Goal: Task Accomplishment & Management: Manage account settings

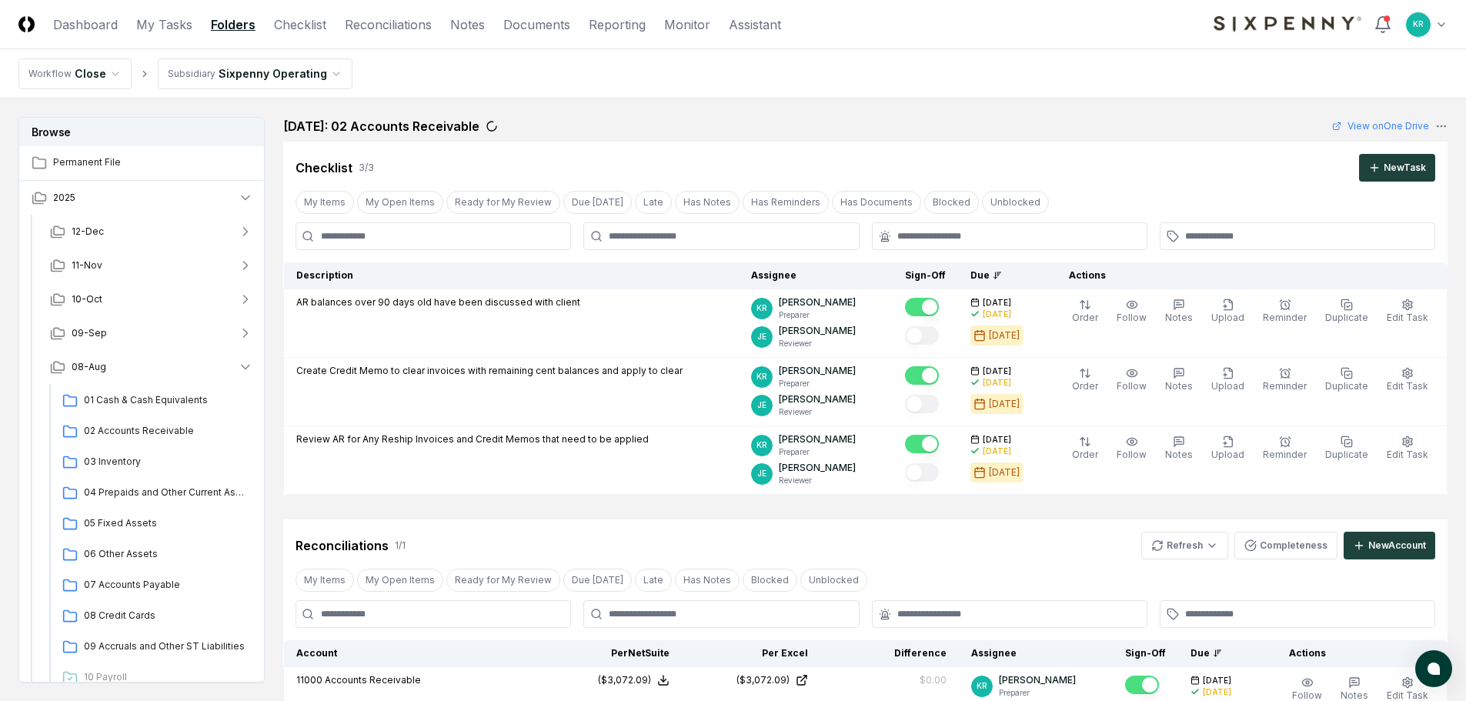
scroll to position [709, 0]
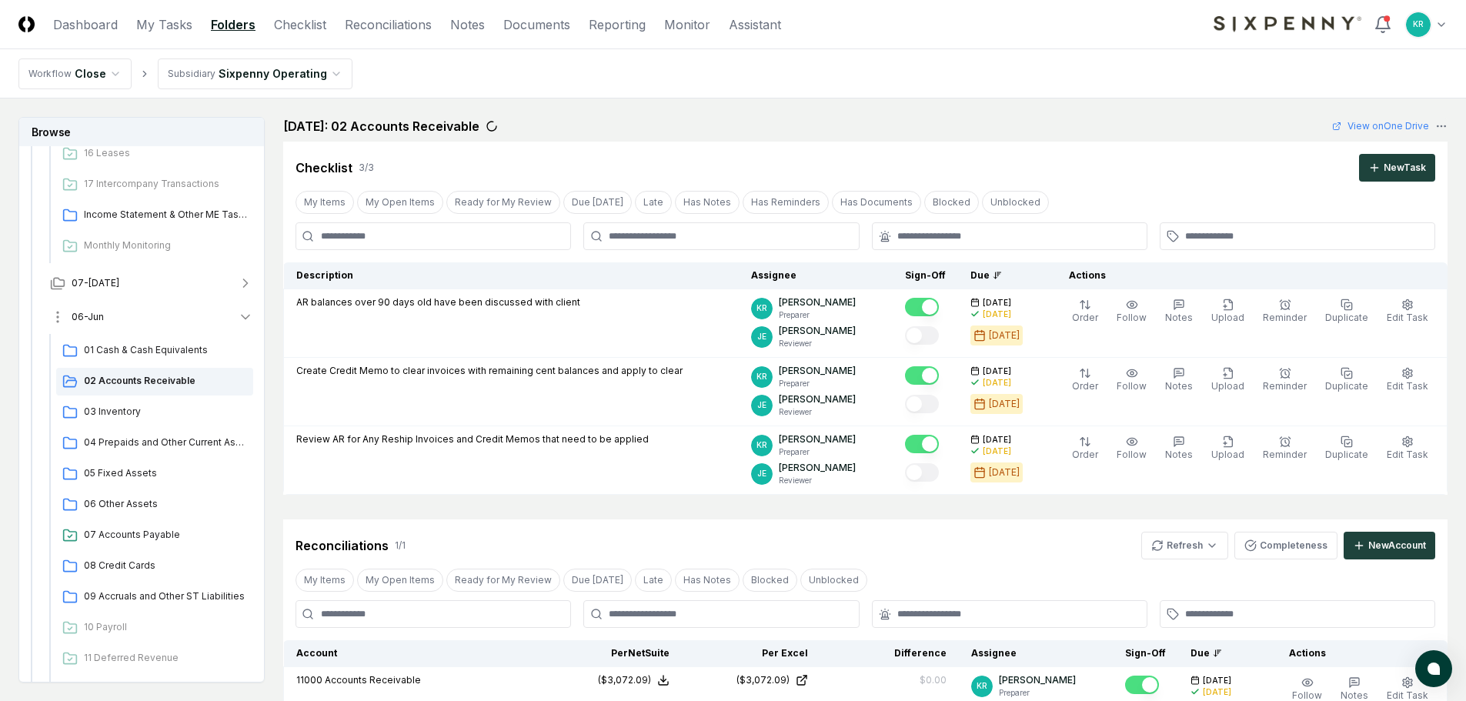
click at [91, 308] on button "06-Jun" at bounding box center [152, 317] width 228 height 34
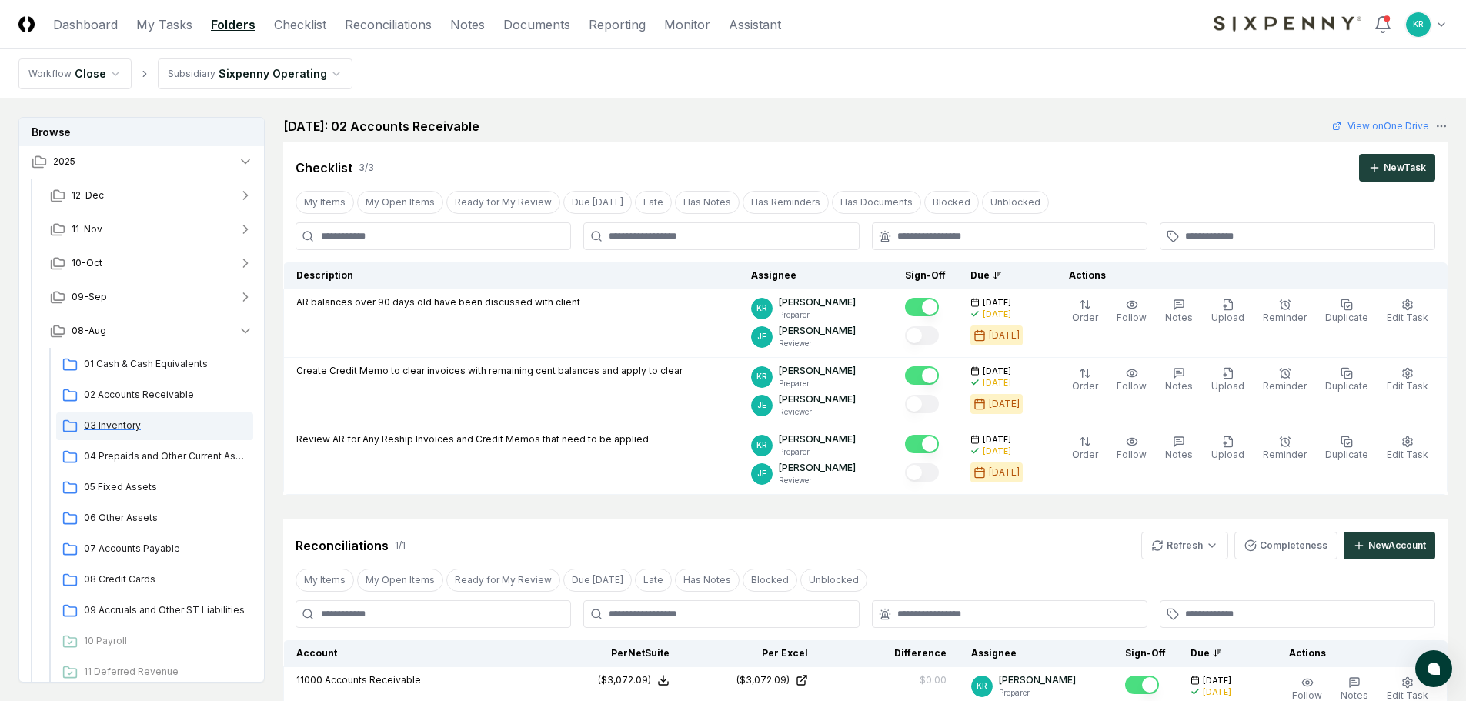
scroll to position [77, 0]
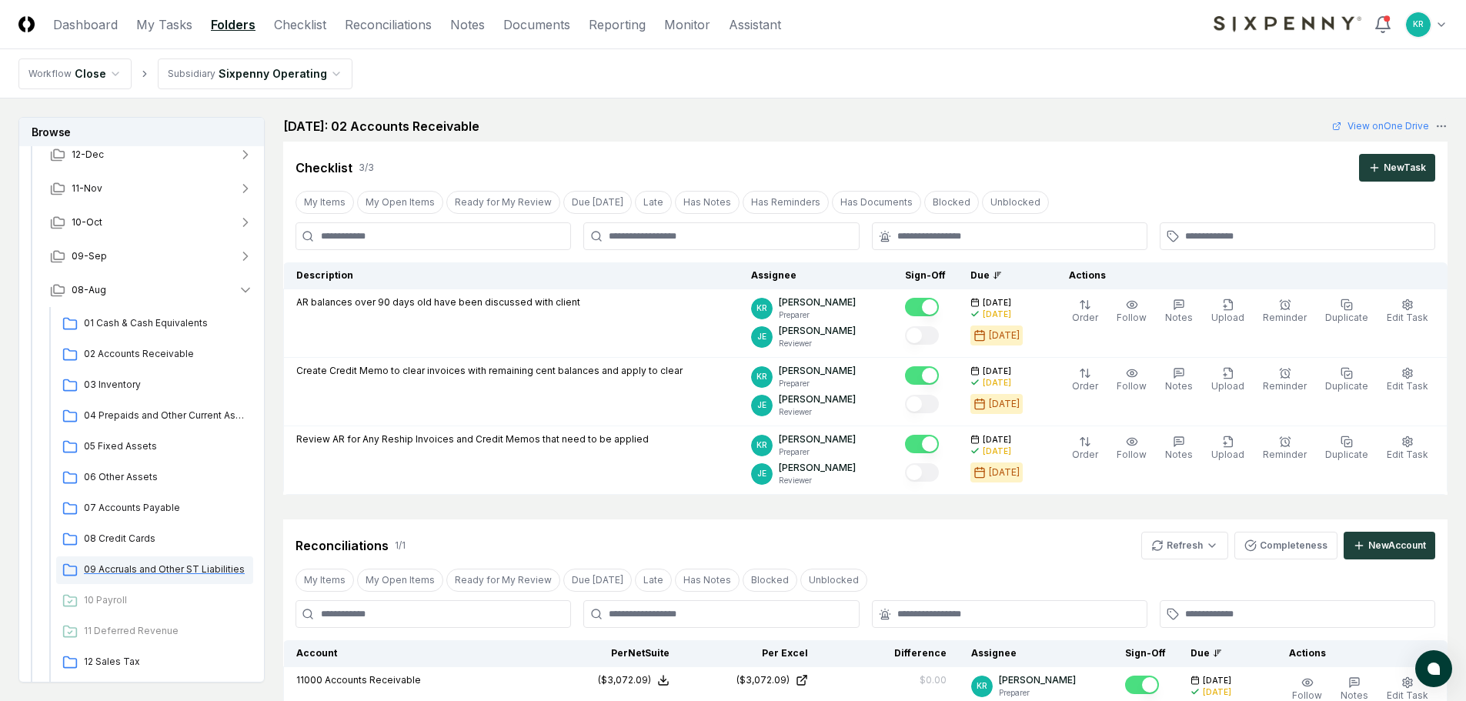
drag, startPoint x: 159, startPoint y: 574, endPoint x: 155, endPoint y: 563, distance: 11.7
click at [160, 574] on span "09 Accruals and Other ST Liabilities" at bounding box center [165, 570] width 163 height 14
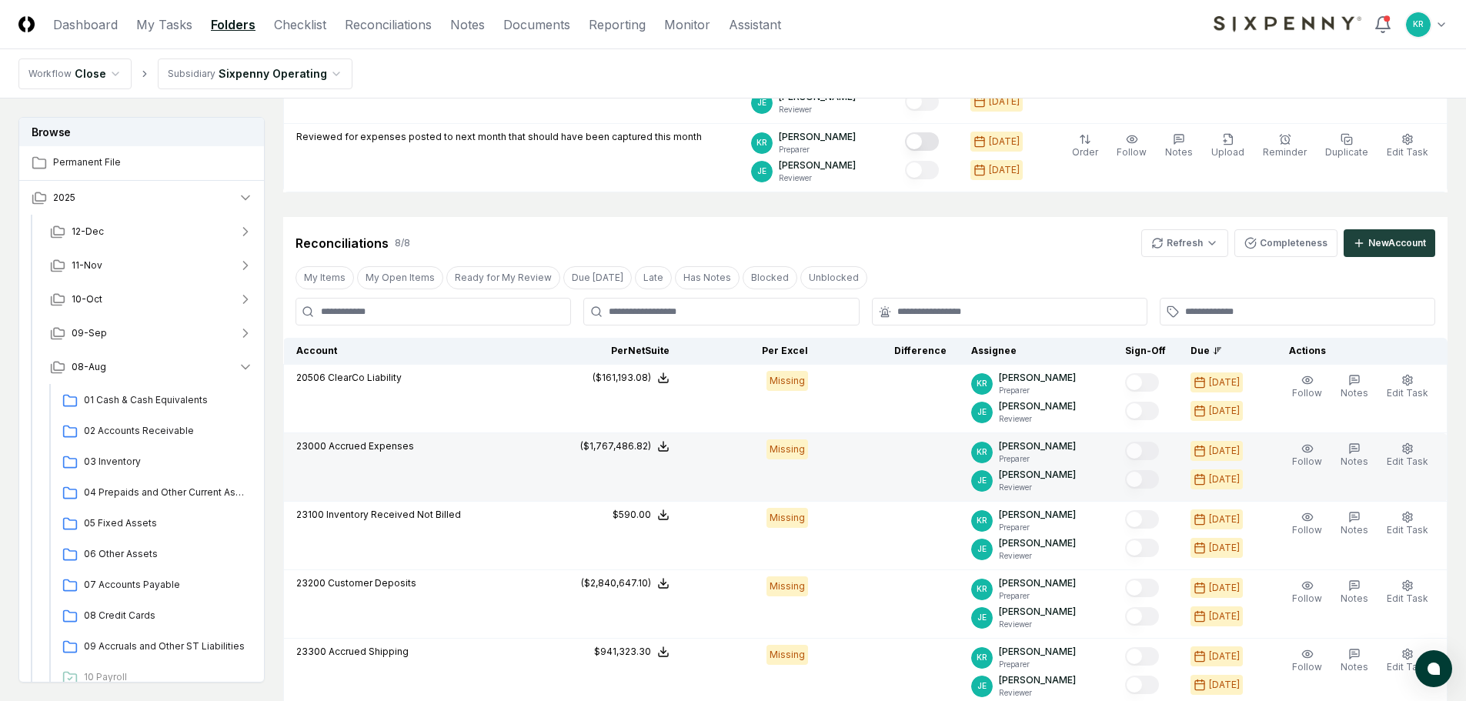
scroll to position [308, 0]
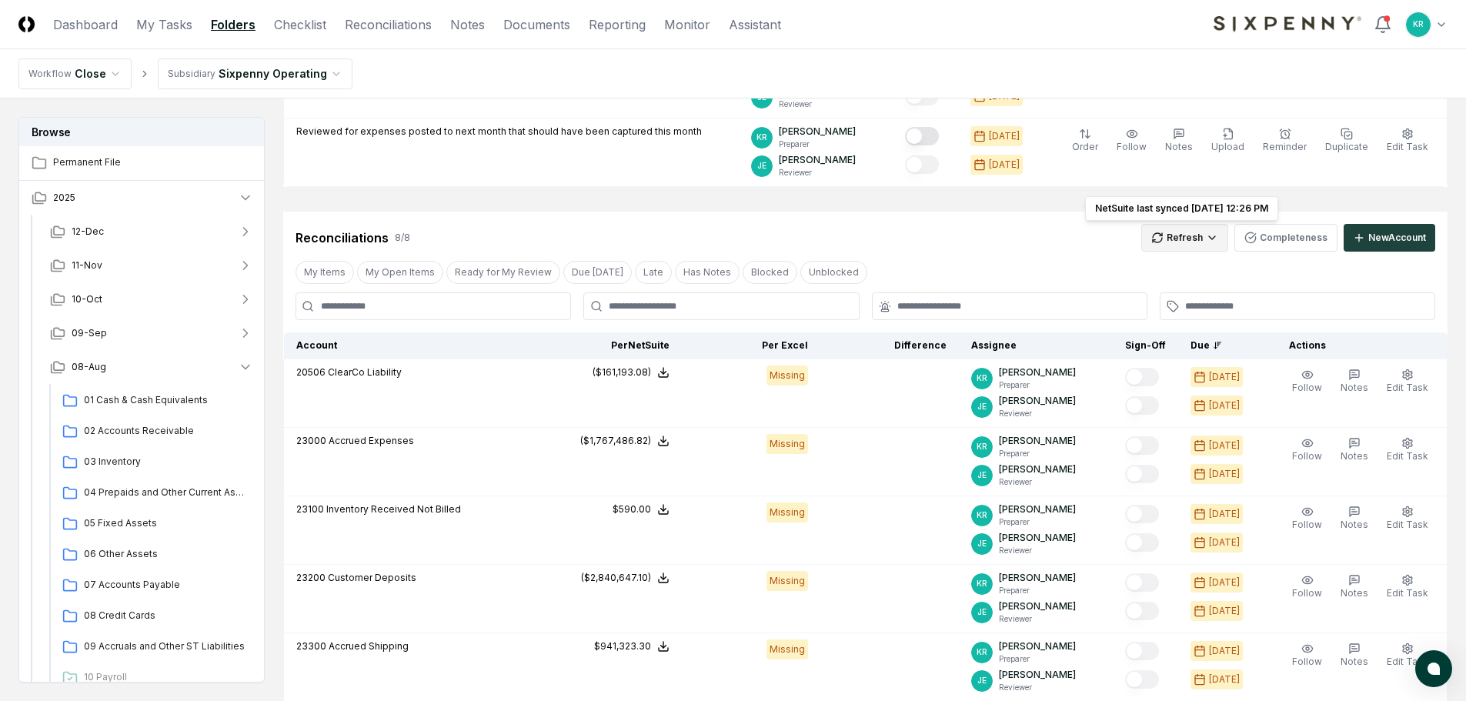
click at [1196, 243] on html "CloseCore Dashboard My Tasks Folders Checklist Reconciliations Notes Documents …" at bounding box center [733, 431] width 1466 height 1478
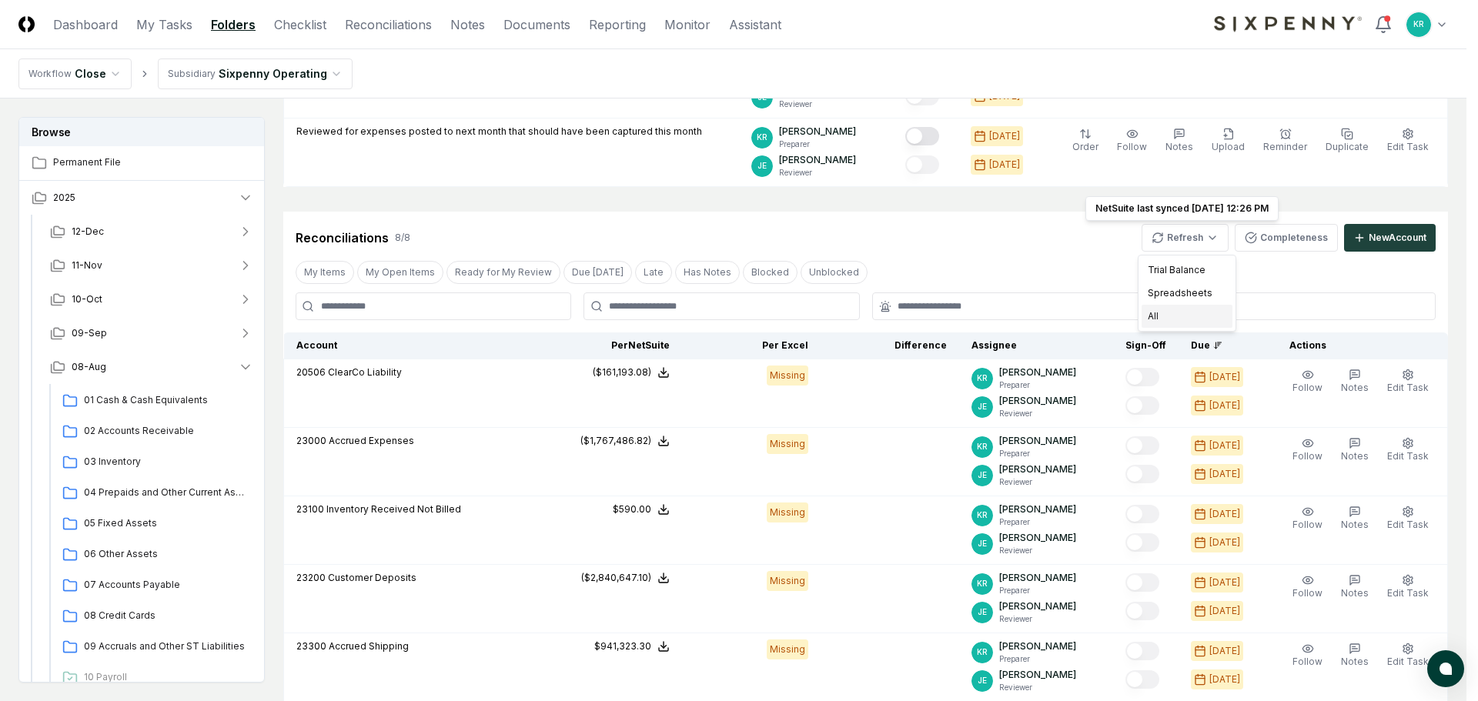
click at [1176, 326] on div "All" at bounding box center [1186, 316] width 91 height 23
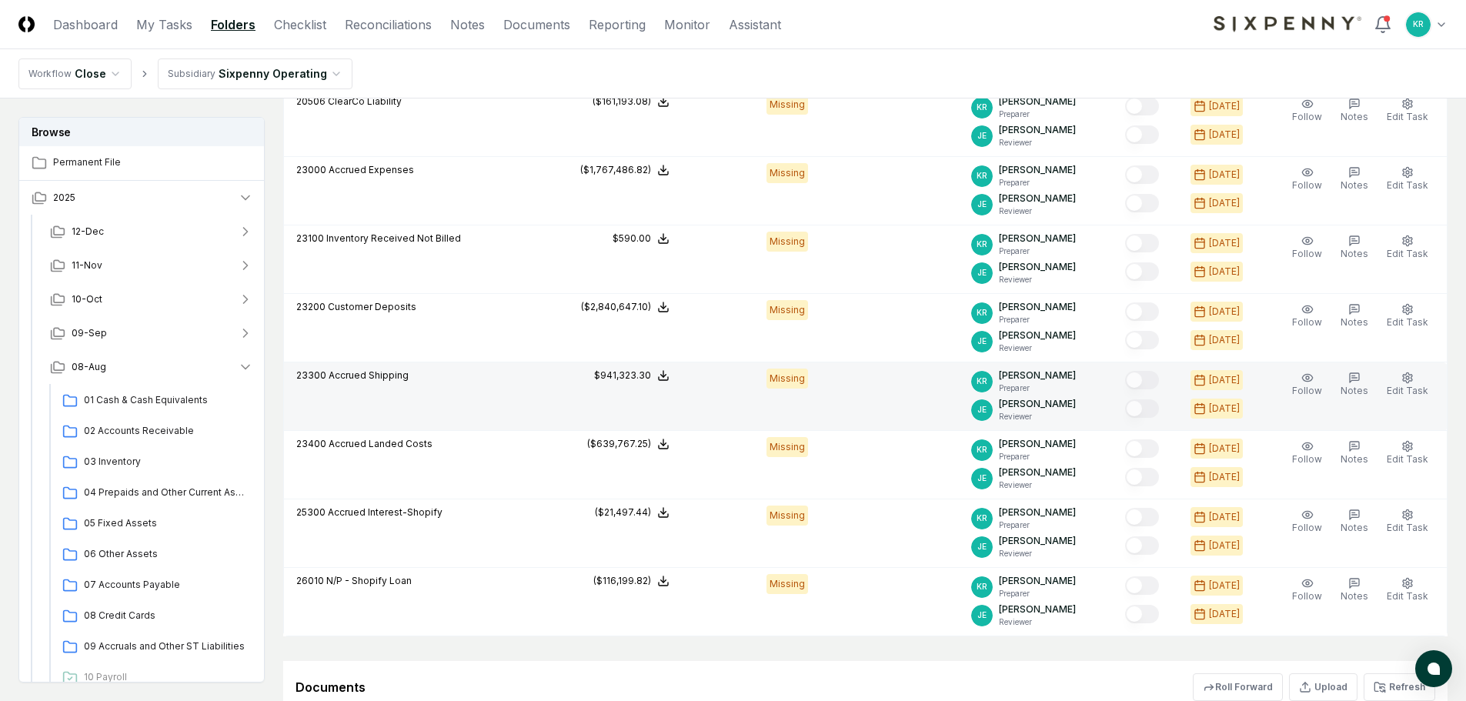
scroll to position [693, 0]
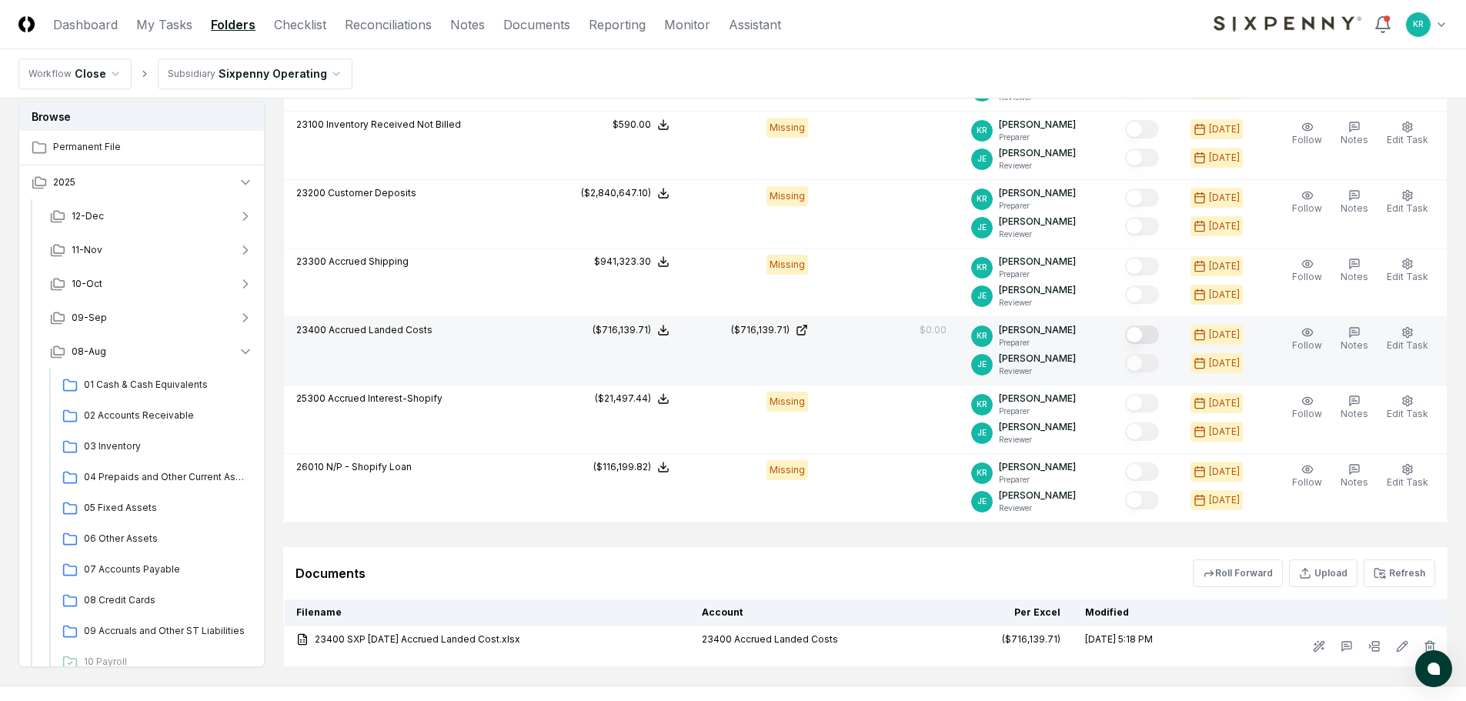
click at [1159, 334] on button "Mark complete" at bounding box center [1142, 335] width 34 height 18
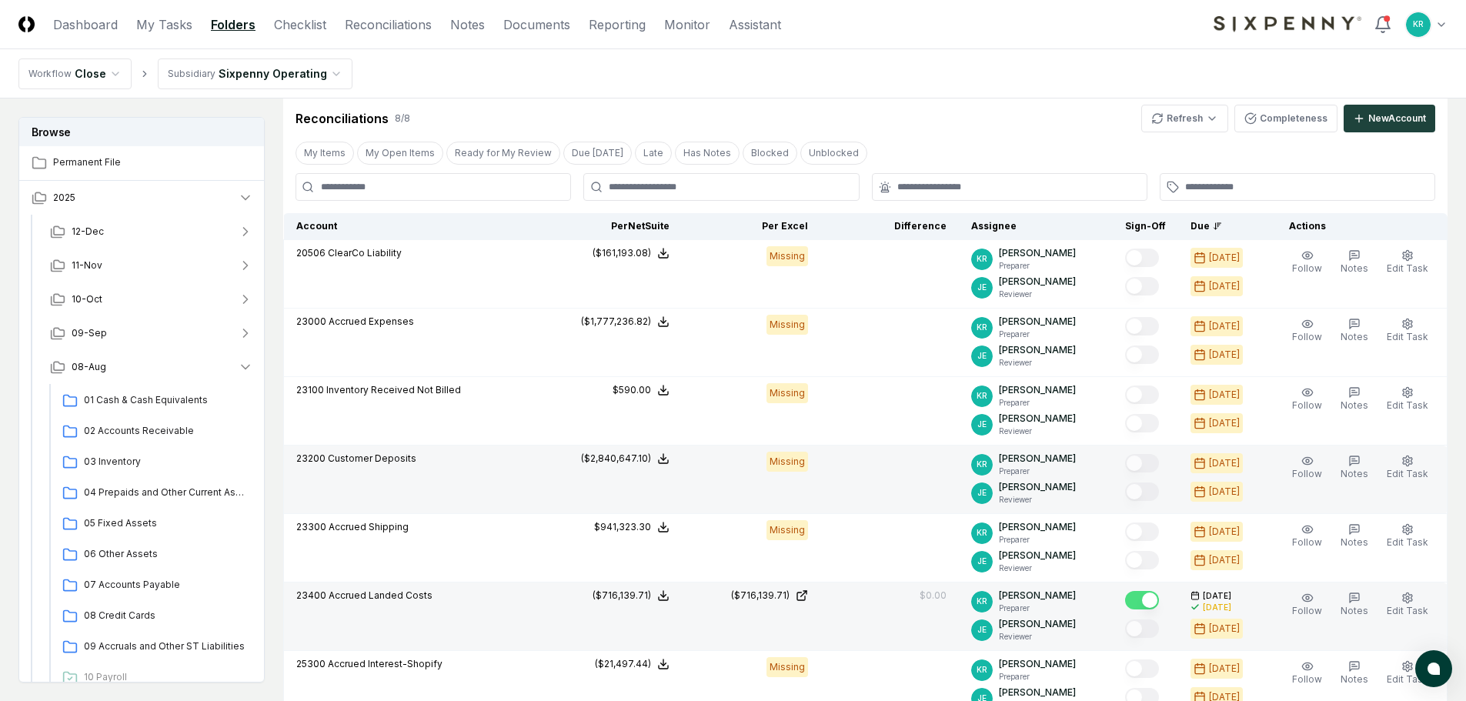
scroll to position [385, 0]
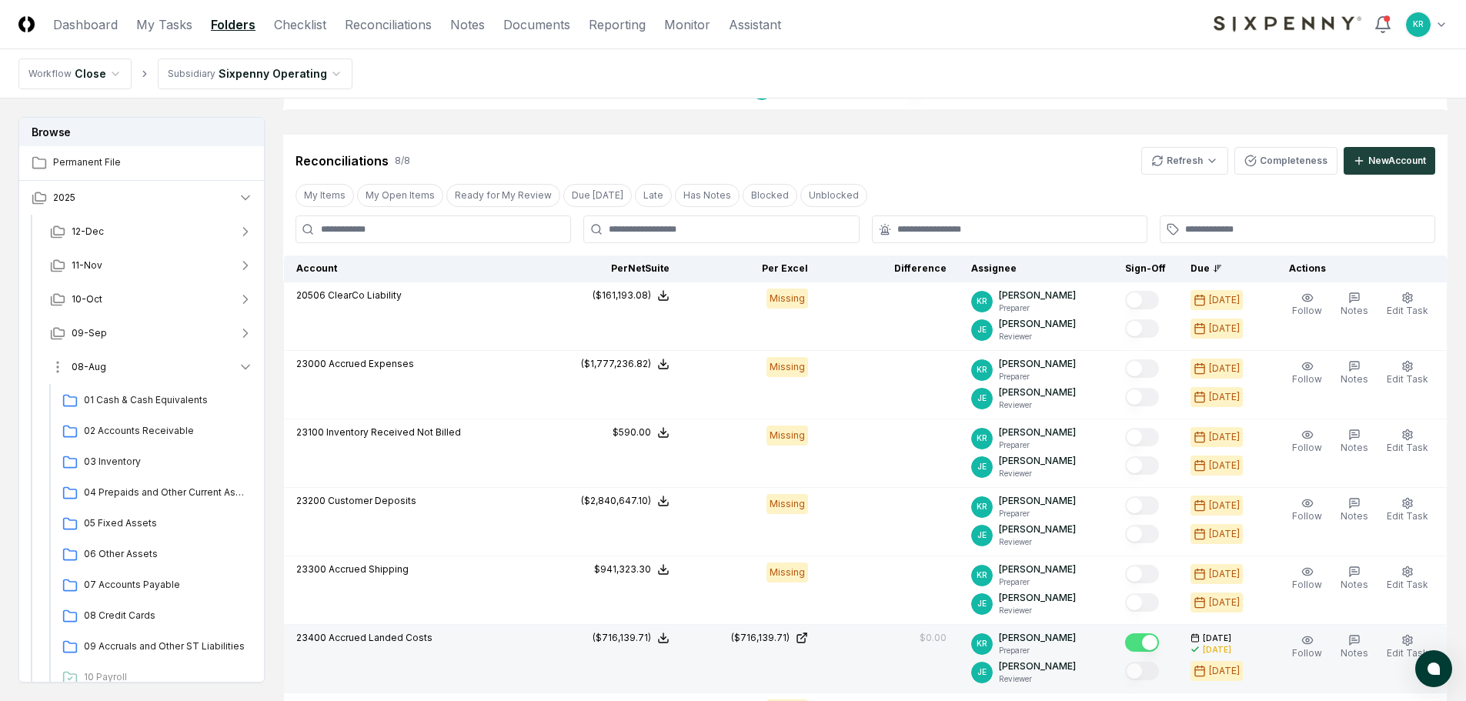
click at [99, 373] on span "08-Aug" at bounding box center [89, 367] width 35 height 14
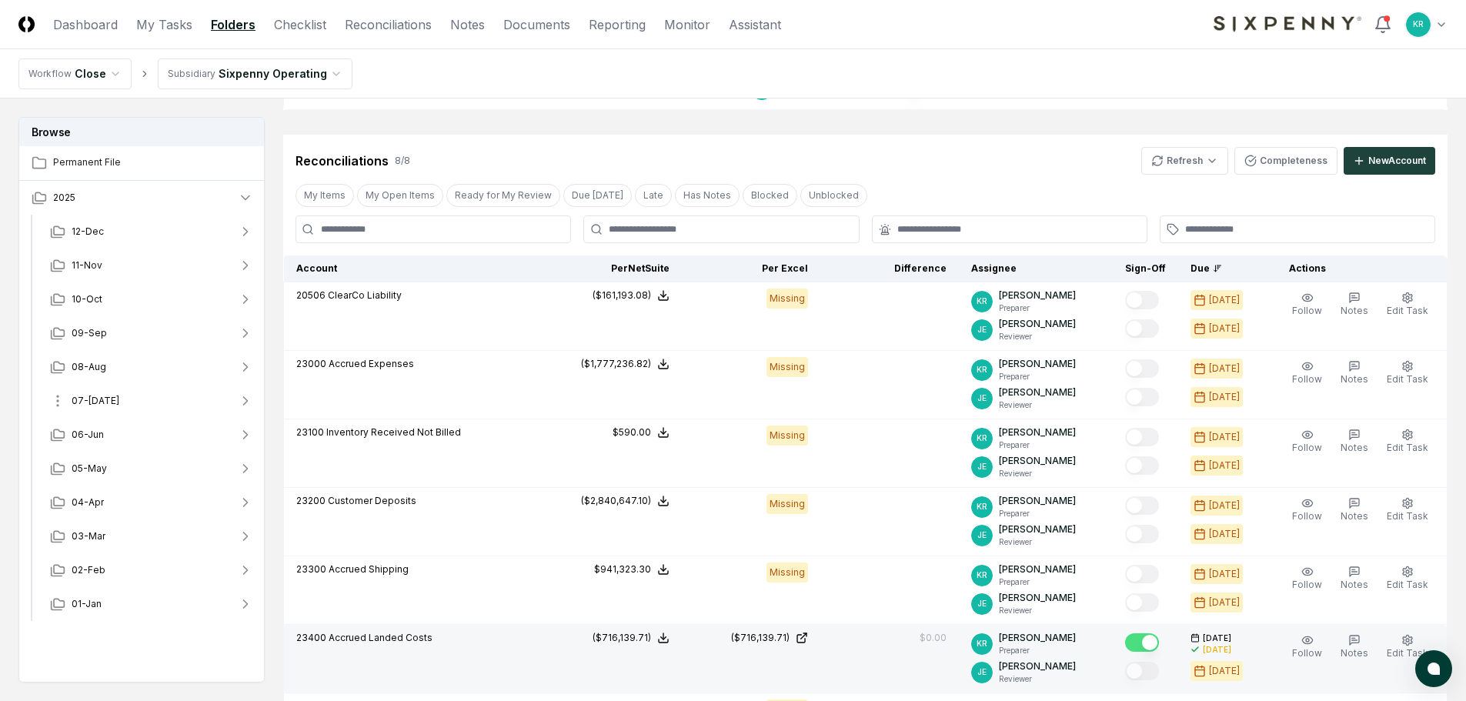
click at [90, 405] on span "07-[DATE]" at bounding box center [96, 401] width 48 height 14
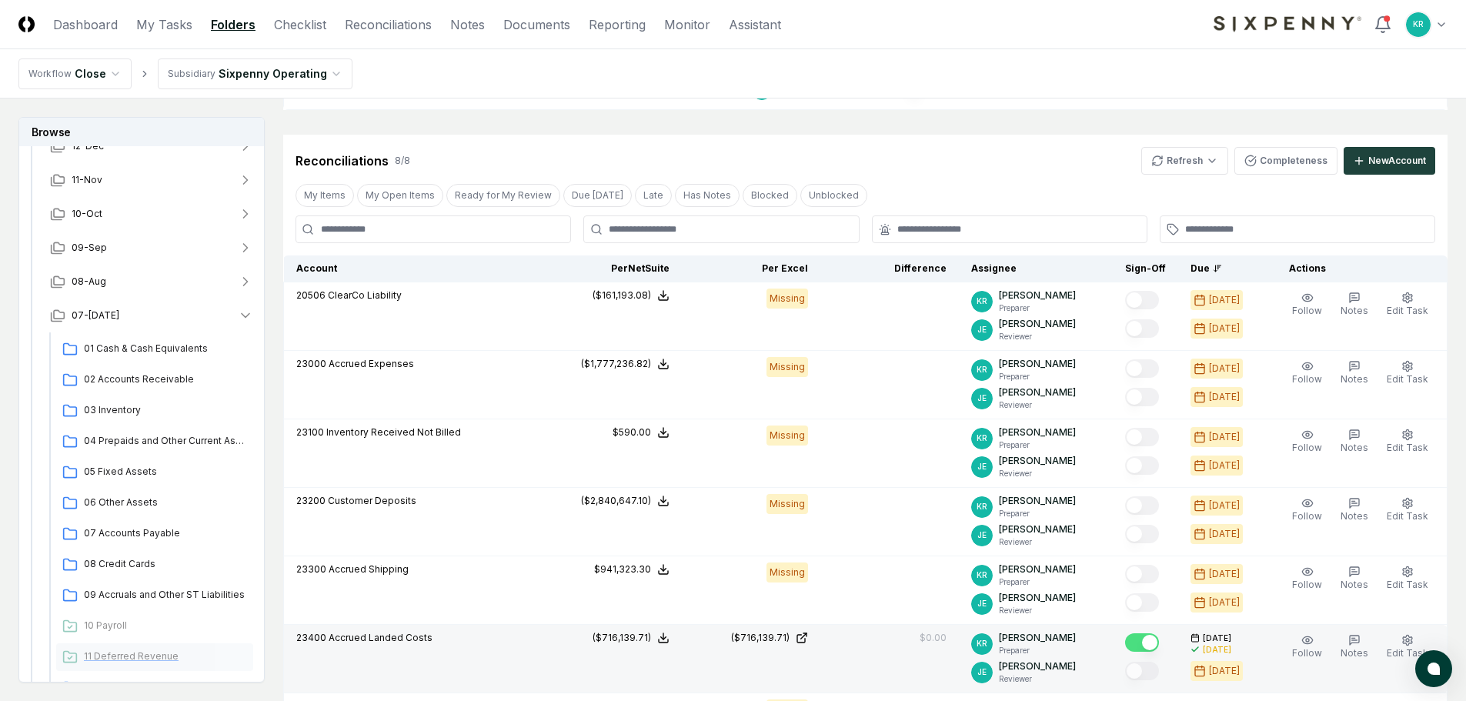
scroll to position [154, 0]
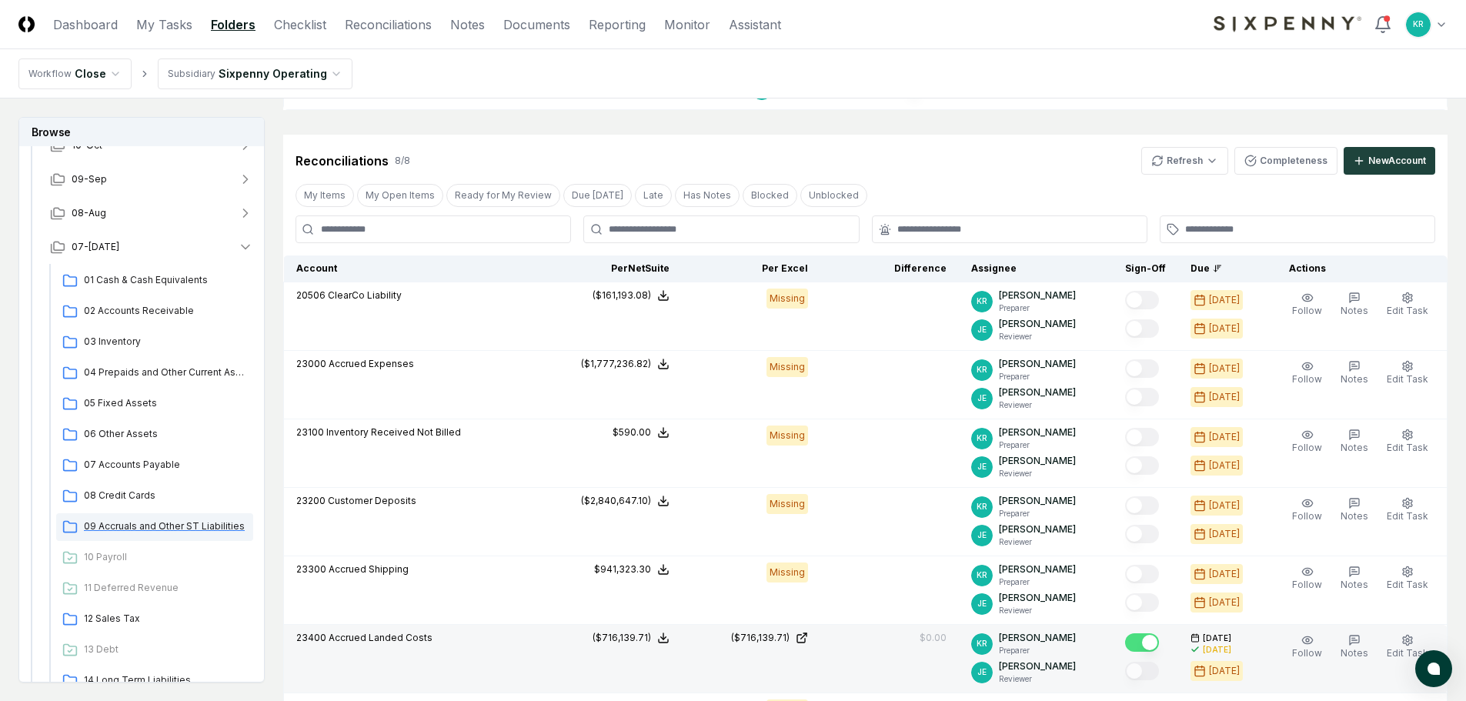
click at [163, 529] on span "09 Accruals and Other ST Liabilities" at bounding box center [165, 527] width 163 height 14
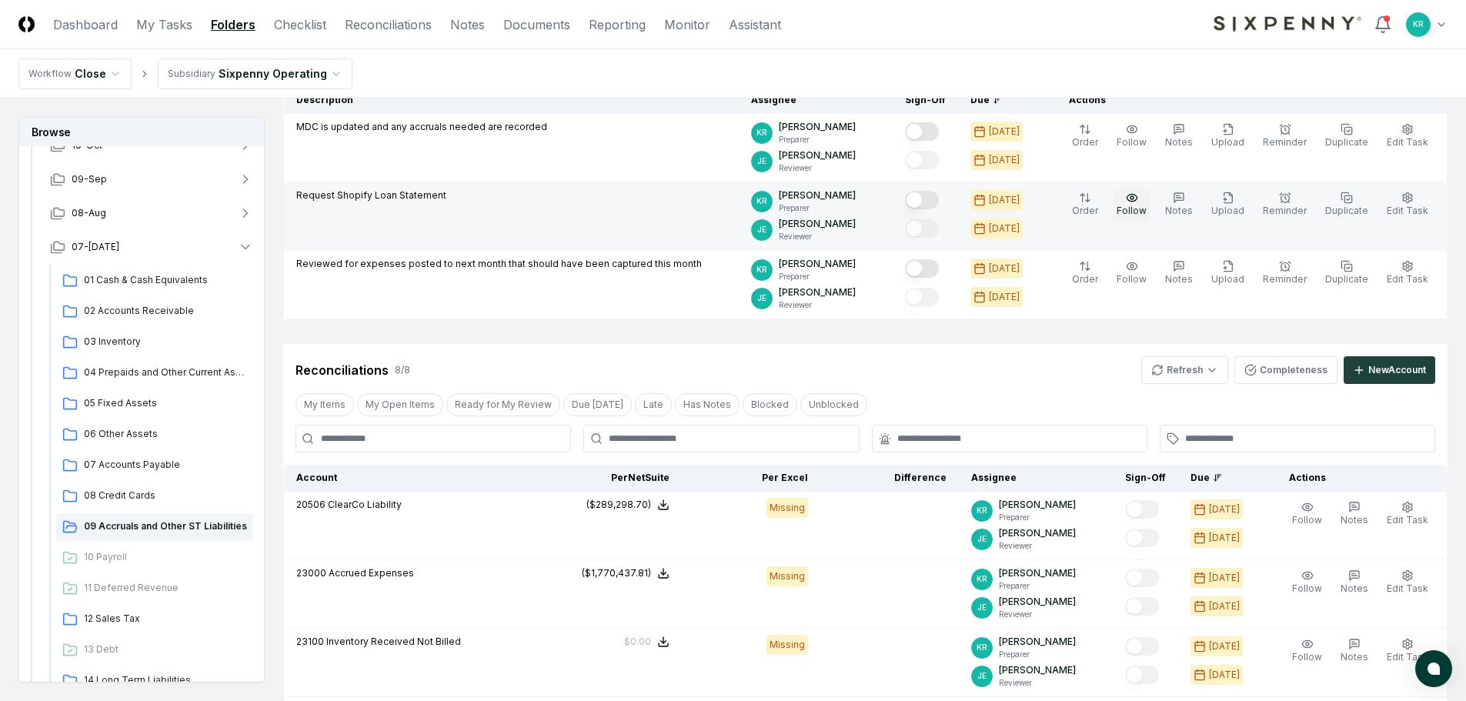
scroll to position [154, 0]
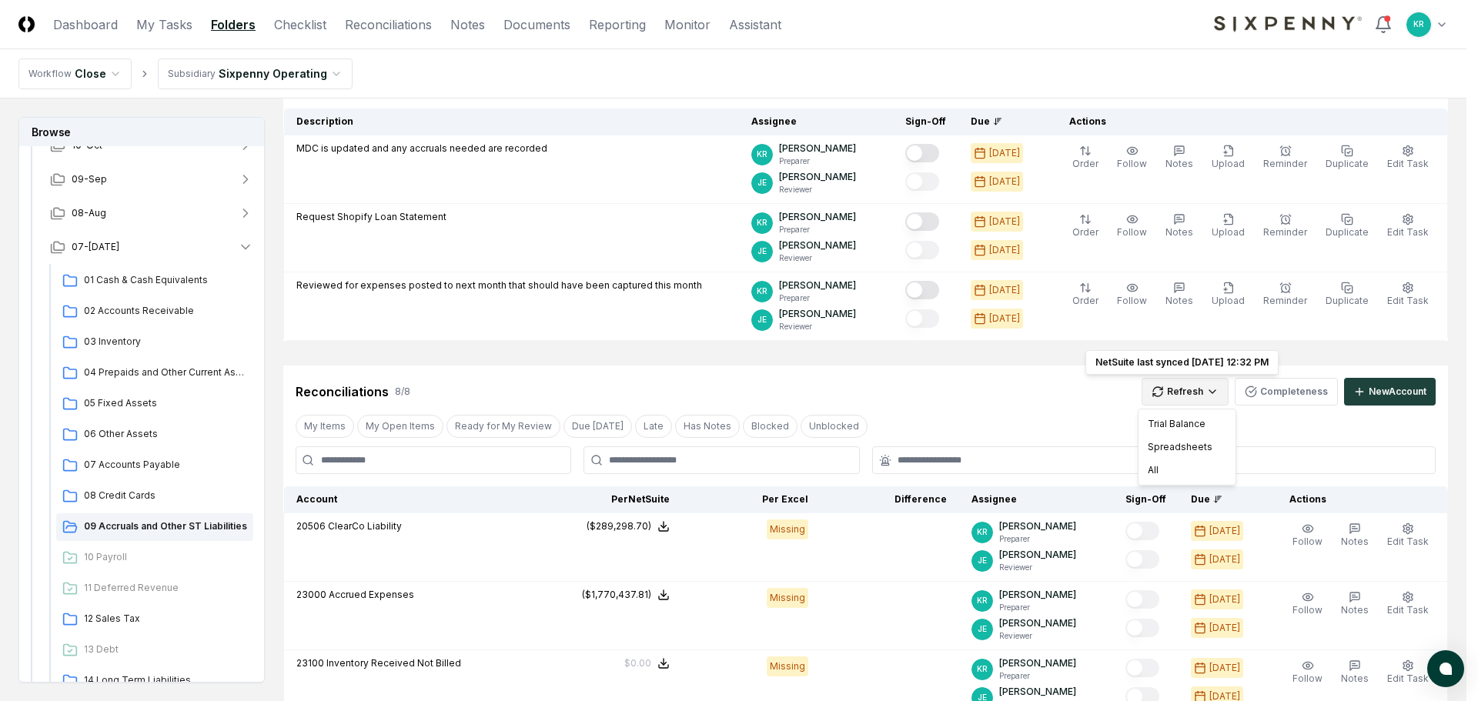
click at [1168, 388] on html "CloseCore Dashboard My Tasks Folders Checklist Reconciliations Notes Documents …" at bounding box center [739, 580] width 1478 height 1469
click at [1150, 474] on div "All" at bounding box center [1186, 470] width 91 height 23
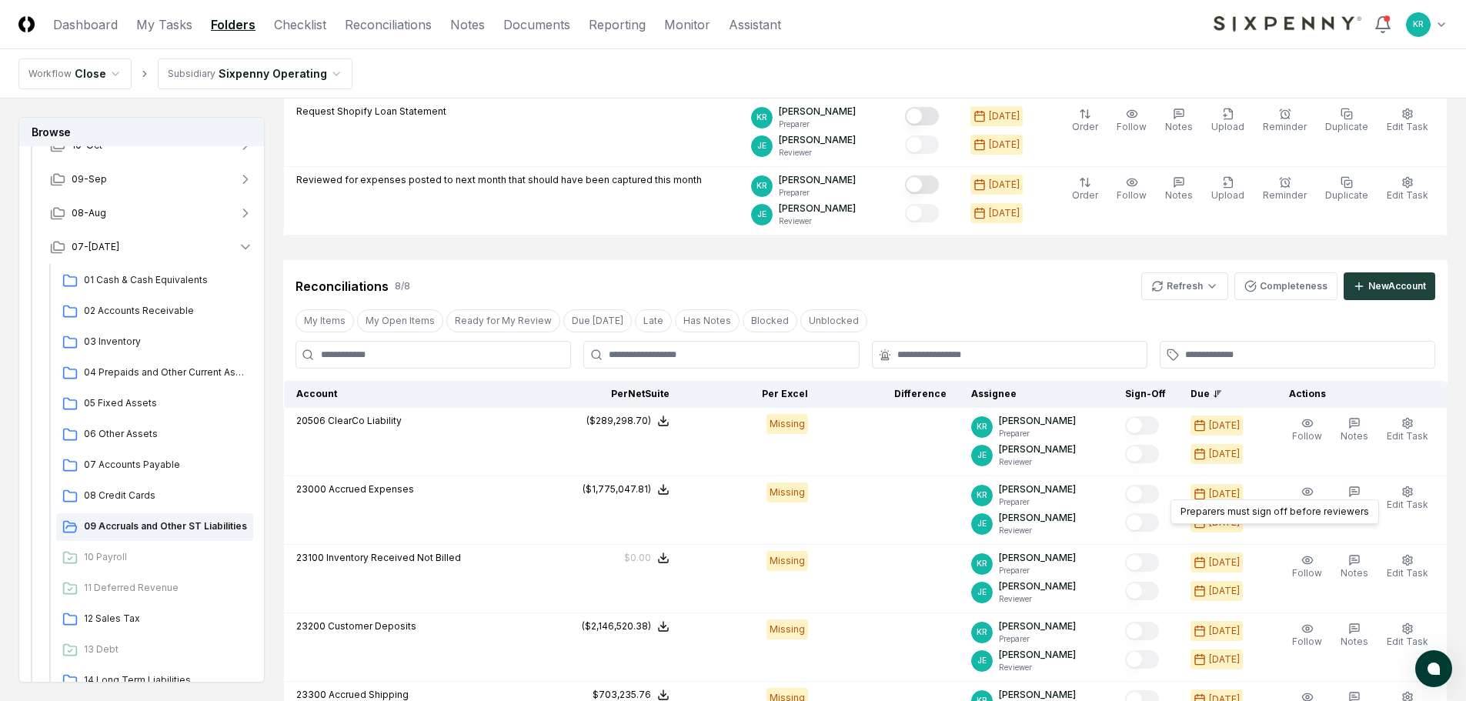
scroll to position [231, 0]
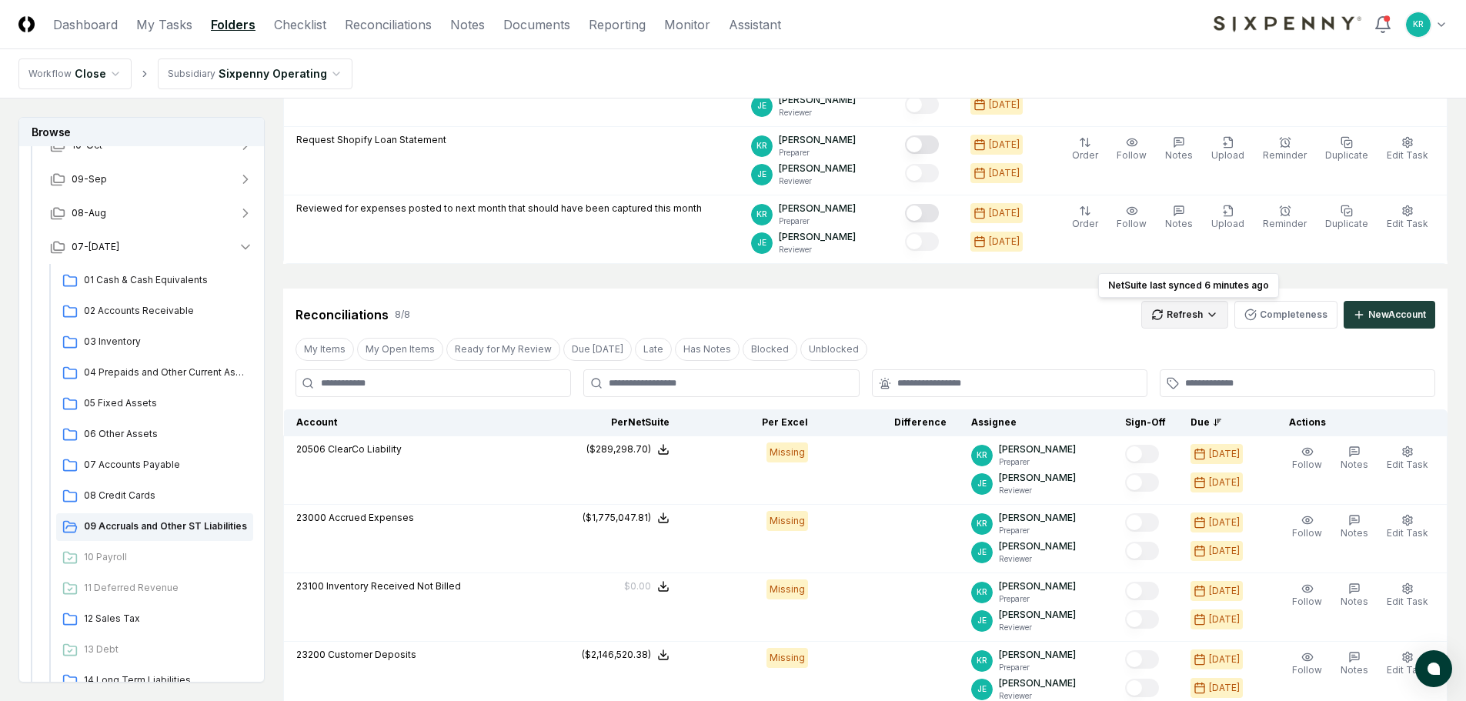
click at [1199, 313] on html "CloseCore Dashboard My Tasks Folders Checklist Reconciliations Notes Documents …" at bounding box center [733, 503] width 1466 height 1469
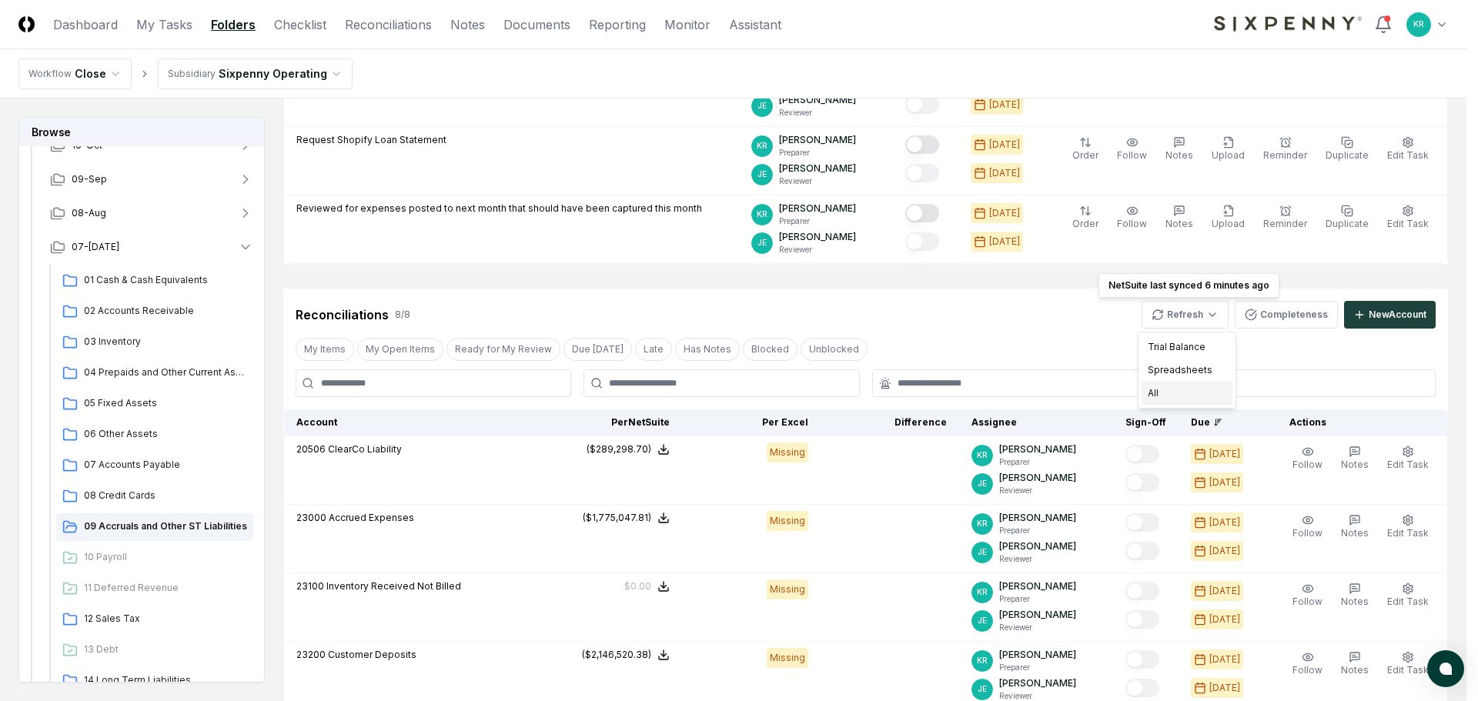
click at [1165, 386] on div "All" at bounding box center [1186, 393] width 91 height 23
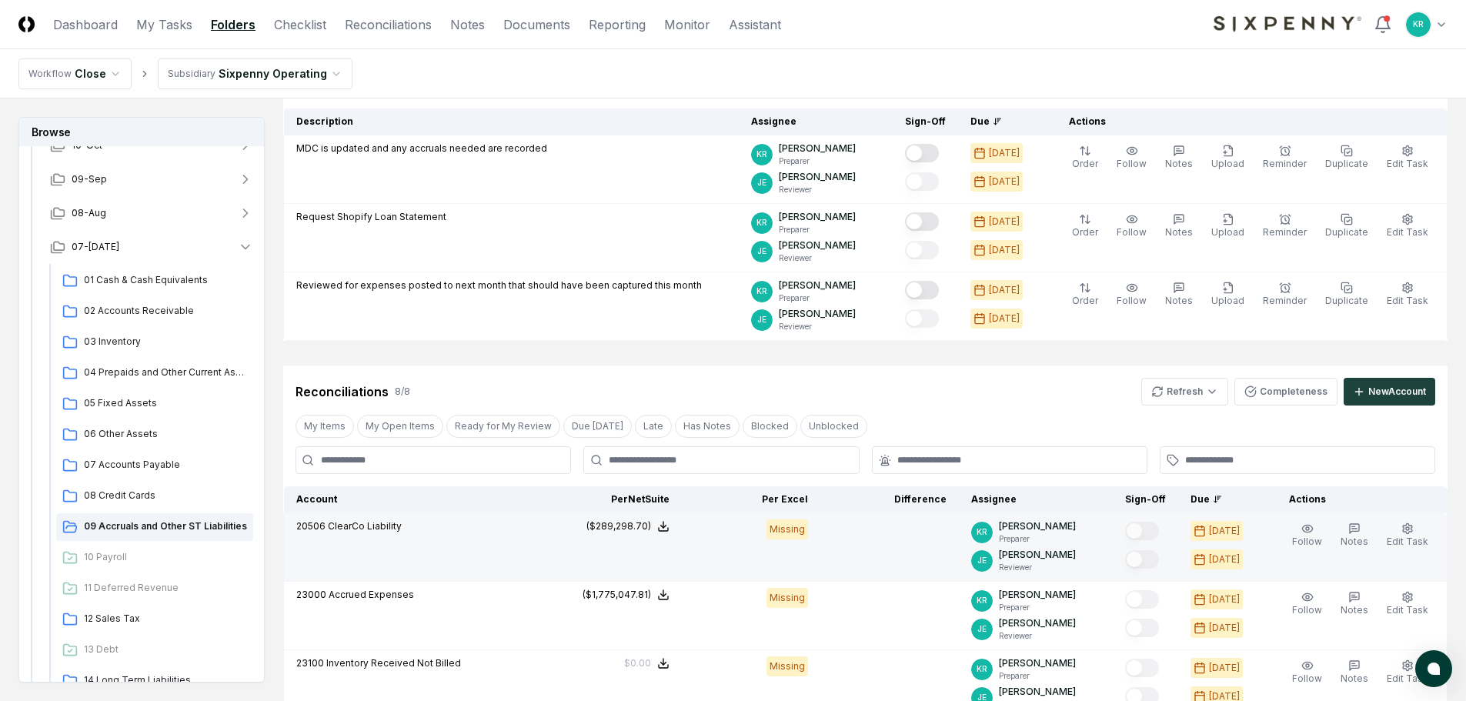
scroll to position [385, 0]
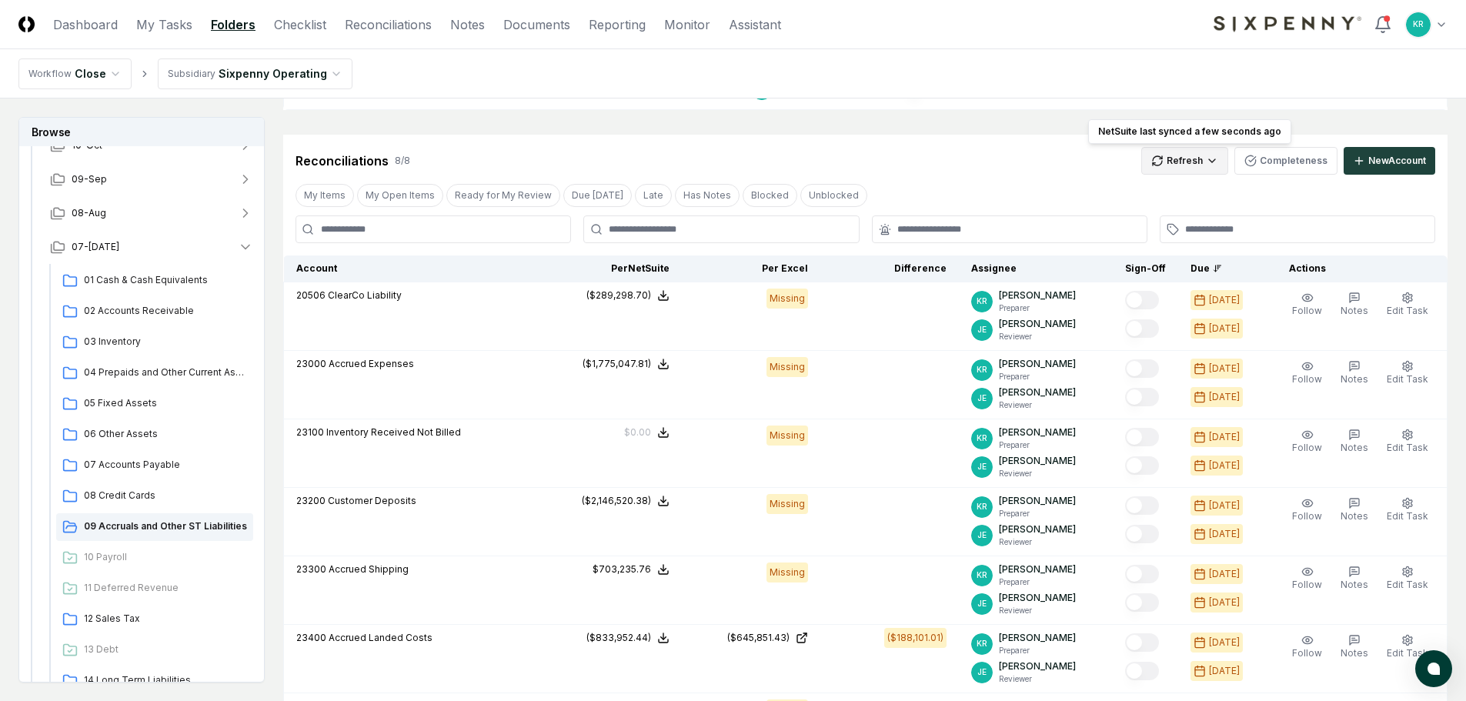
click at [1214, 169] on html "CloseCore Dashboard My Tasks Folders Checklist Reconciliations Notes Documents …" at bounding box center [733, 370] width 1466 height 1510
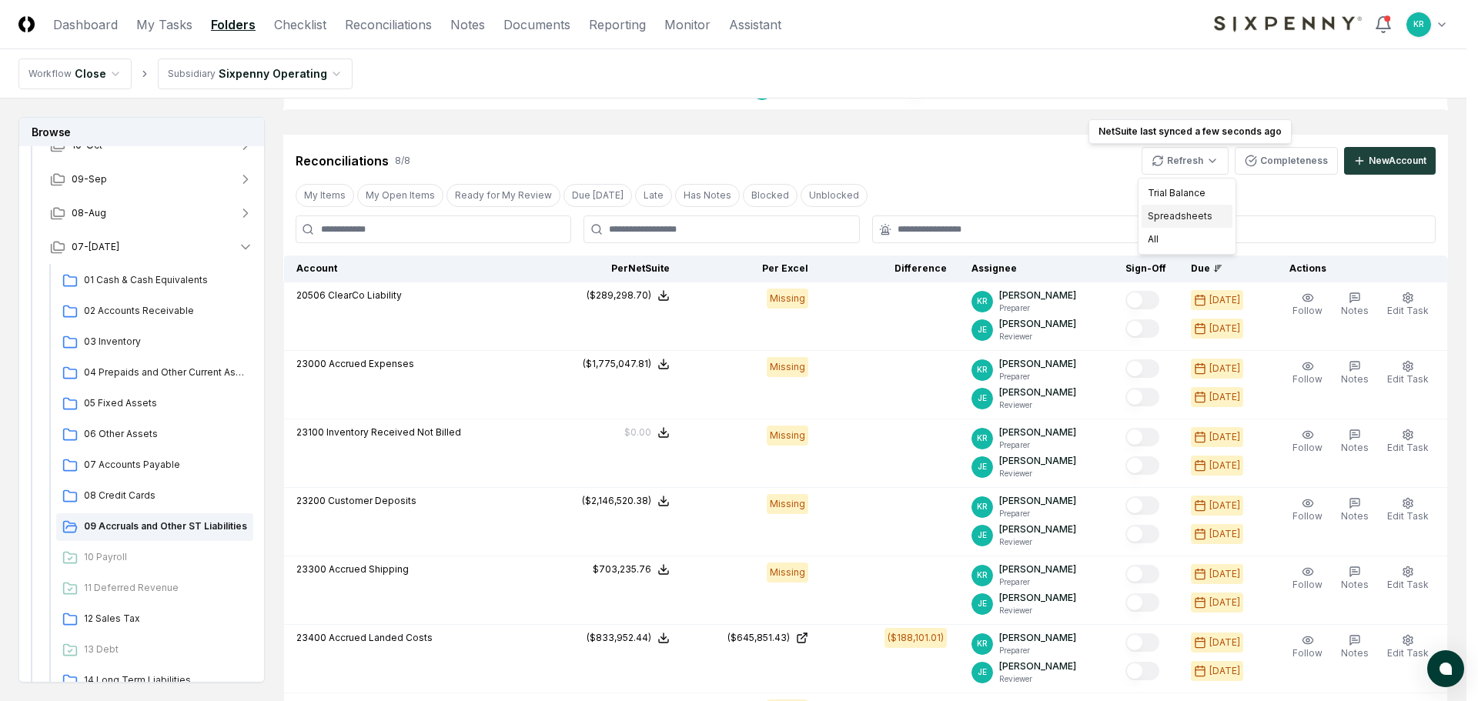
click at [1175, 215] on div "Spreadsheets" at bounding box center [1186, 216] width 91 height 23
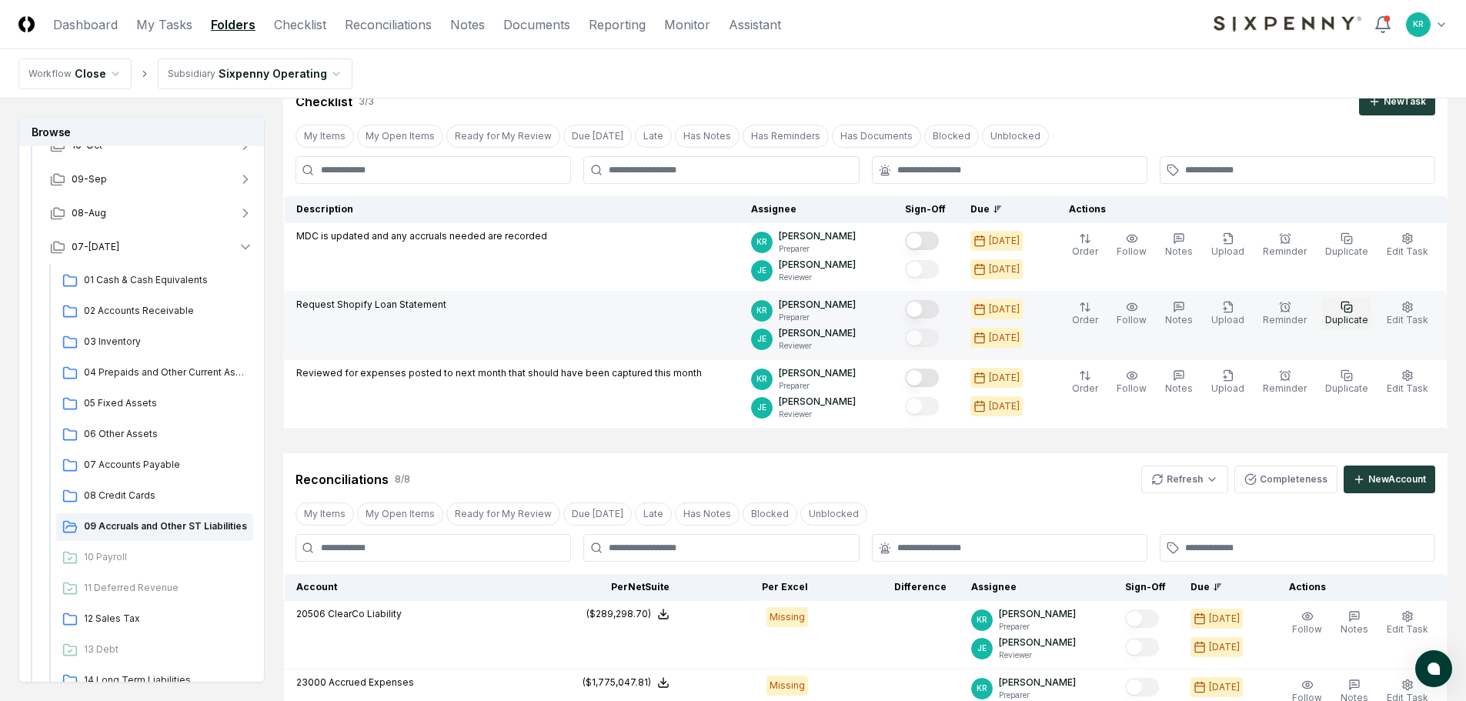
scroll to position [0, 0]
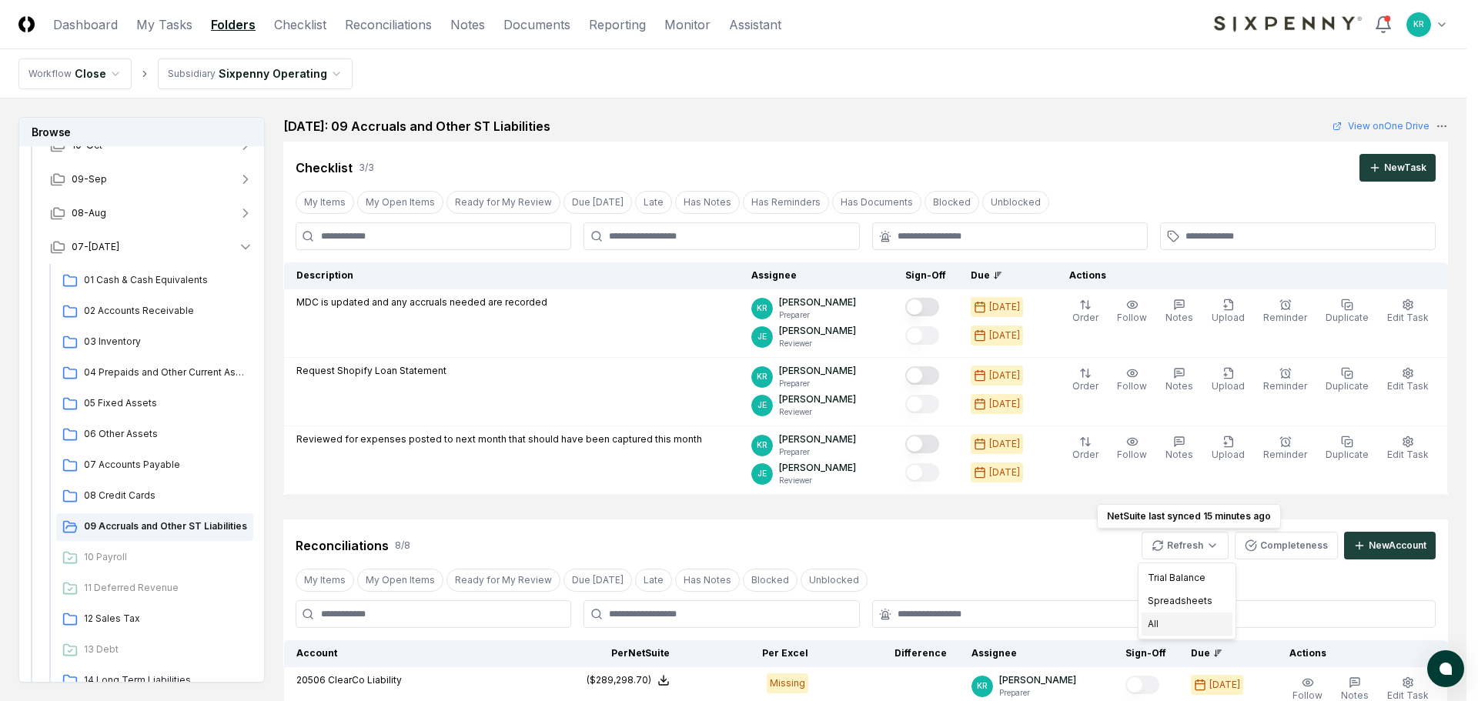
click at [1171, 623] on div "All" at bounding box center [1186, 624] width 91 height 23
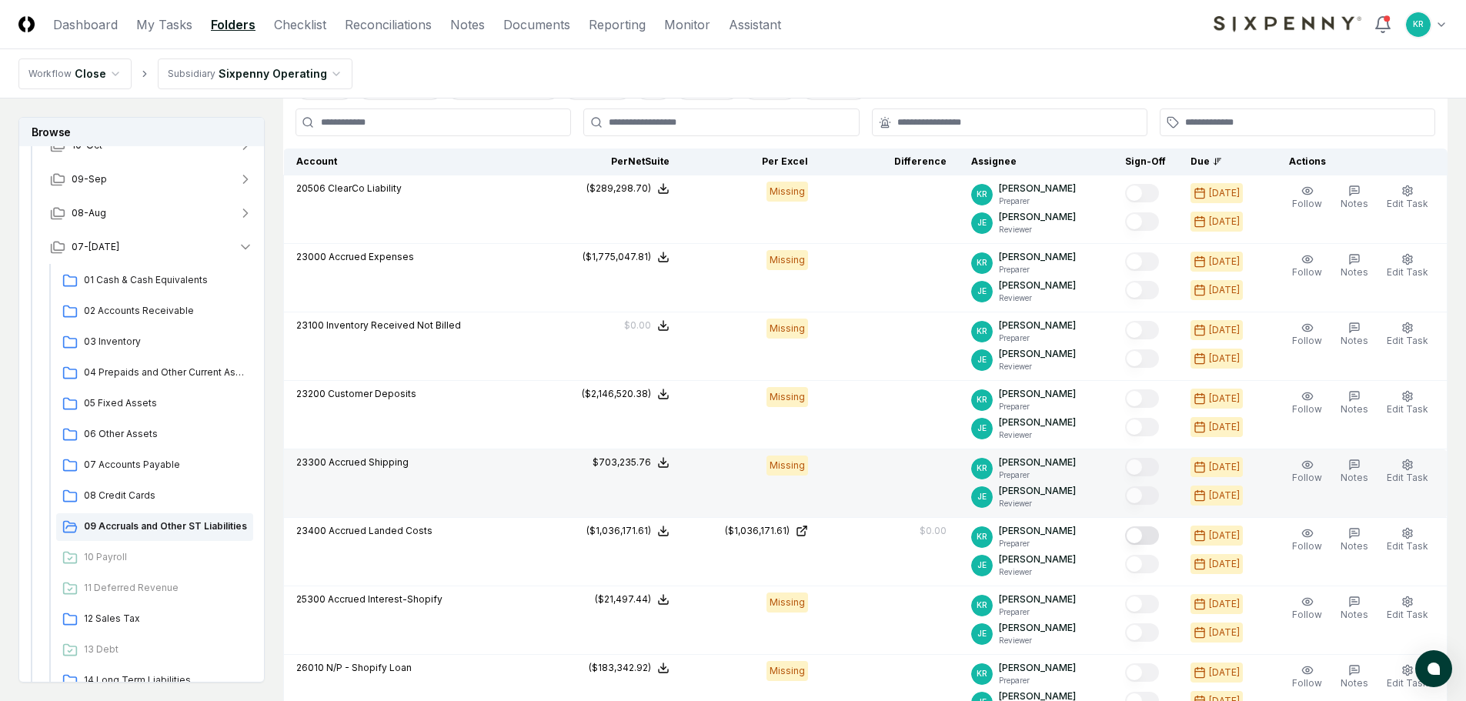
scroll to position [539, 0]
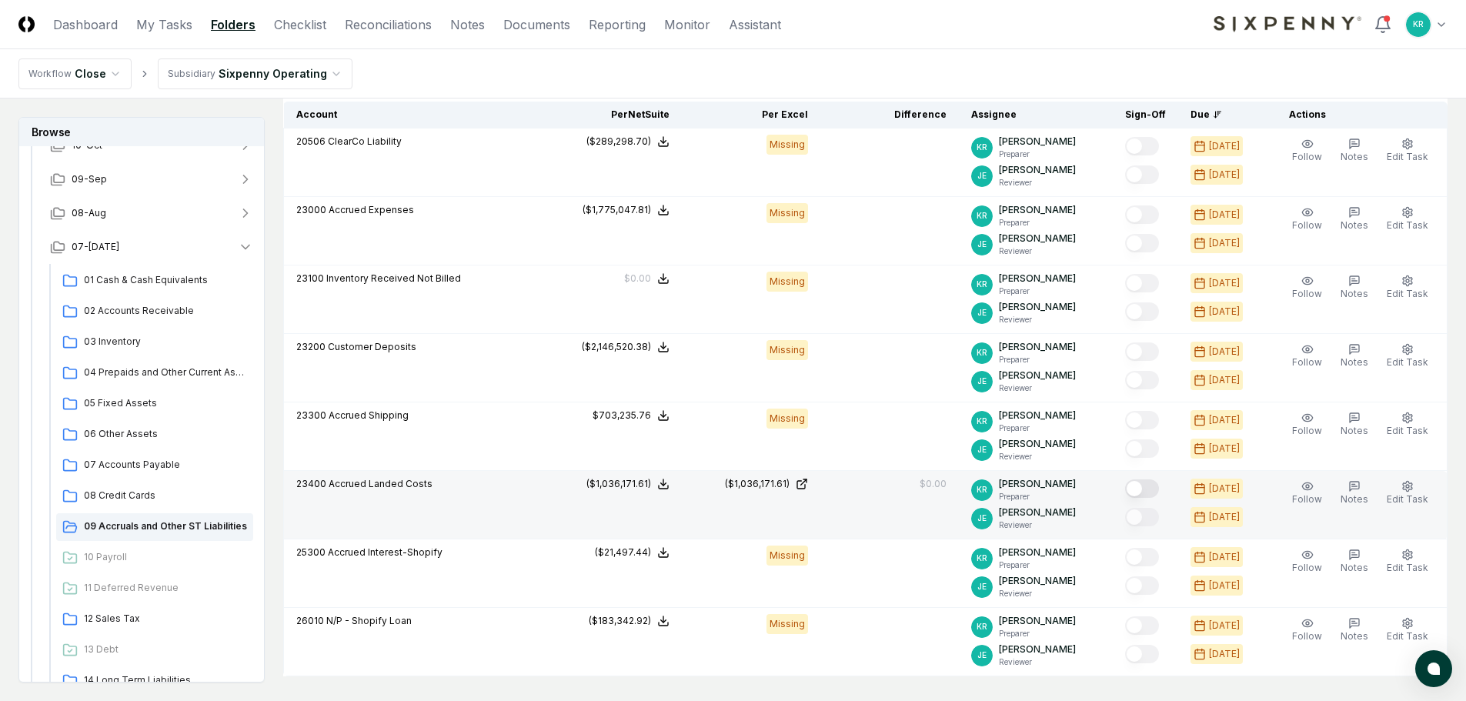
click at [1159, 486] on button "Mark complete" at bounding box center [1142, 488] width 34 height 18
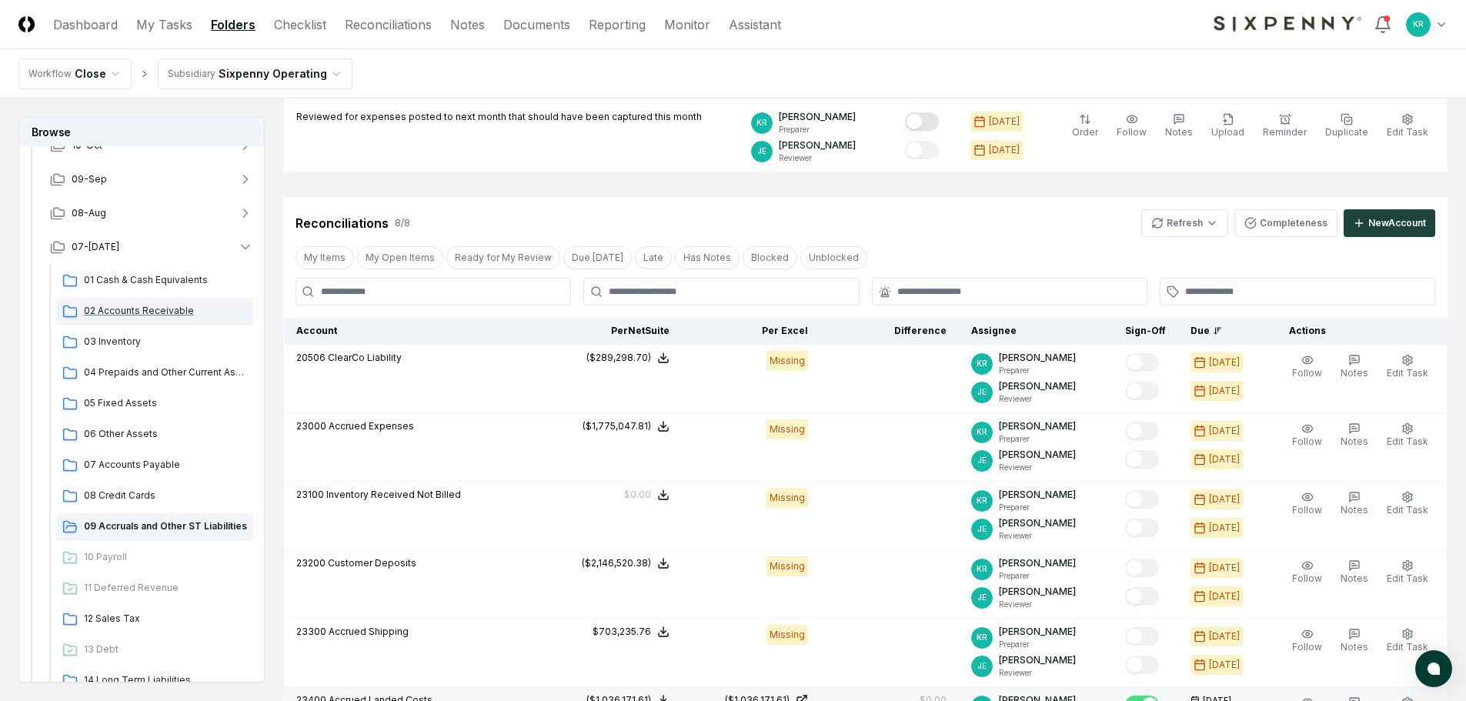
scroll to position [308, 0]
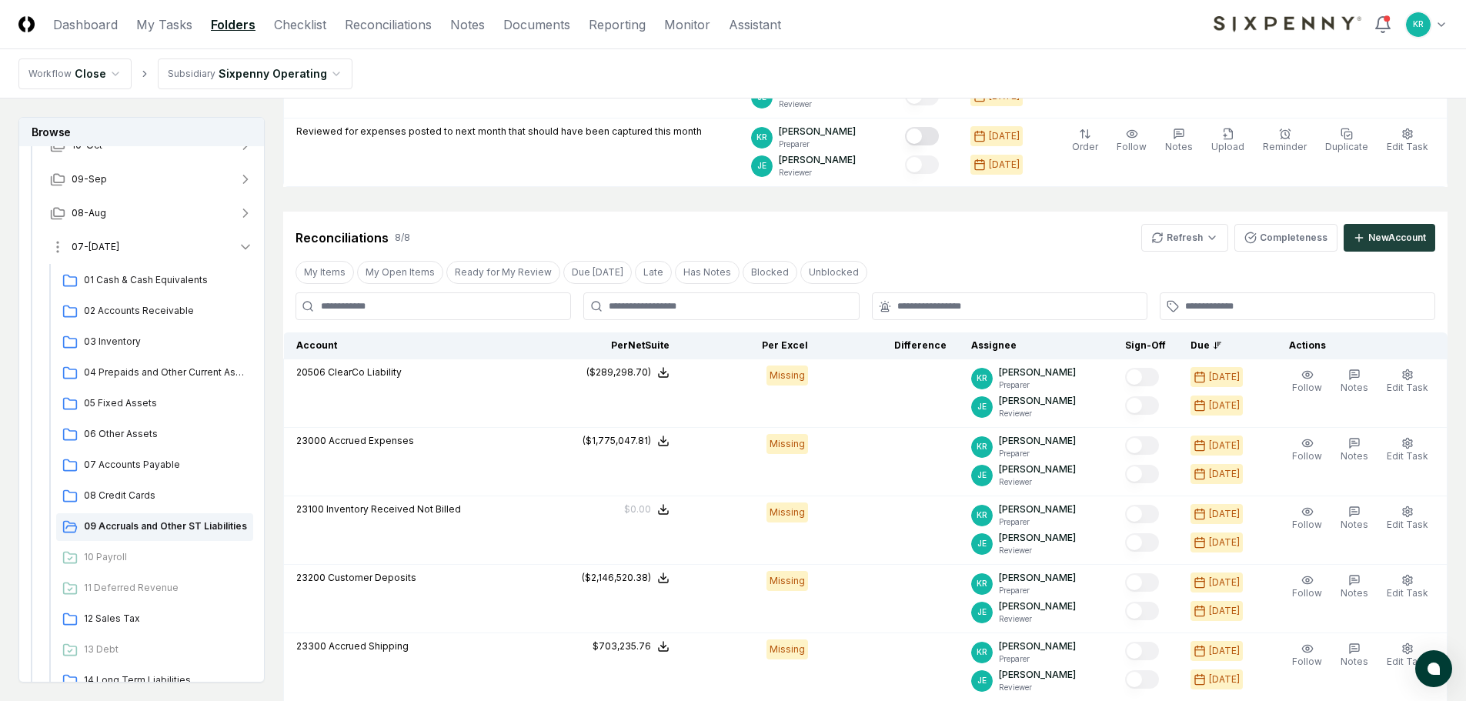
click at [85, 246] on span "07-[DATE]" at bounding box center [96, 247] width 48 height 14
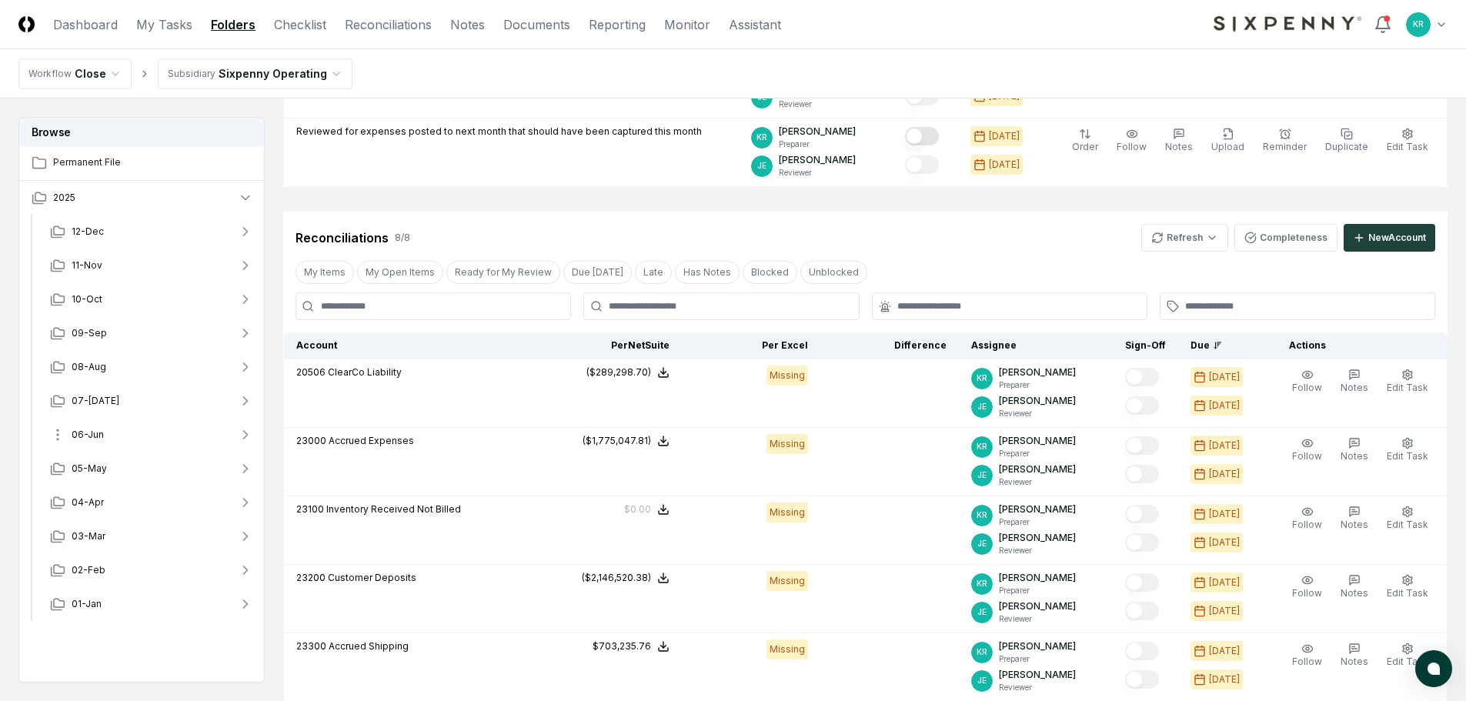
click at [92, 433] on span "06-Jun" at bounding box center [88, 435] width 32 height 14
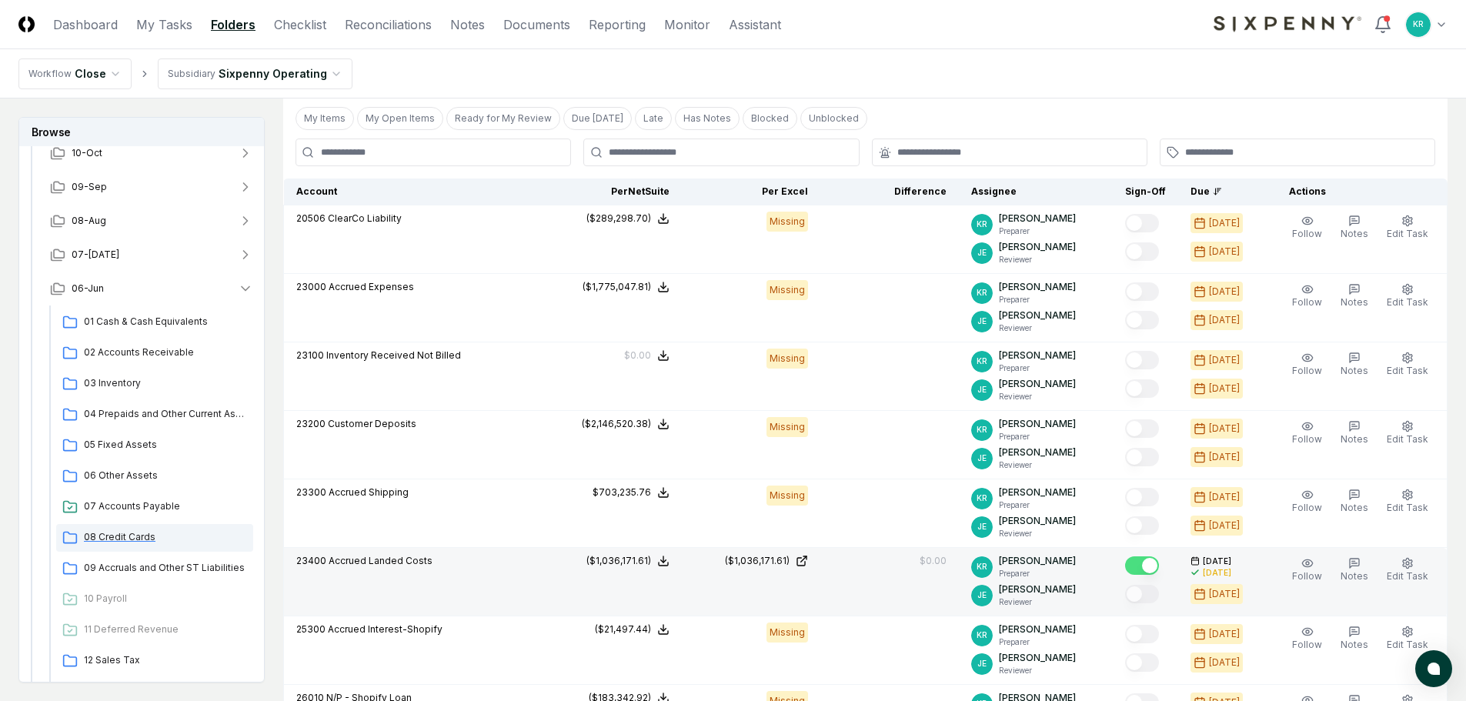
scroll to position [154, 0]
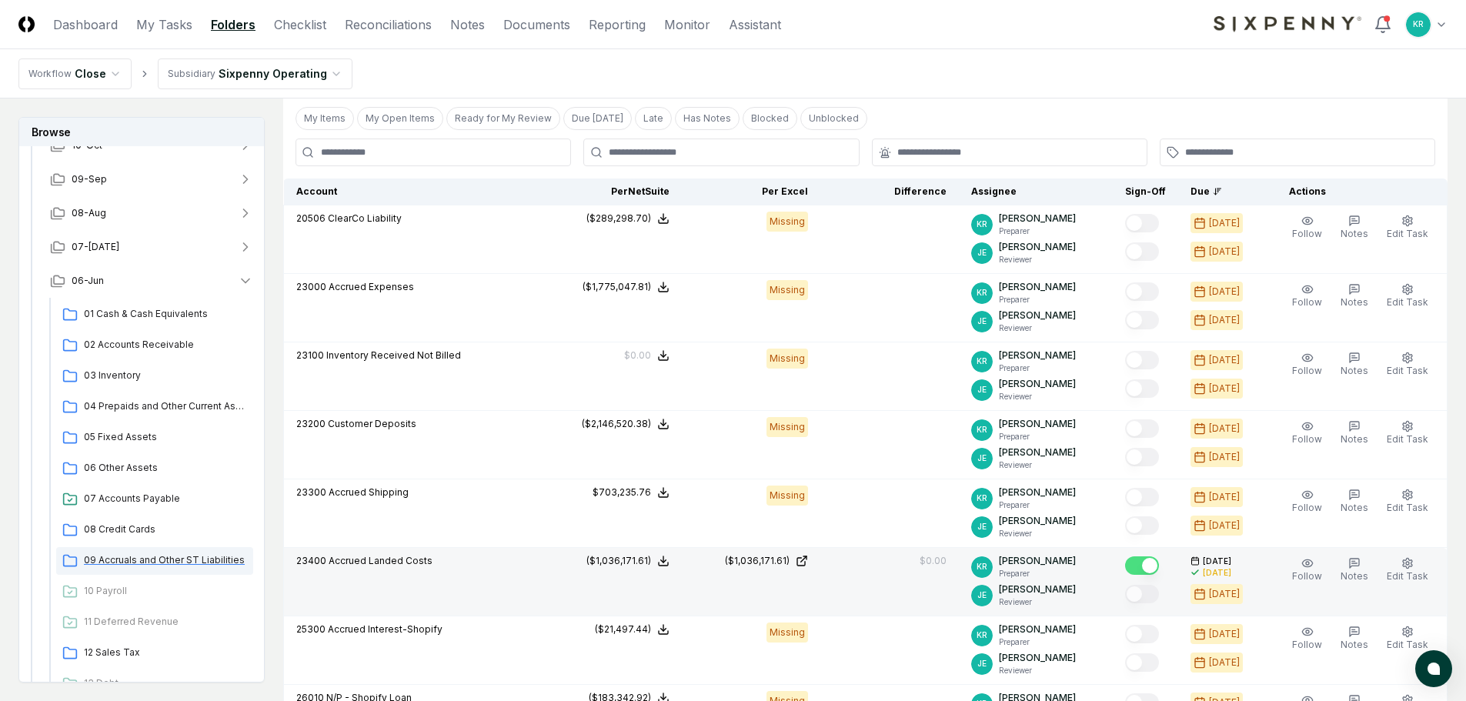
click at [165, 557] on span "09 Accruals and Other ST Liabilities" at bounding box center [165, 560] width 163 height 14
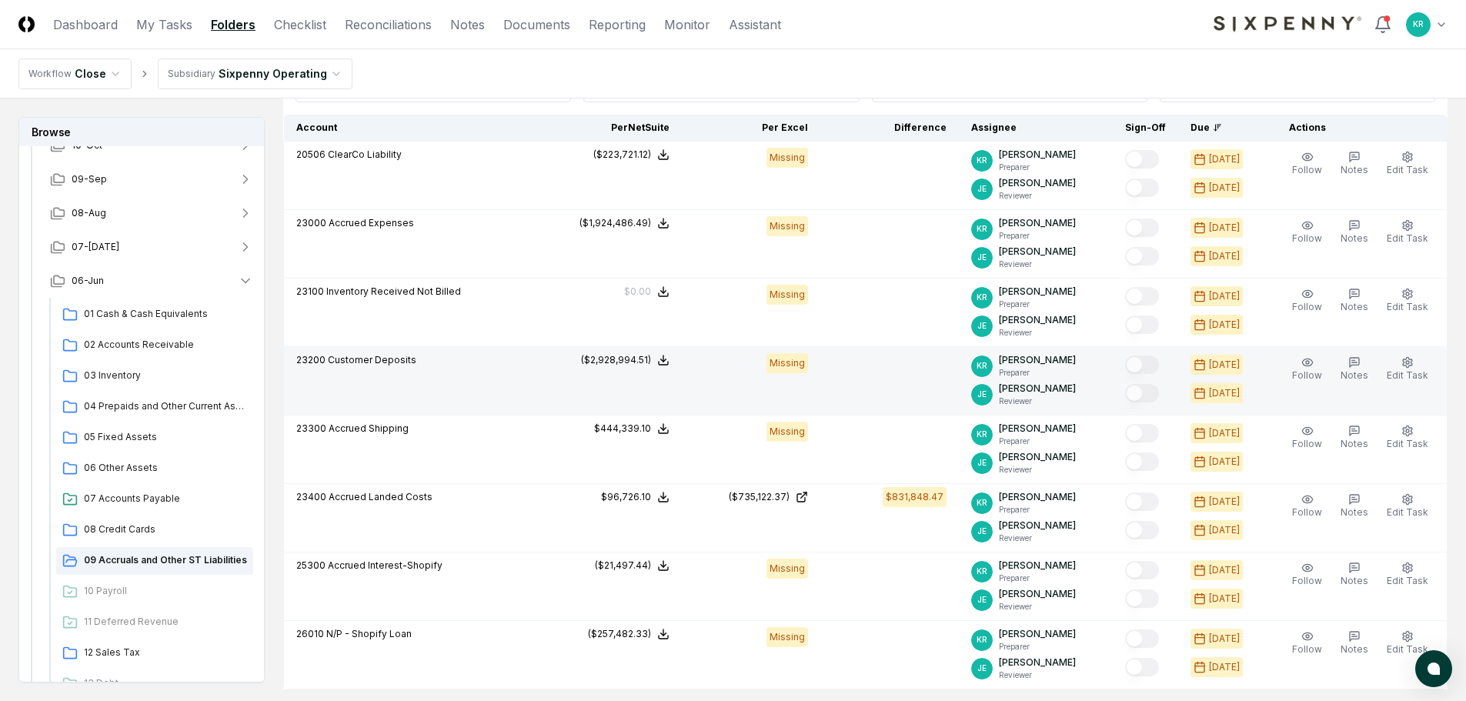
scroll to position [539, 0]
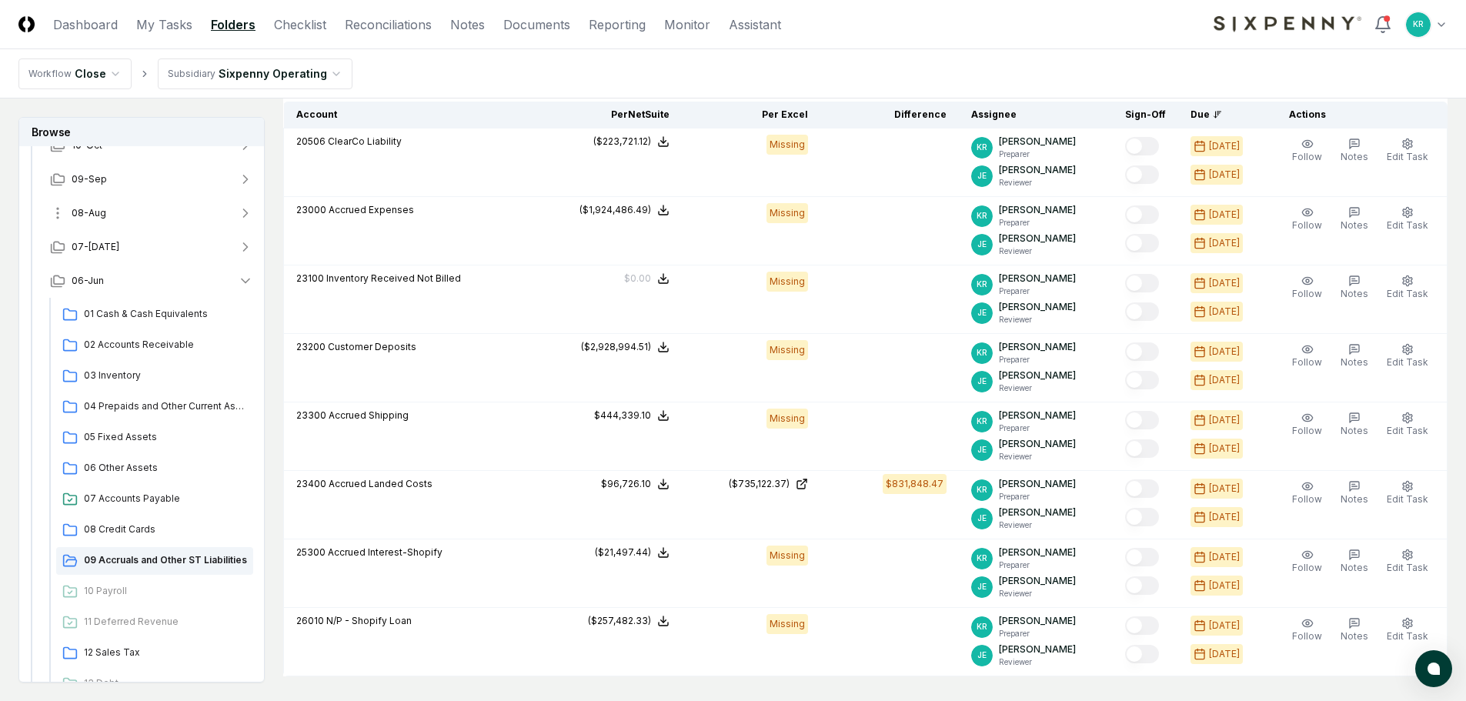
click at [106, 216] on button "08-Aug" at bounding box center [152, 213] width 228 height 34
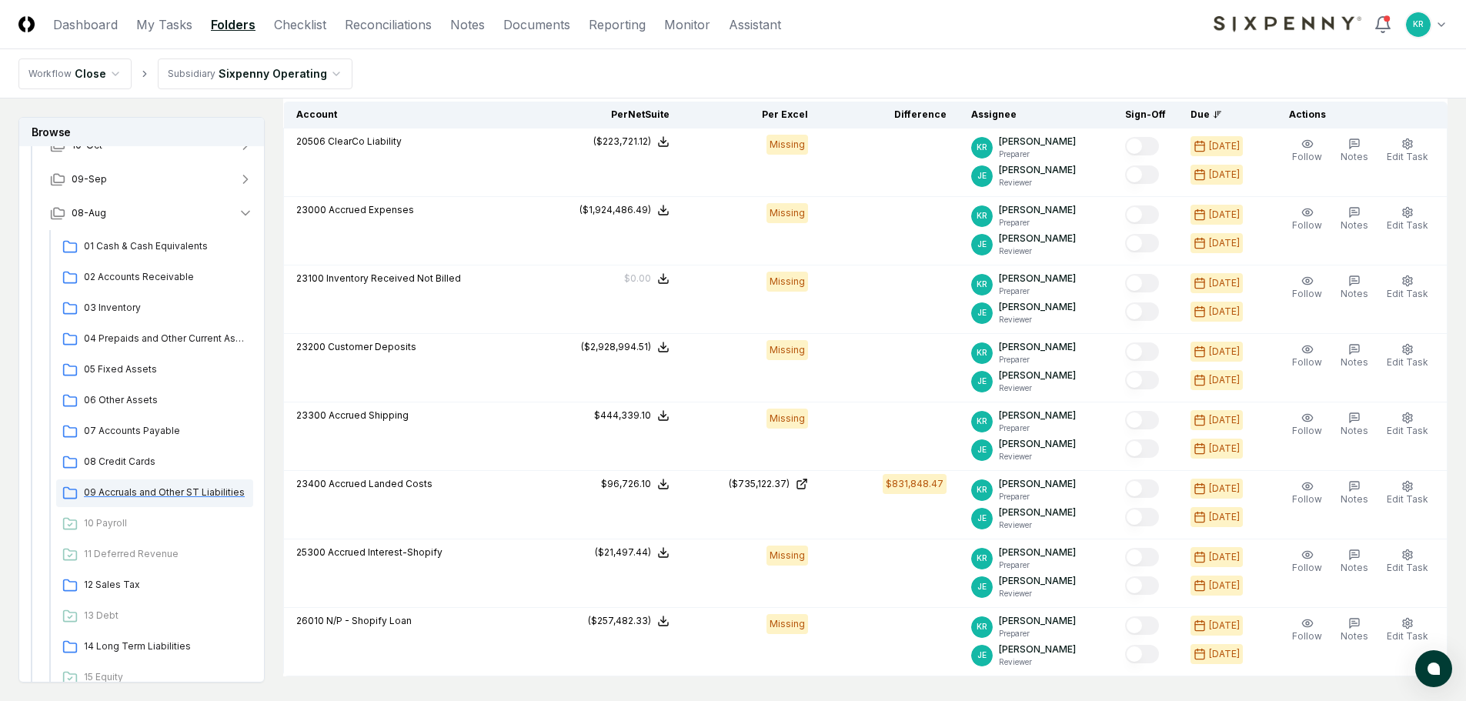
drag, startPoint x: 162, startPoint y: 491, endPoint x: 203, endPoint y: 485, distance: 42.0
click at [162, 491] on span "09 Accruals and Other ST Liabilities" at bounding box center [165, 493] width 163 height 14
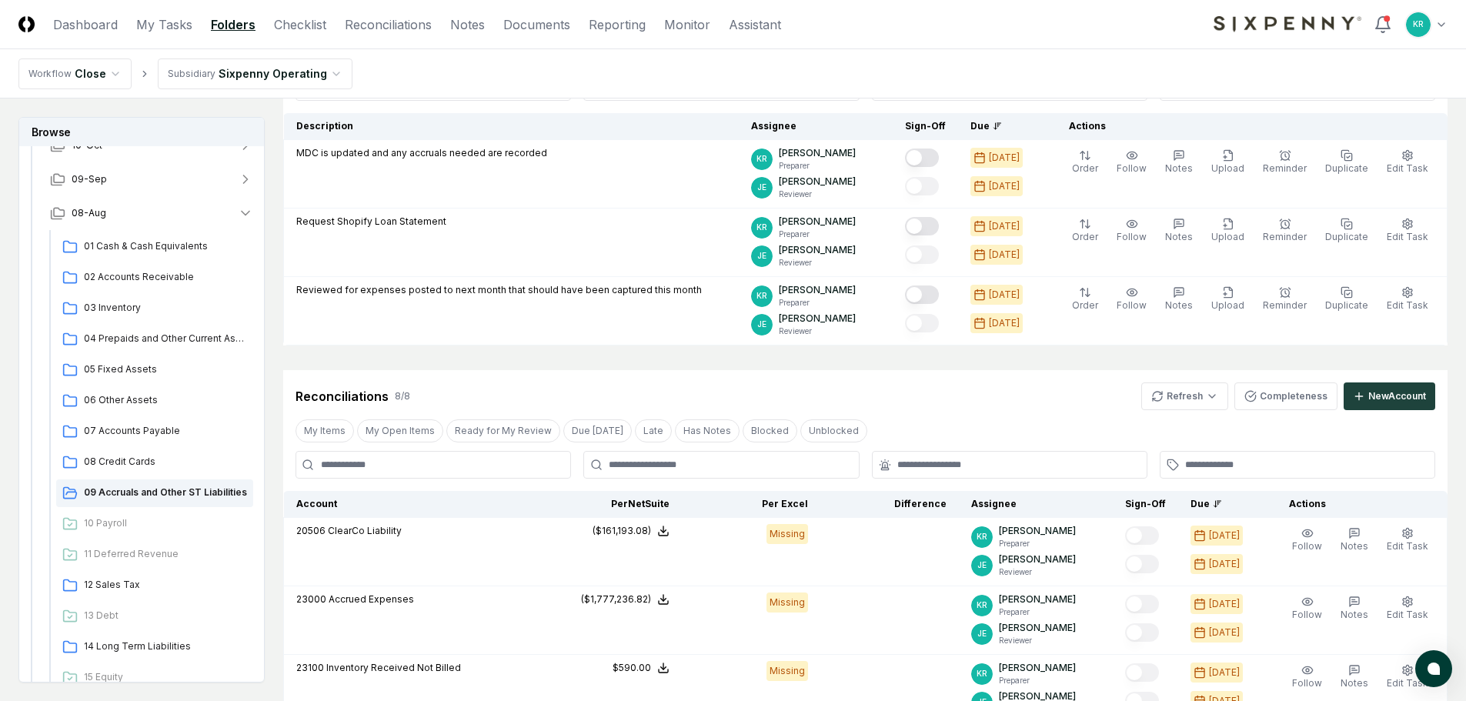
scroll to position [154, 0]
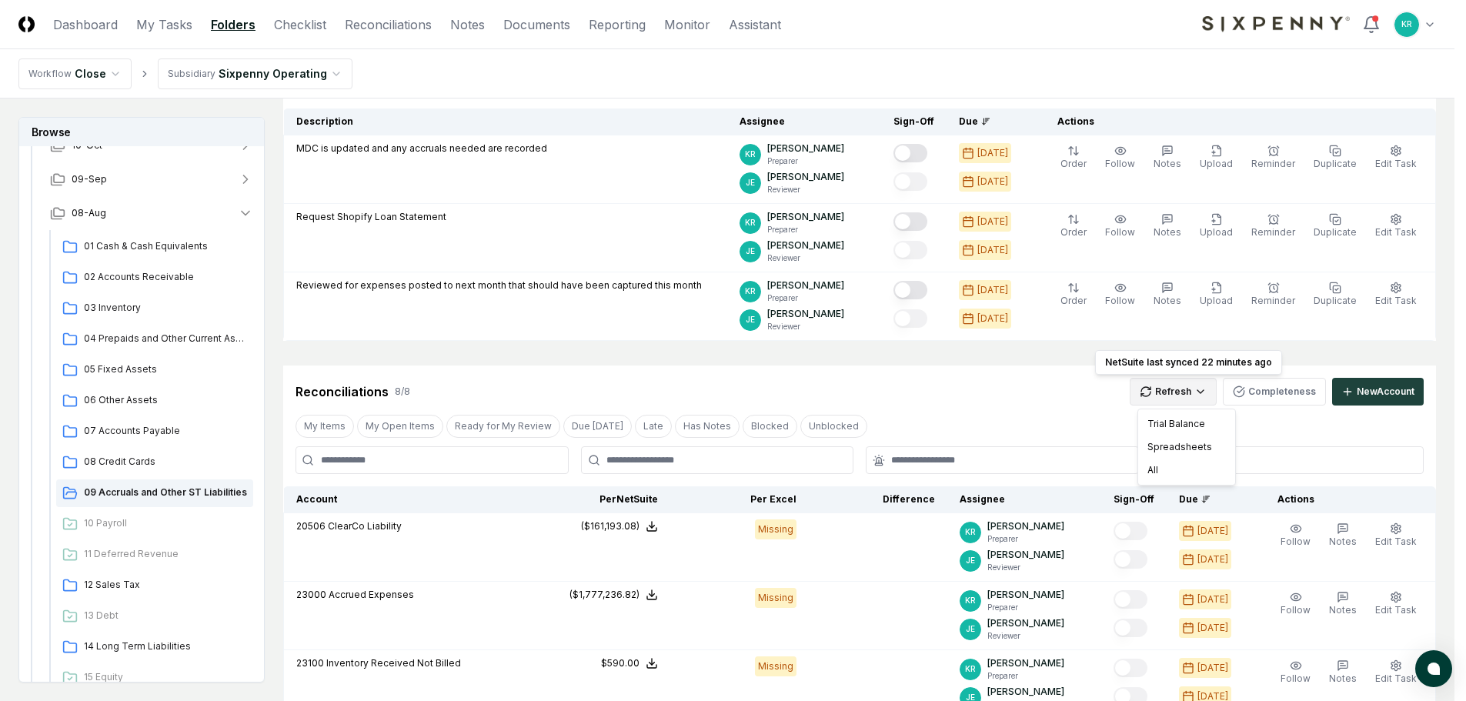
click at [1208, 395] on html "CloseCore Dashboard My Tasks Folders Checklist Reconciliations Notes Documents …" at bounding box center [733, 580] width 1466 height 1469
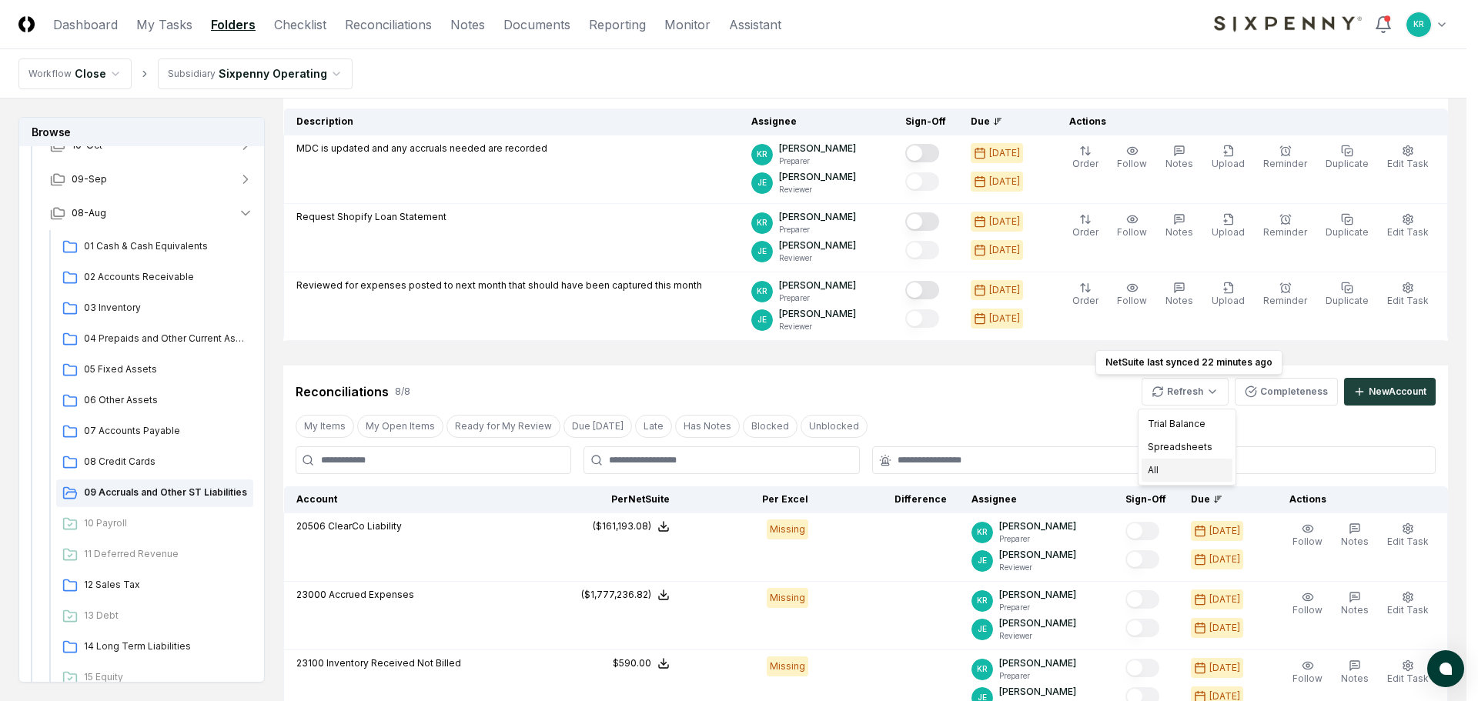
click at [1166, 466] on div "All" at bounding box center [1186, 470] width 91 height 23
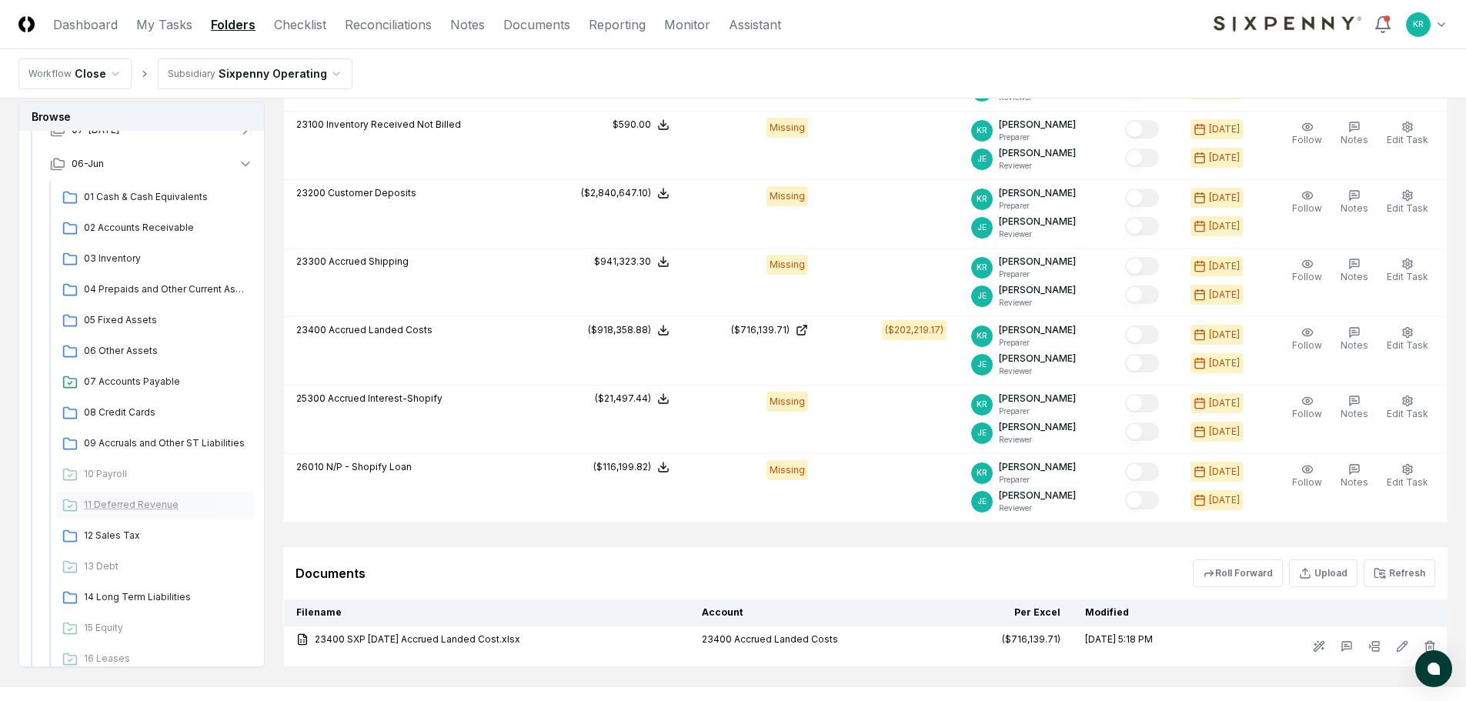
scroll to position [1124, 0]
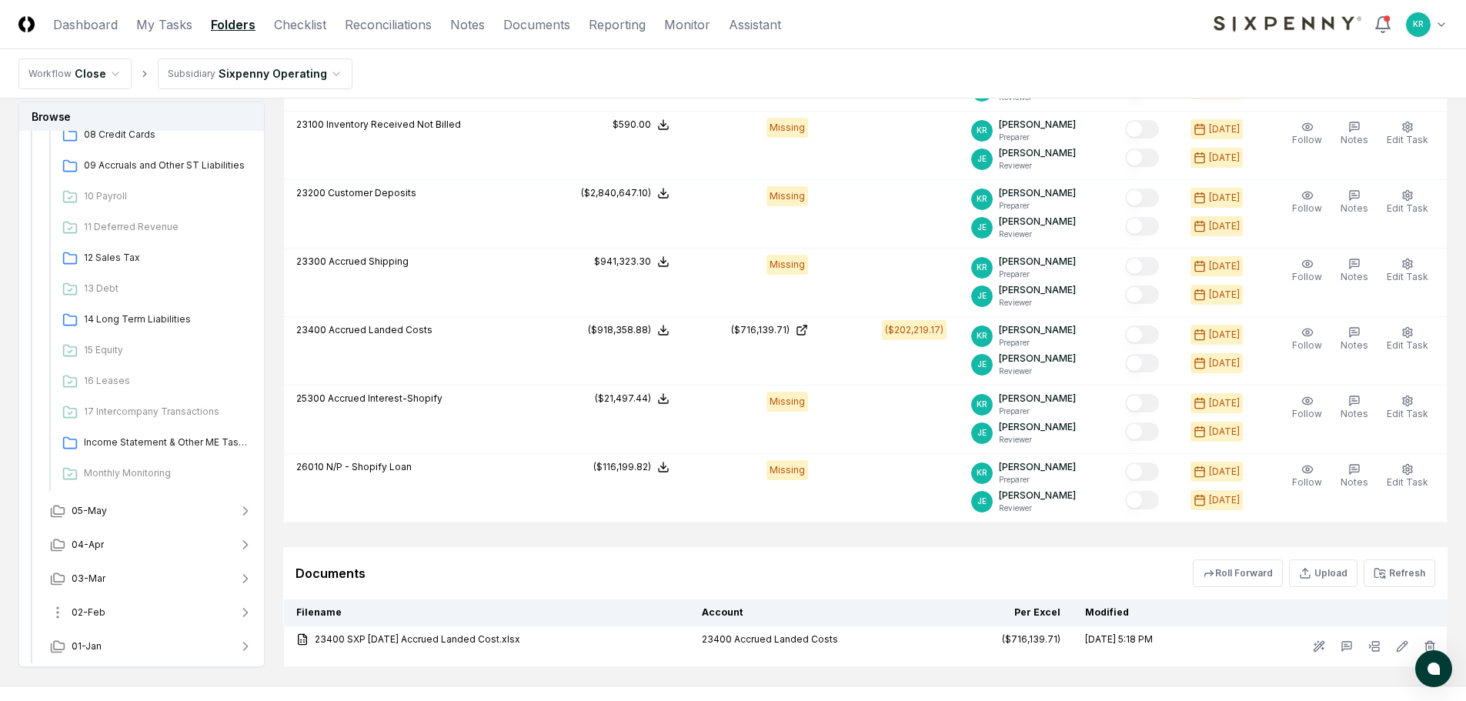
click at [94, 604] on button "02-Feb" at bounding box center [152, 613] width 228 height 34
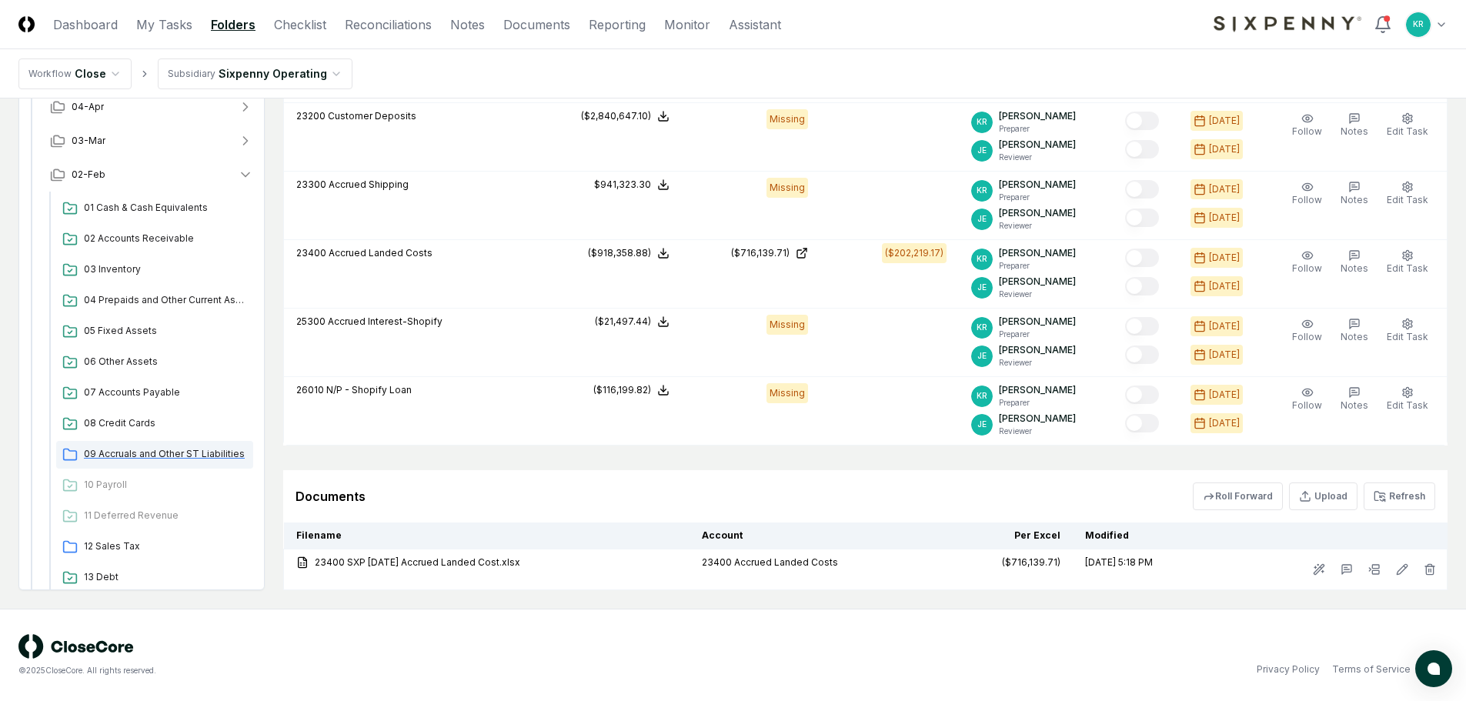
scroll to position [1509, 0]
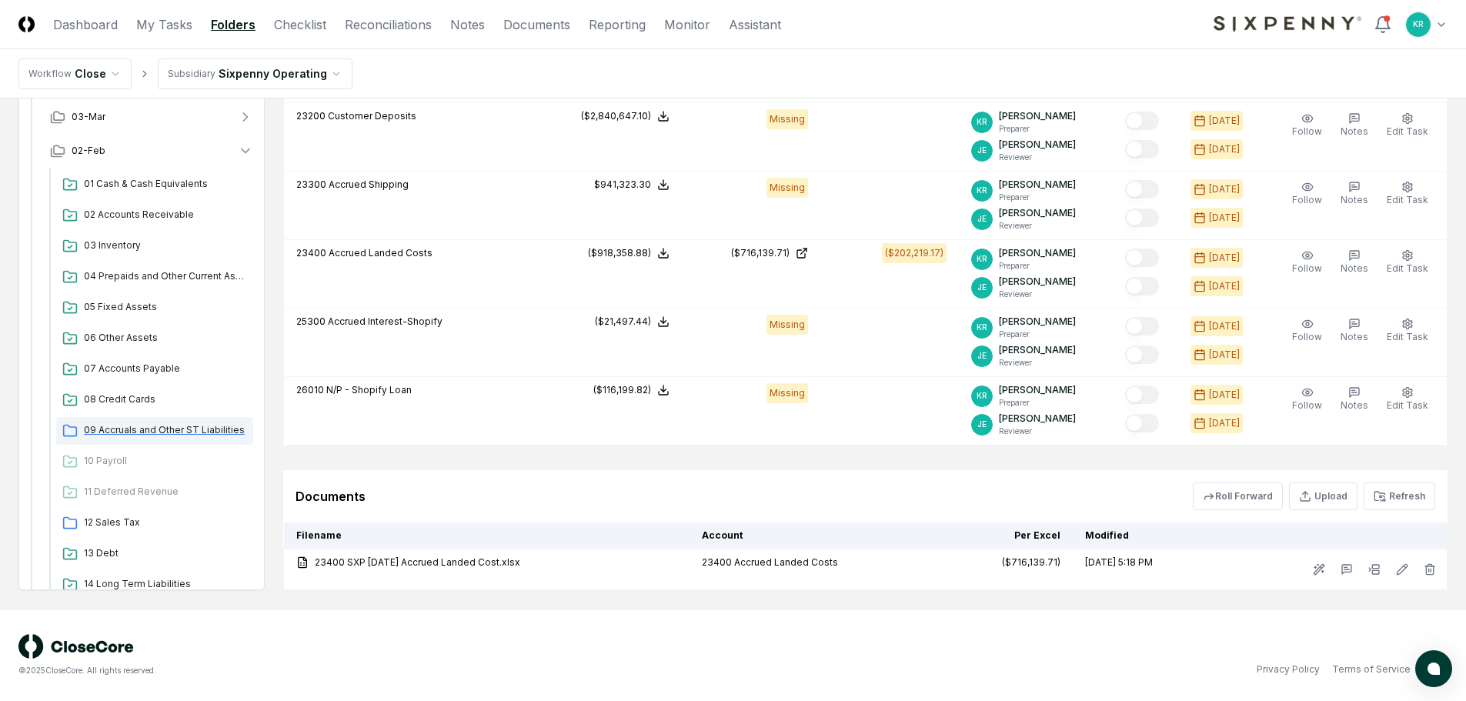
click at [207, 437] on div "09 Accruals and Other ST Liabilities" at bounding box center [154, 431] width 197 height 28
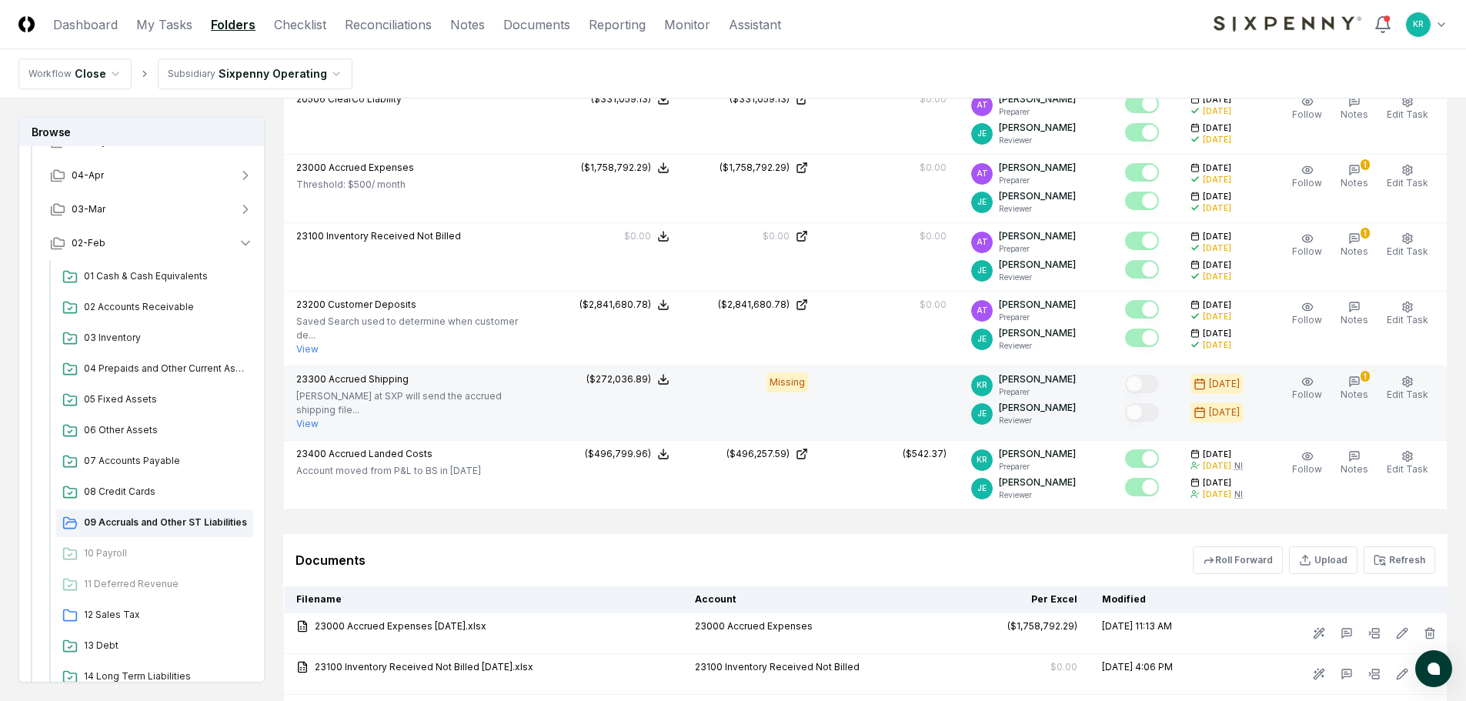
scroll to position [539, 0]
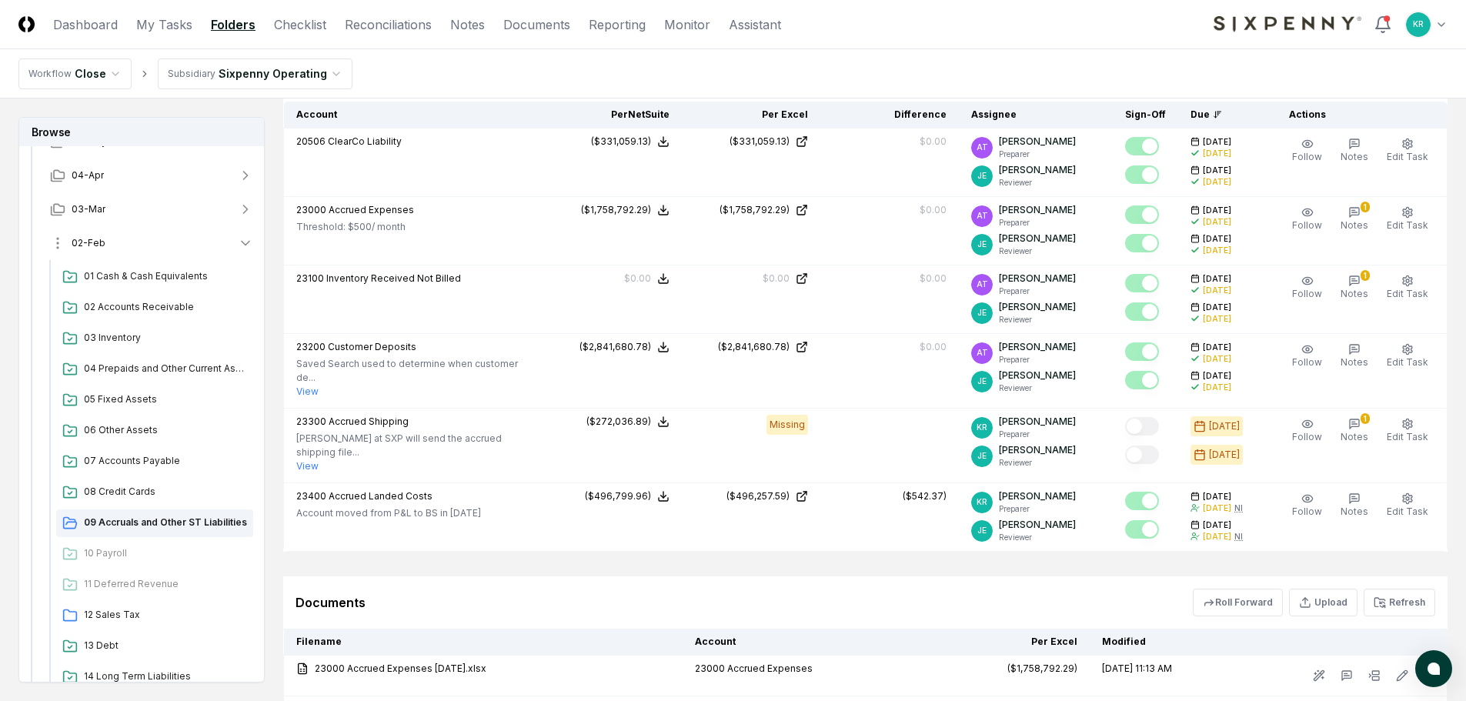
click at [92, 241] on span "02-Feb" at bounding box center [89, 243] width 34 height 14
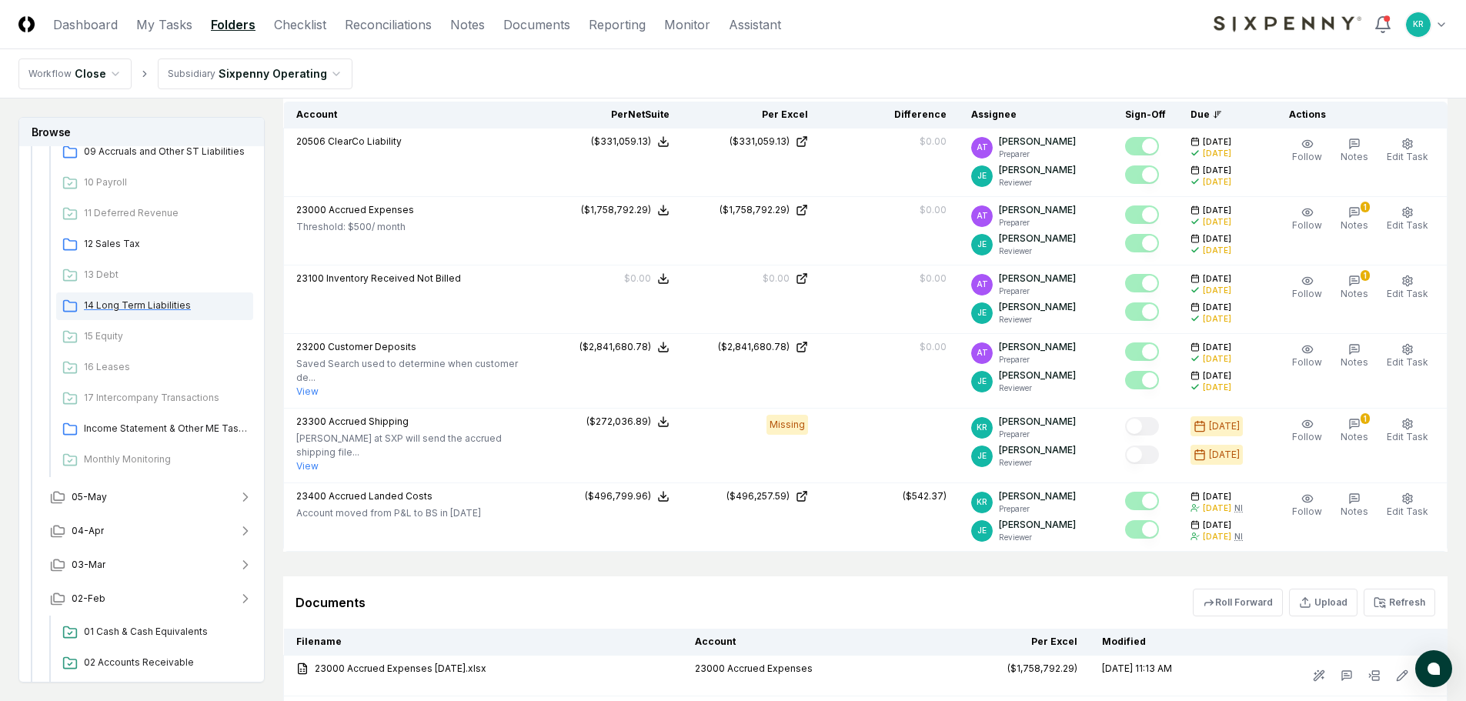
scroll to position [1124, 0]
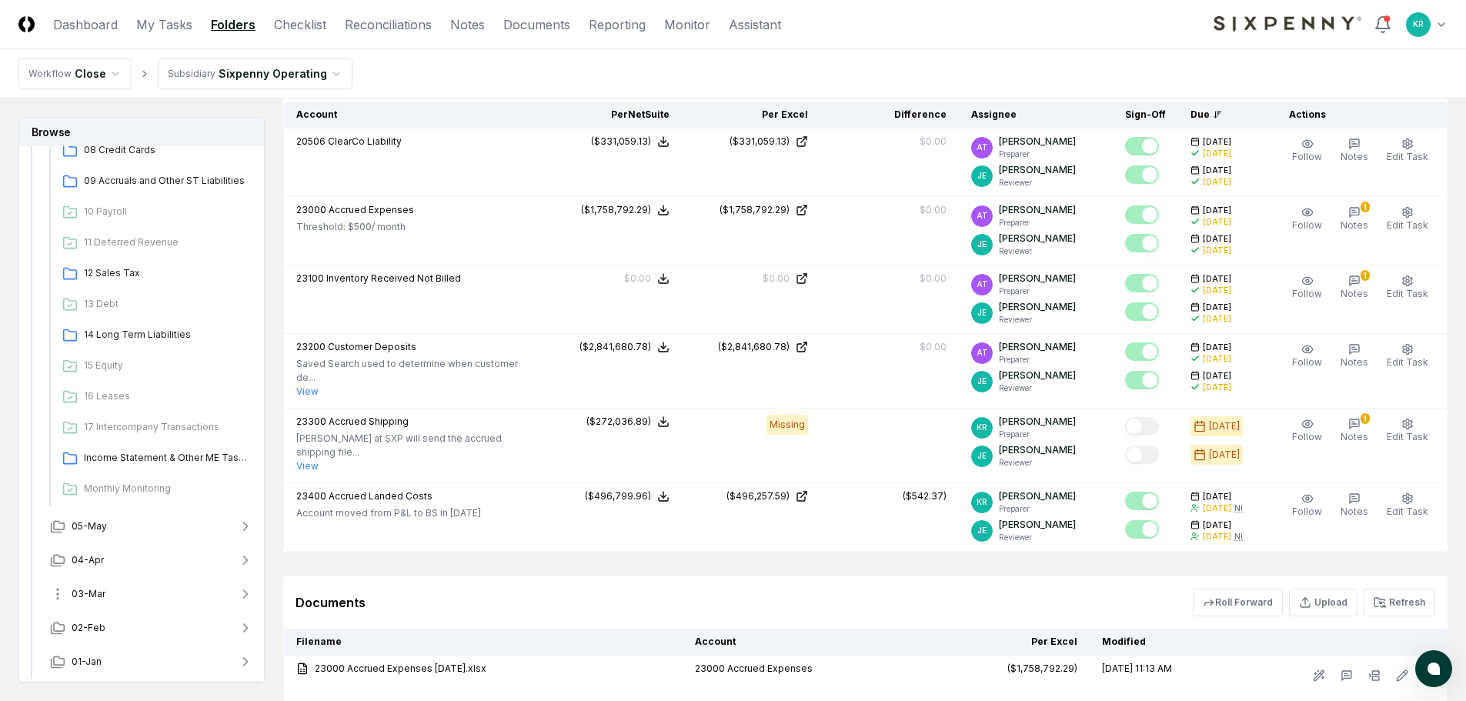
click at [95, 596] on span "03-Mar" at bounding box center [89, 594] width 34 height 14
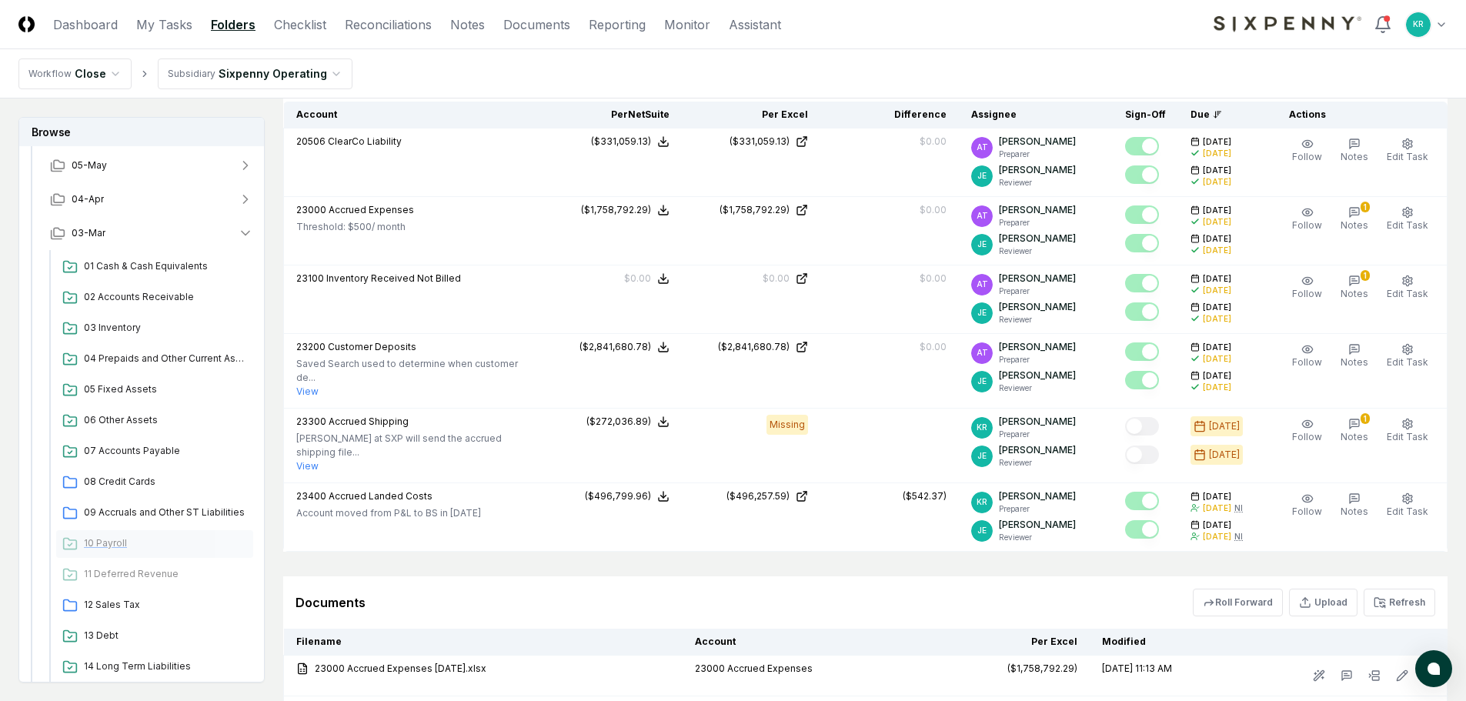
scroll to position [1509, 0]
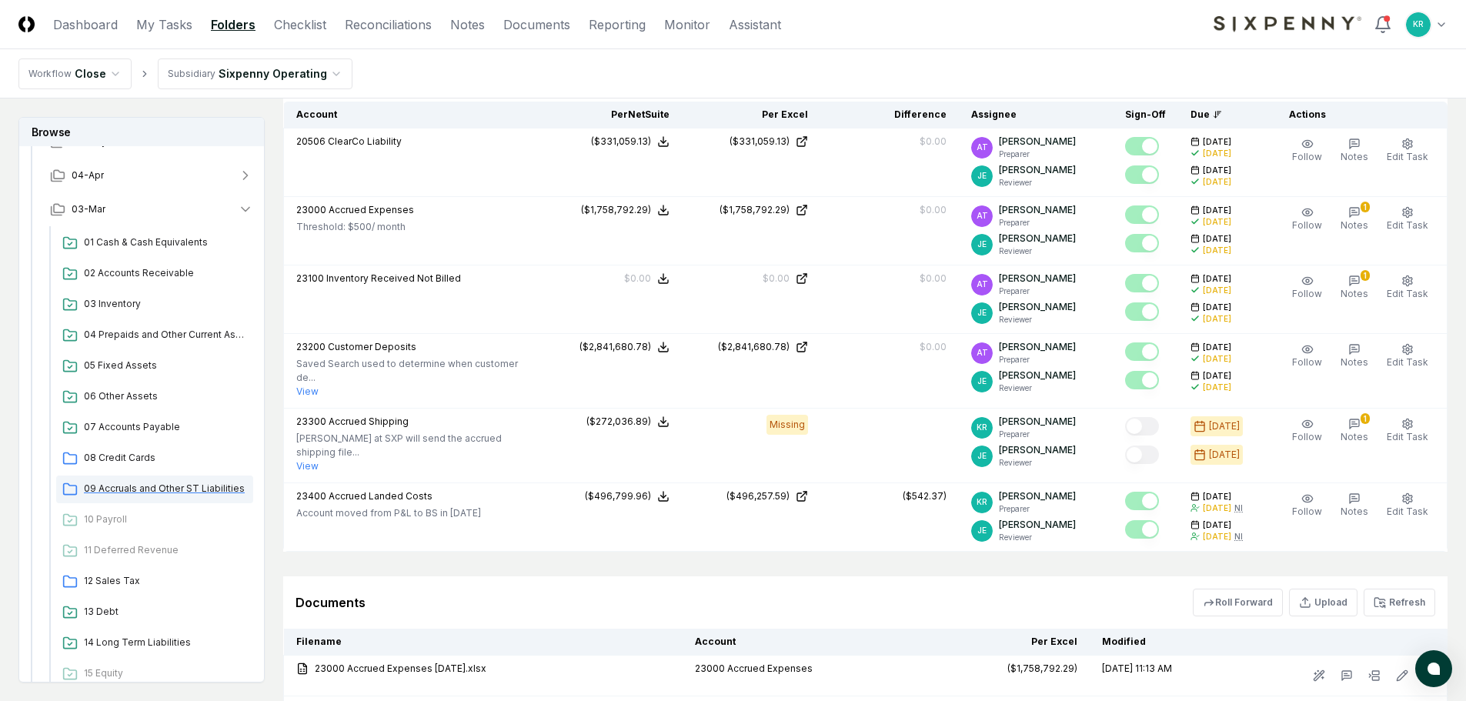
click at [147, 485] on span "09 Accruals and Other ST Liabilities" at bounding box center [165, 489] width 163 height 14
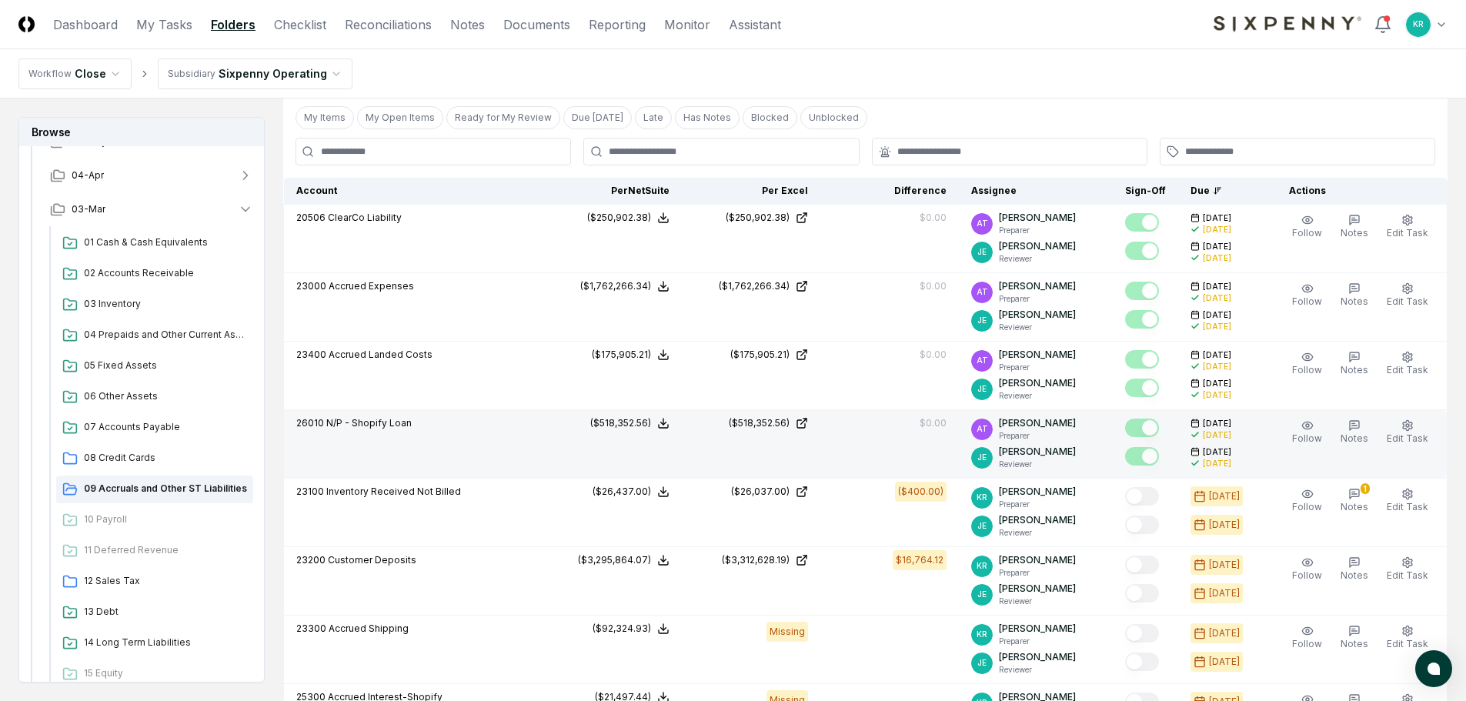
scroll to position [462, 0]
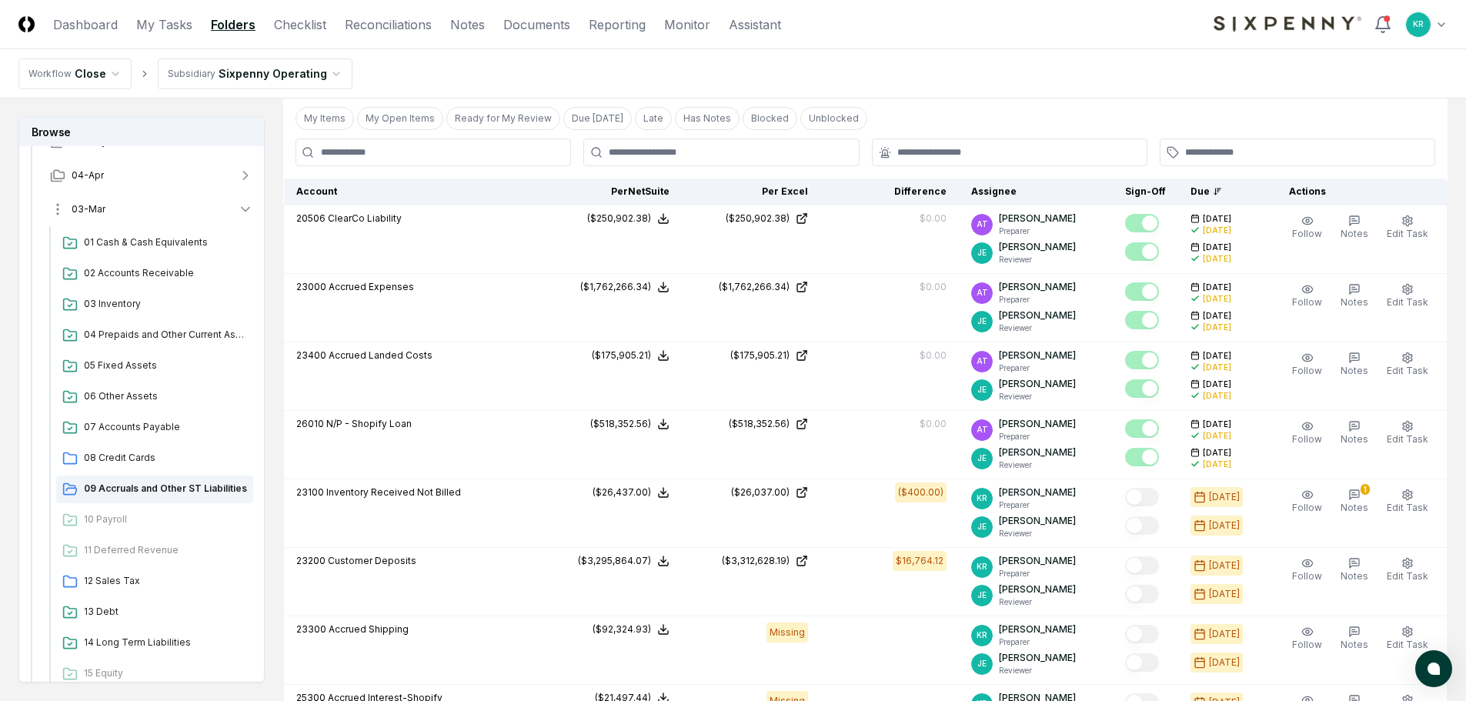
click at [94, 212] on span "03-Mar" at bounding box center [89, 209] width 34 height 14
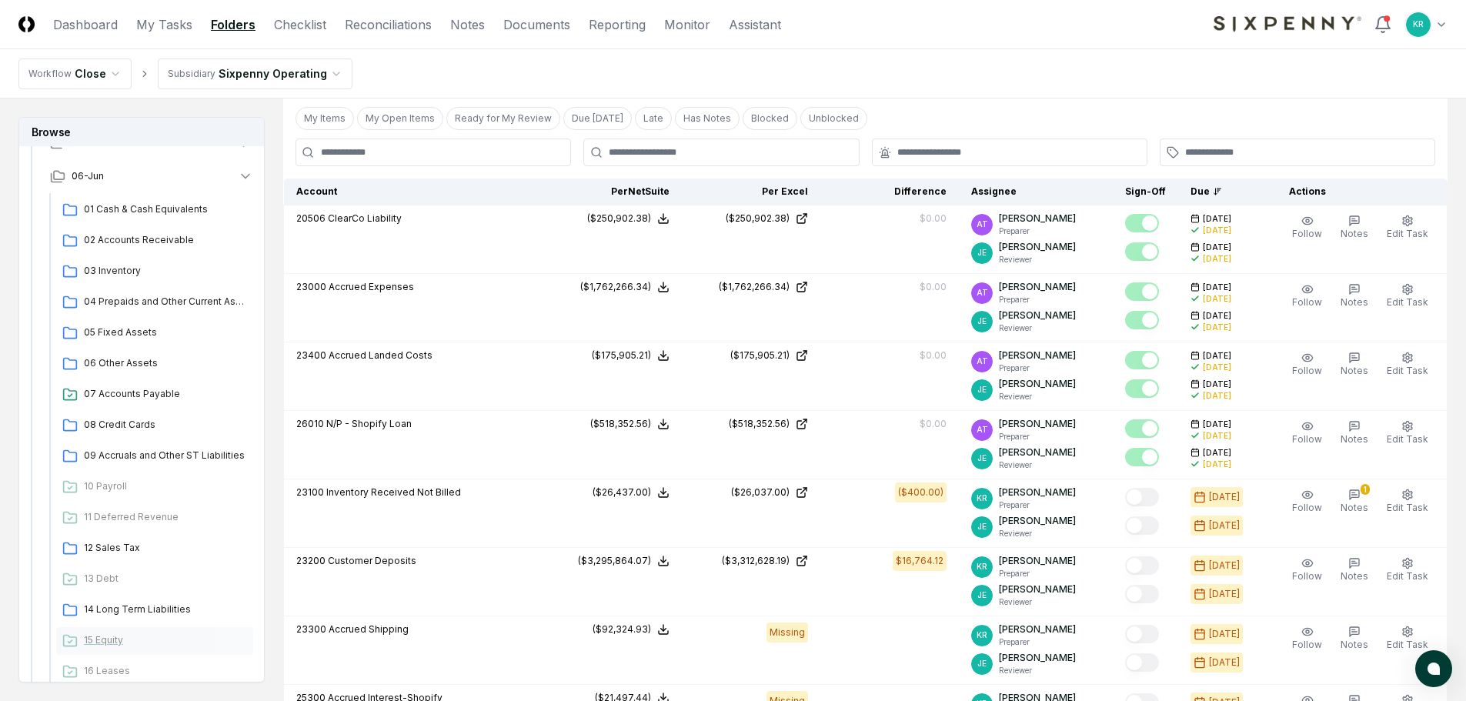
scroll to position [1047, 0]
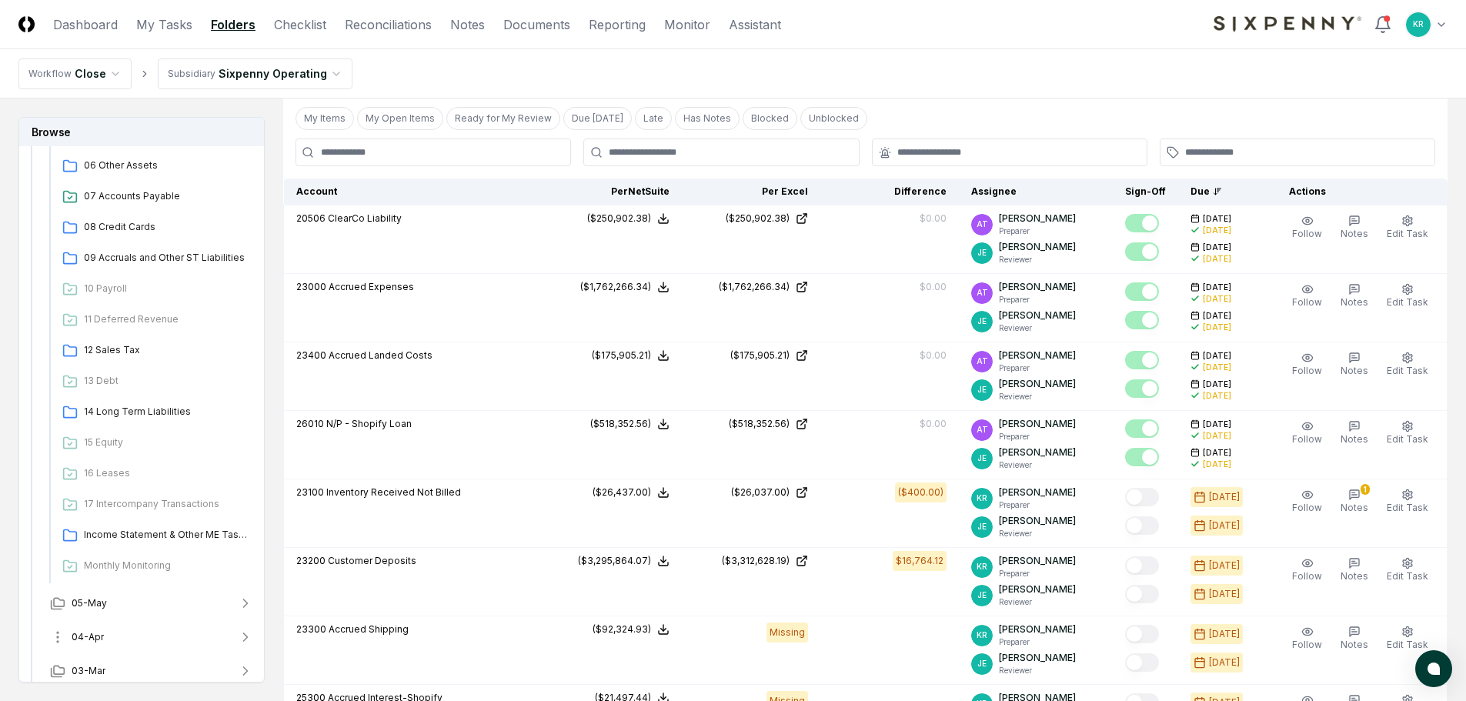
click at [86, 637] on span "04-Apr" at bounding box center [88, 637] width 32 height 14
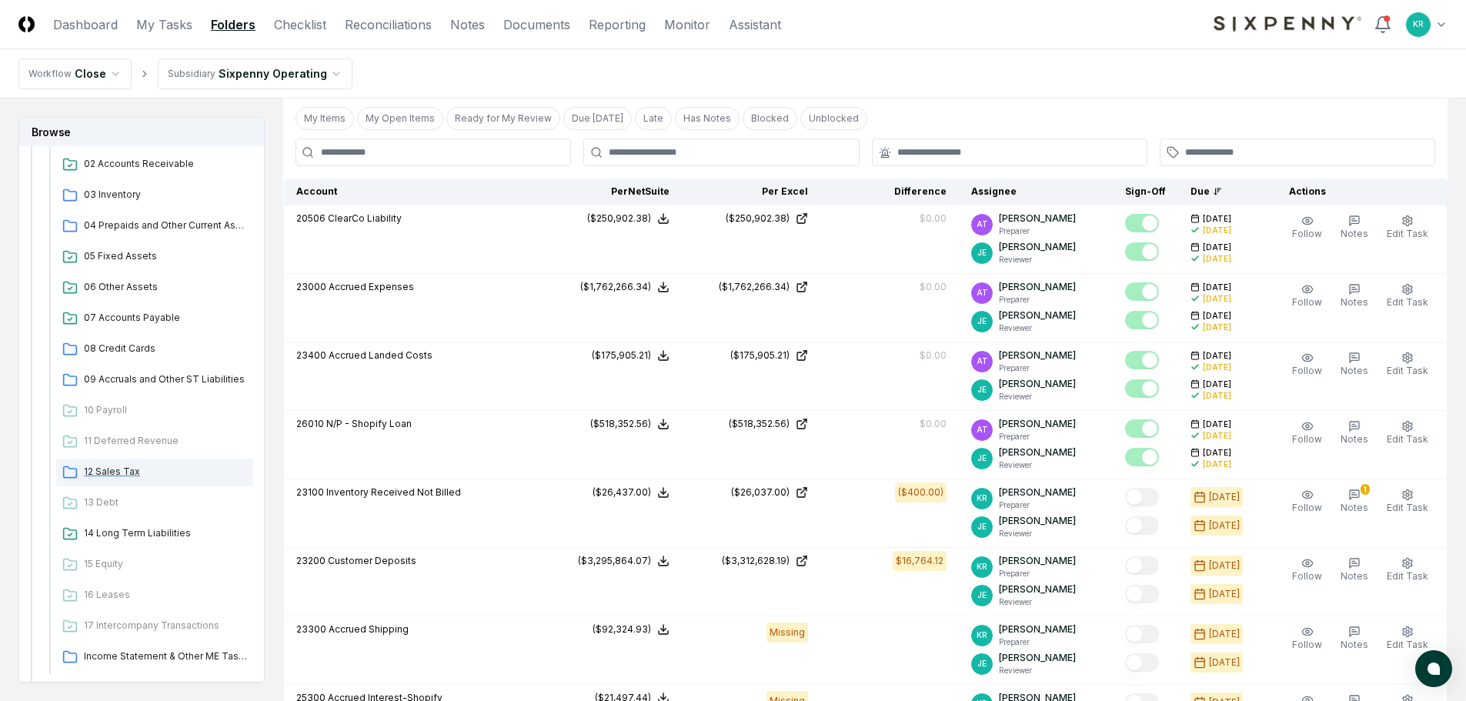
scroll to position [1586, 0]
click at [143, 379] on span "09 Accruals and Other ST Liabilities" at bounding box center [165, 378] width 163 height 14
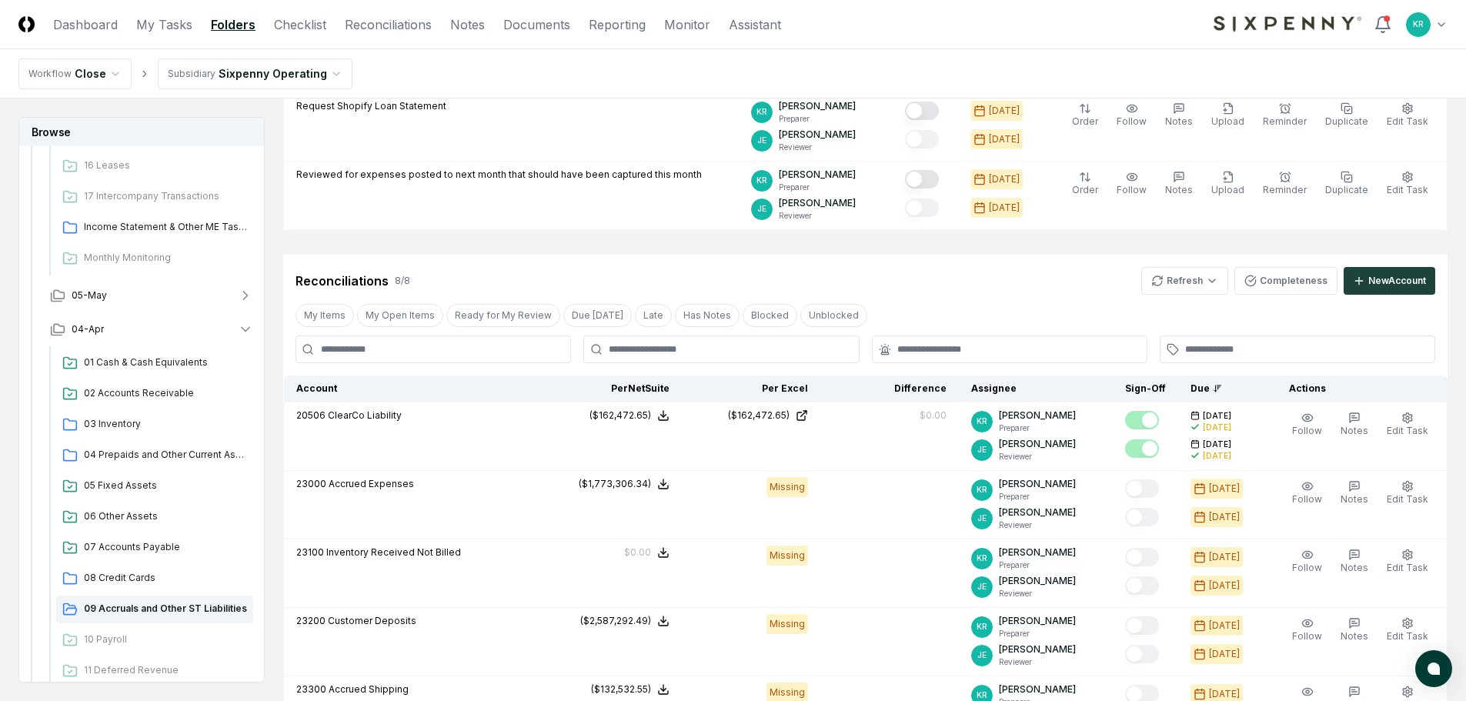
scroll to position [231, 0]
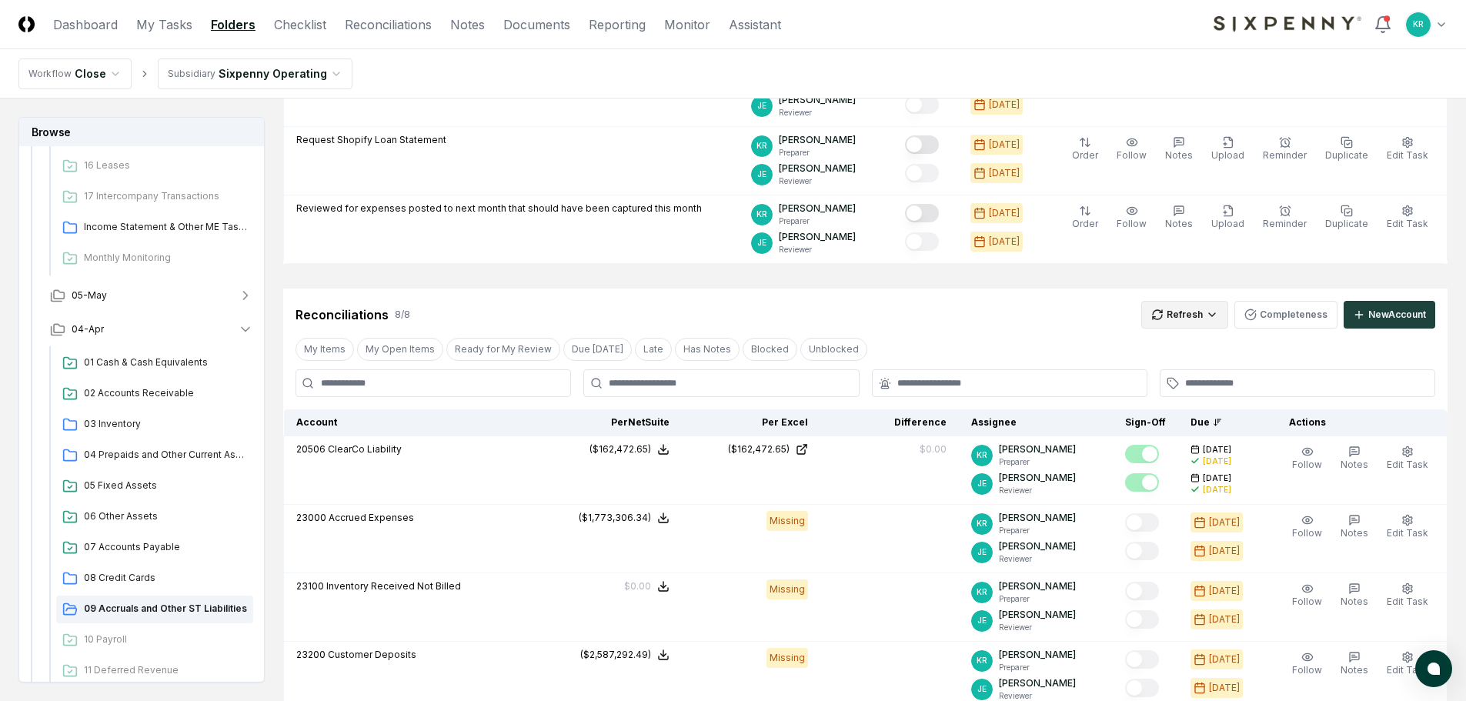
click at [1196, 316] on html "CloseCore Dashboard My Tasks Folders Checklist Reconciliations Notes Documents …" at bounding box center [733, 586] width 1466 height 1634
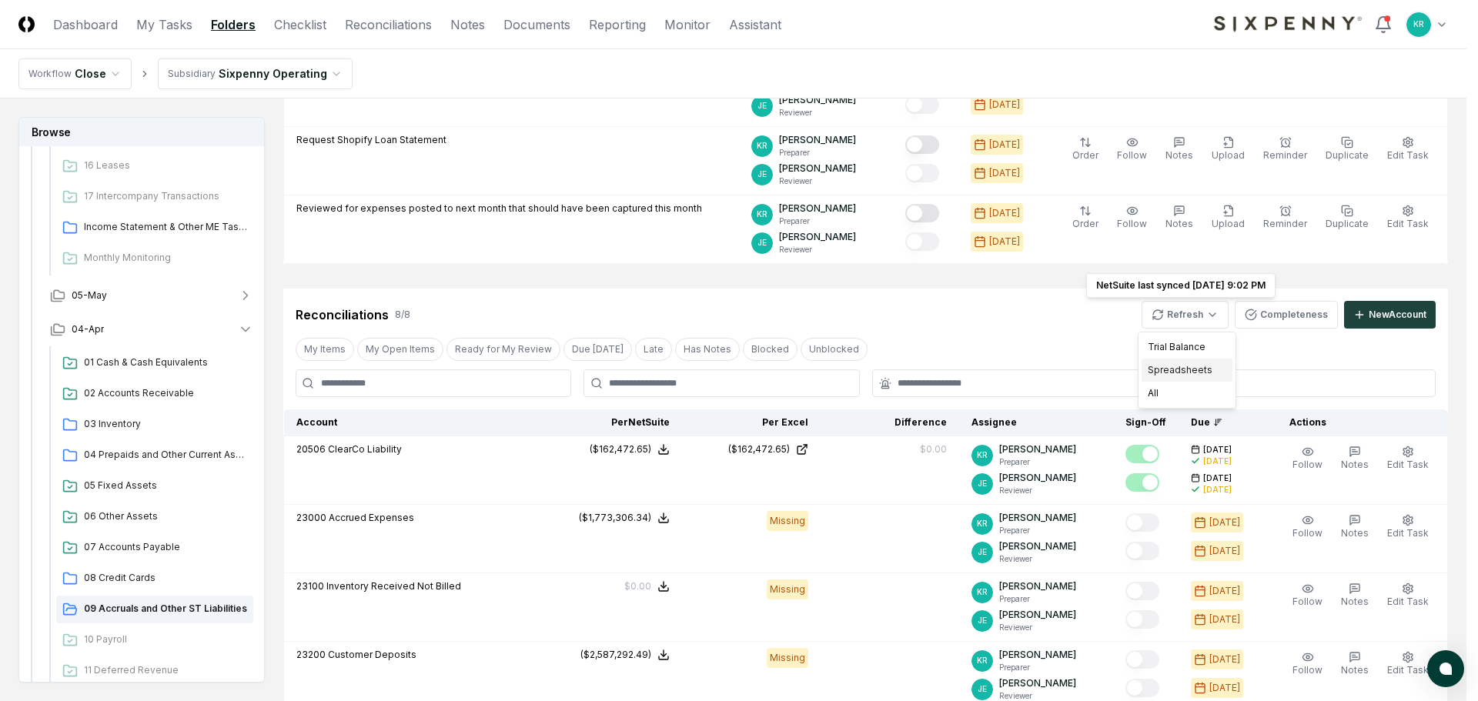
click at [1181, 370] on div "Spreadsheets" at bounding box center [1186, 370] width 91 height 23
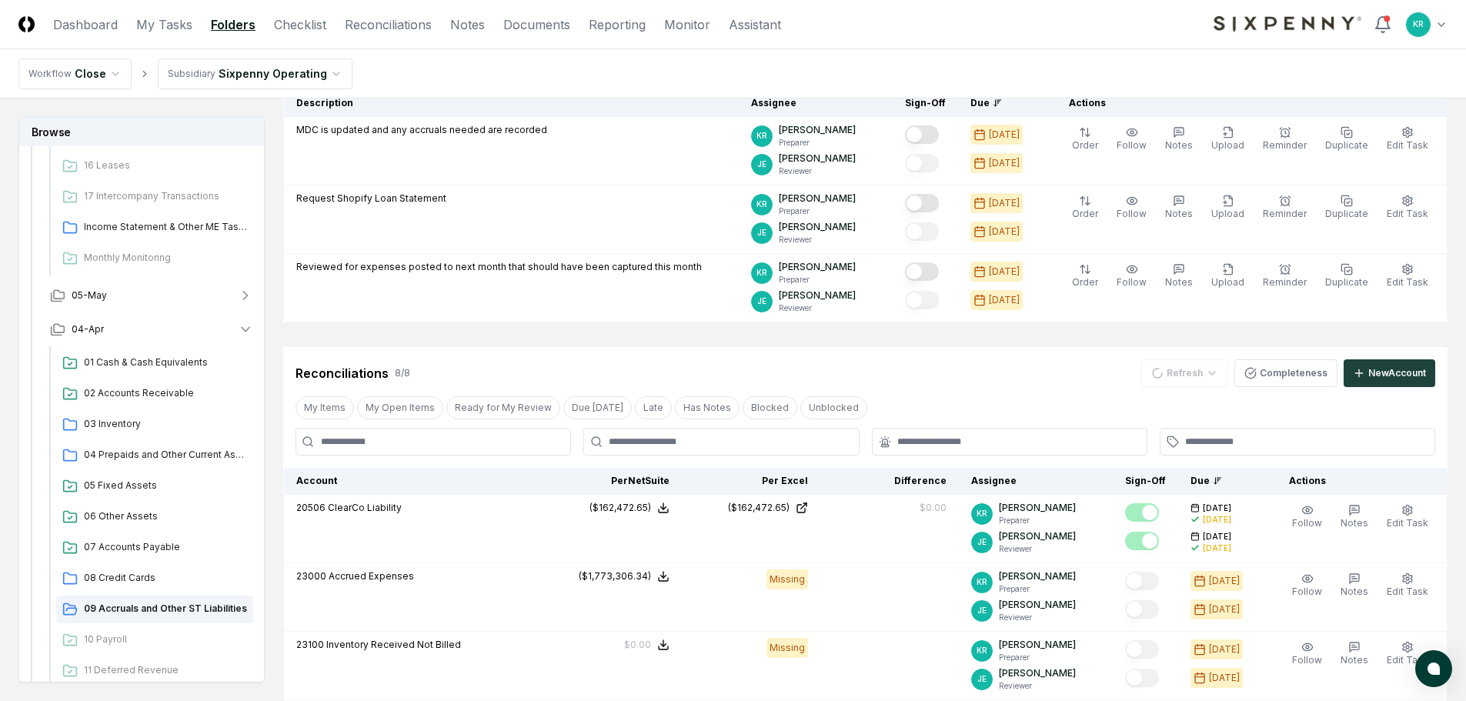
scroll to position [154, 0]
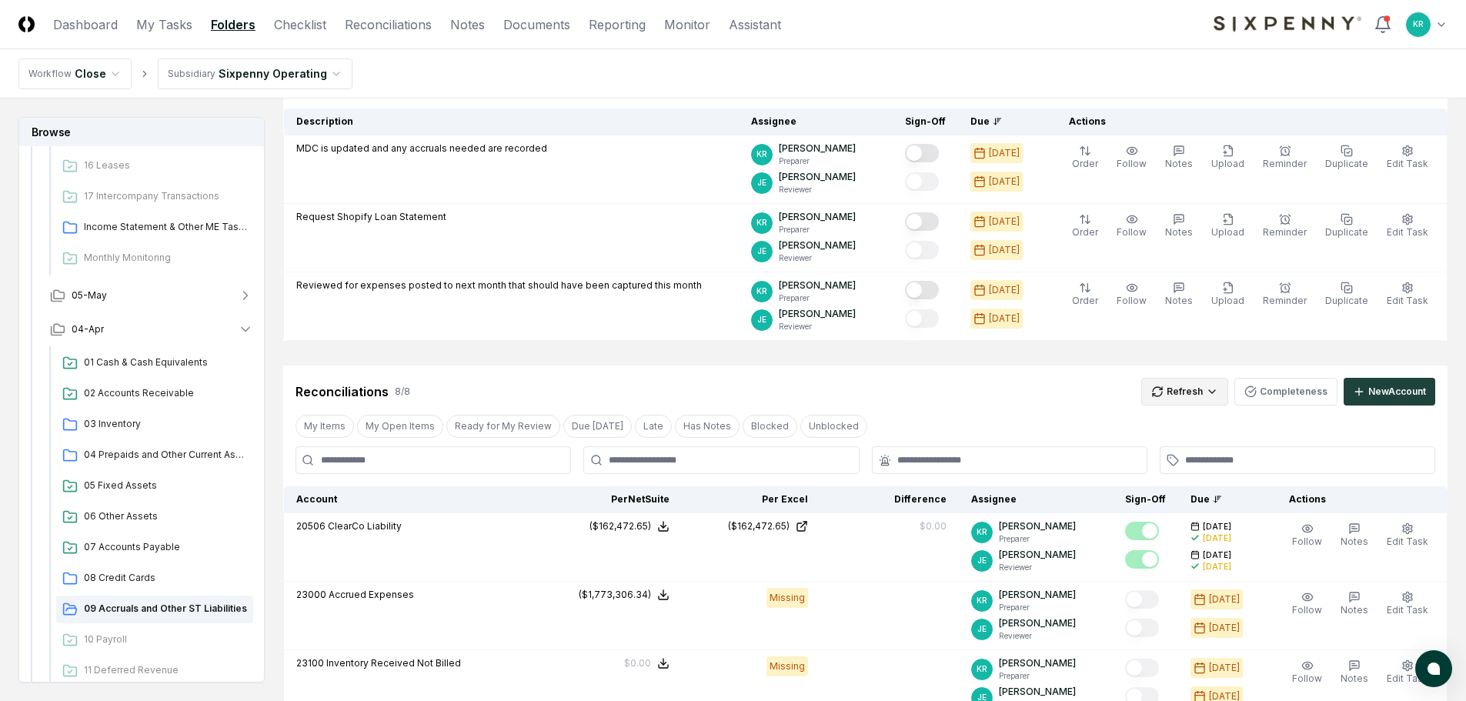
click at [1208, 395] on html "CloseCore Dashboard My Tasks Folders Checklist Reconciliations Notes Documents …" at bounding box center [733, 683] width 1466 height 1675
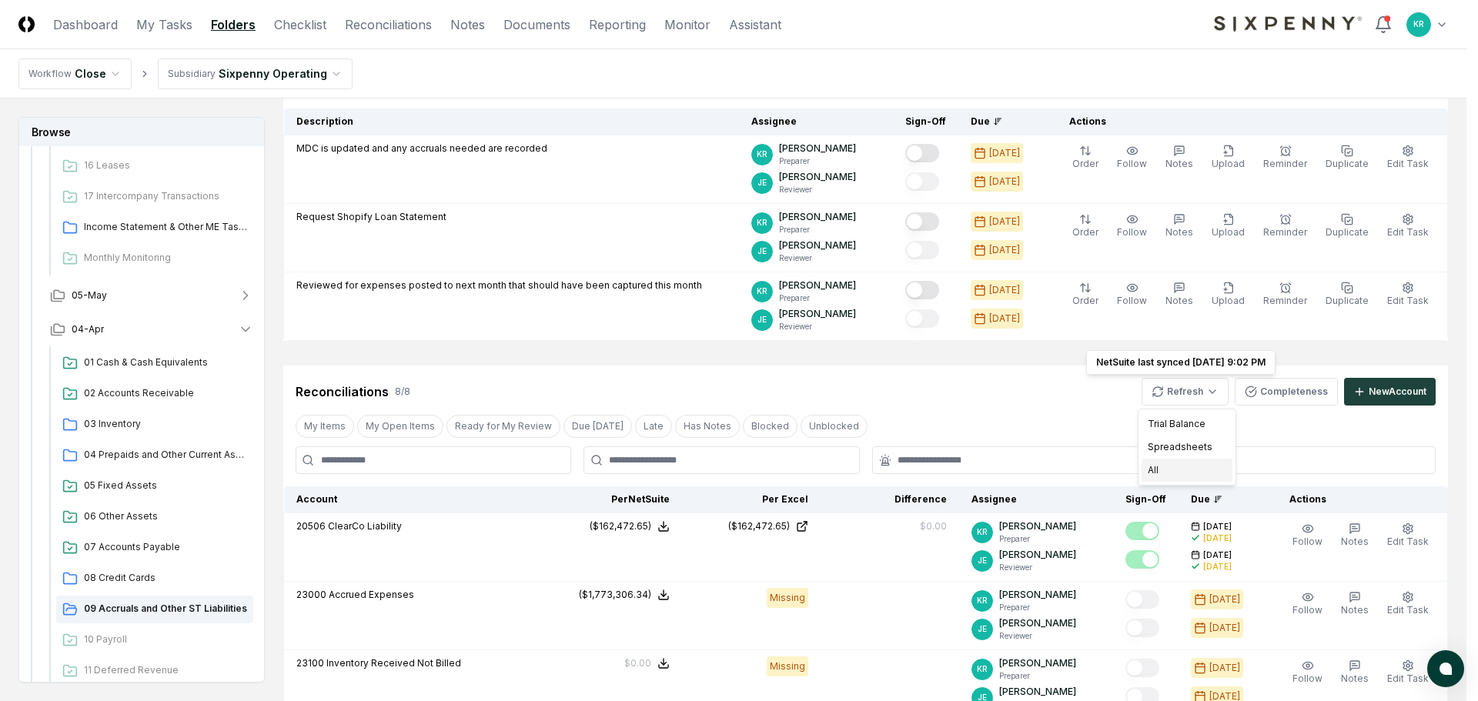
click at [1168, 471] on div "All" at bounding box center [1186, 470] width 91 height 23
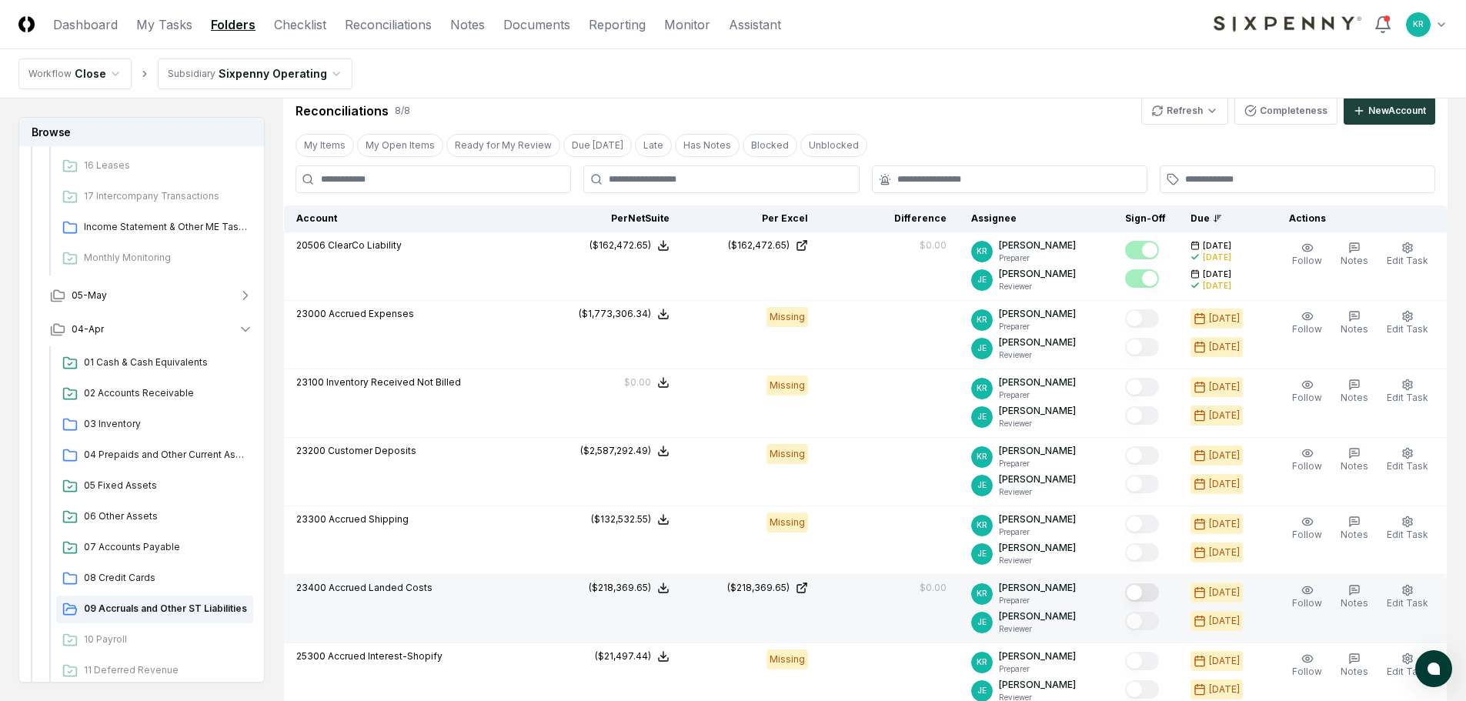
scroll to position [539, 0]
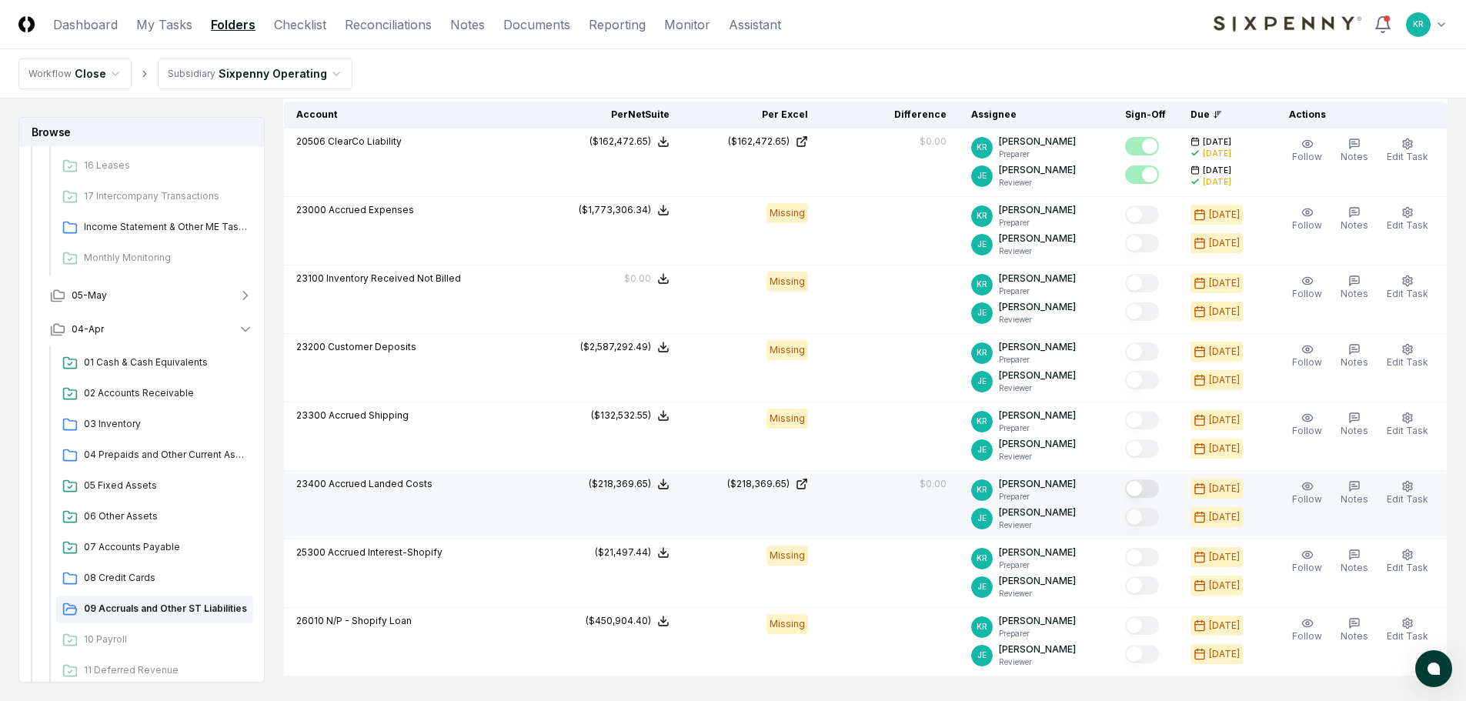
click at [1151, 486] on button "Mark complete" at bounding box center [1142, 488] width 34 height 18
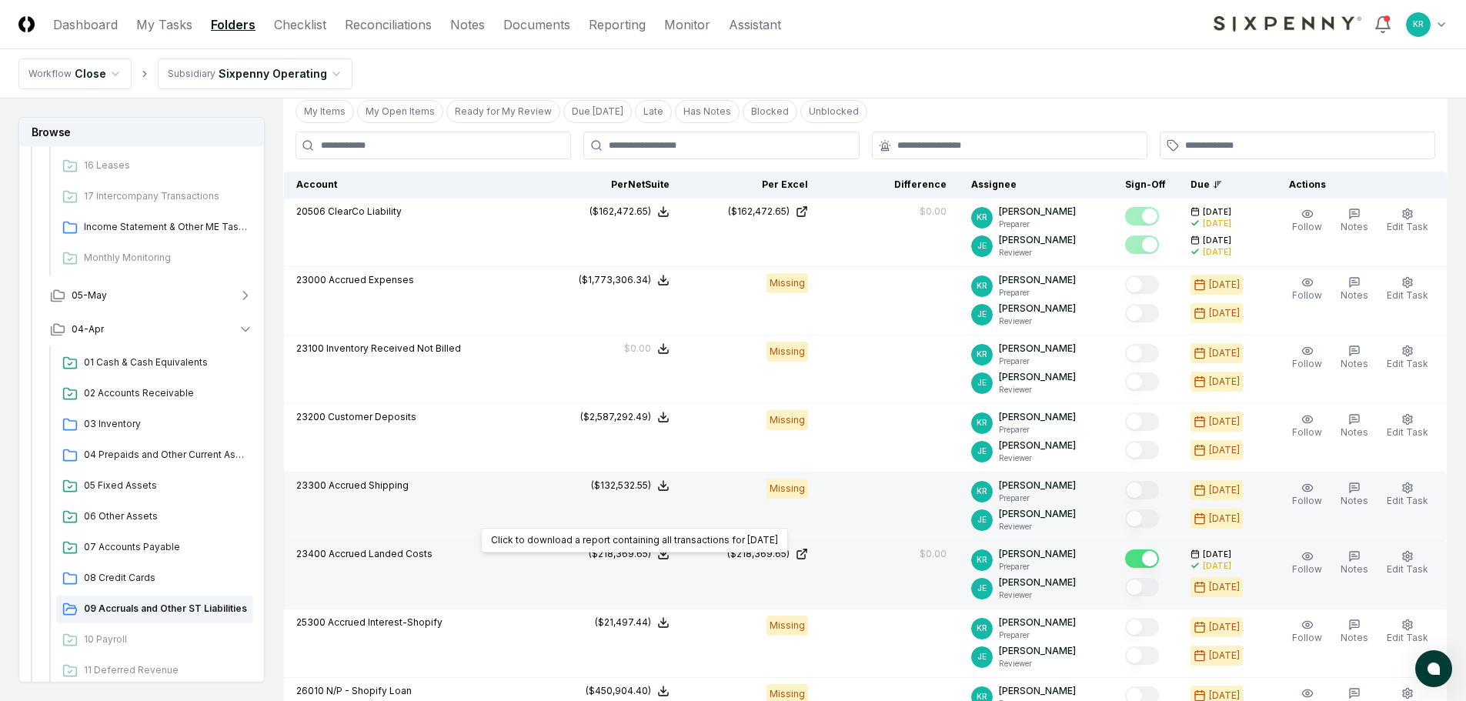
scroll to position [435, 0]
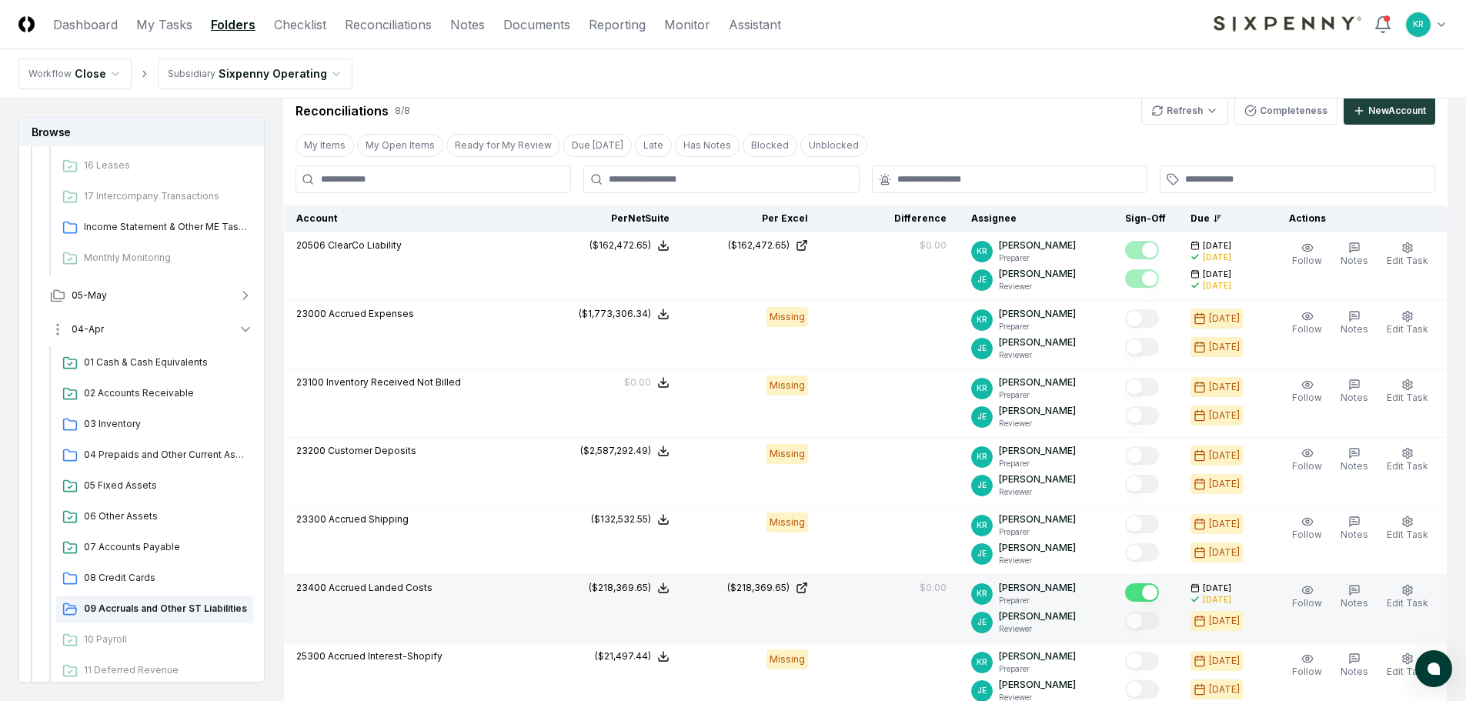
click at [79, 326] on span "04-Apr" at bounding box center [88, 329] width 32 height 14
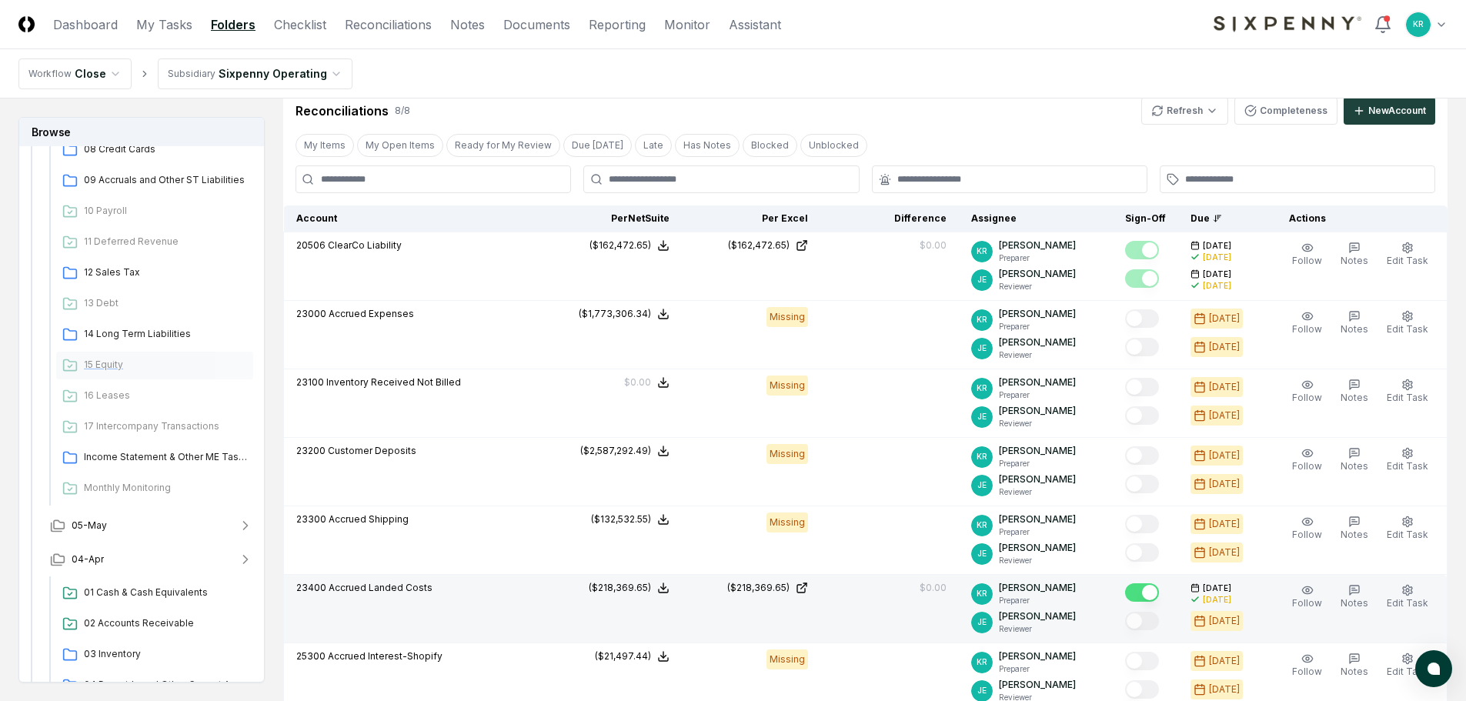
scroll to position [1124, 0]
click at [89, 520] on span "05-May" at bounding box center [89, 527] width 35 height 14
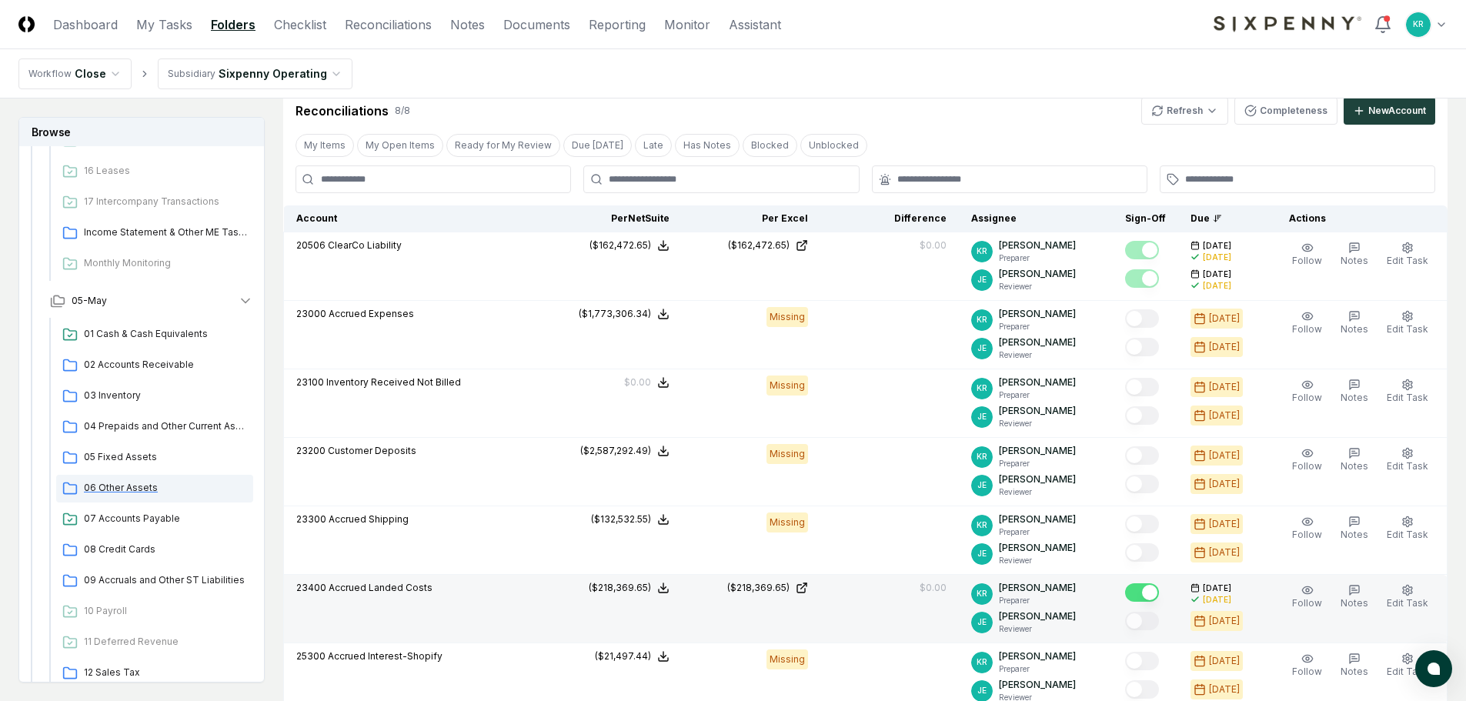
scroll to position [1355, 0]
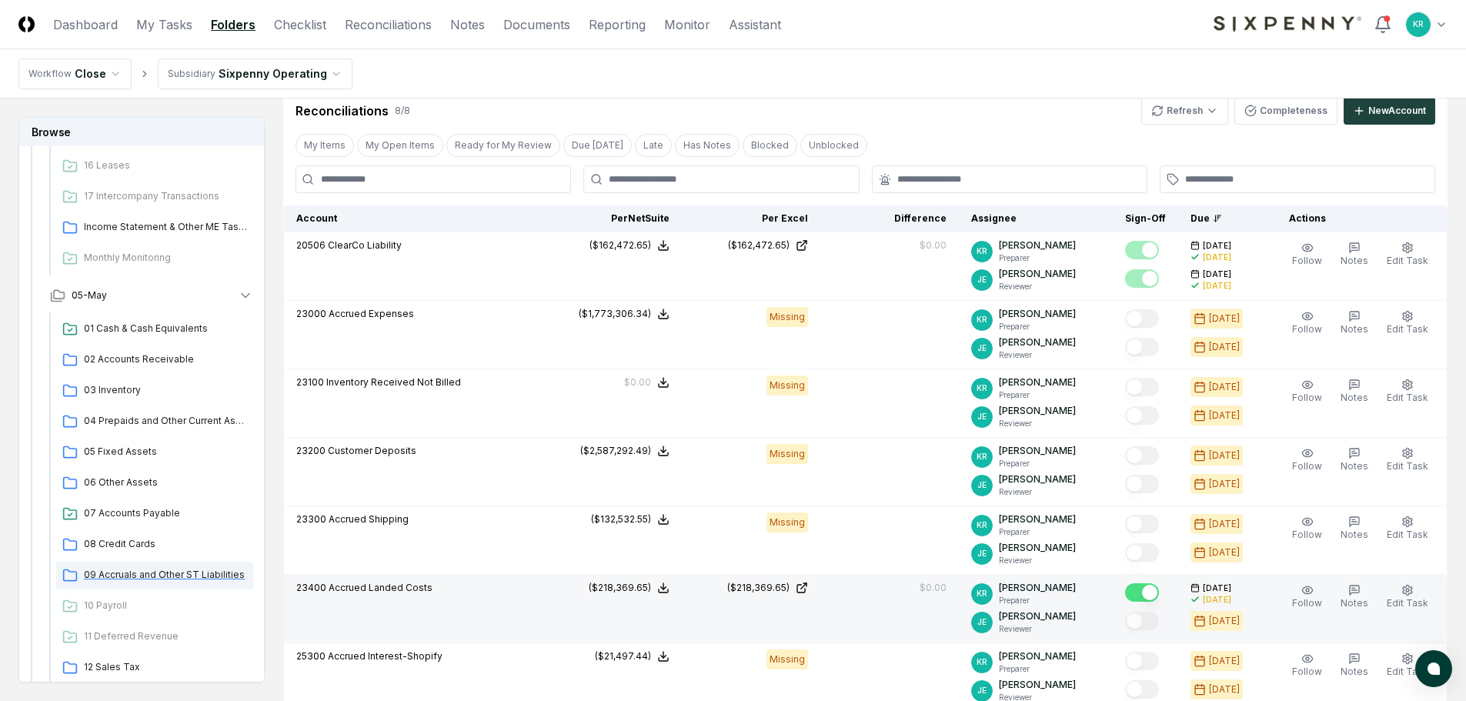
click at [150, 567] on div "09 Accruals and Other ST Liabilities" at bounding box center [154, 576] width 197 height 28
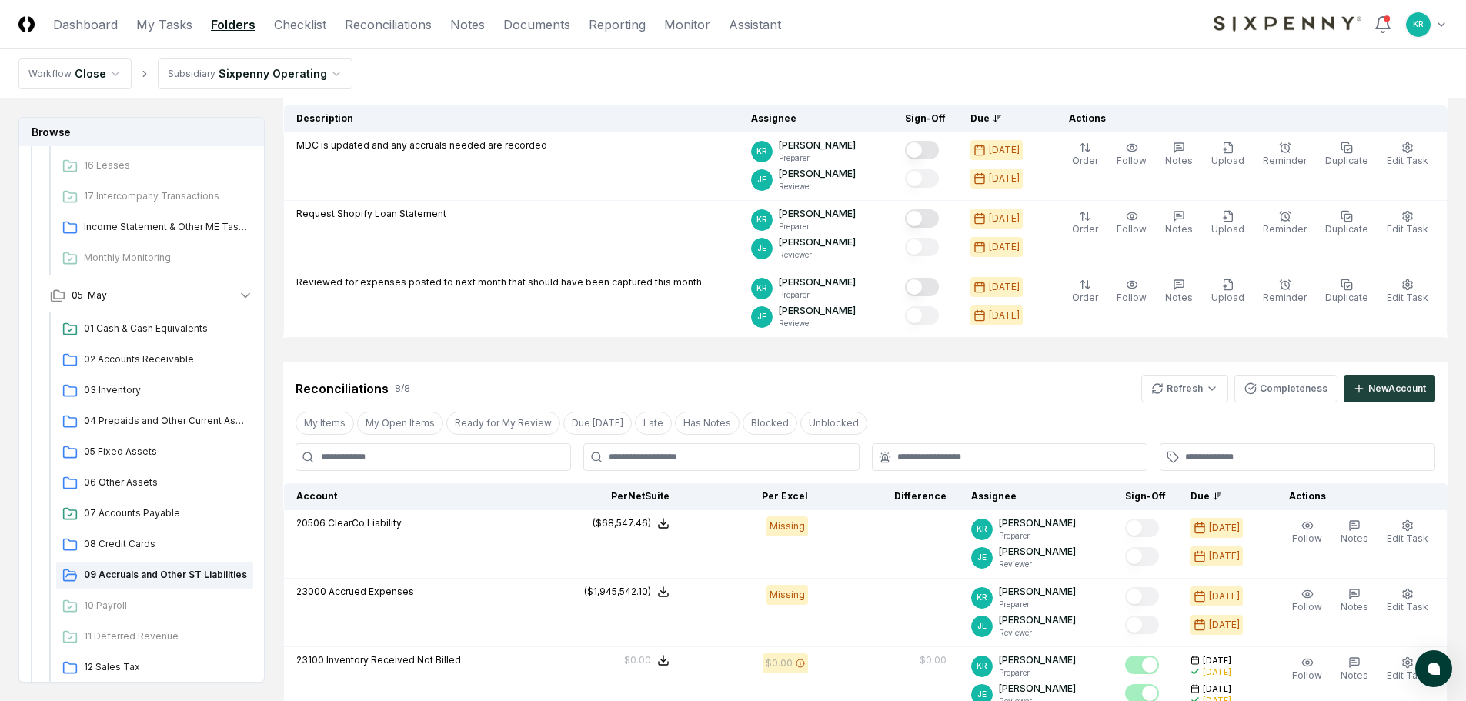
scroll to position [154, 0]
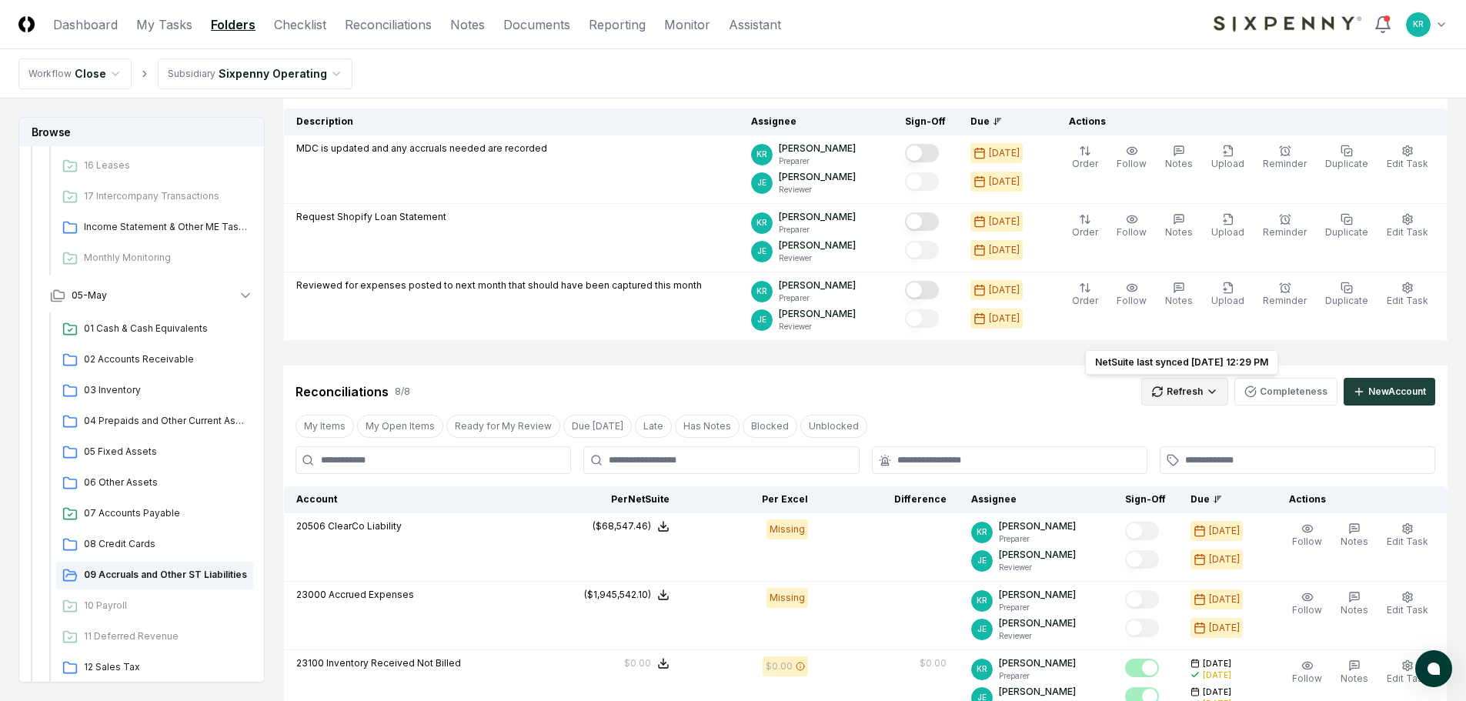
click at [1209, 393] on html "CloseCore Dashboard My Tasks Folders Checklist Reconciliations Notes Documents …" at bounding box center [733, 581] width 1466 height 1471
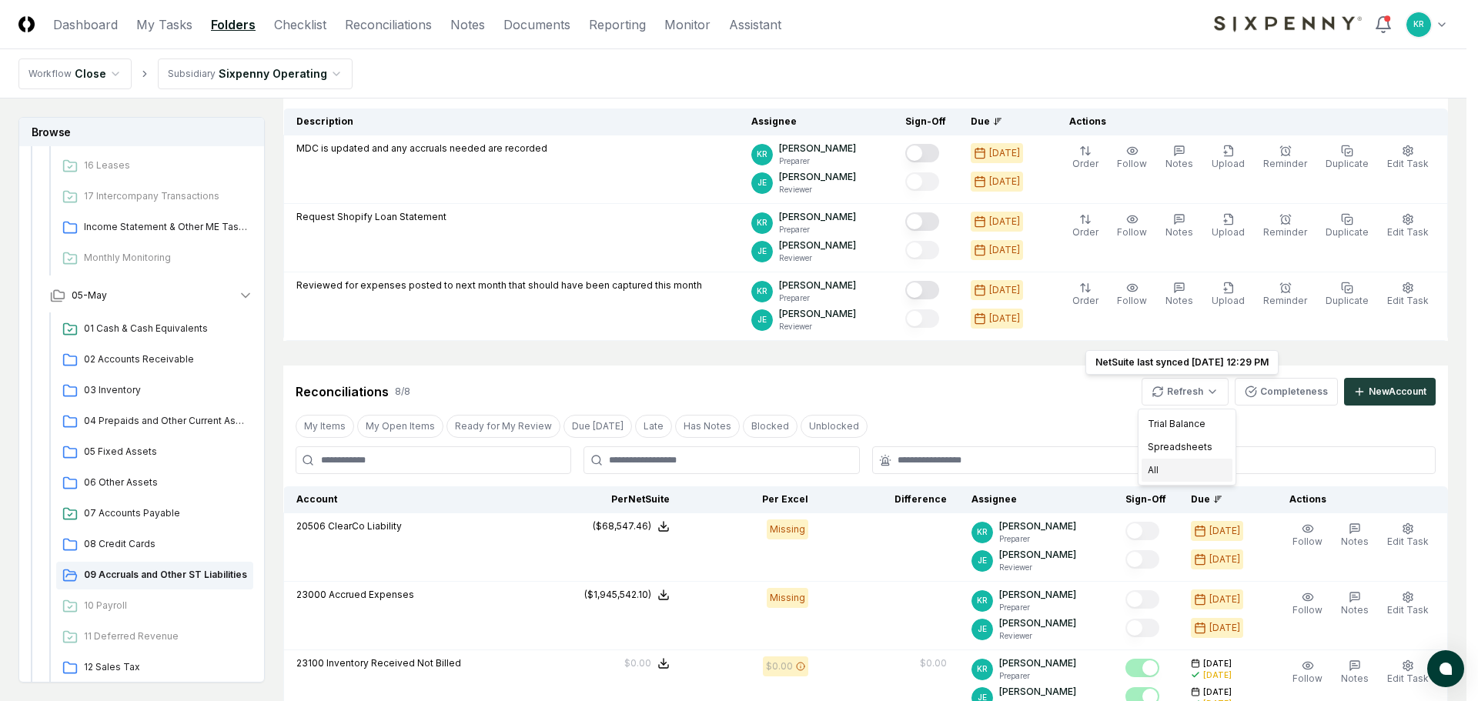
click at [1160, 474] on div "All" at bounding box center [1186, 470] width 91 height 23
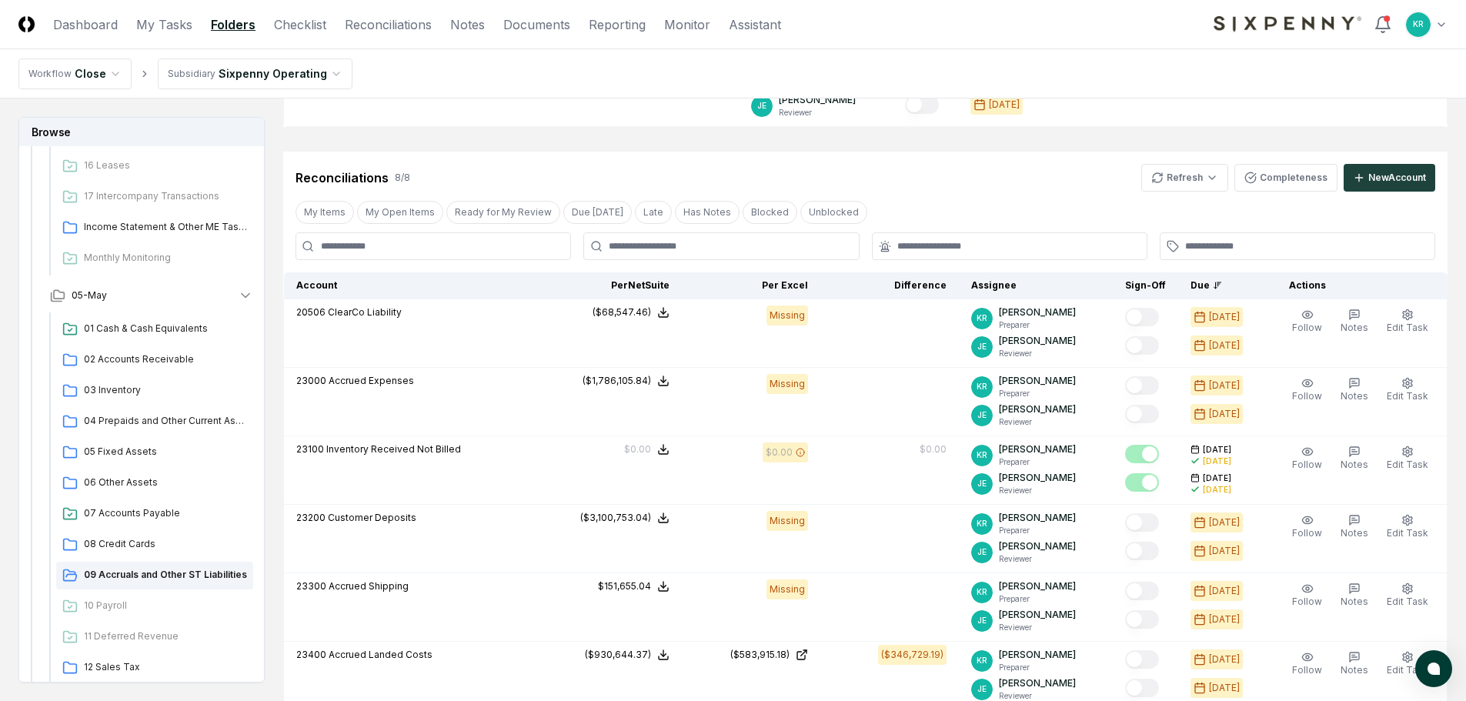
scroll to position [308, 0]
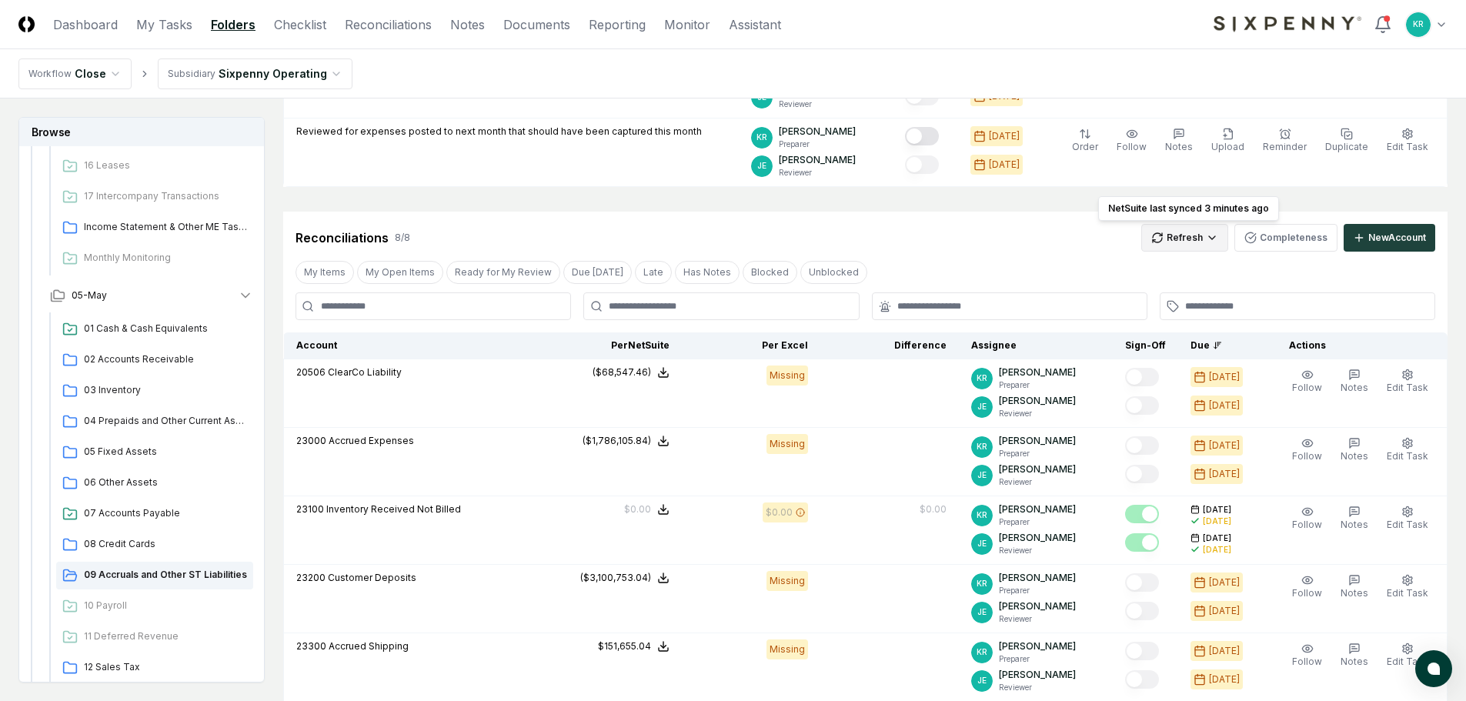
click at [1184, 235] on html "CloseCore Dashboard My Tasks Folders Checklist Reconciliations Notes Documents …" at bounding box center [733, 427] width 1466 height 1471
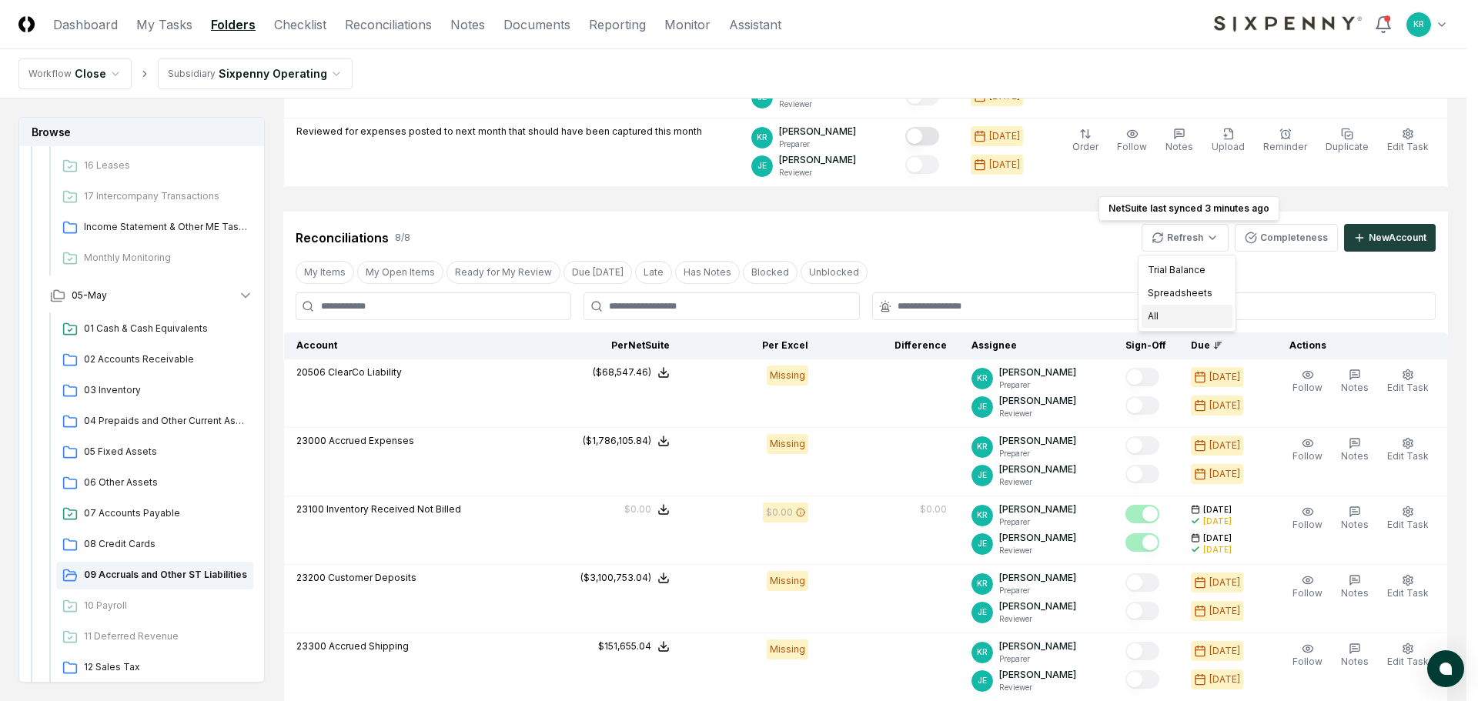
click at [1161, 316] on div "All" at bounding box center [1186, 316] width 91 height 23
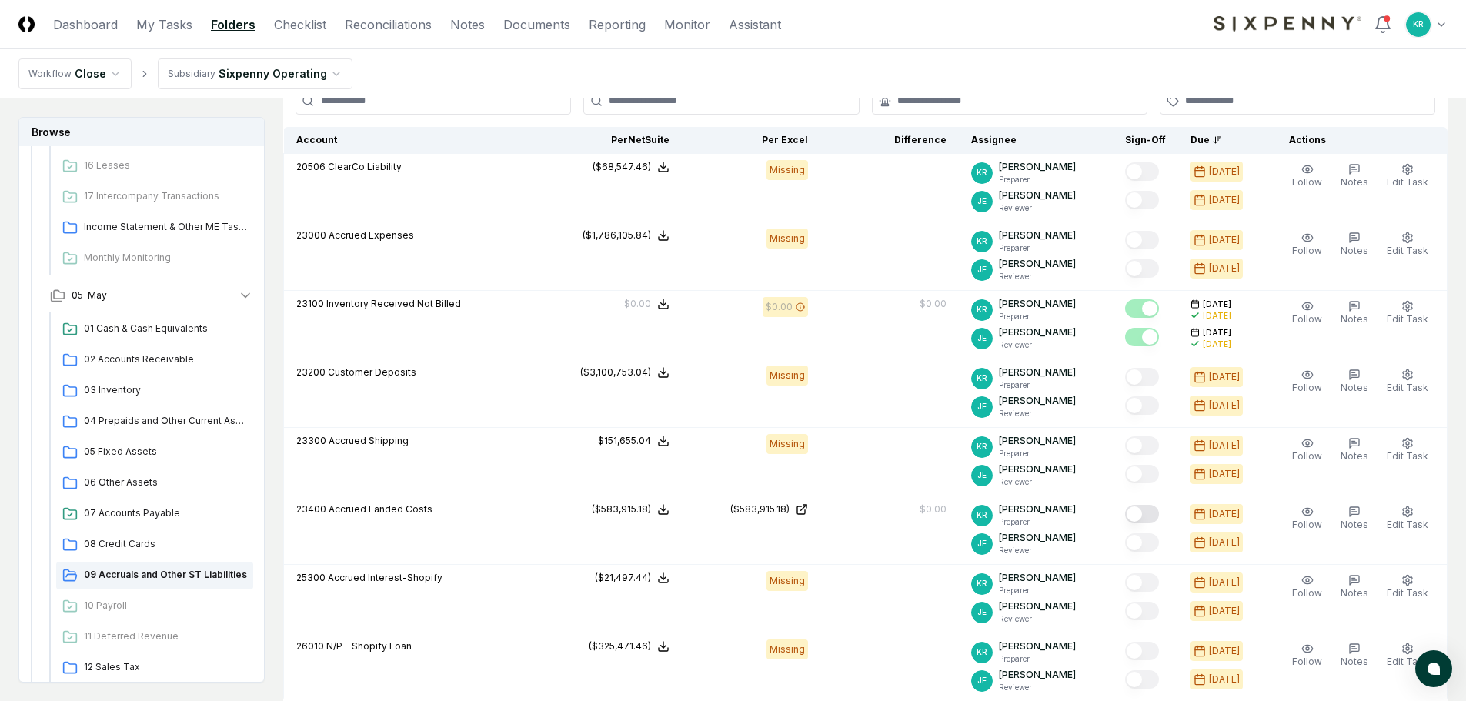
scroll to position [539, 0]
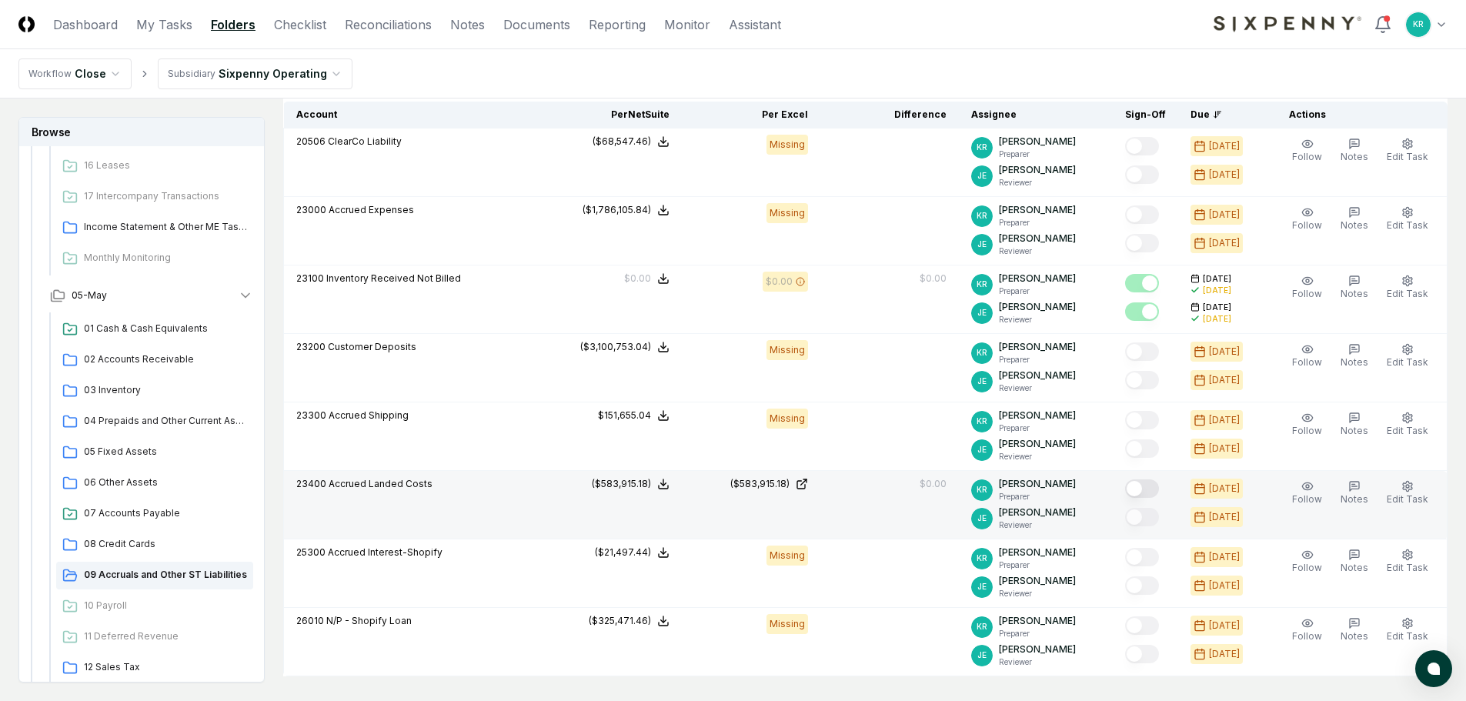
click at [1154, 487] on button "Mark complete" at bounding box center [1142, 488] width 34 height 18
click at [89, 298] on span "05-May" at bounding box center [89, 296] width 35 height 14
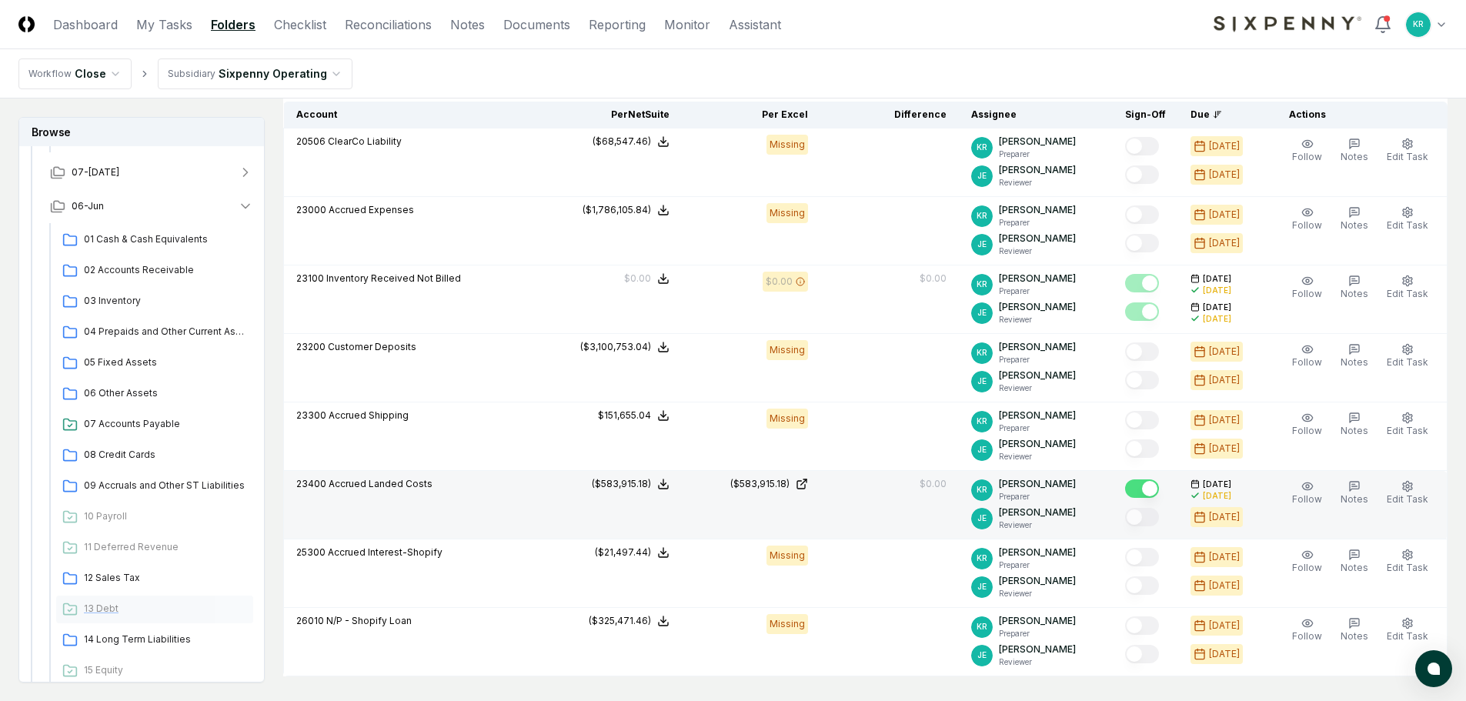
scroll to position [817, 0]
click at [138, 493] on span "09 Accruals and Other ST Liabilities" at bounding box center [165, 489] width 163 height 14
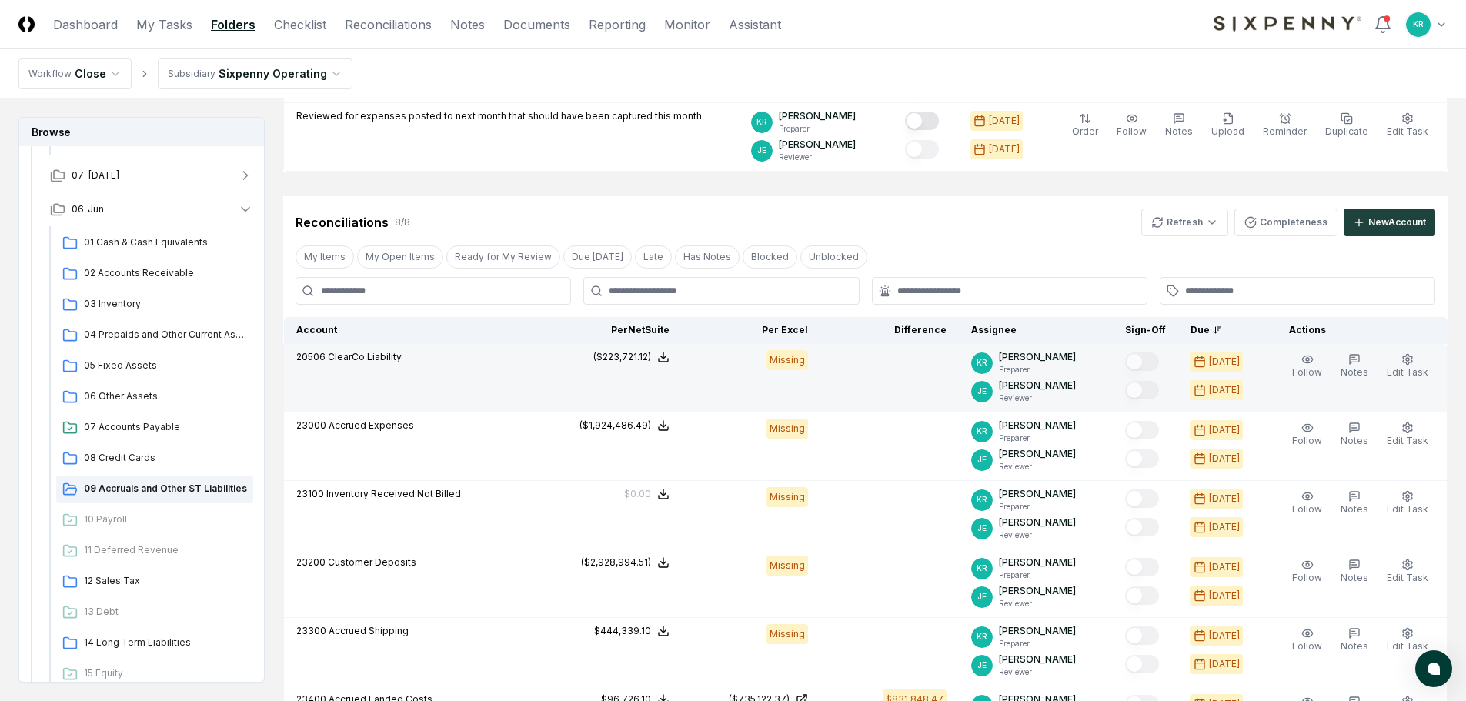
scroll to position [385, 0]
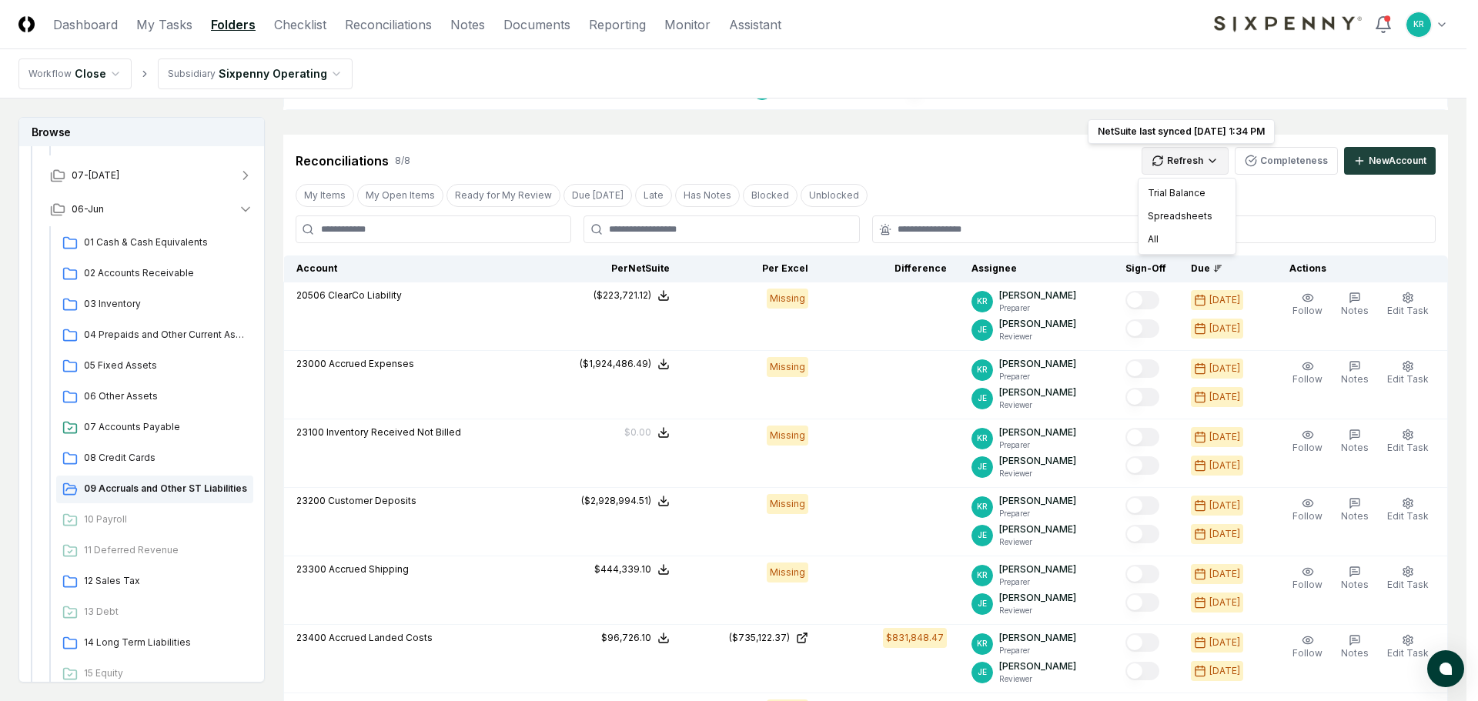
click at [1184, 164] on html "CloseCore Dashboard My Tasks Folders Checklist Reconciliations Notes Documents …" at bounding box center [739, 350] width 1478 height 1471
click at [1168, 239] on div "All" at bounding box center [1186, 239] width 91 height 23
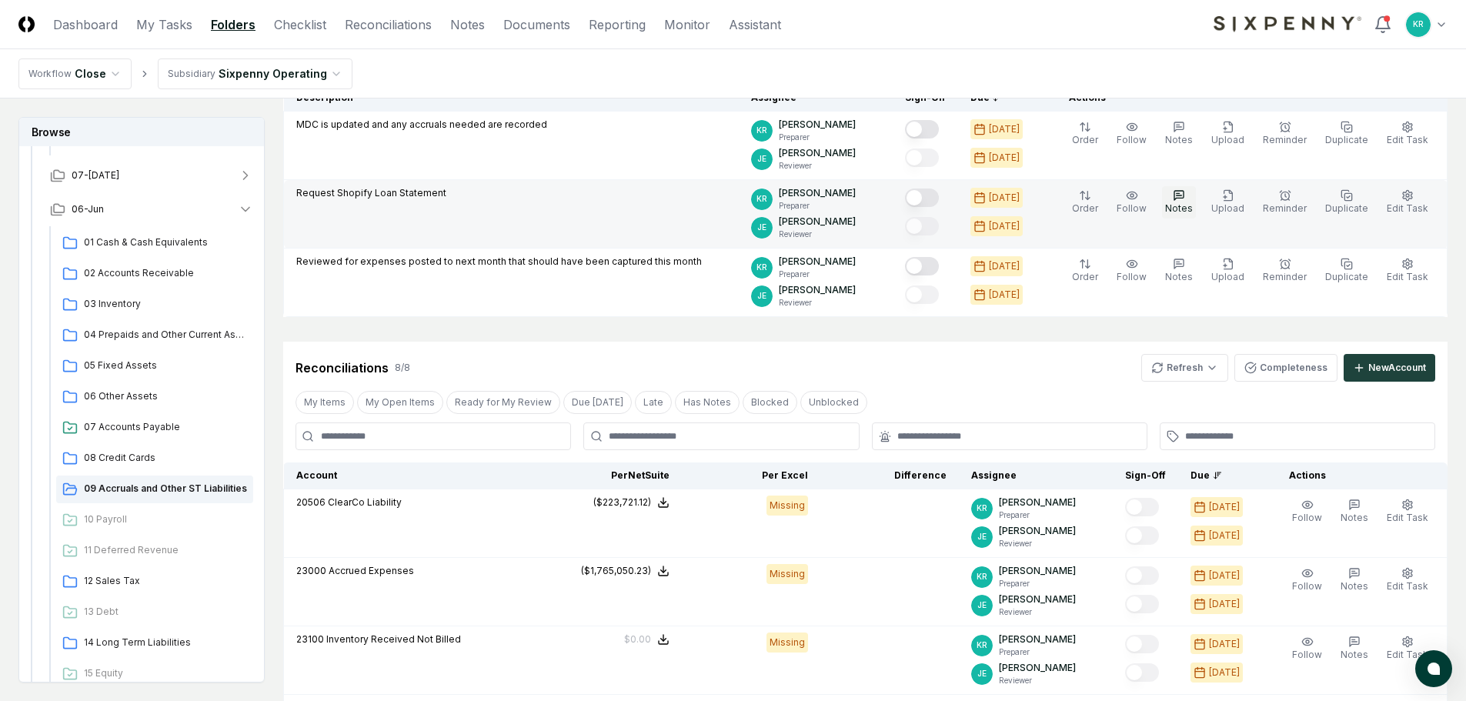
scroll to position [154, 0]
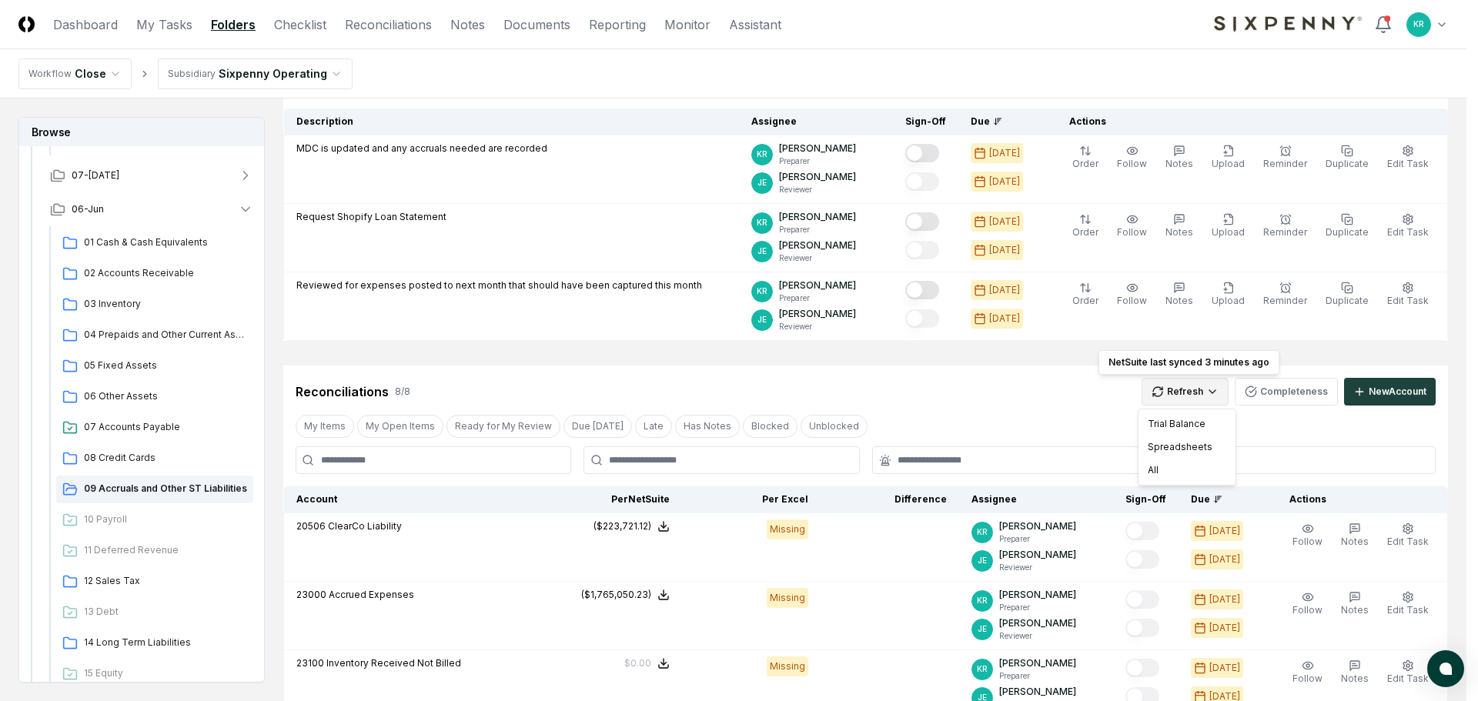
click at [1194, 391] on html "CloseCore Dashboard My Tasks Folders Checklist Reconciliations Notes Documents …" at bounding box center [739, 581] width 1478 height 1471
click at [1170, 470] on div "All" at bounding box center [1186, 470] width 91 height 23
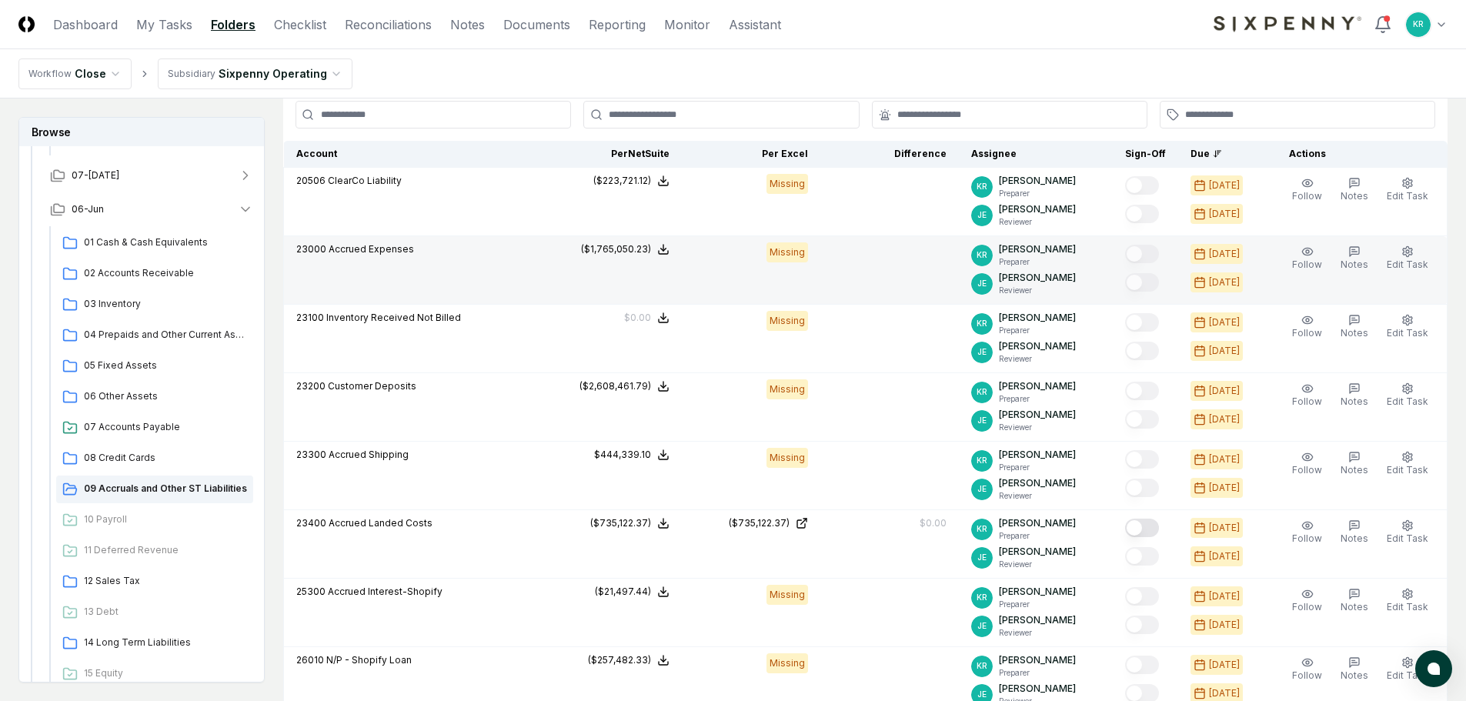
scroll to position [539, 0]
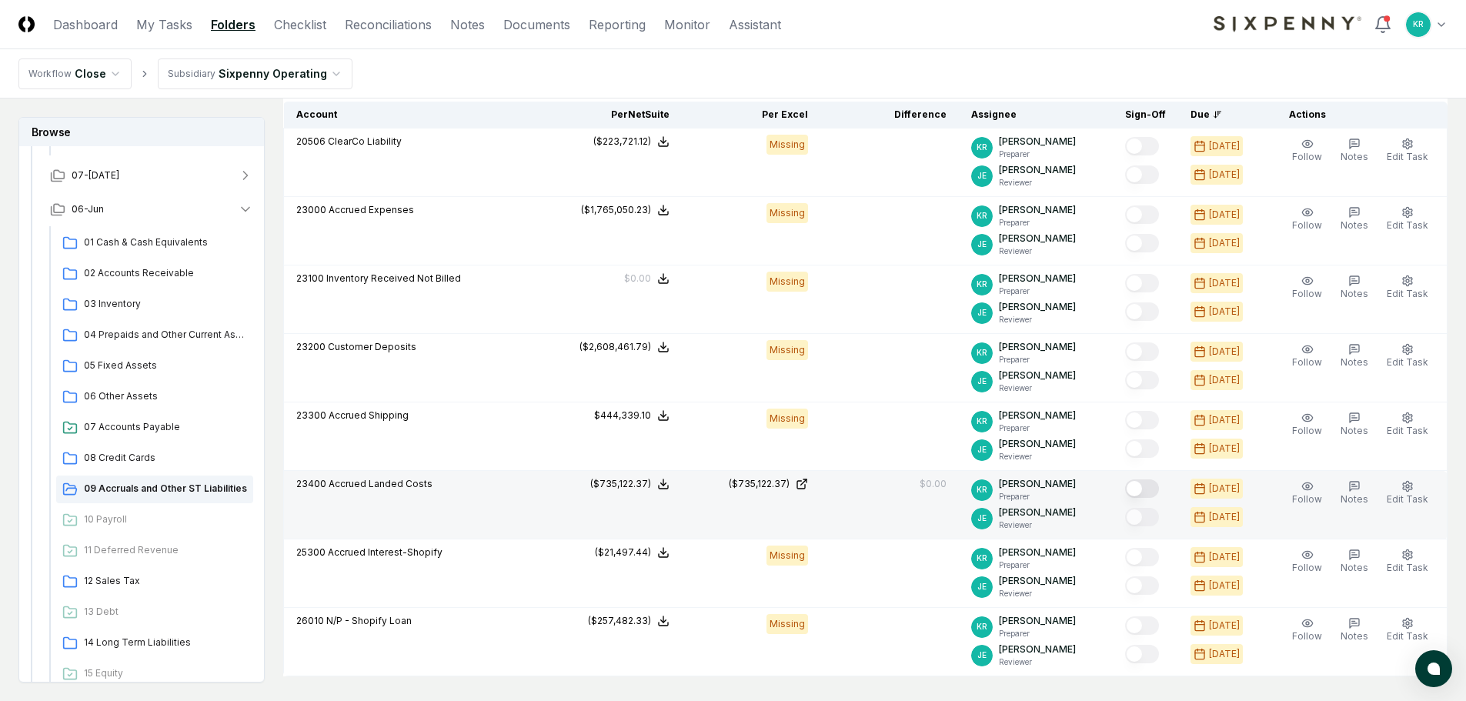
click at [1155, 488] on button "Mark complete" at bounding box center [1142, 488] width 34 height 18
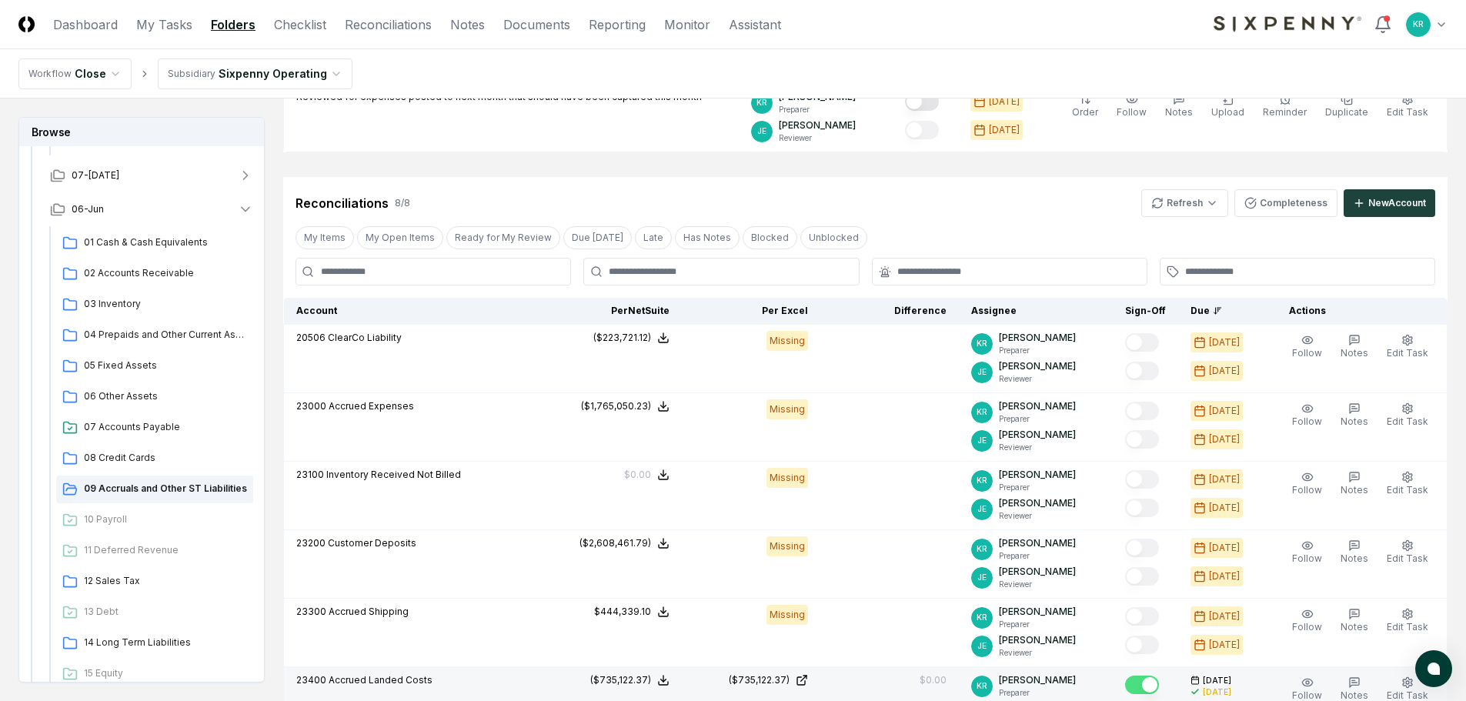
scroll to position [308, 0]
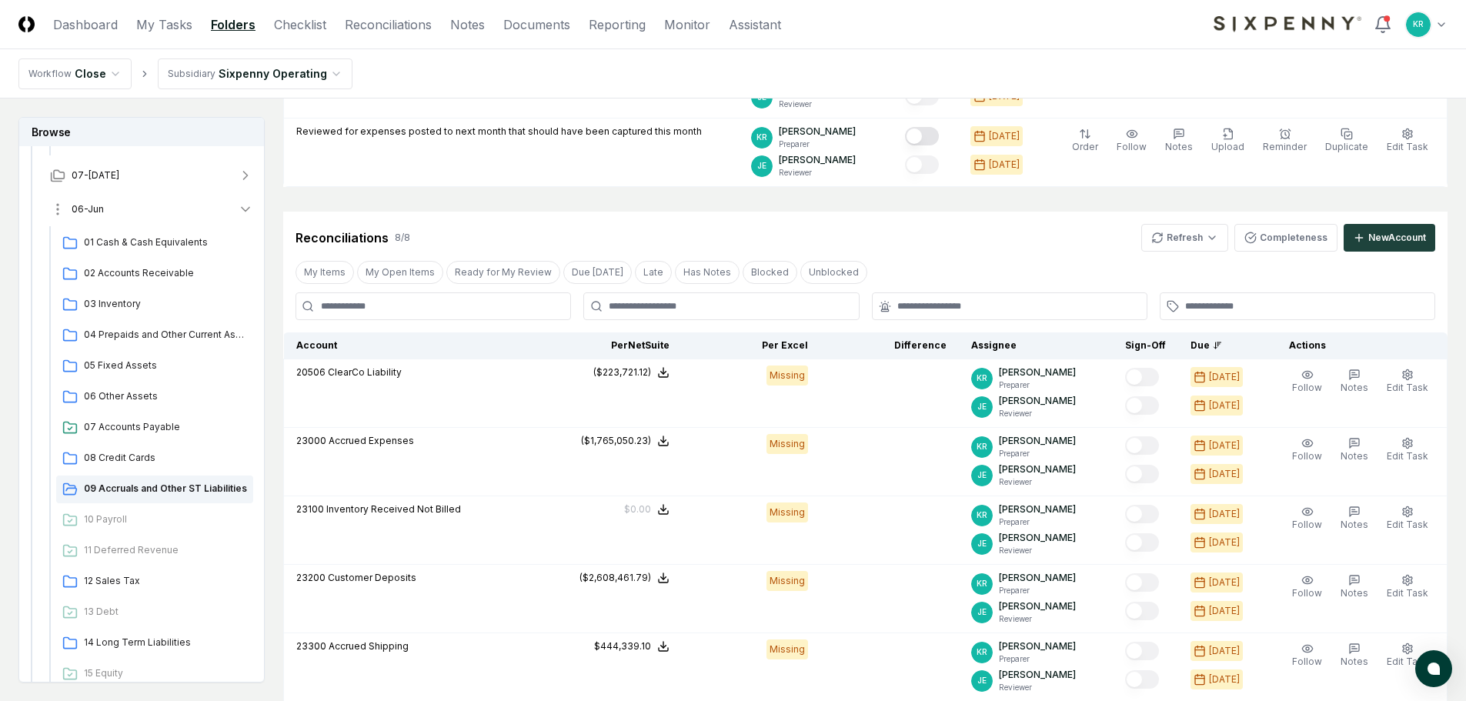
click at [105, 213] on button "06-Jun" at bounding box center [152, 209] width 228 height 34
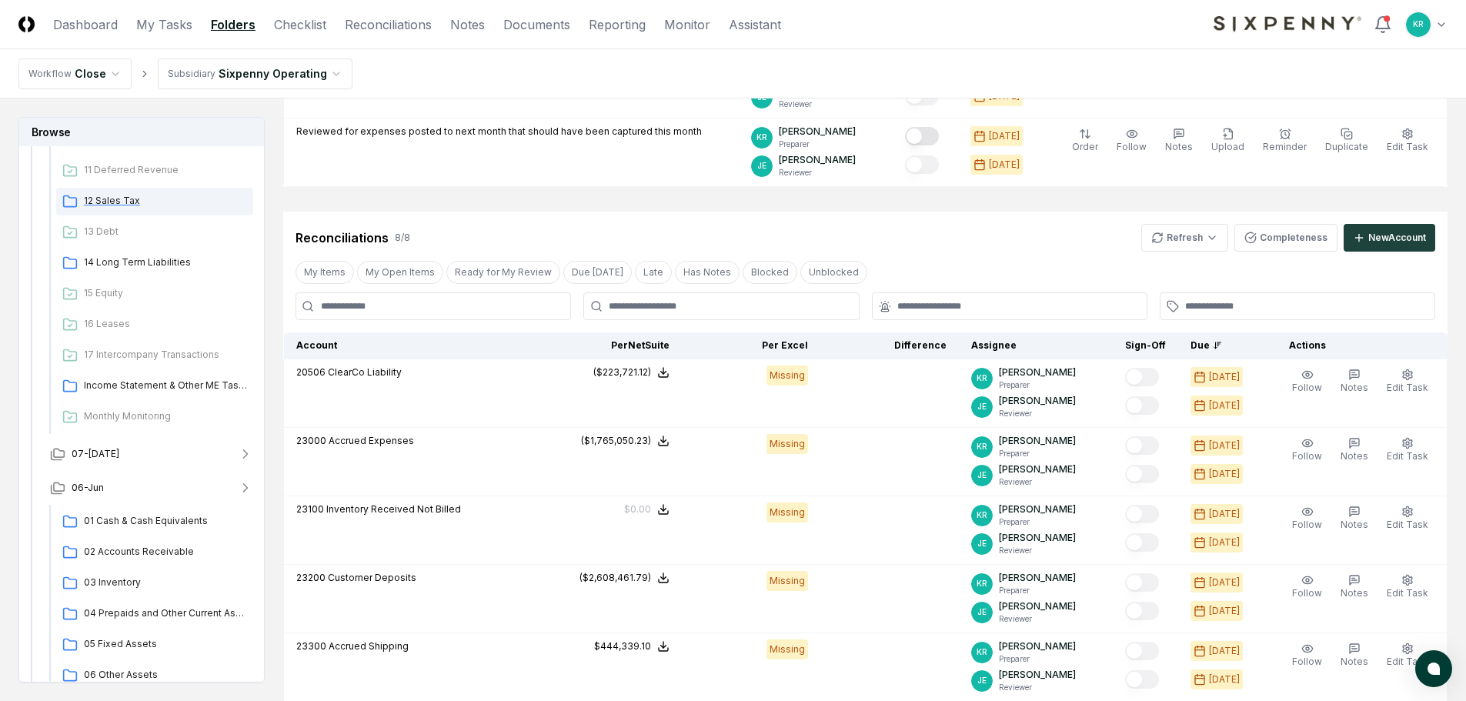
scroll to position [533, 0]
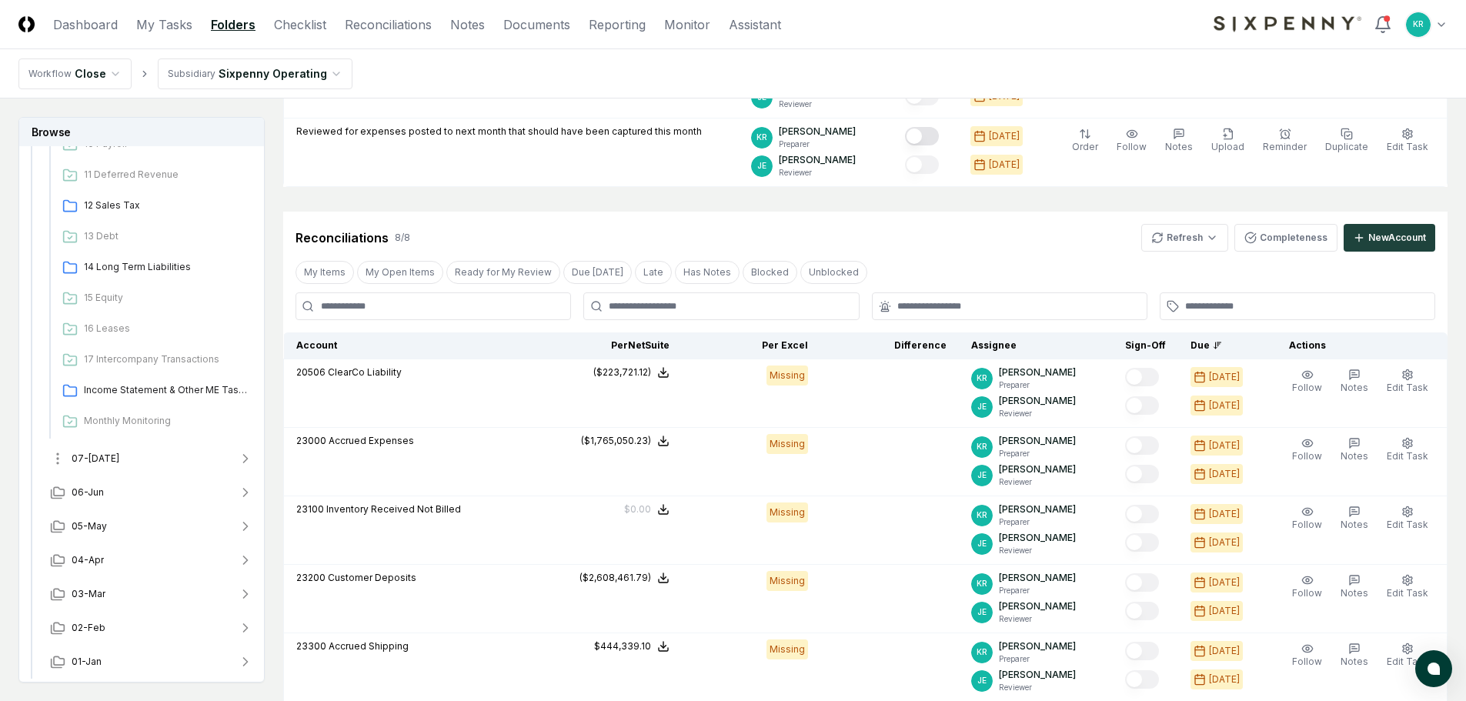
click at [84, 458] on span "07-[DATE]" at bounding box center [96, 459] width 48 height 14
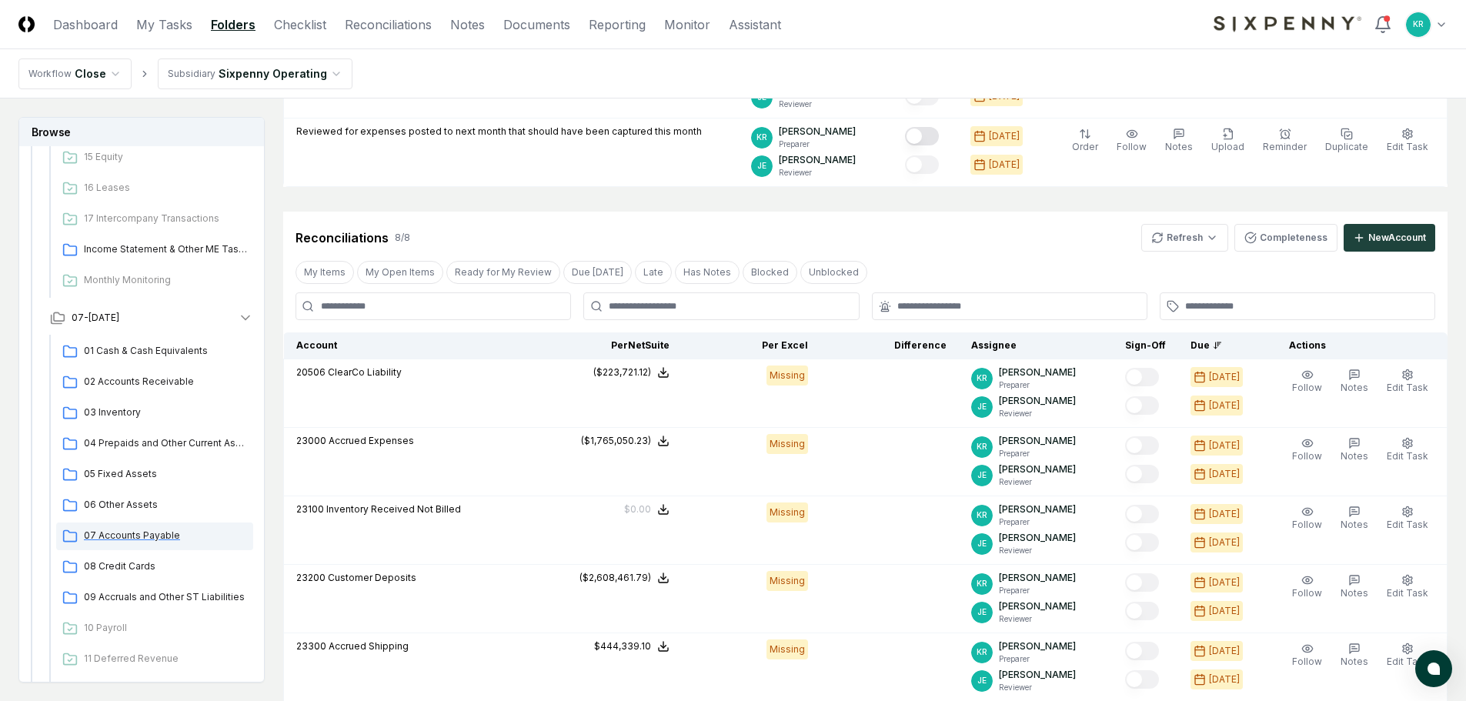
scroll to position [687, 0]
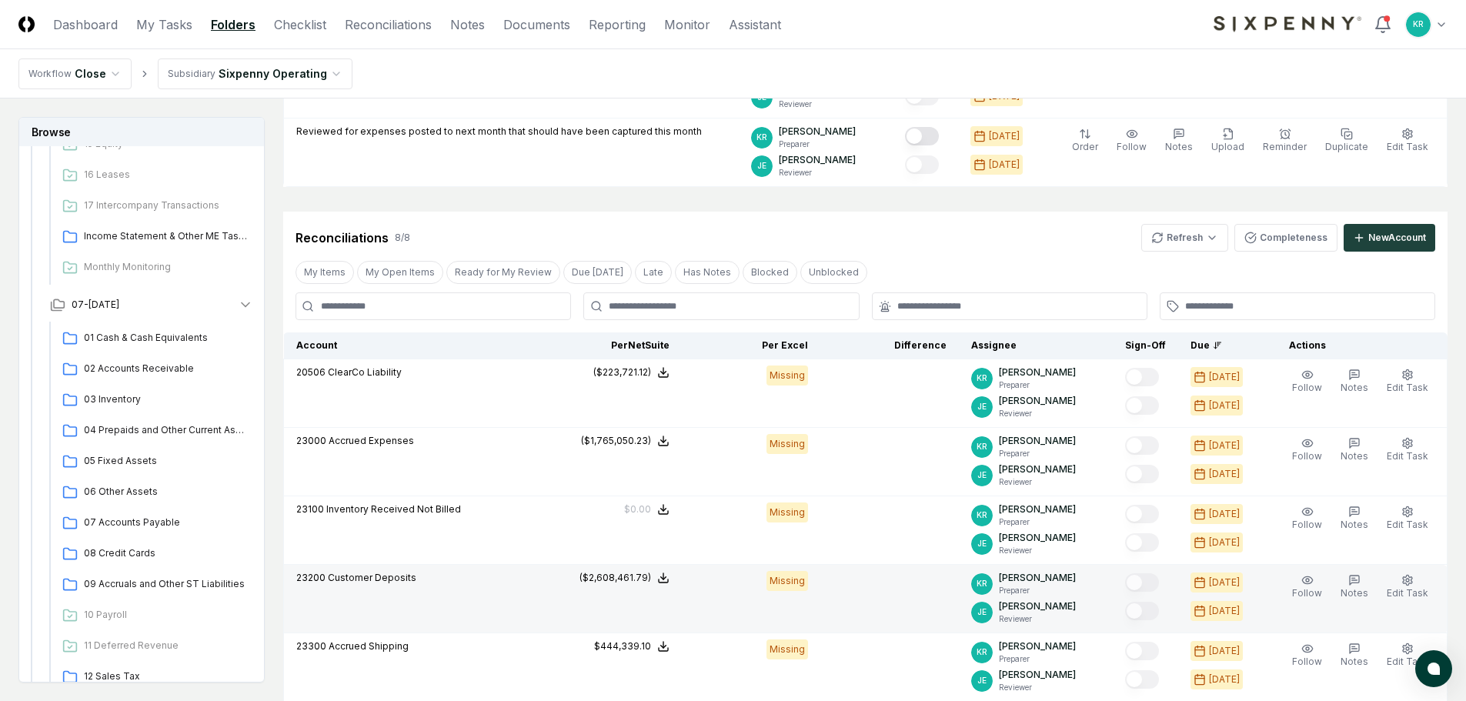
drag, startPoint x: 179, startPoint y: 583, endPoint x: 413, endPoint y: 566, distance: 235.4
click at [180, 582] on span "09 Accruals and Other ST Liabilities" at bounding box center [165, 584] width 163 height 14
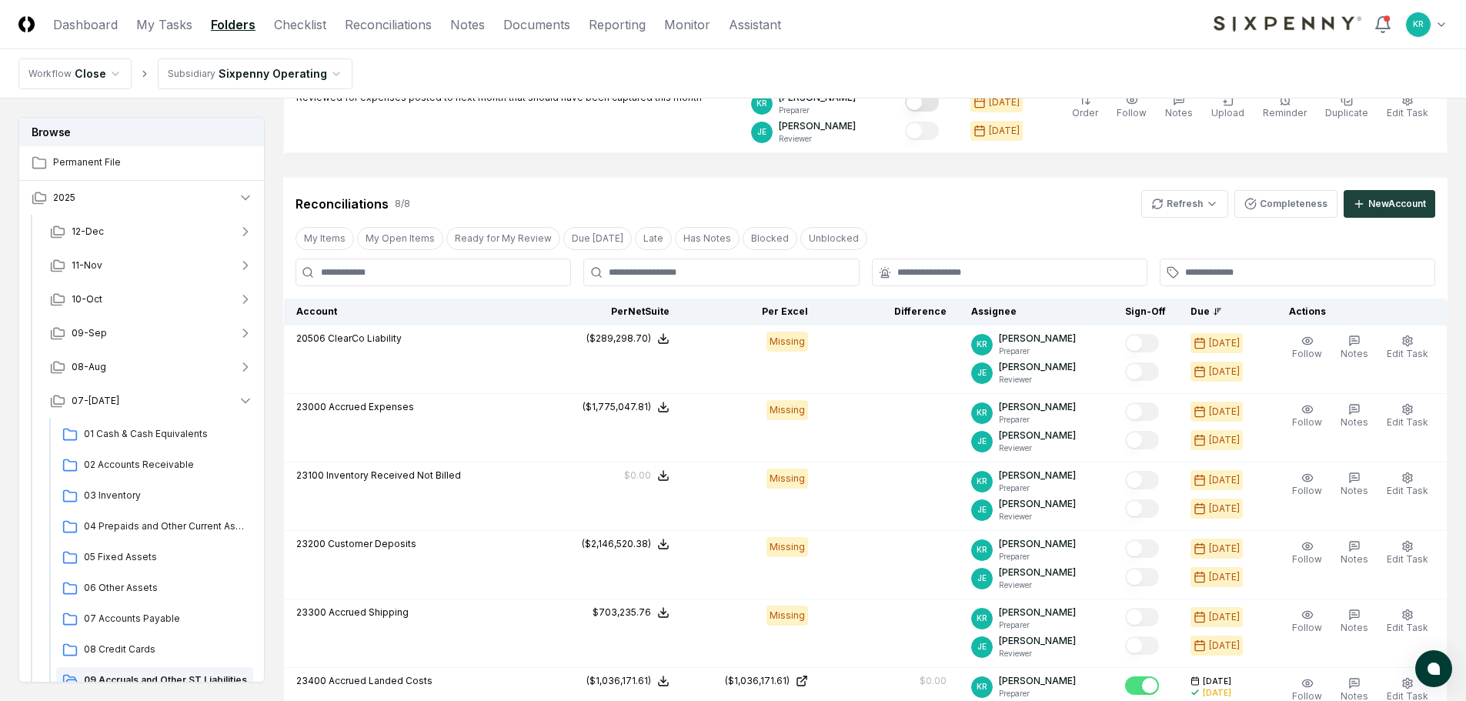
scroll to position [308, 0]
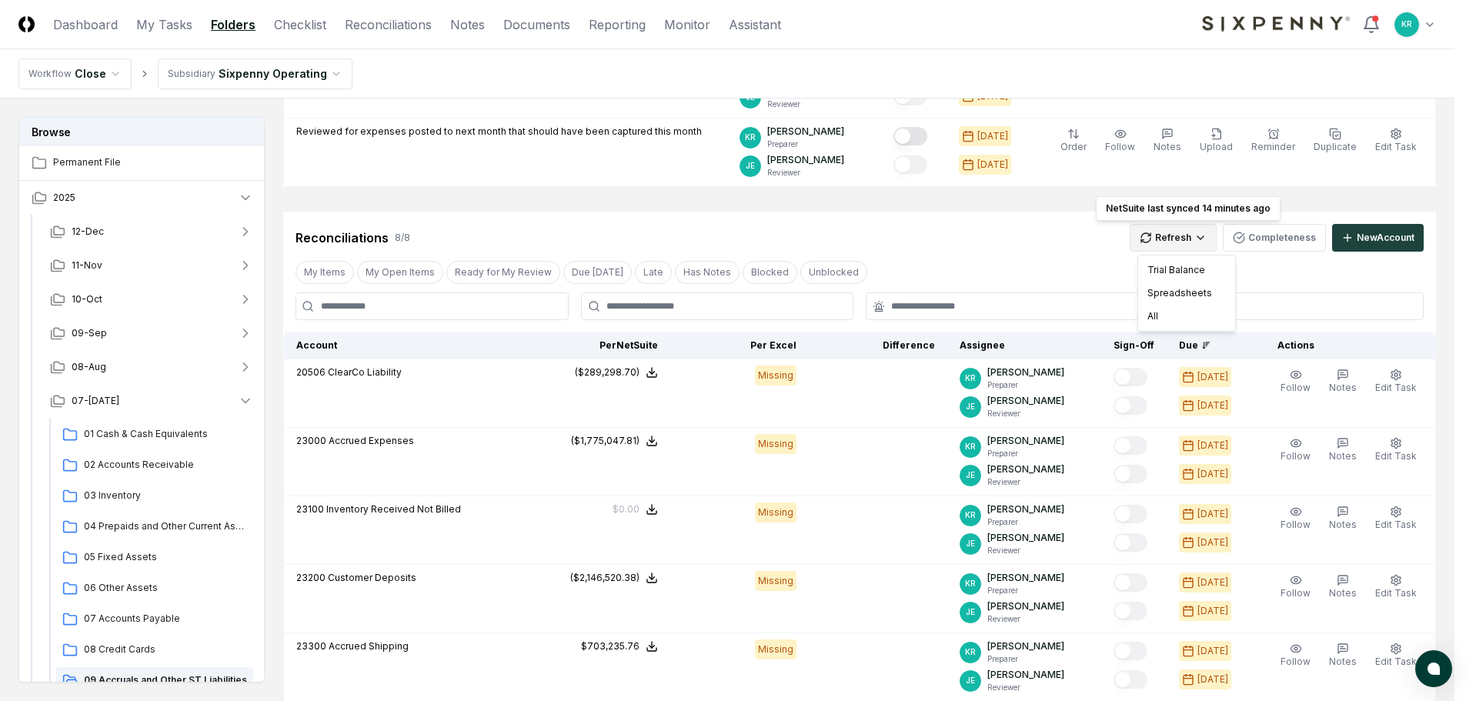
click at [1212, 234] on html "CloseCore Dashboard My Tasks Folders Checklist Reconciliations Notes Documents …" at bounding box center [733, 448] width 1466 height 1512
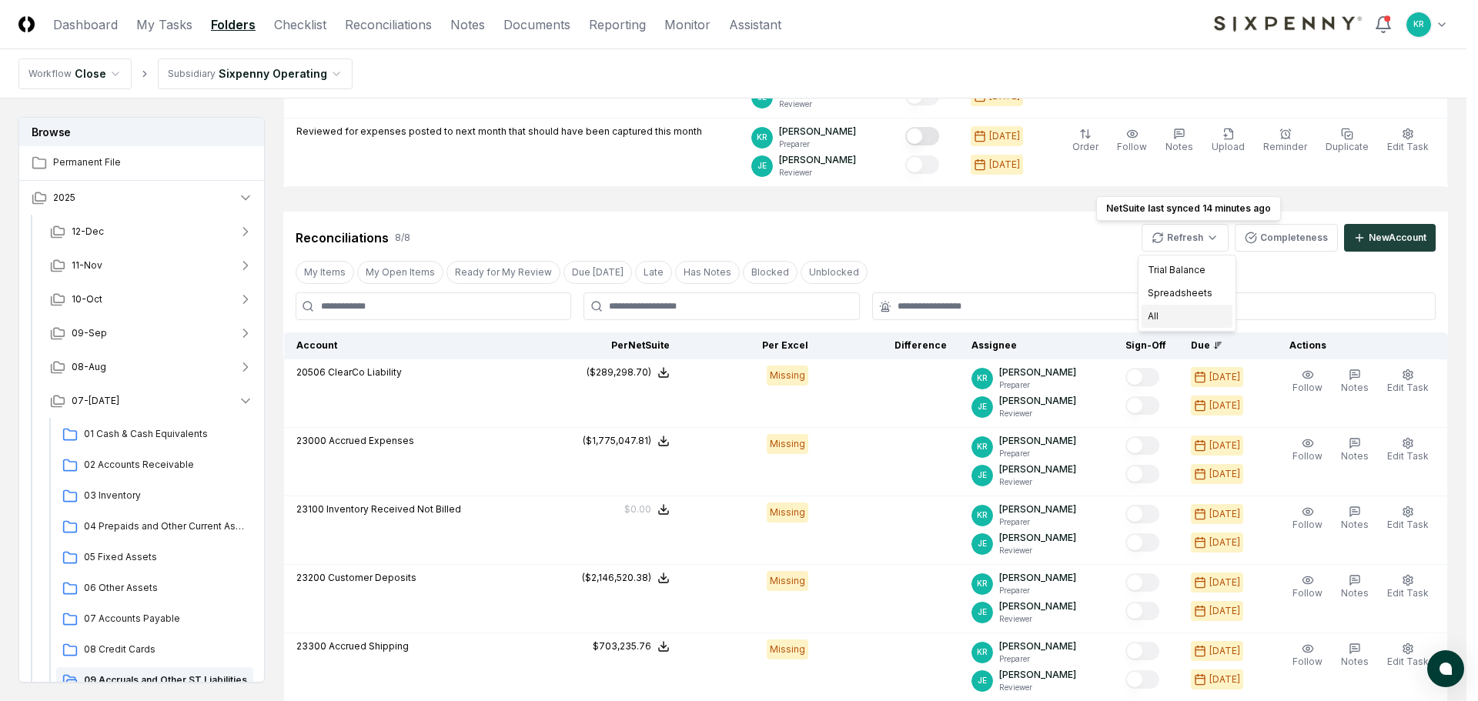
click at [1172, 311] on div "All" at bounding box center [1186, 316] width 91 height 23
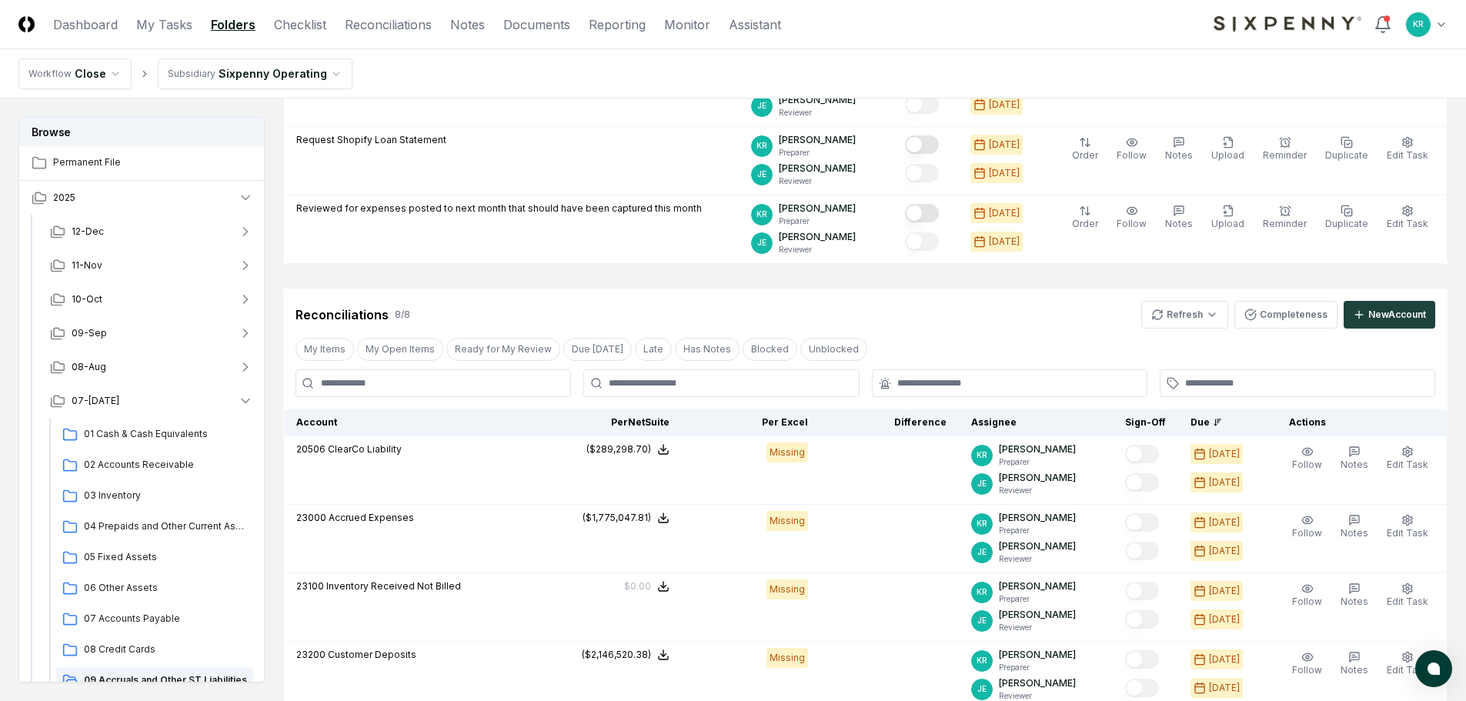
scroll to position [154, 0]
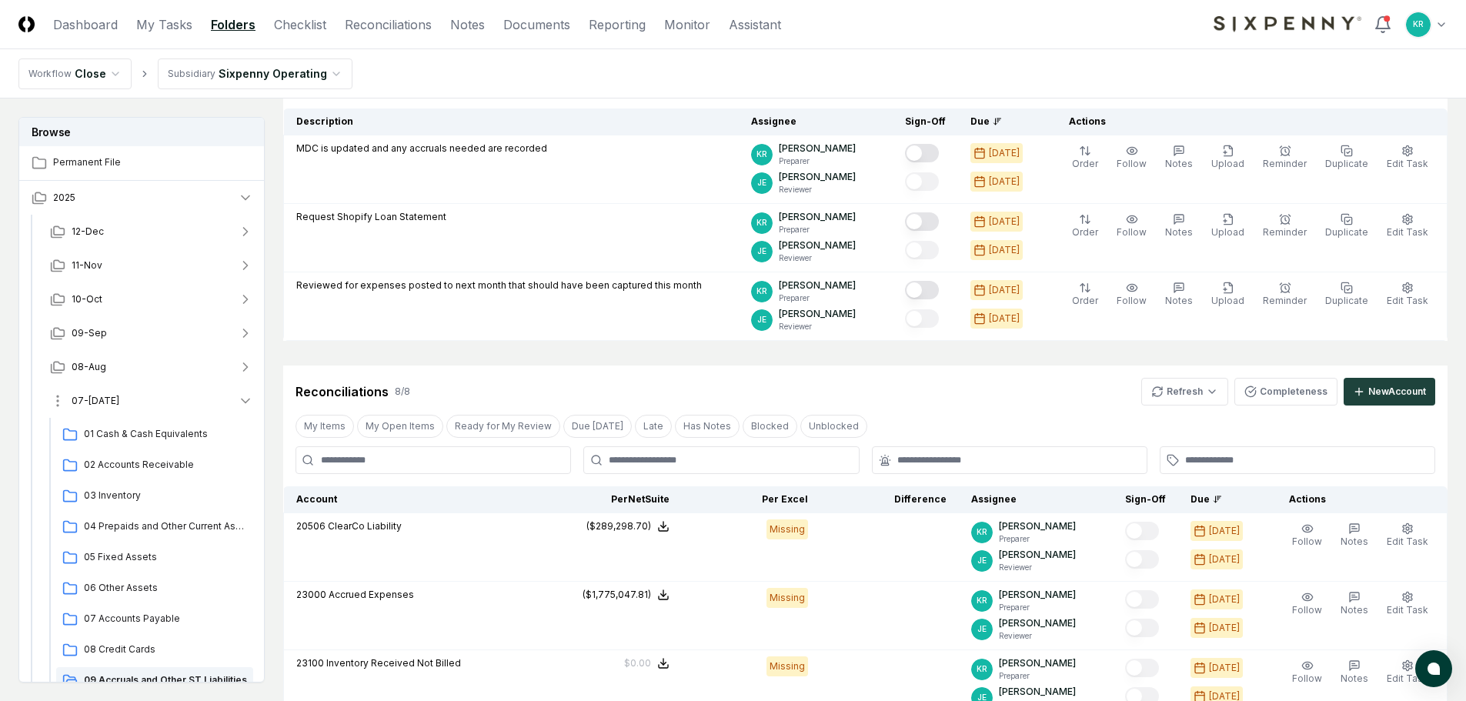
click at [89, 396] on span "07-[DATE]" at bounding box center [96, 401] width 48 height 14
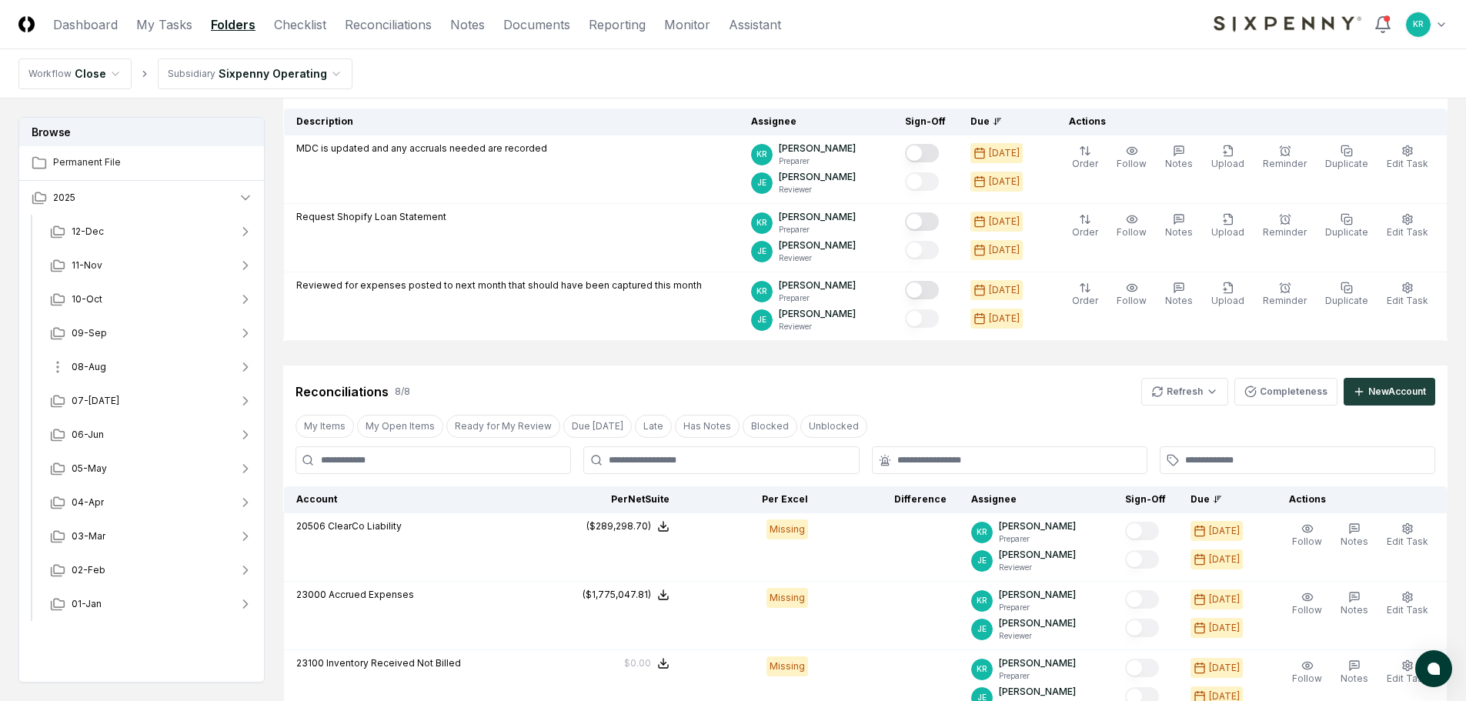
click at [101, 369] on span "08-Aug" at bounding box center [89, 367] width 35 height 14
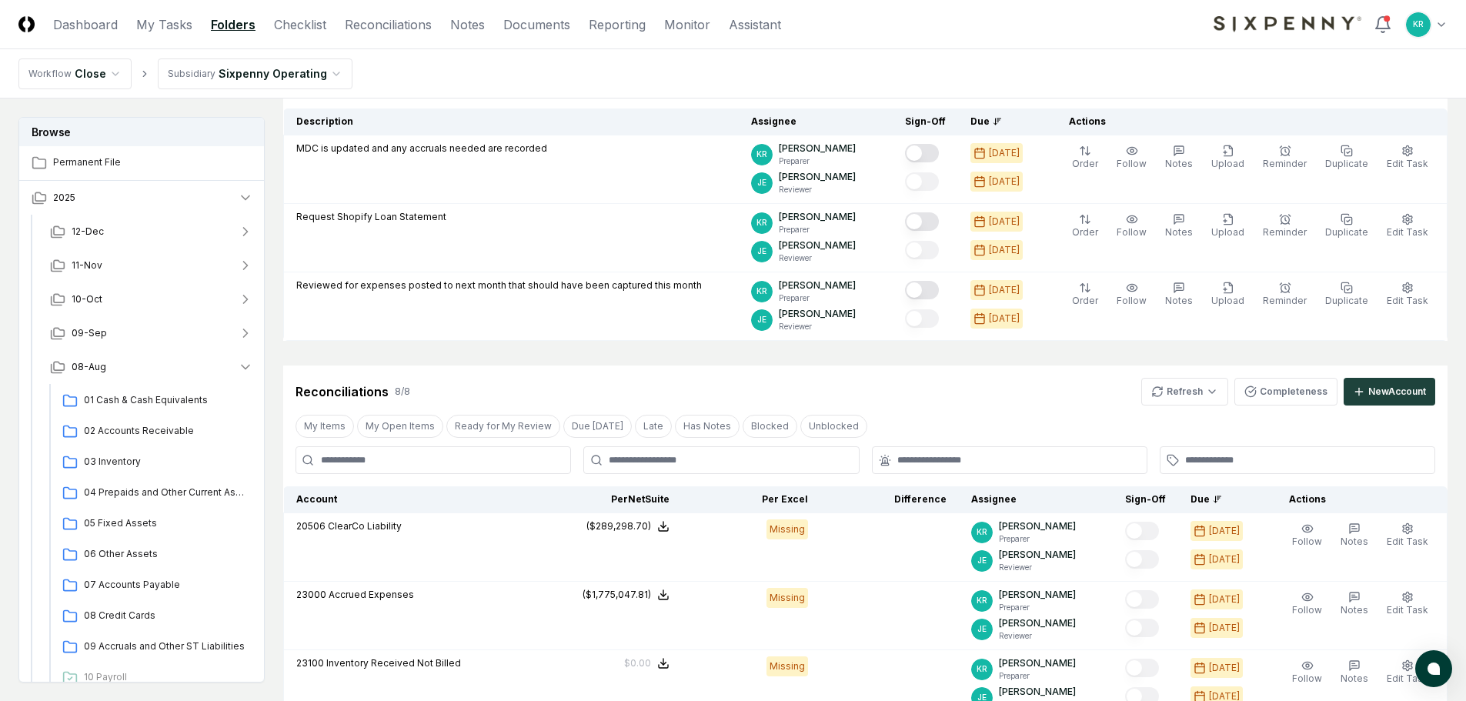
drag, startPoint x: 157, startPoint y: 644, endPoint x: 267, endPoint y: 639, distance: 110.2
click at [159, 645] on span "09 Accruals and Other ST Liabilities" at bounding box center [165, 647] width 163 height 14
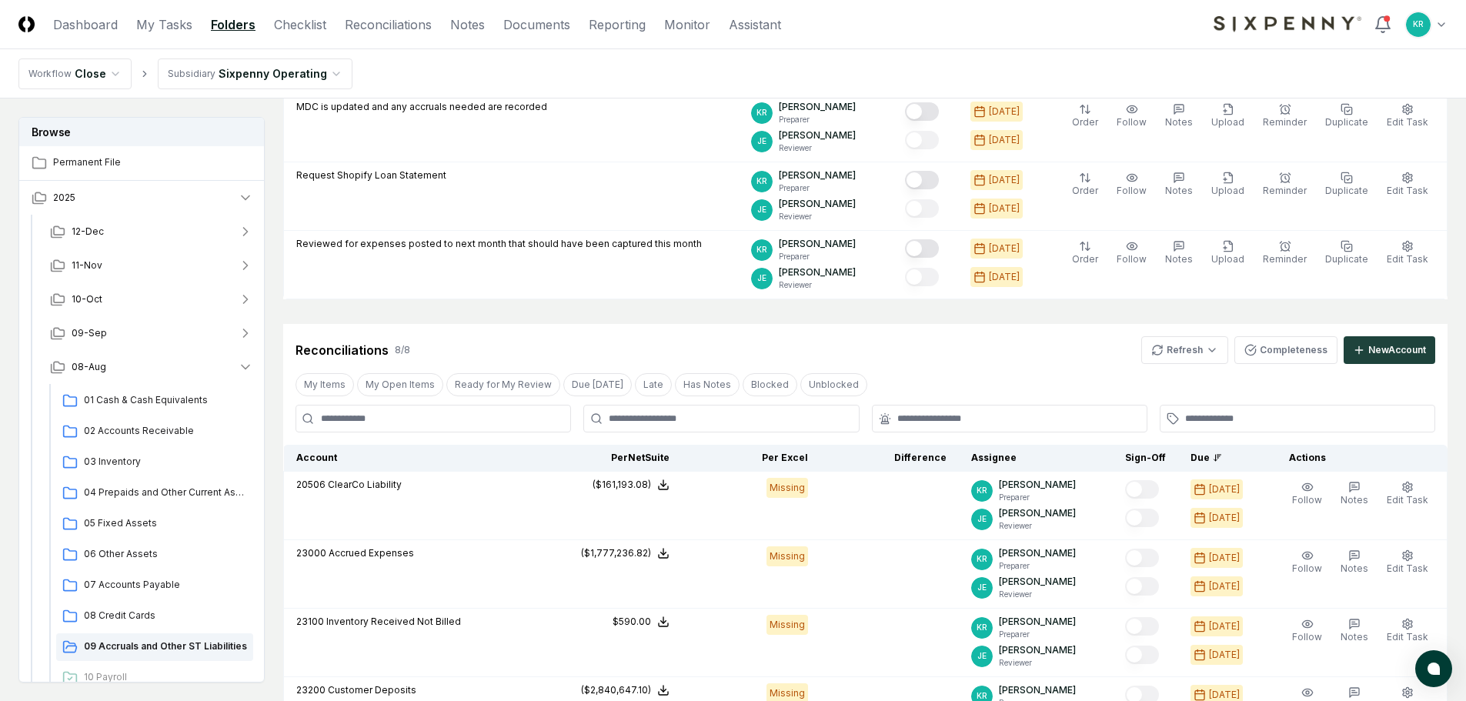
scroll to position [231, 0]
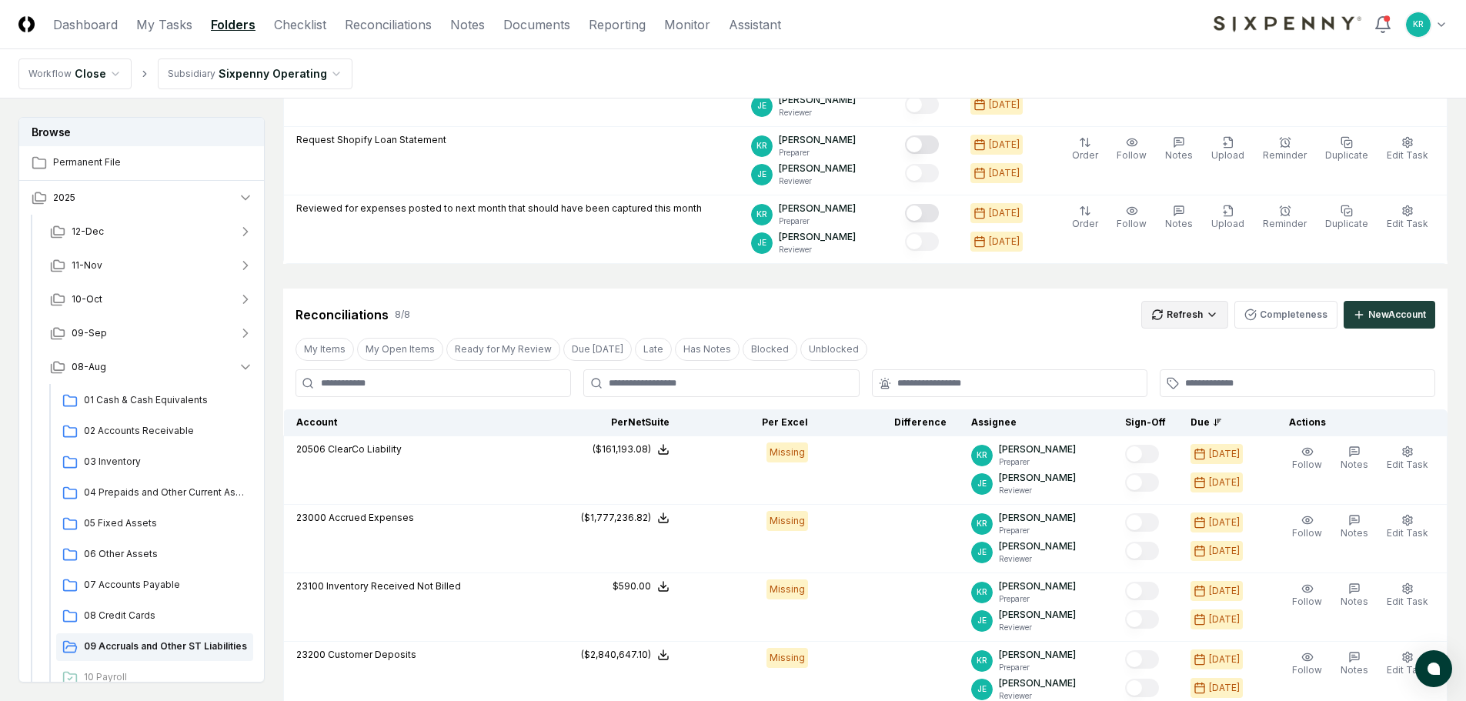
click at [1198, 320] on html "CloseCore Dashboard My Tasks Folders Checklist Reconciliations Notes Documents …" at bounding box center [733, 504] width 1466 height 1471
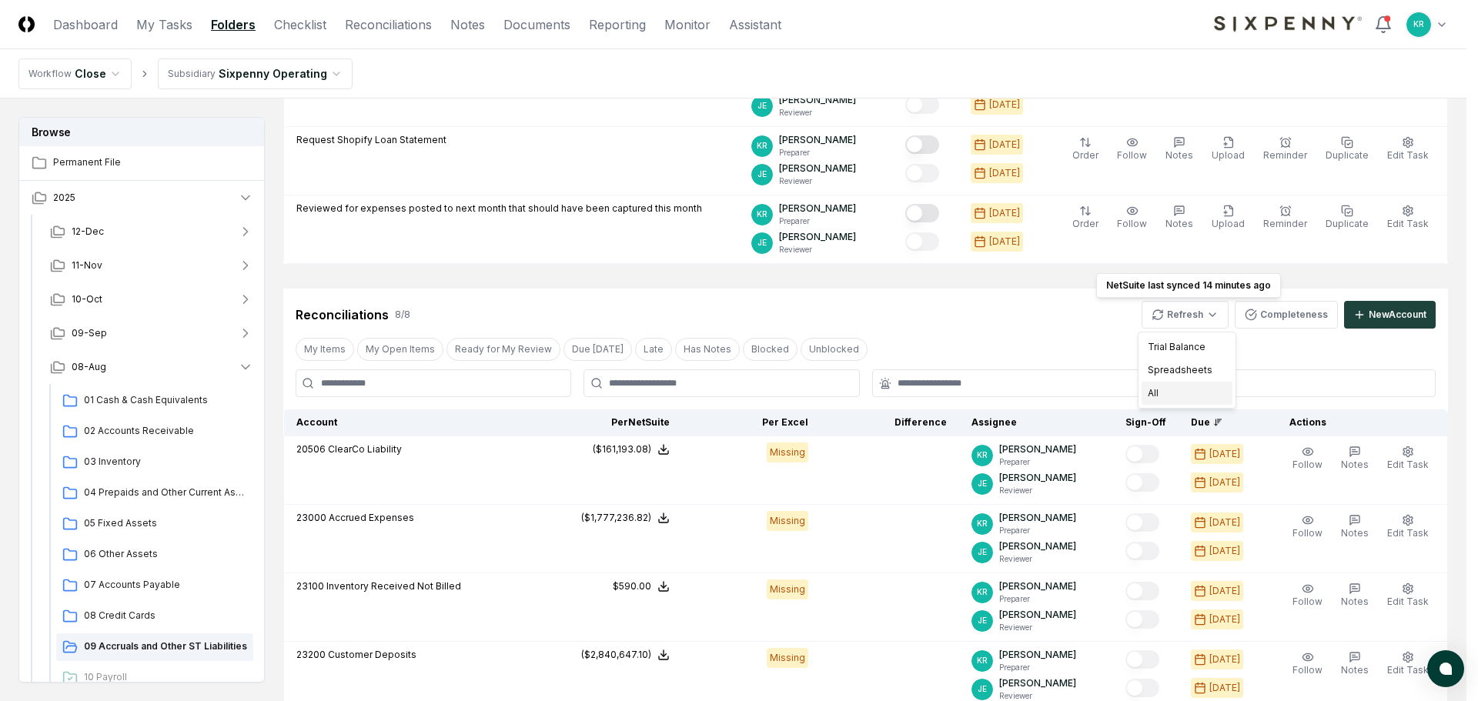
click at [1167, 397] on div "All" at bounding box center [1186, 393] width 91 height 23
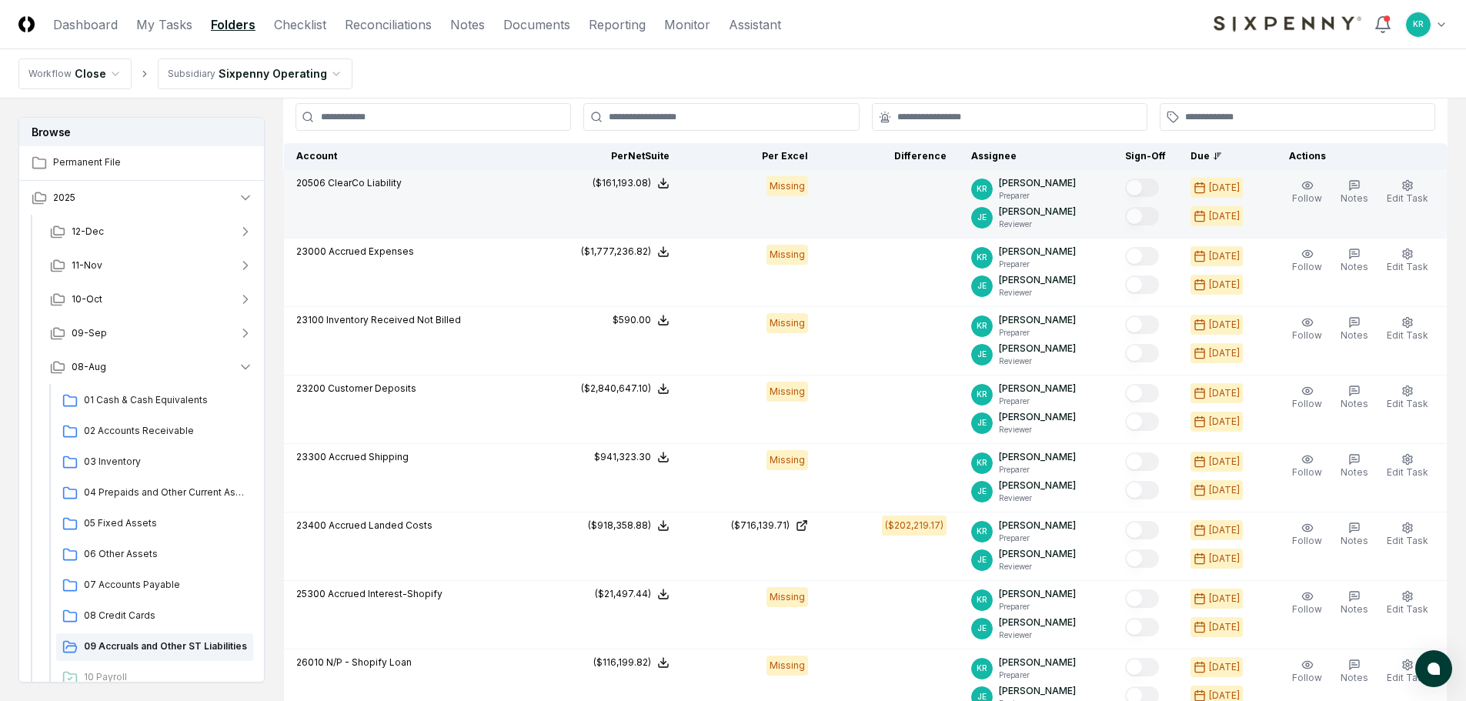
scroll to position [385, 0]
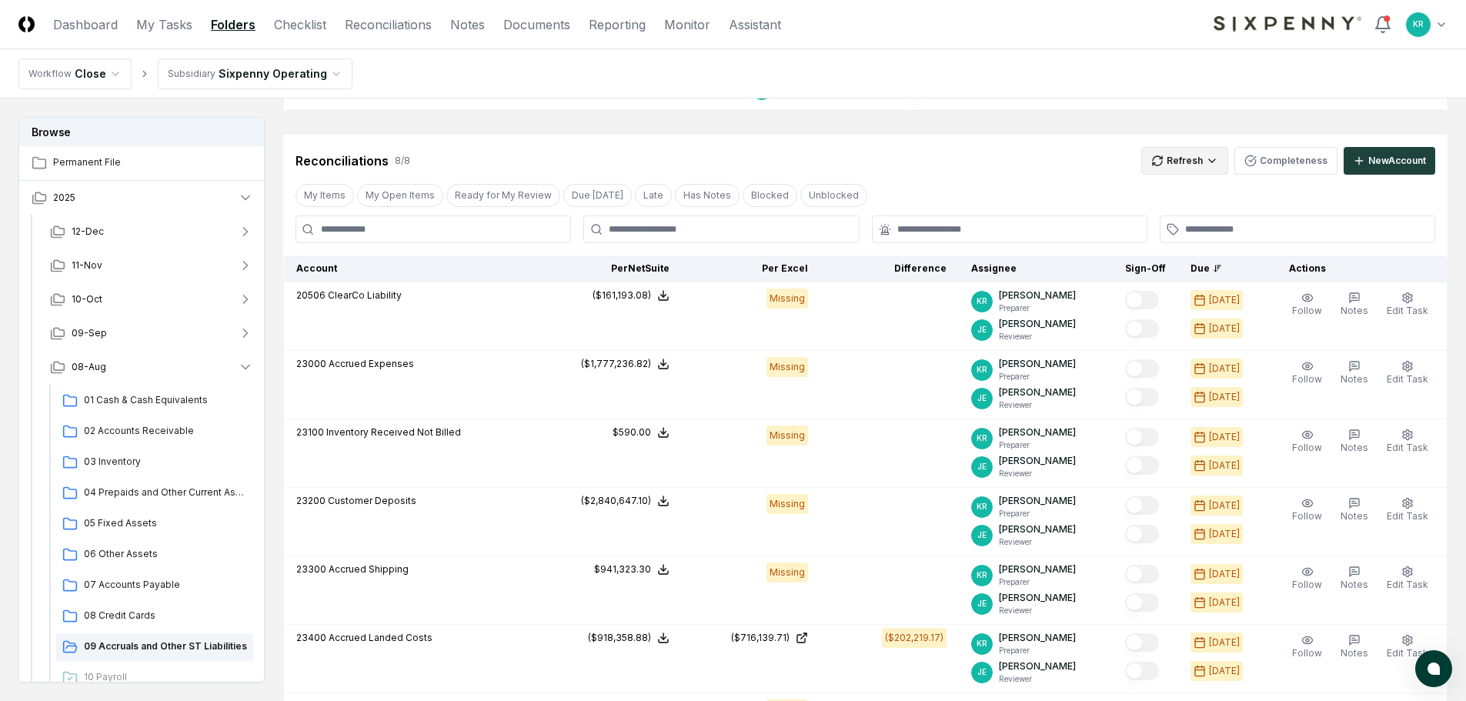
click at [1201, 160] on html "CloseCore Dashboard My Tasks Folders Checklist Reconciliations Notes Documents …" at bounding box center [733, 350] width 1466 height 1471
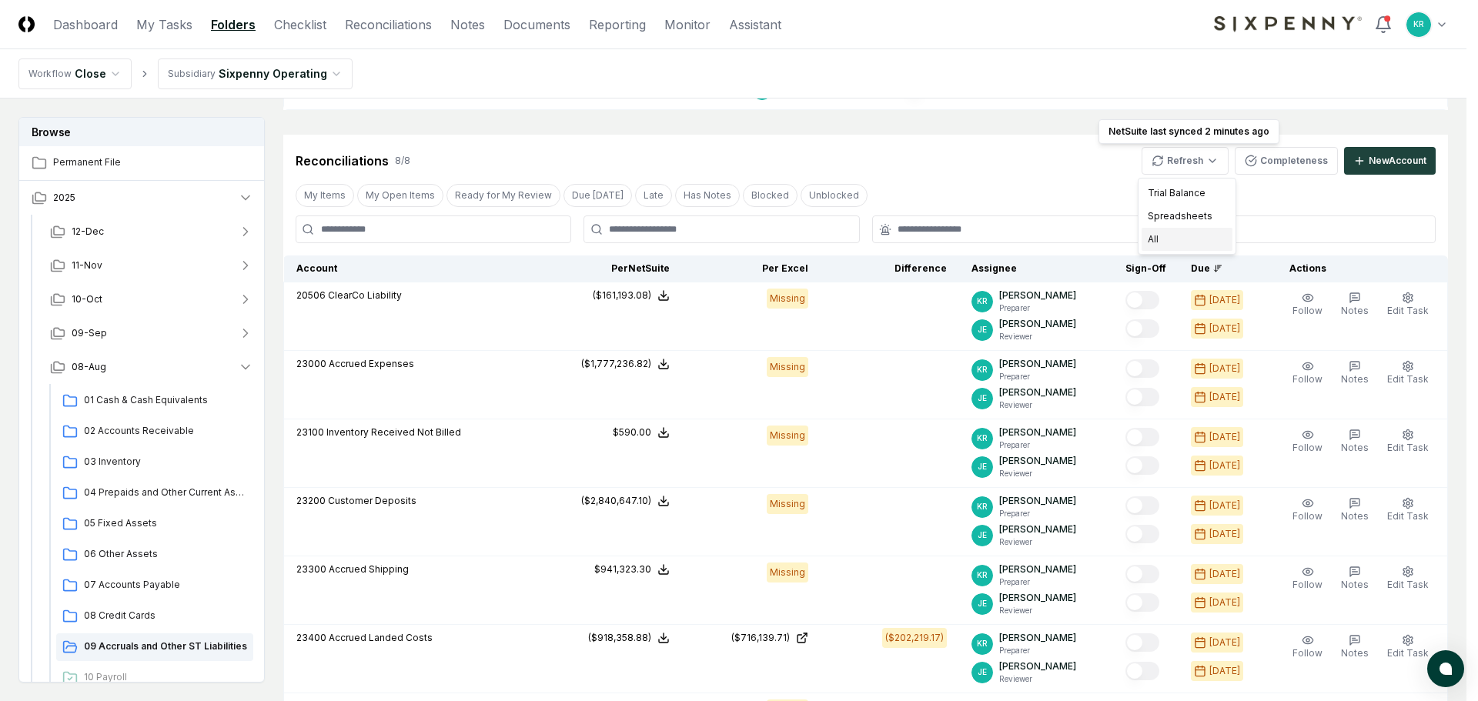
click at [1164, 233] on div "All" at bounding box center [1186, 239] width 91 height 23
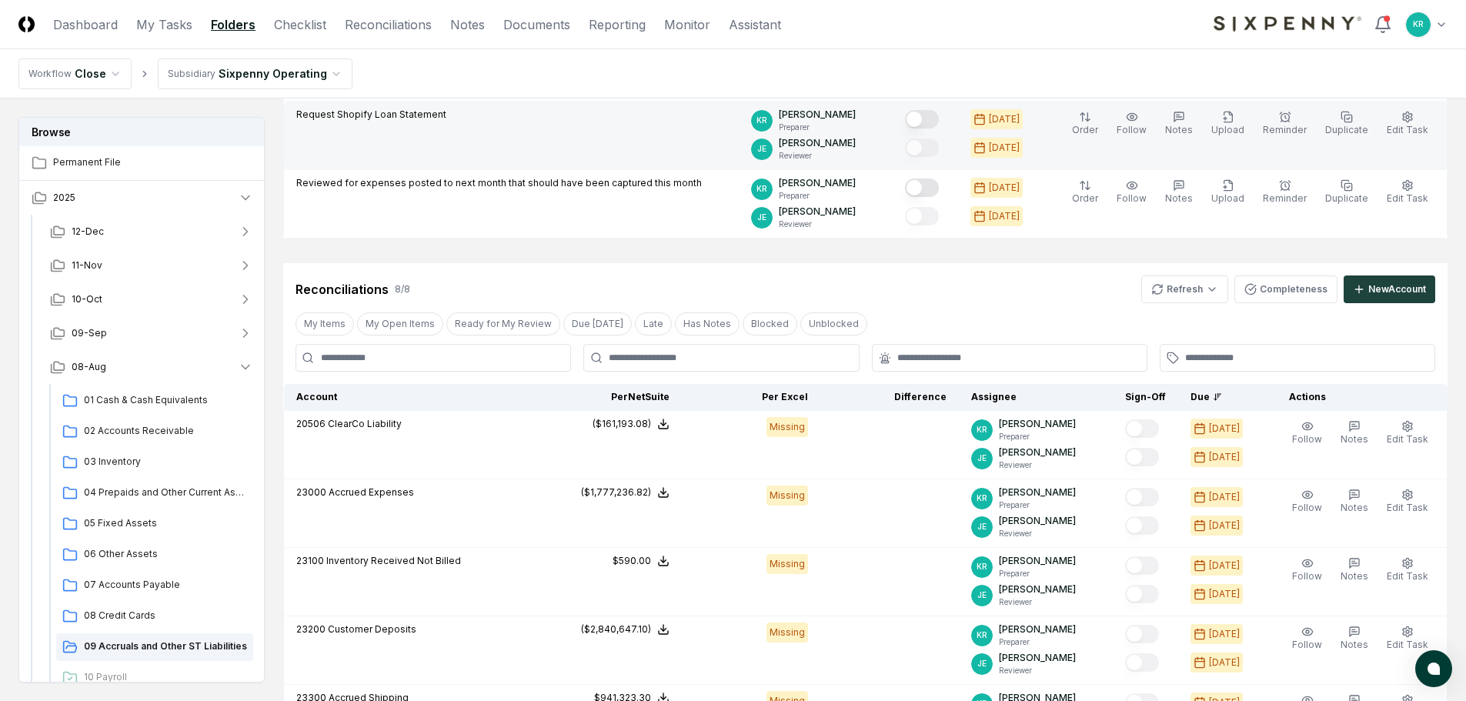
scroll to position [154, 0]
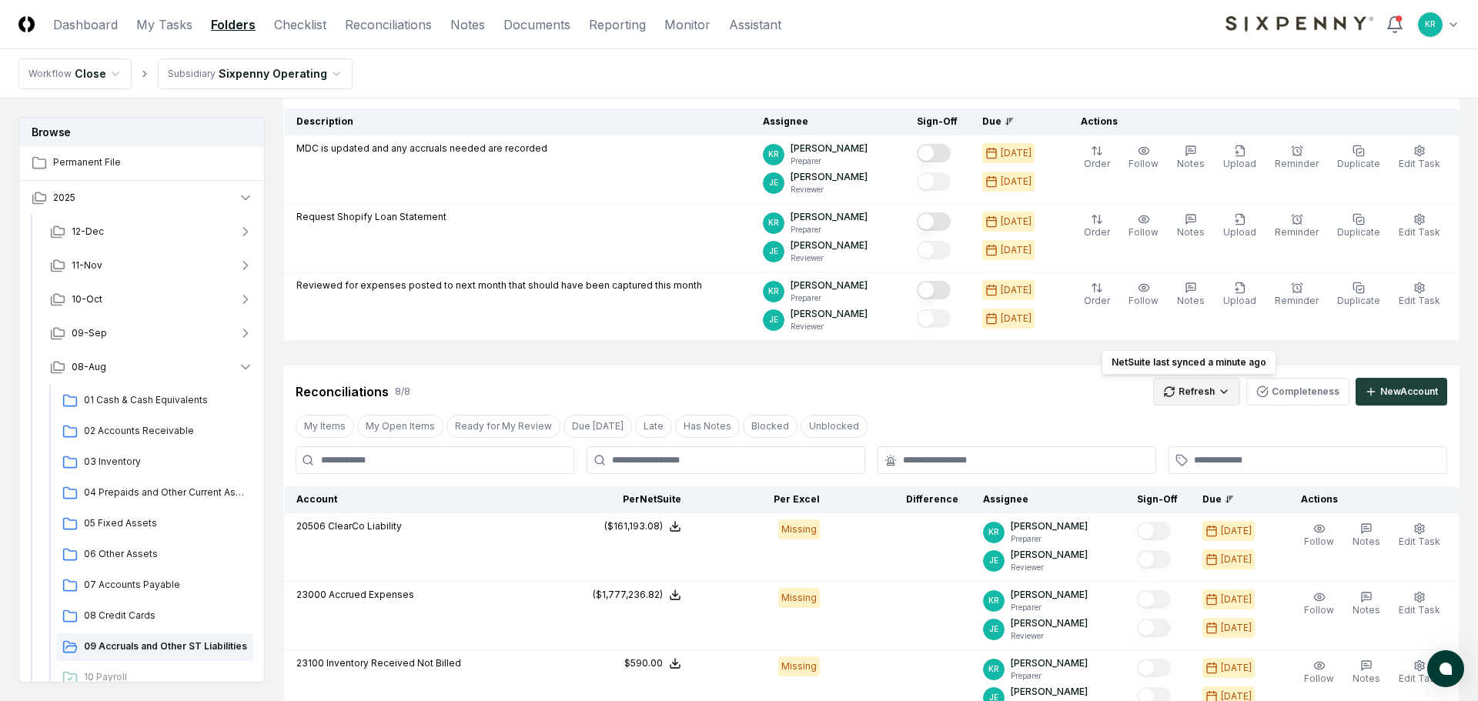
click at [1195, 388] on html "CloseCore Dashboard My Tasks Folders Checklist Reconciliations Notes Documents …" at bounding box center [739, 602] width 1478 height 1512
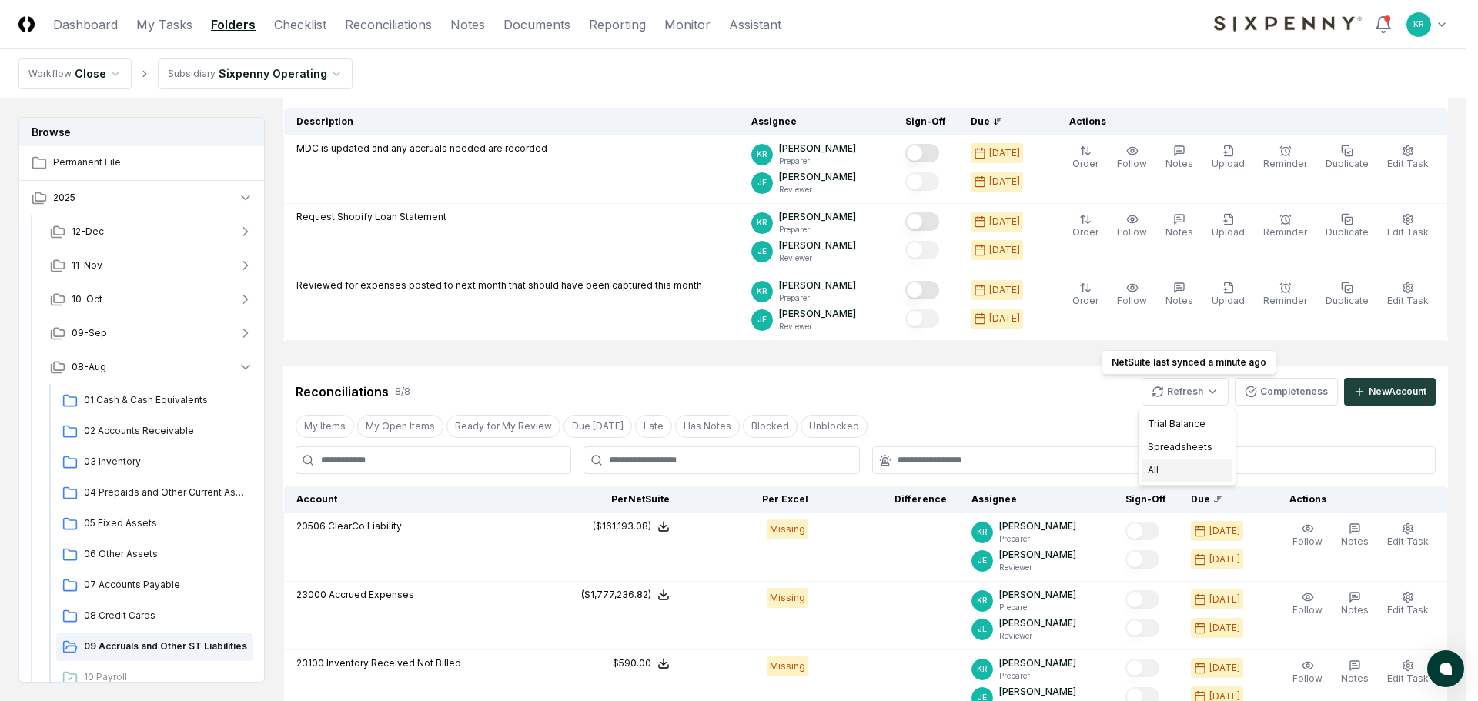
click at [1176, 470] on div "All" at bounding box center [1186, 470] width 91 height 23
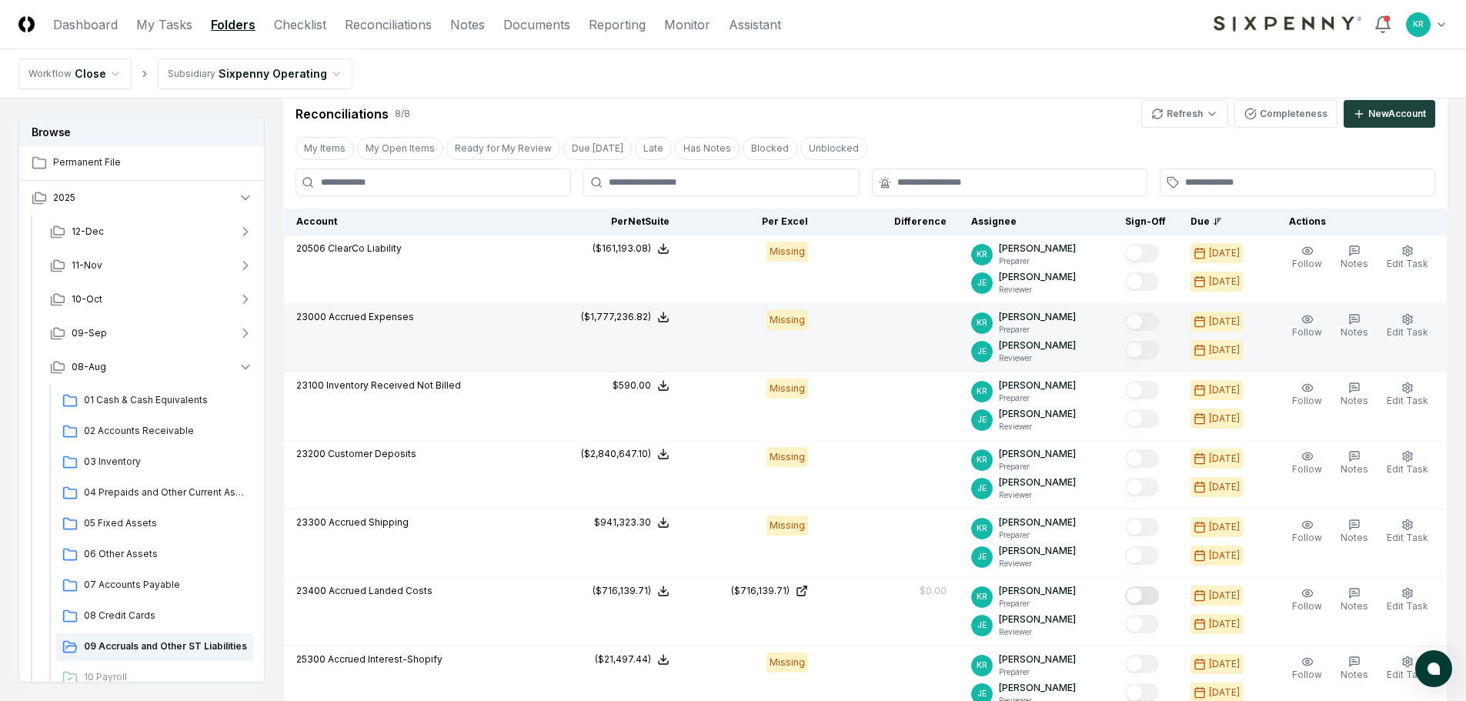
scroll to position [539, 0]
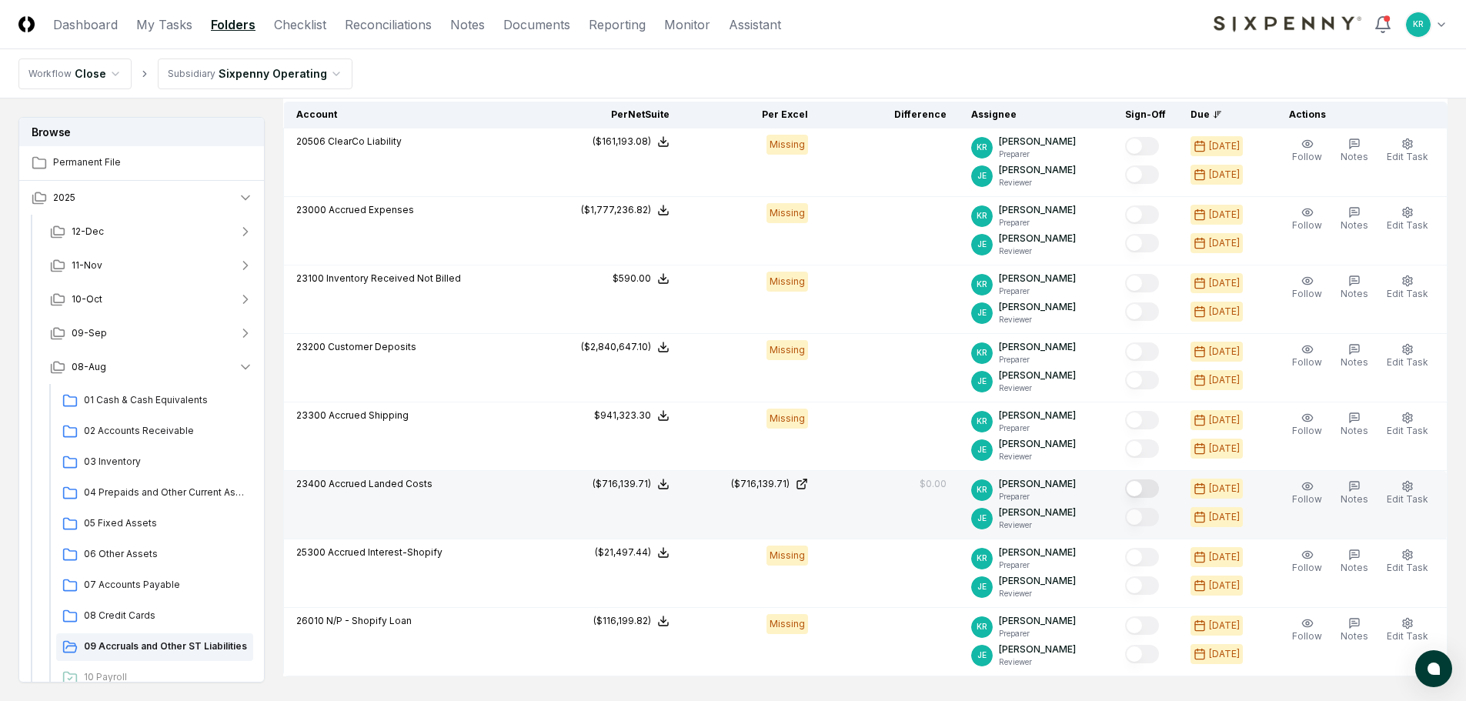
click at [1154, 493] on button "Mark complete" at bounding box center [1142, 488] width 34 height 18
click at [87, 371] on span "08-Aug" at bounding box center [89, 367] width 35 height 14
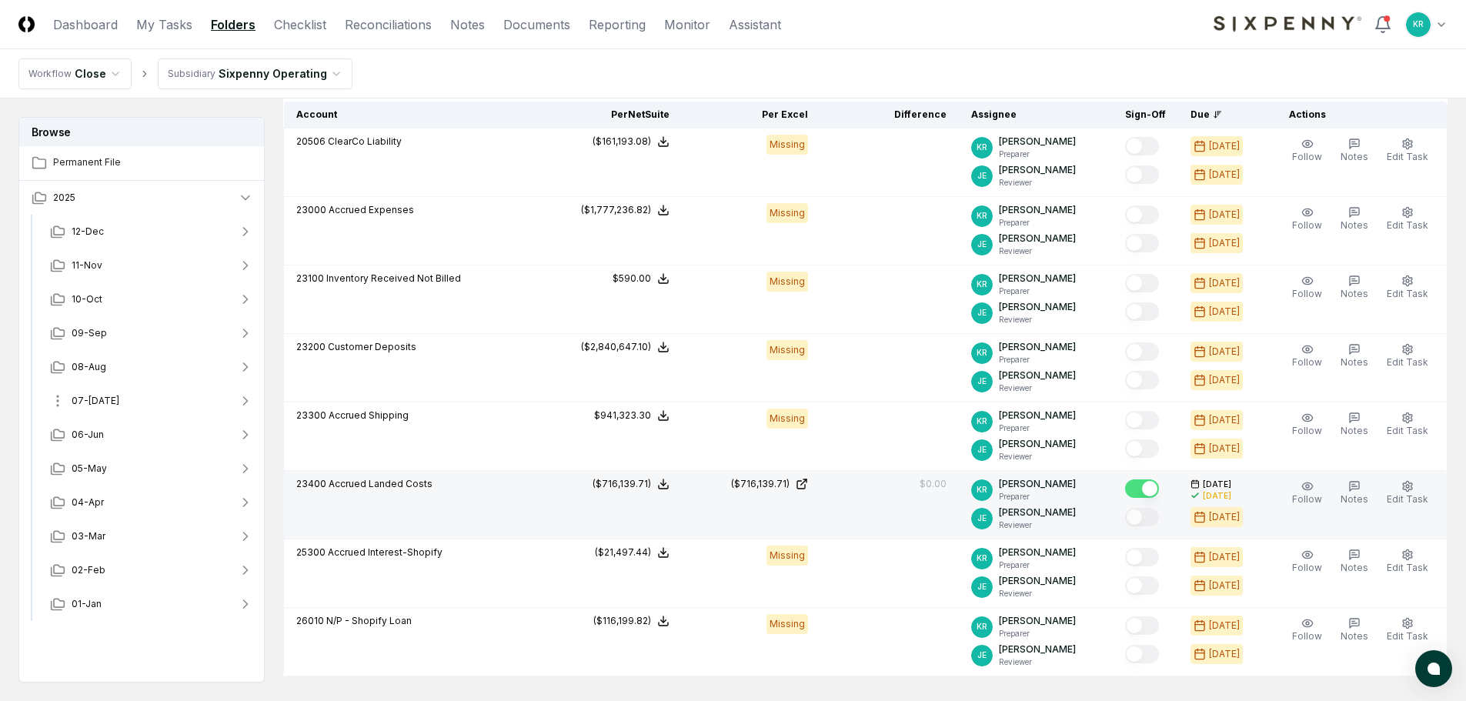
click at [87, 408] on button "07-[DATE]" at bounding box center [152, 401] width 228 height 34
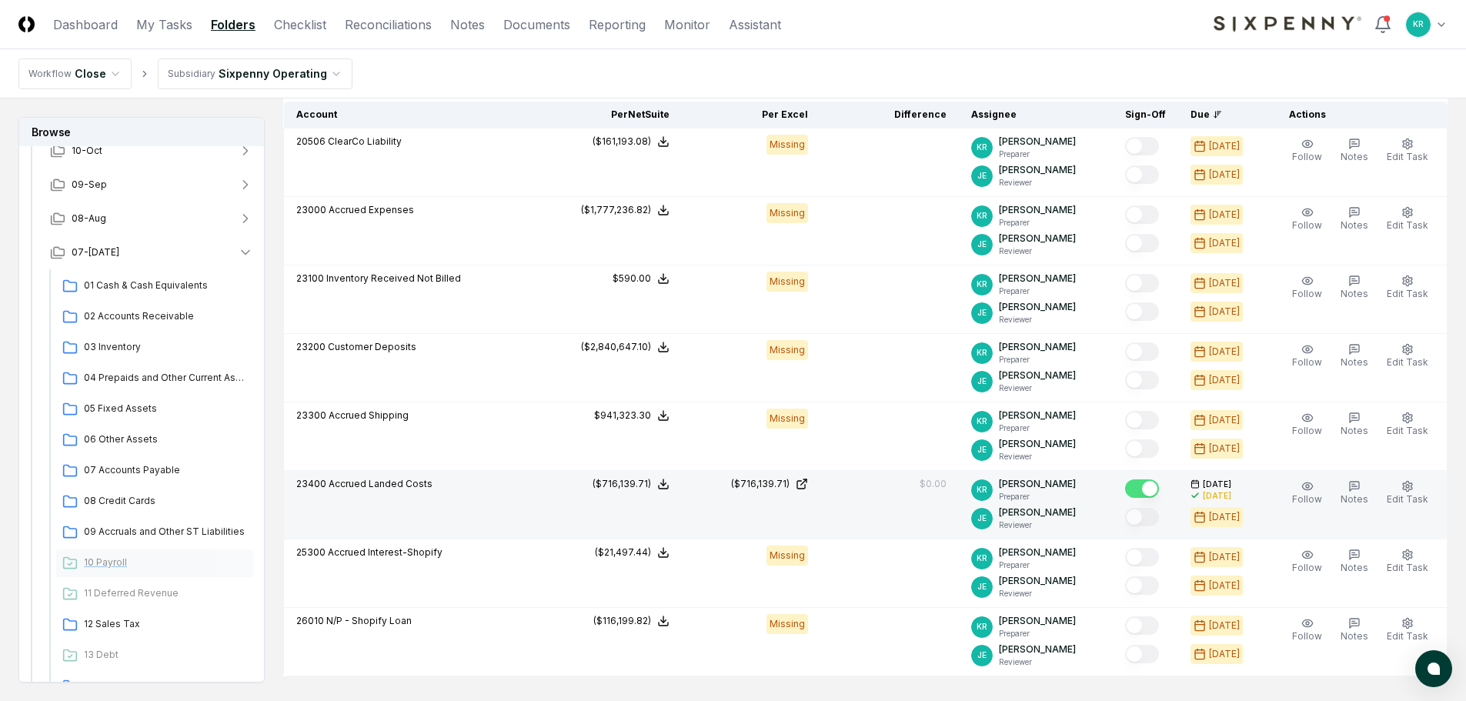
scroll to position [154, 0]
click at [172, 534] on div "09 Accruals and Other ST Liabilities" at bounding box center [154, 527] width 197 height 28
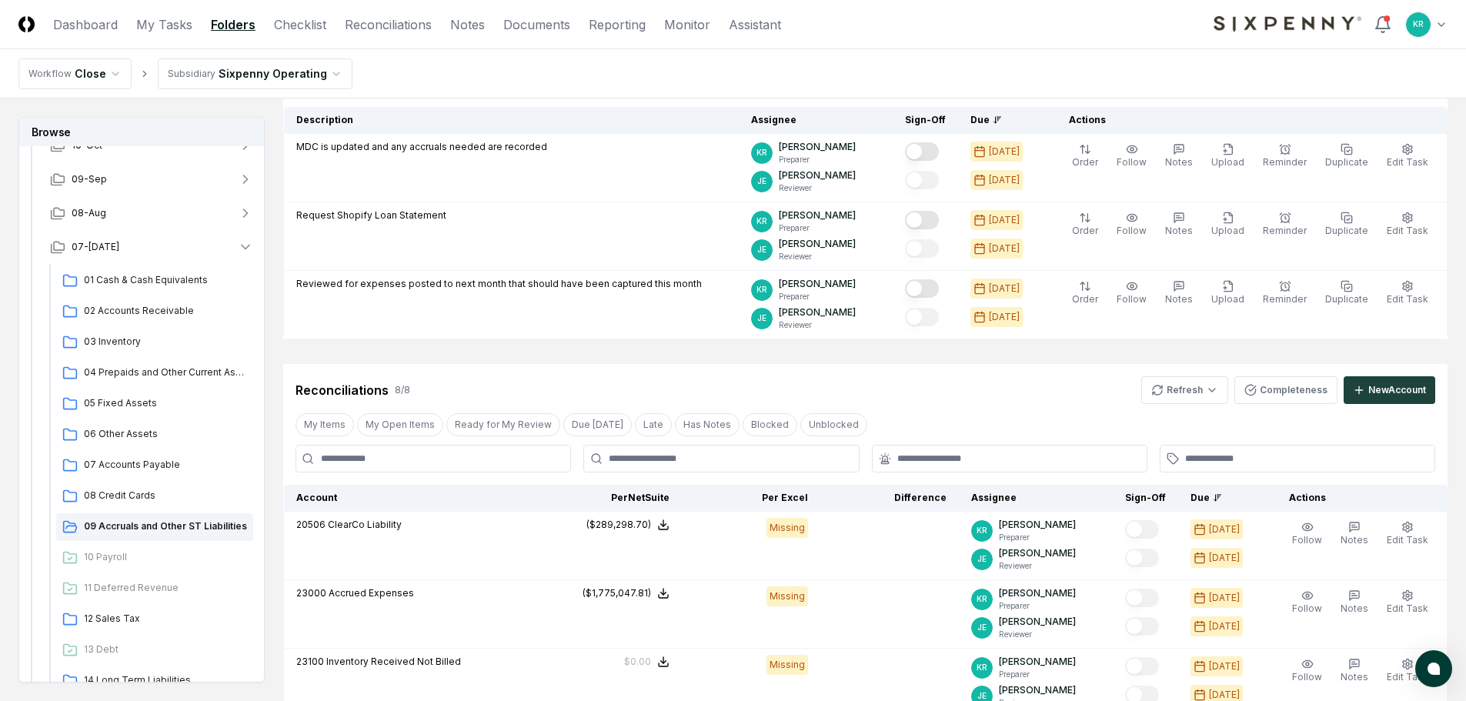
scroll to position [231, 0]
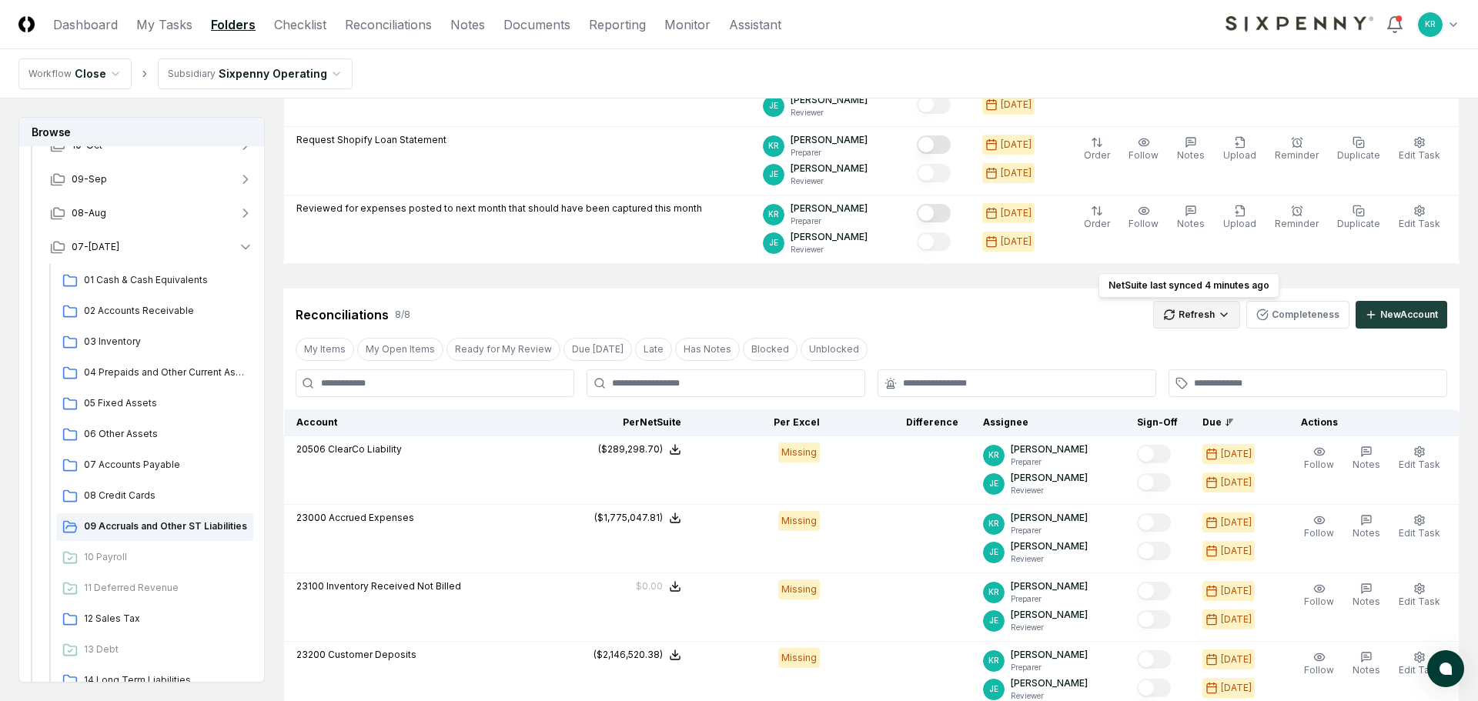
click at [1199, 319] on html "CloseCore Dashboard My Tasks Folders Checklist Reconciliations Notes Documents …" at bounding box center [739, 525] width 1478 height 1512
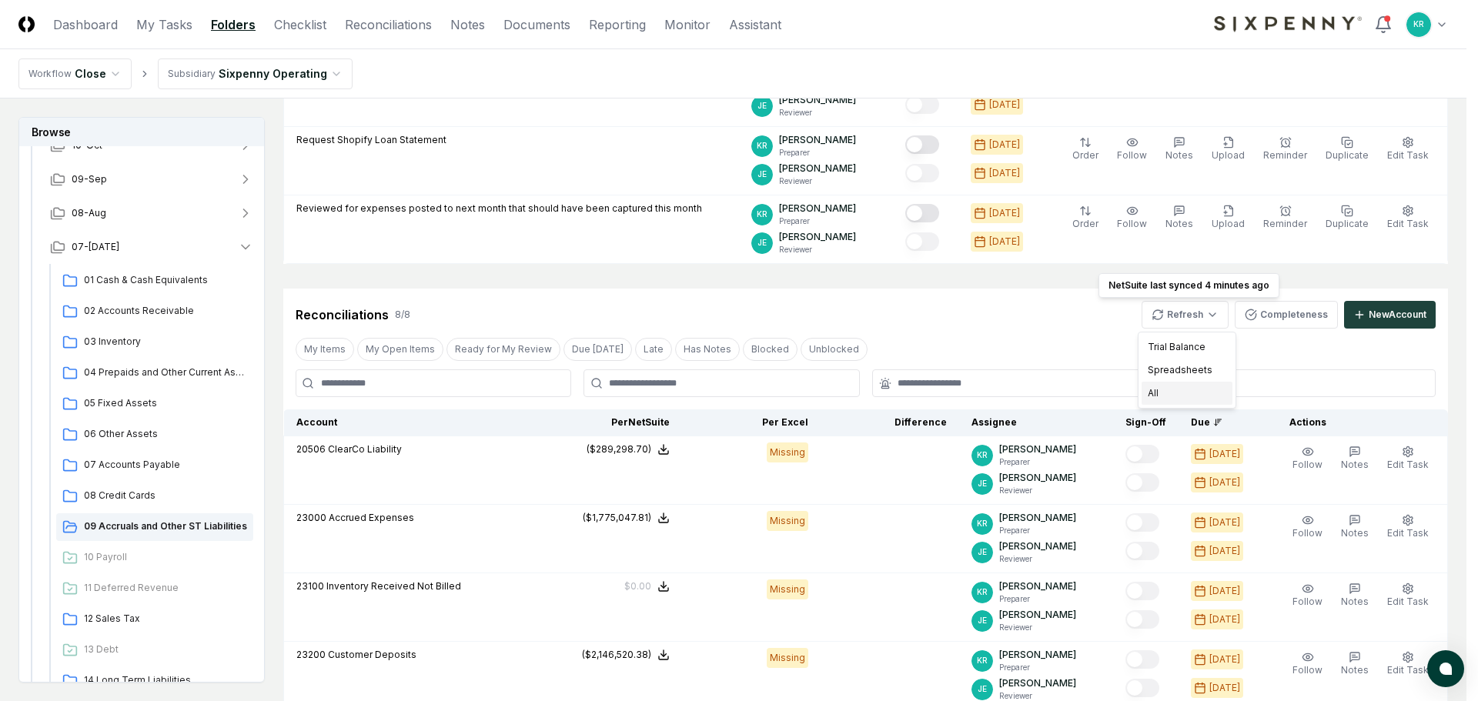
click at [1161, 393] on div "All" at bounding box center [1186, 393] width 91 height 23
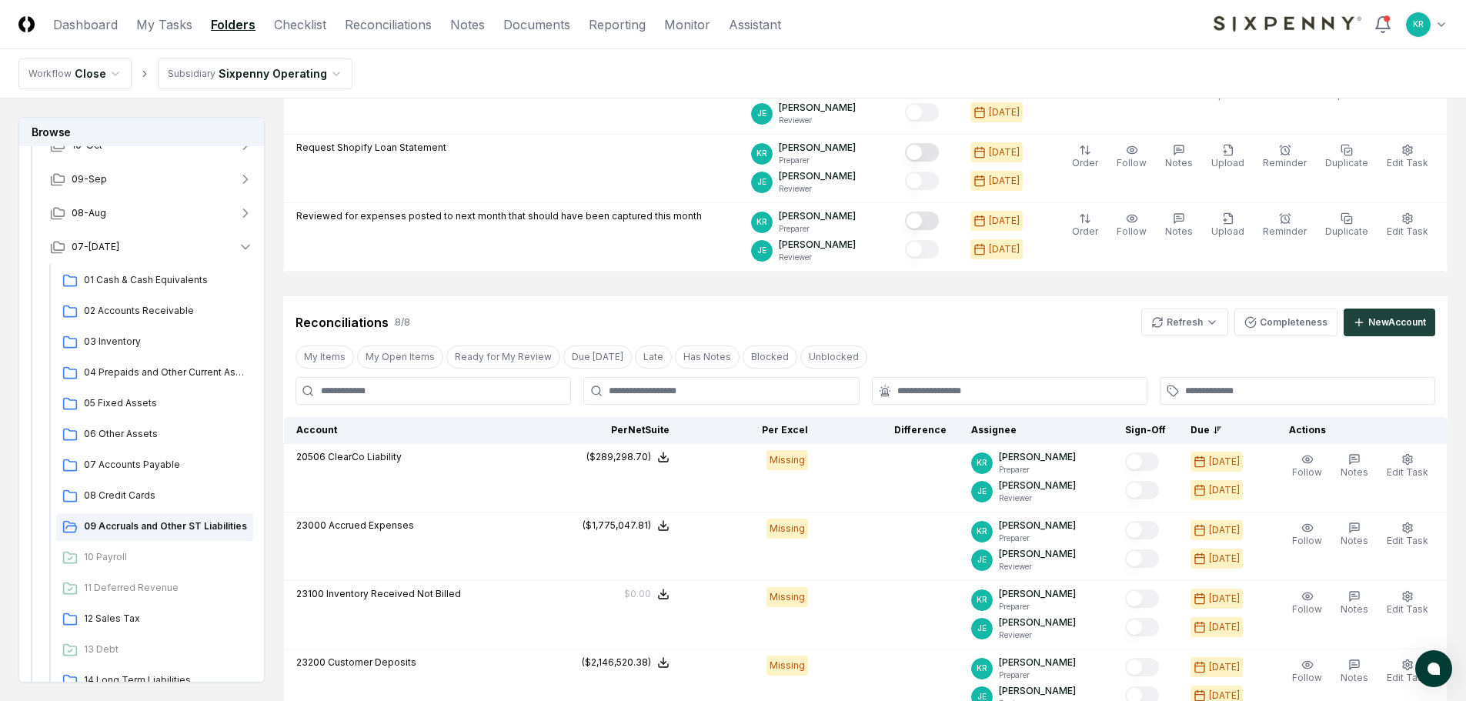
scroll to position [616, 0]
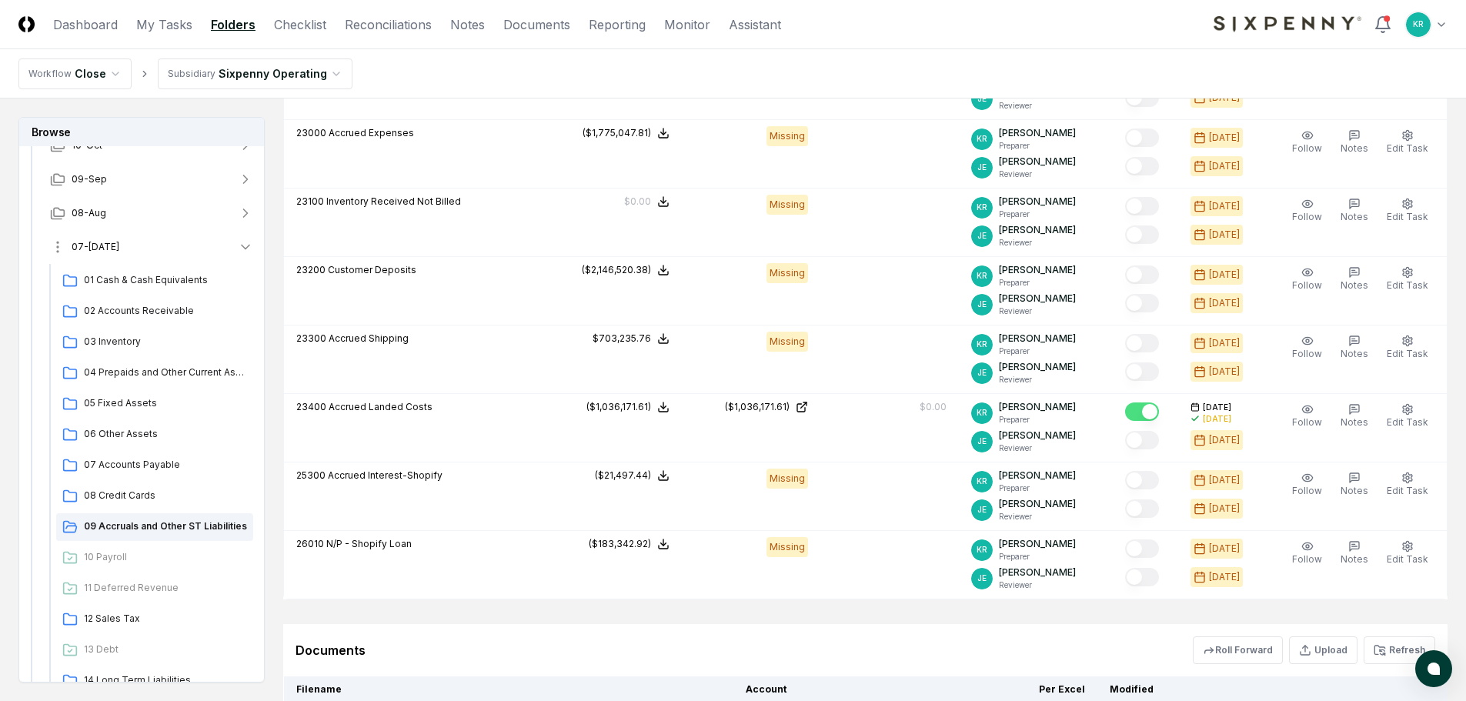
click at [95, 243] on span "07-[DATE]" at bounding box center [96, 247] width 48 height 14
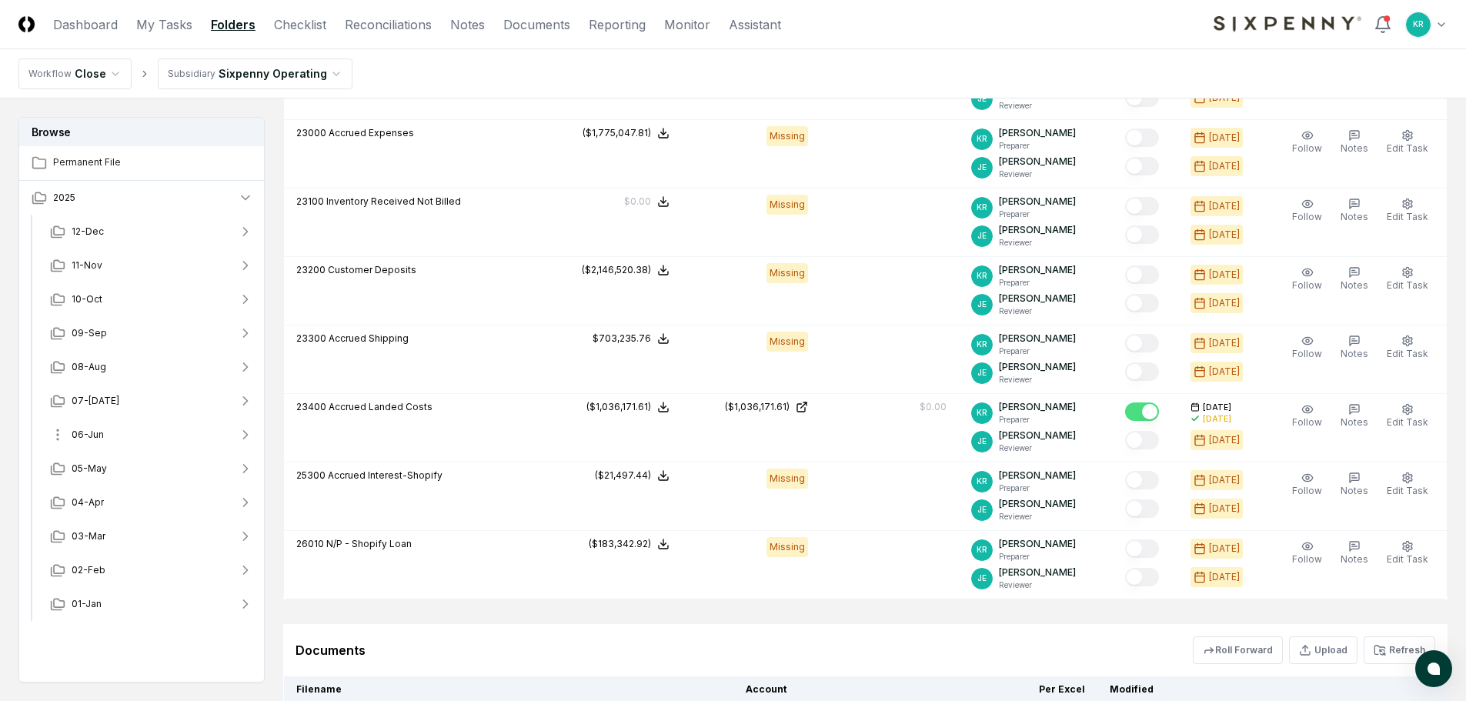
click at [86, 439] on span "06-Jun" at bounding box center [88, 435] width 32 height 14
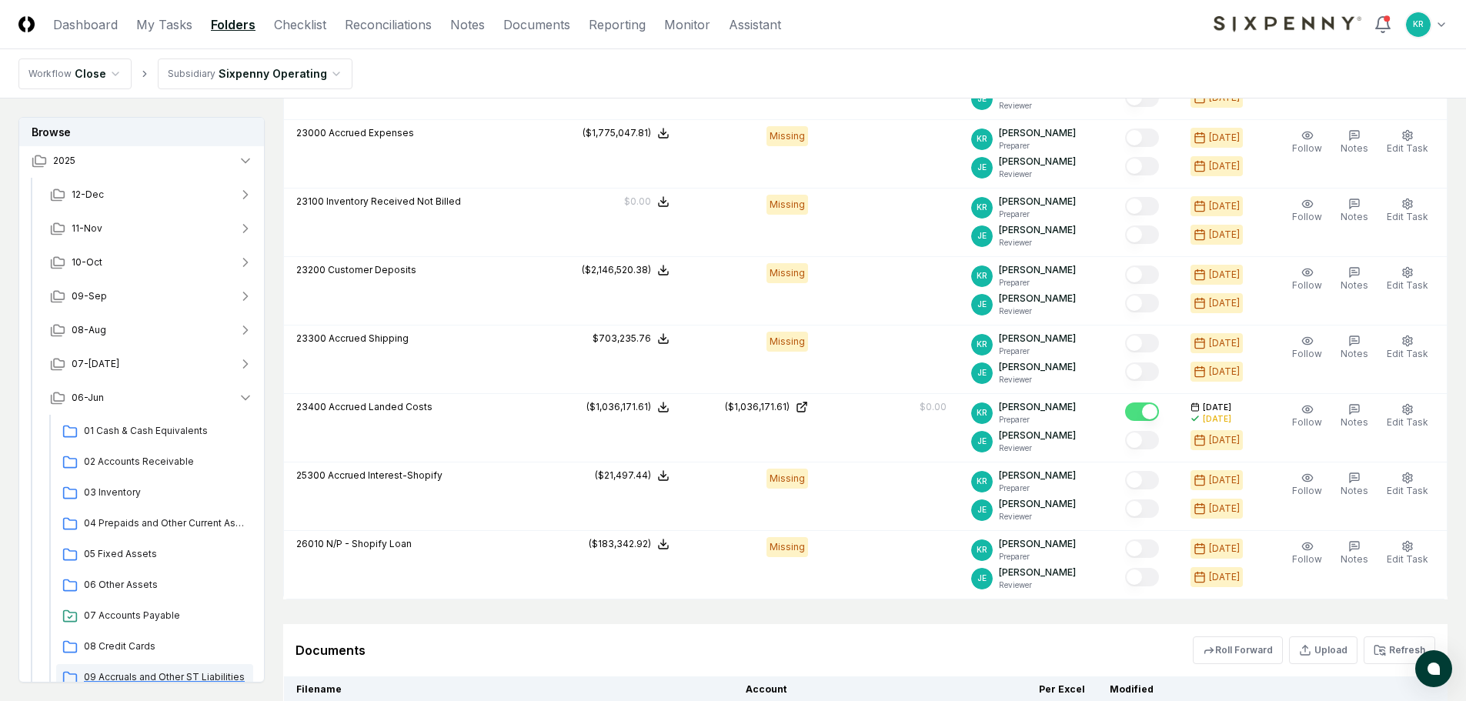
scroll to position [77, 0]
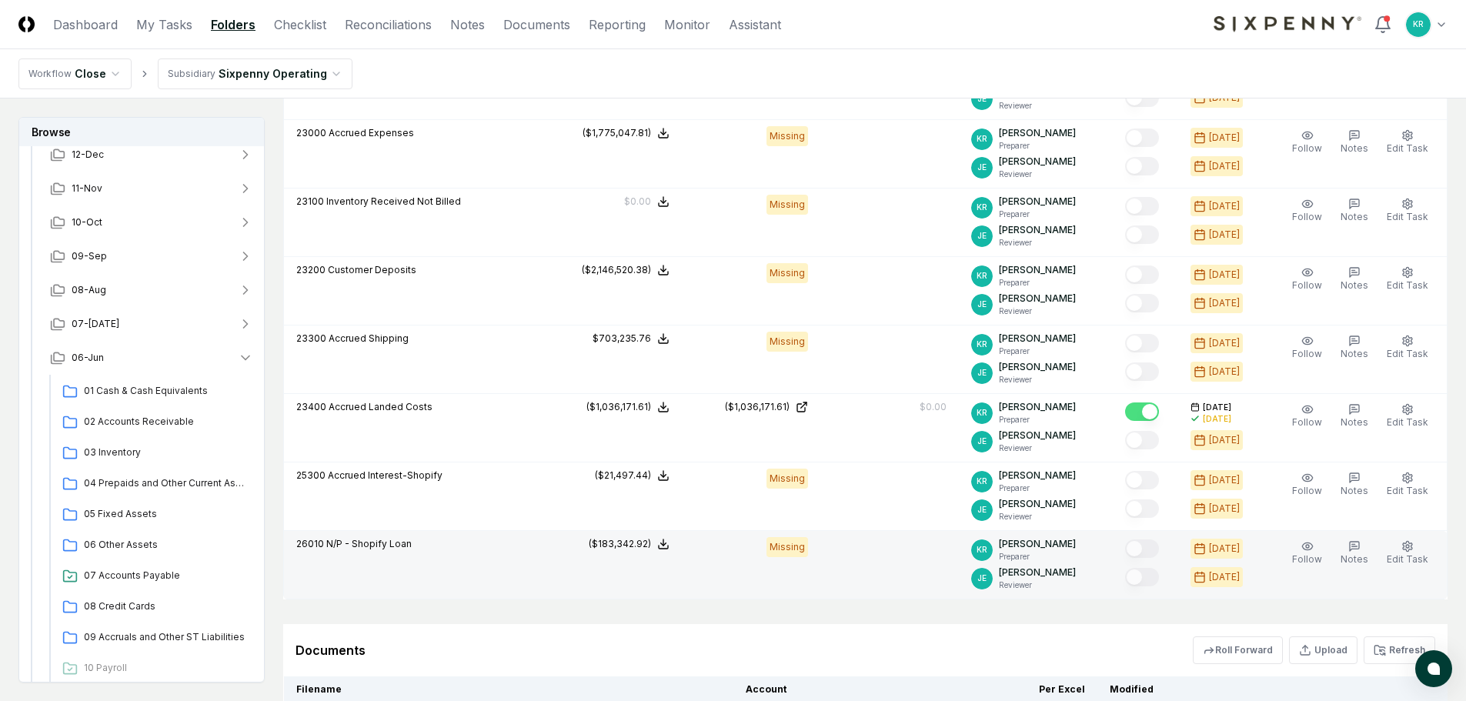
drag, startPoint x: 162, startPoint y: 639, endPoint x: 379, endPoint y: 573, distance: 226.9
click at [163, 637] on span "09 Accruals and Other ST Liabilities" at bounding box center [165, 637] width 163 height 14
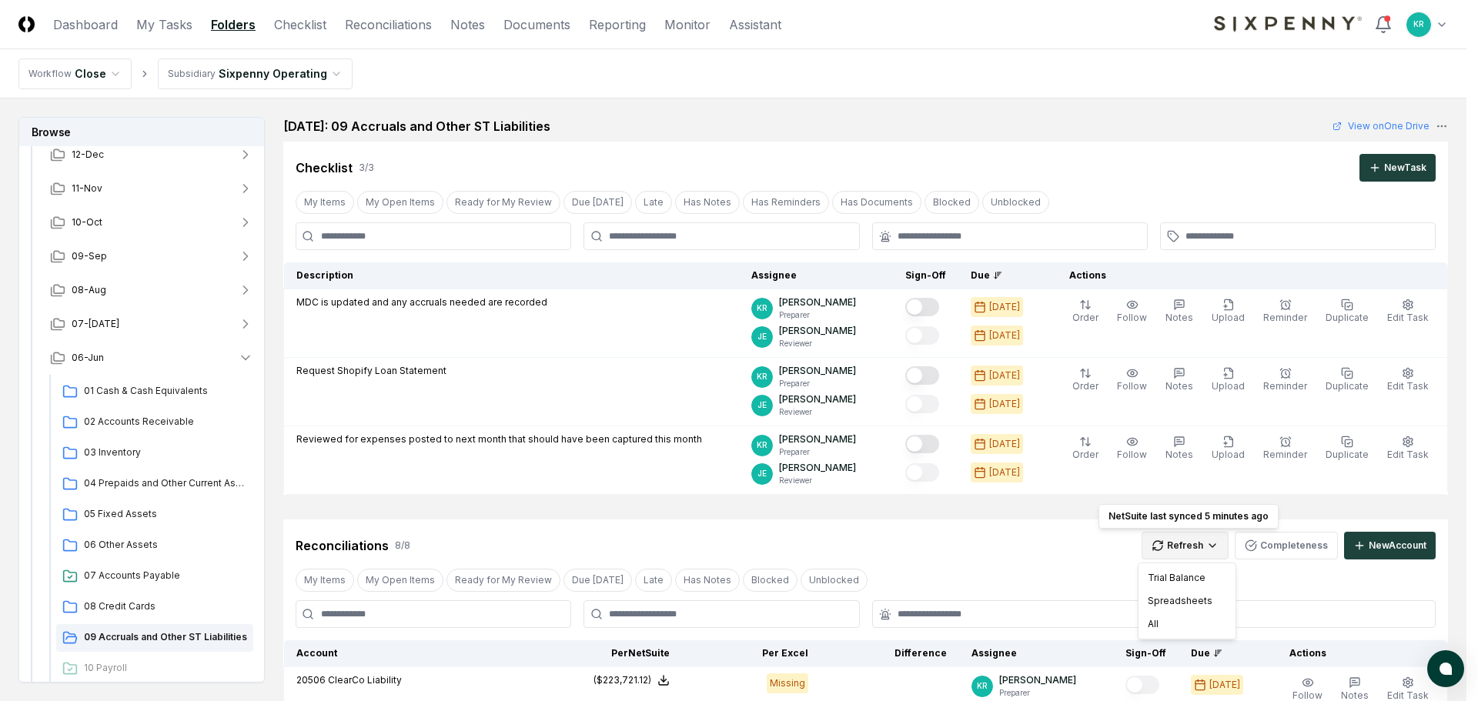
click at [1174, 626] on div "All" at bounding box center [1186, 624] width 91 height 23
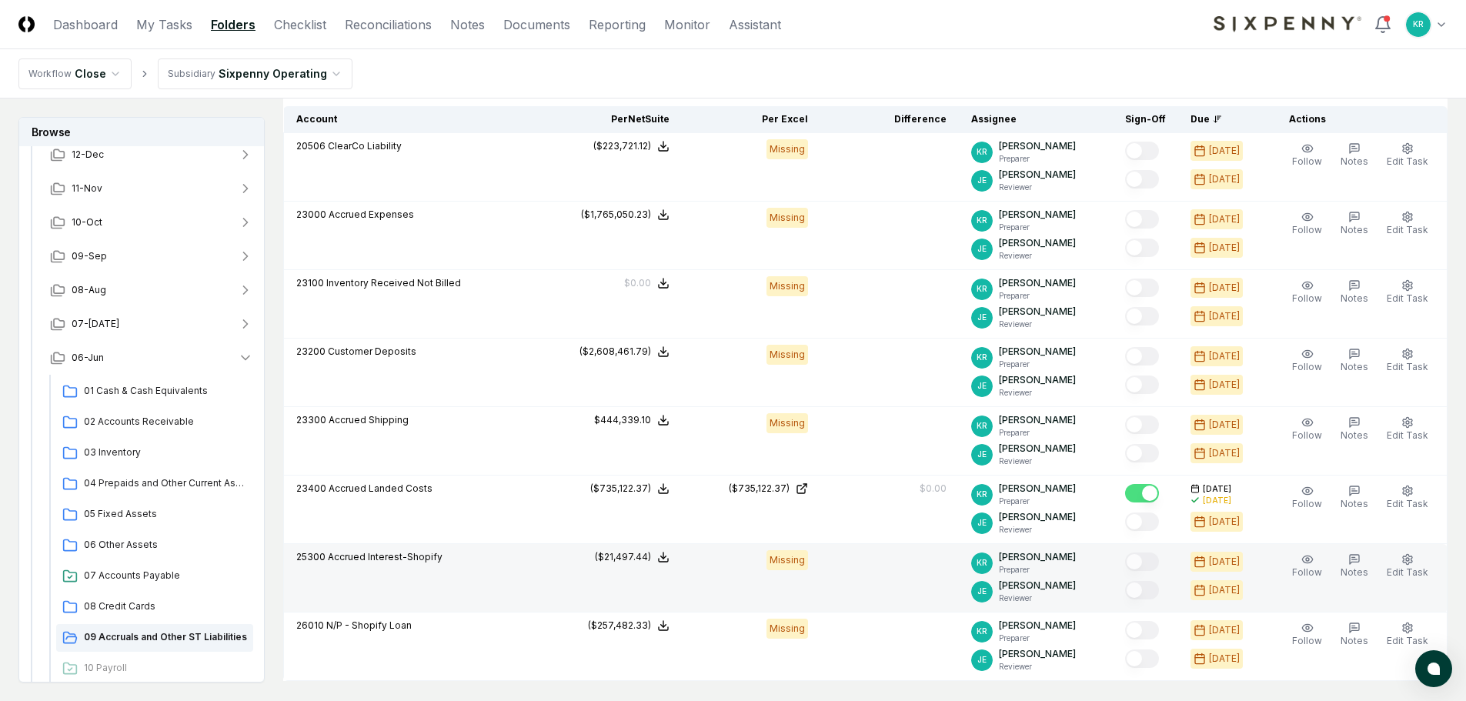
scroll to position [539, 0]
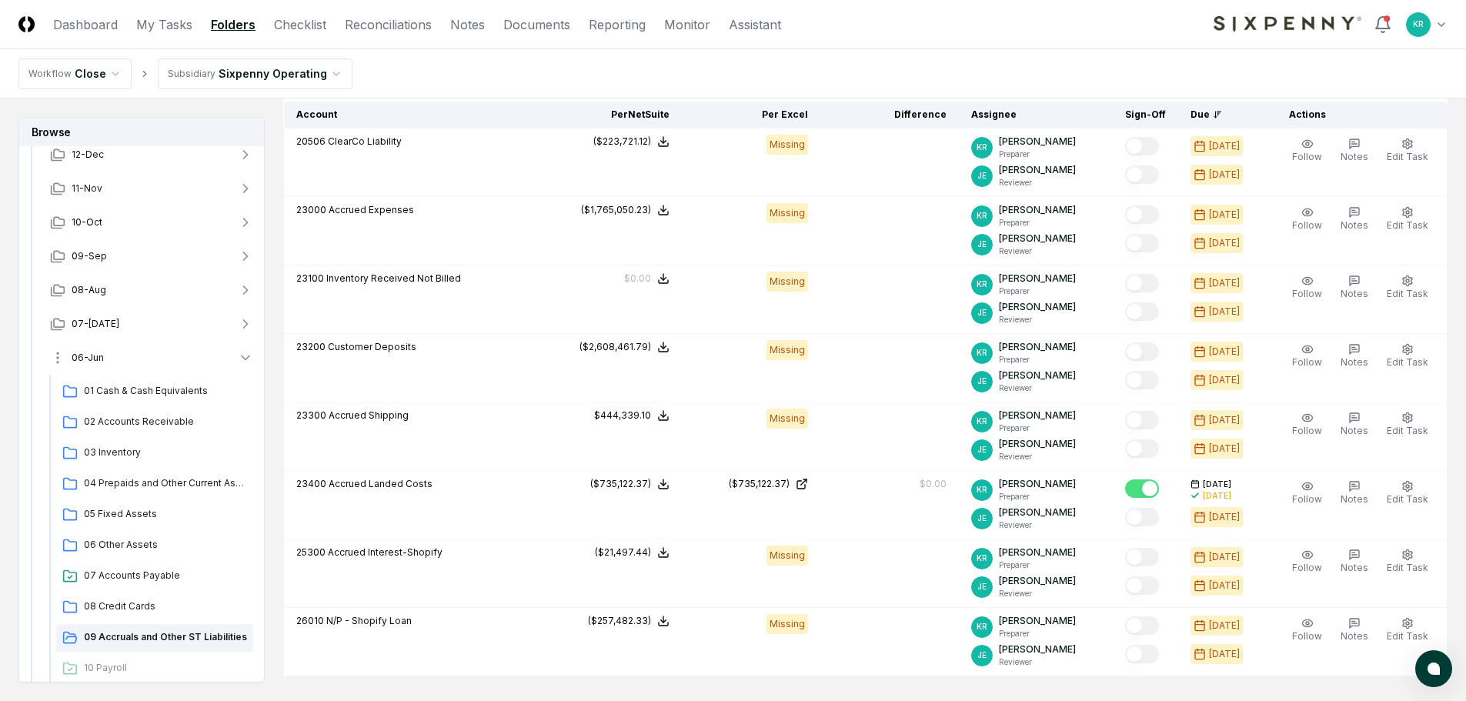
click at [95, 362] on span "06-Jun" at bounding box center [88, 358] width 32 height 14
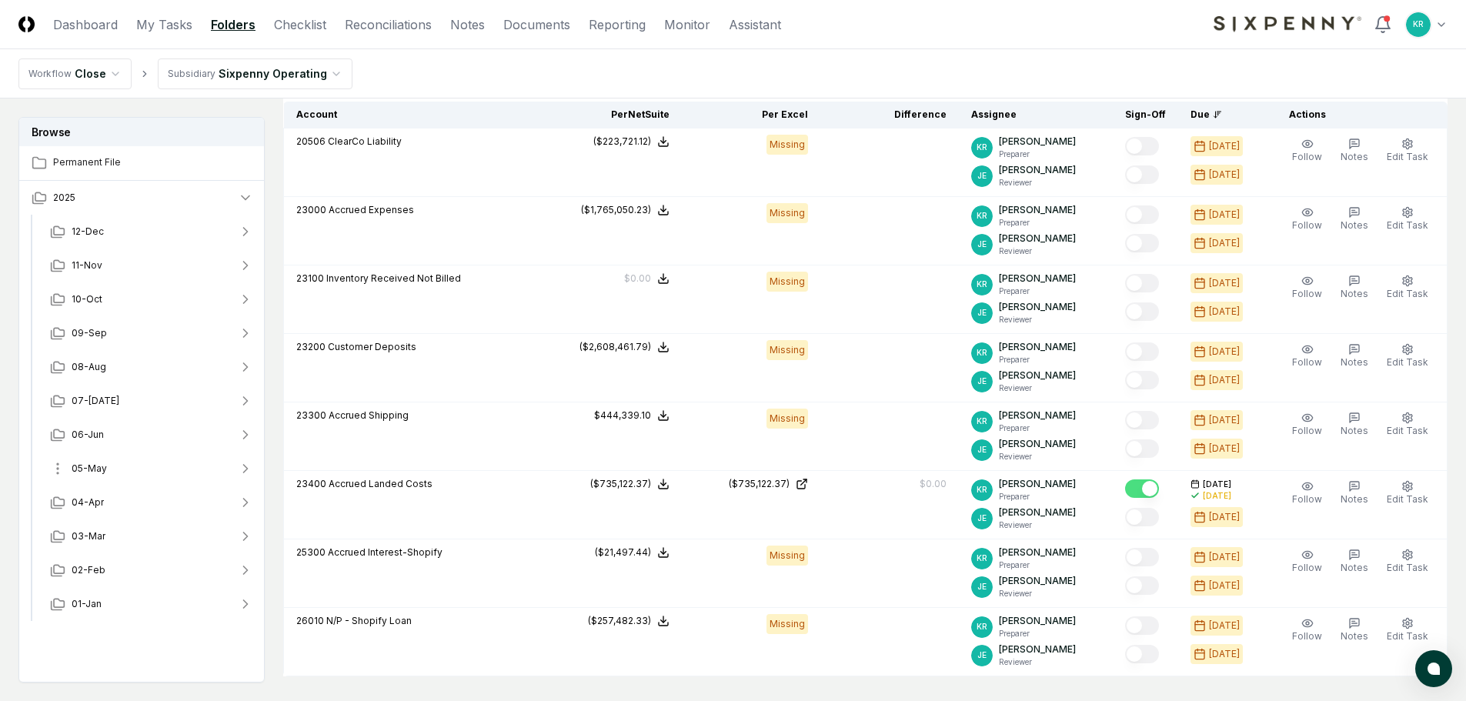
click at [92, 467] on span "05-May" at bounding box center [89, 469] width 35 height 14
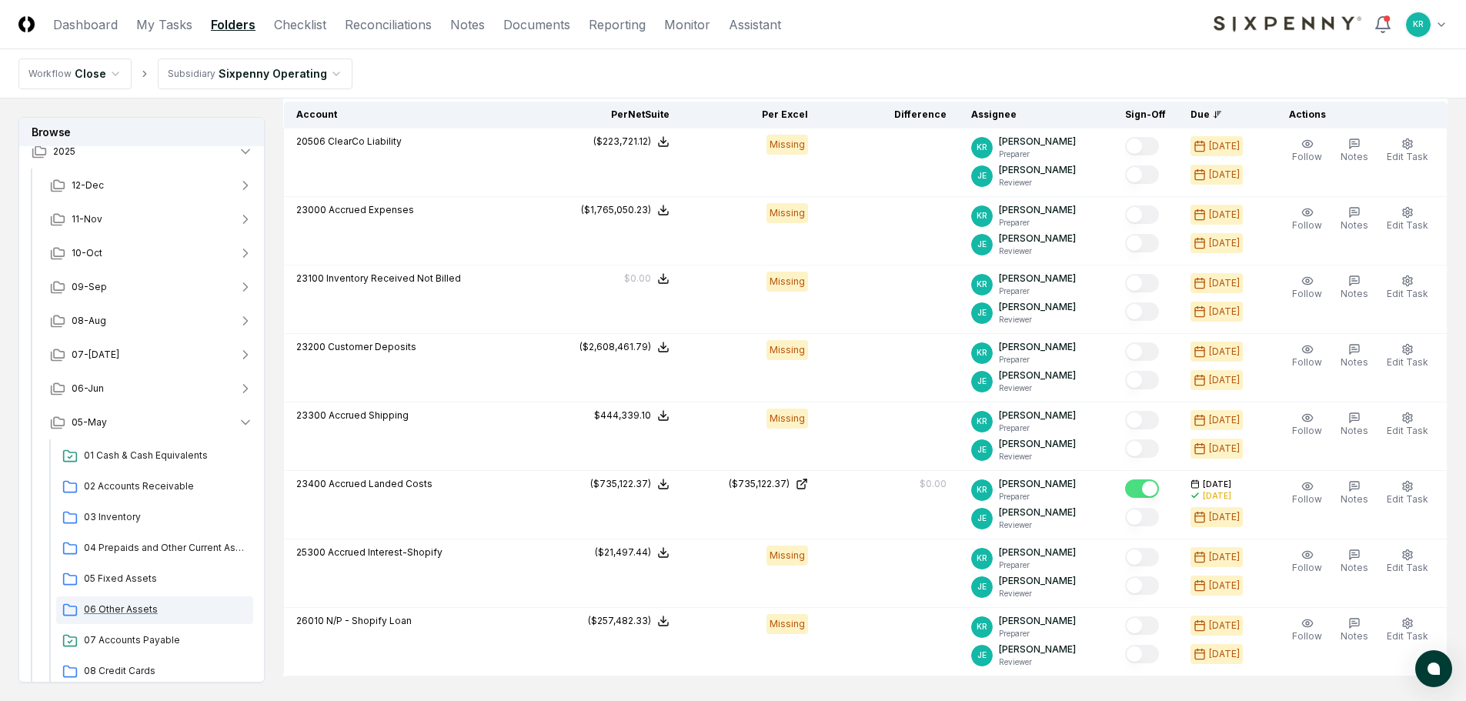
scroll to position [77, 0]
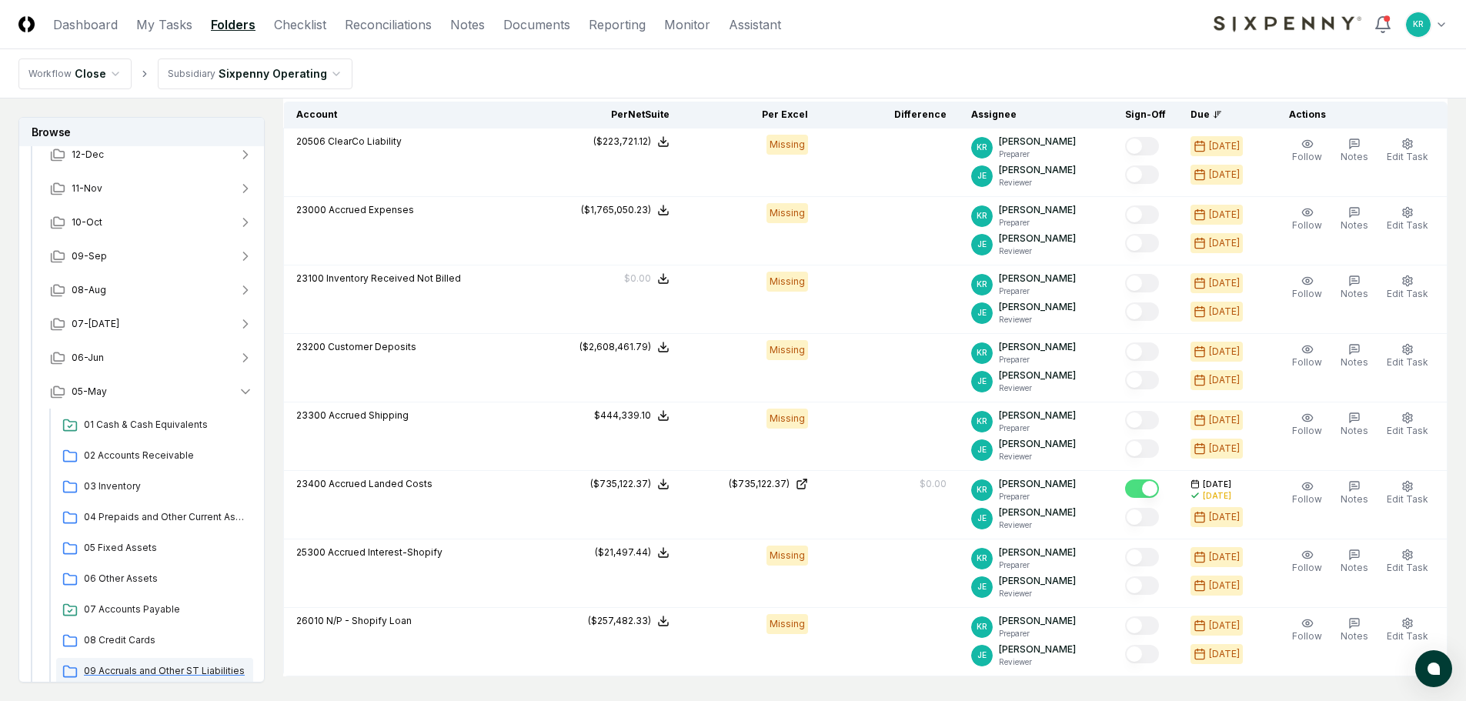
click at [152, 666] on span "09 Accruals and Other ST Liabilities" at bounding box center [165, 671] width 163 height 14
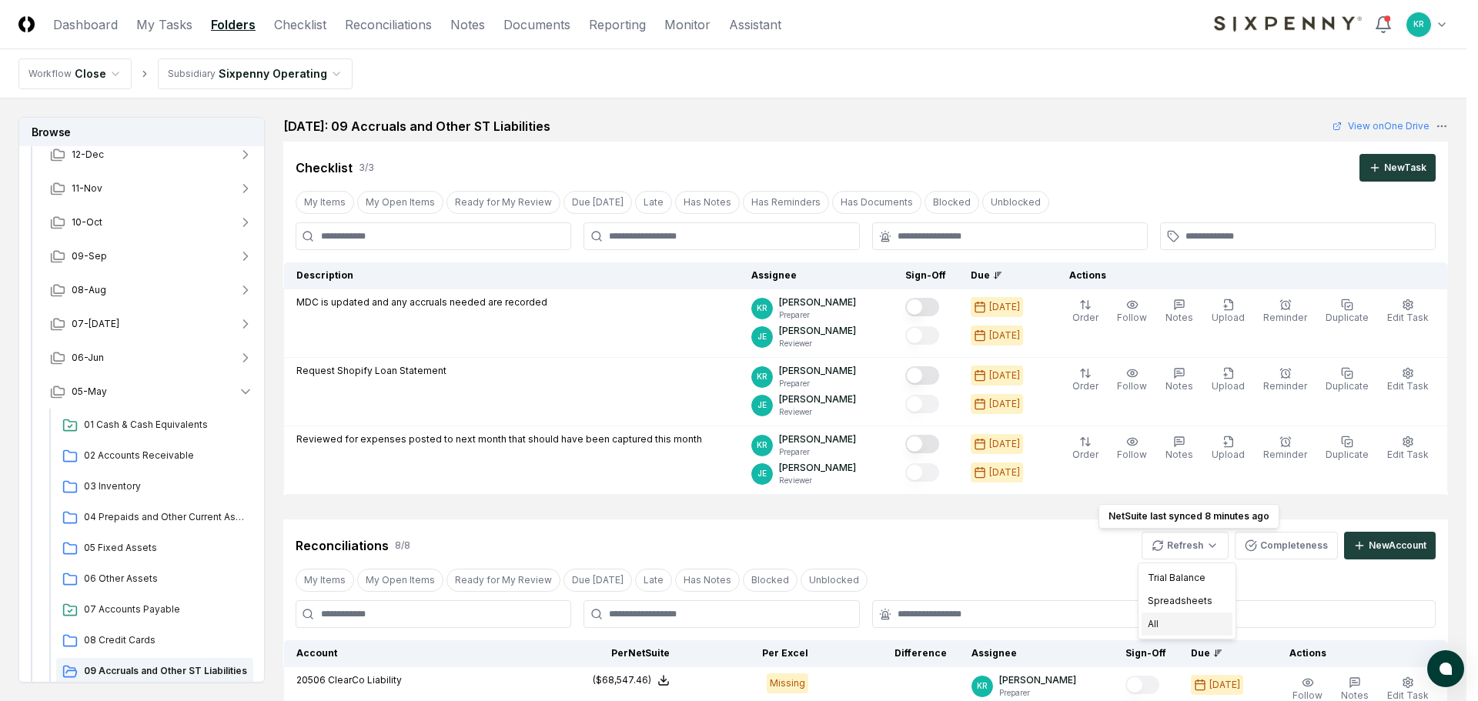
click at [1168, 626] on div "All" at bounding box center [1186, 624] width 91 height 23
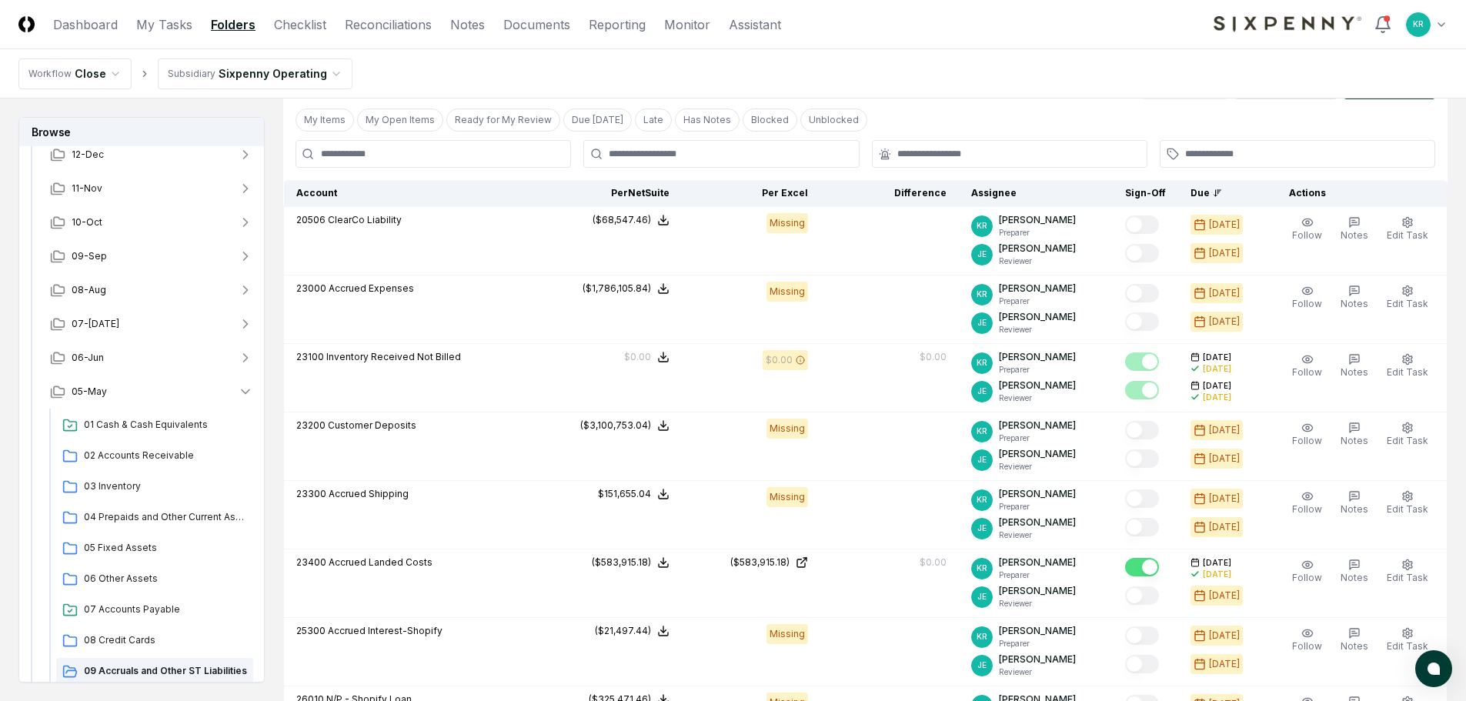
scroll to position [462, 0]
click at [92, 389] on span "05-May" at bounding box center [89, 392] width 35 height 14
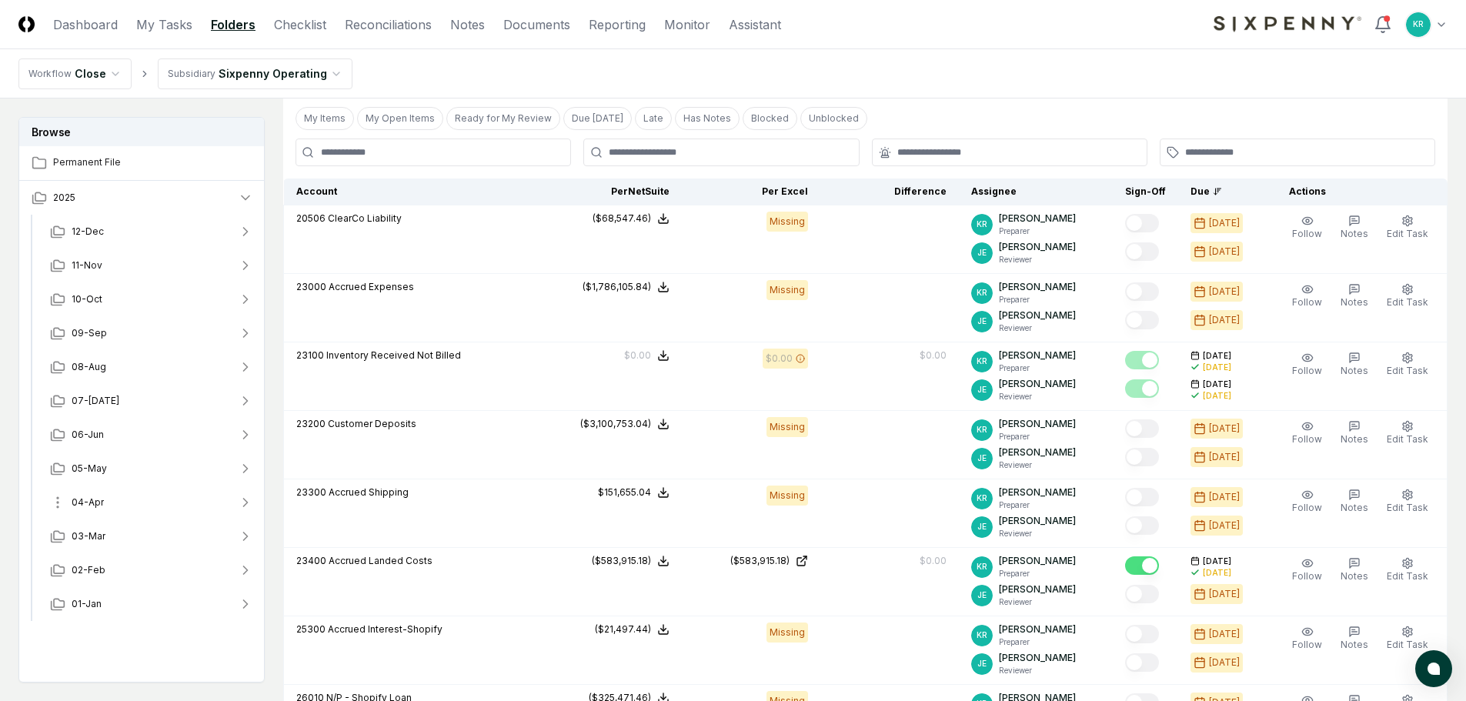
click at [93, 504] on span "04-Apr" at bounding box center [88, 503] width 32 height 14
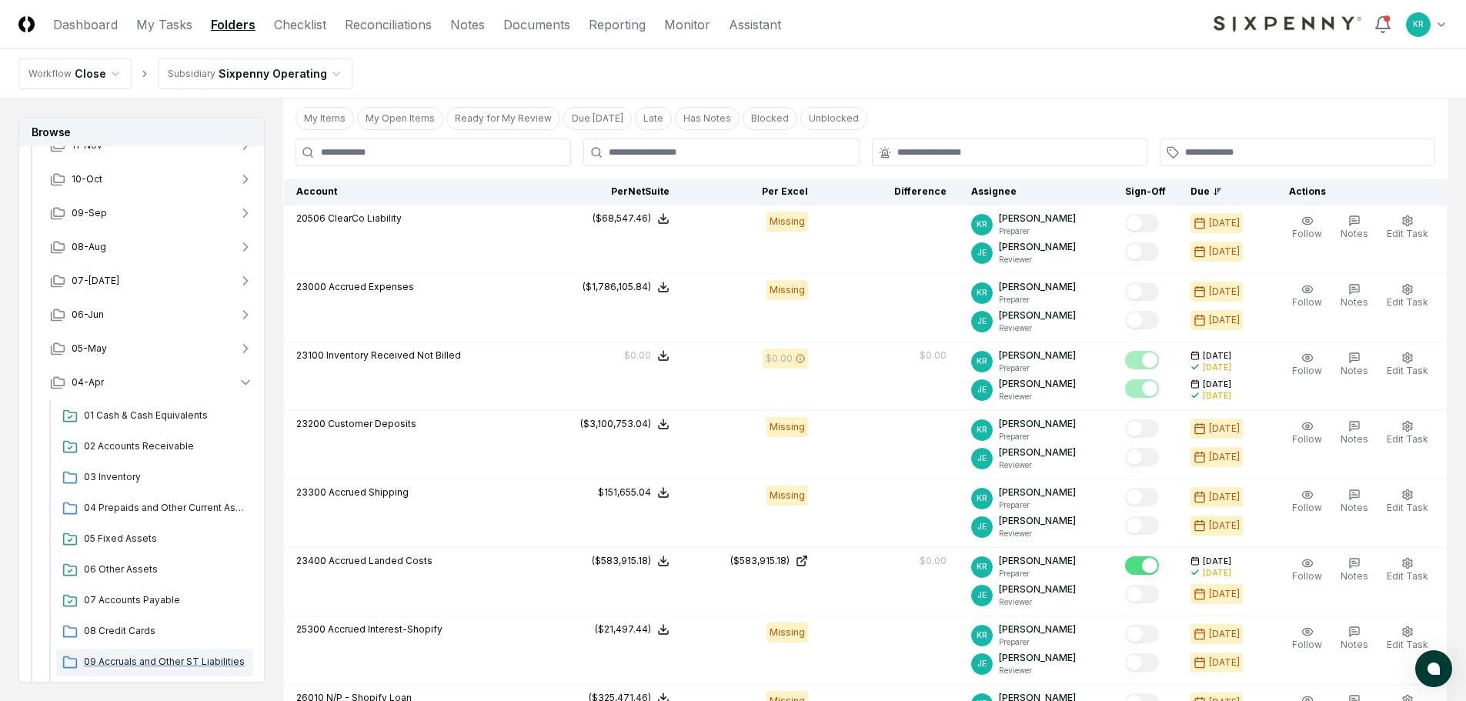
scroll to position [154, 0]
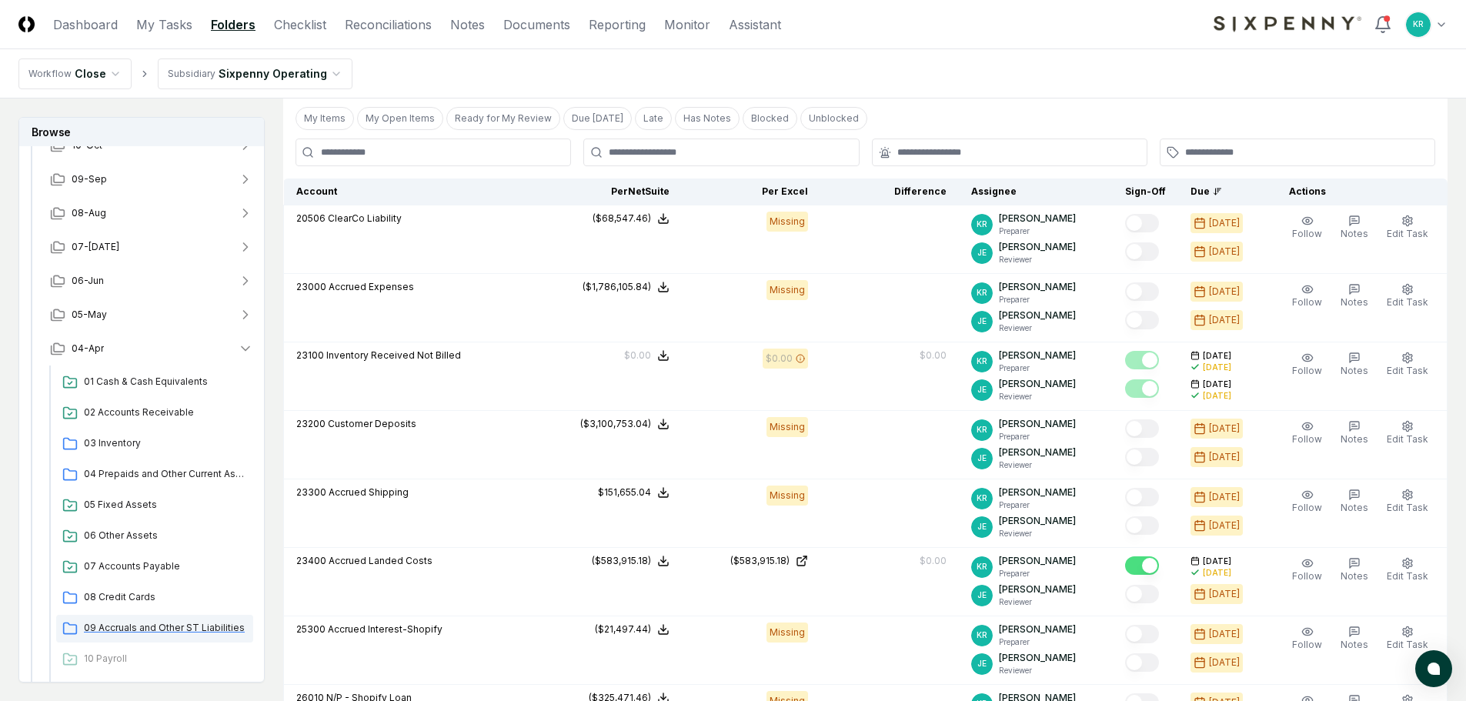
click at [165, 625] on span "09 Accruals and Other ST Liabilities" at bounding box center [165, 628] width 163 height 14
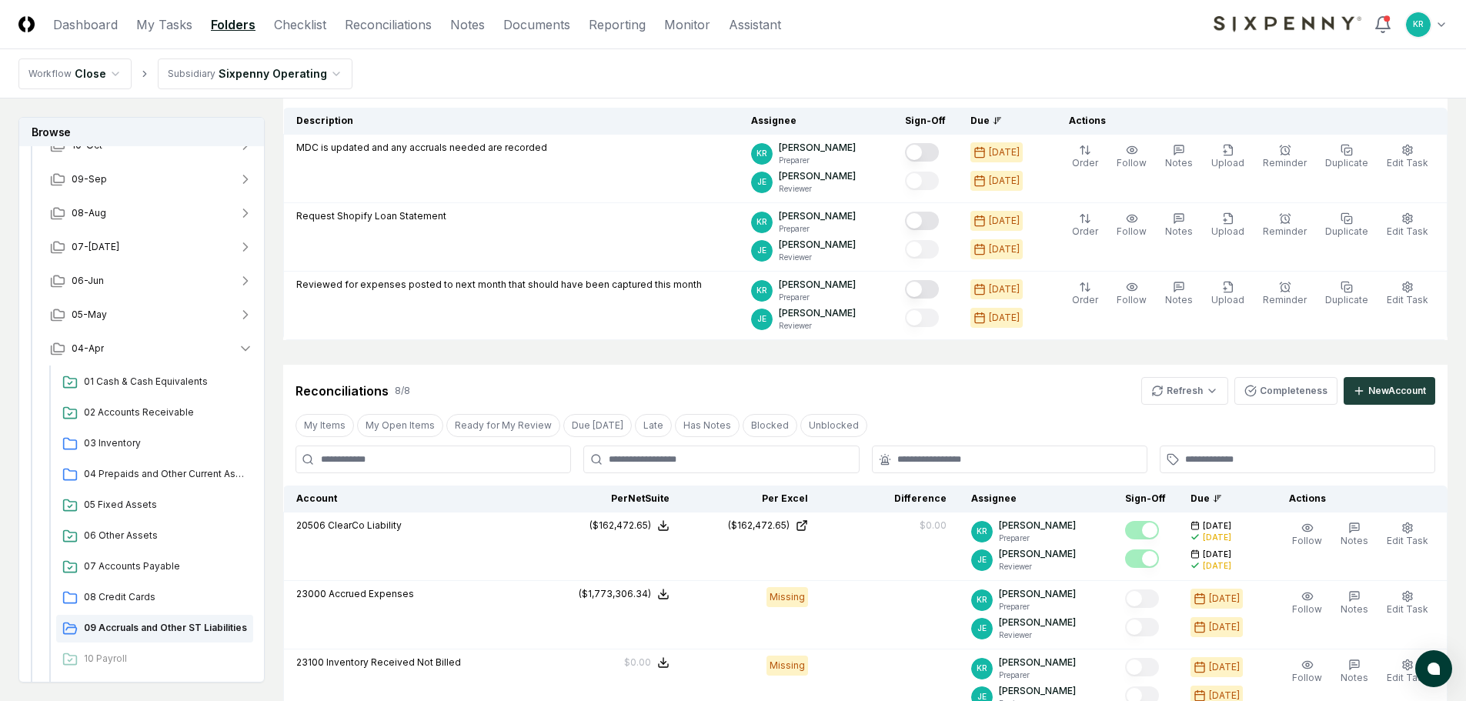
scroll to position [154, 0]
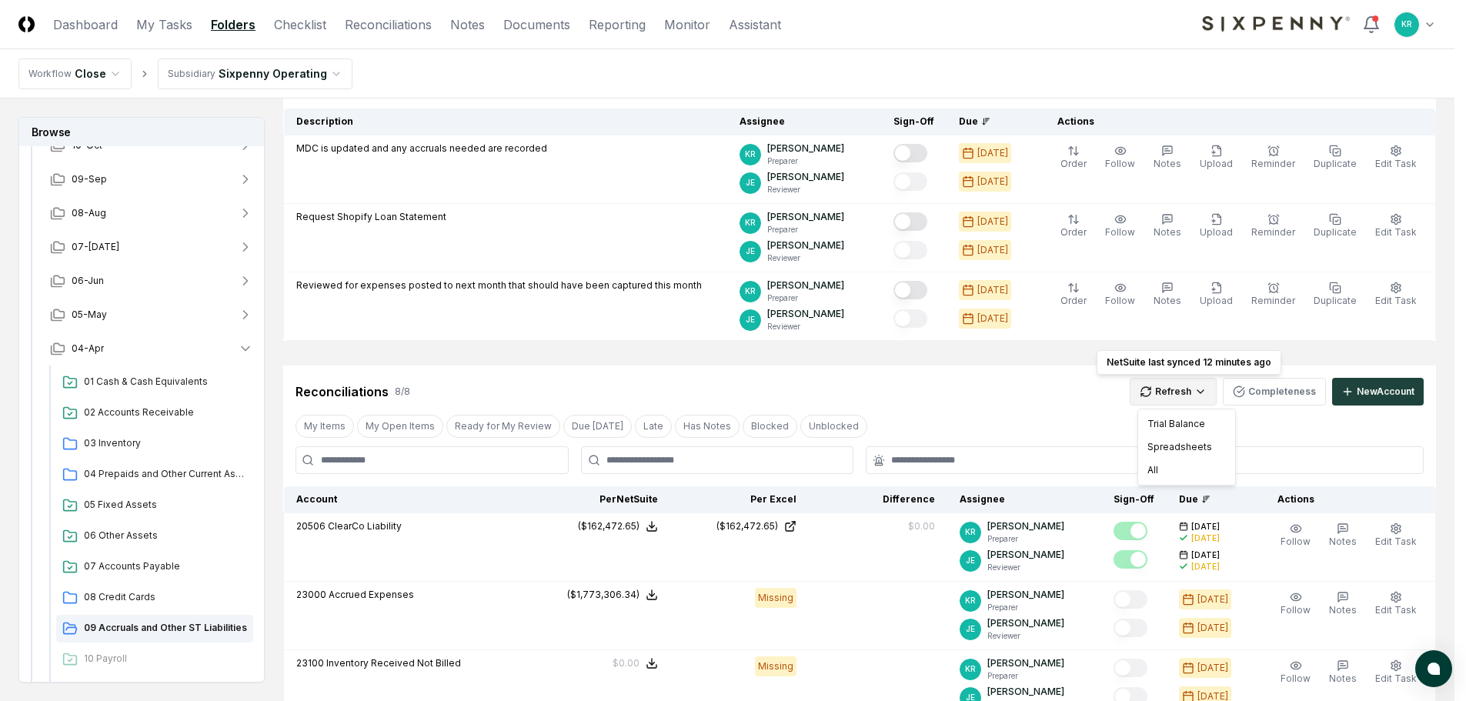
click at [1187, 389] on html "CloseCore Dashboard My Tasks Folders Checklist Reconciliations Notes Documents …" at bounding box center [733, 683] width 1466 height 1675
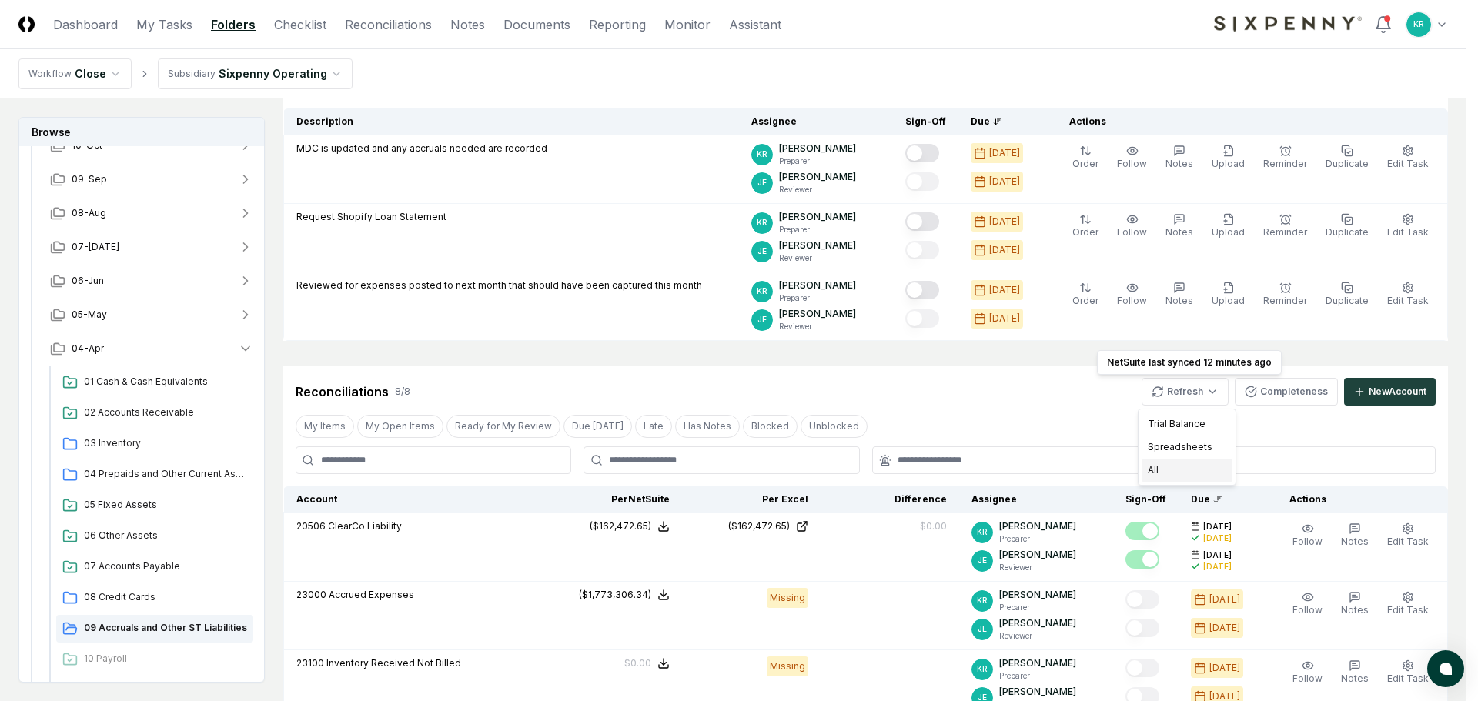
click at [1156, 473] on div "All" at bounding box center [1186, 470] width 91 height 23
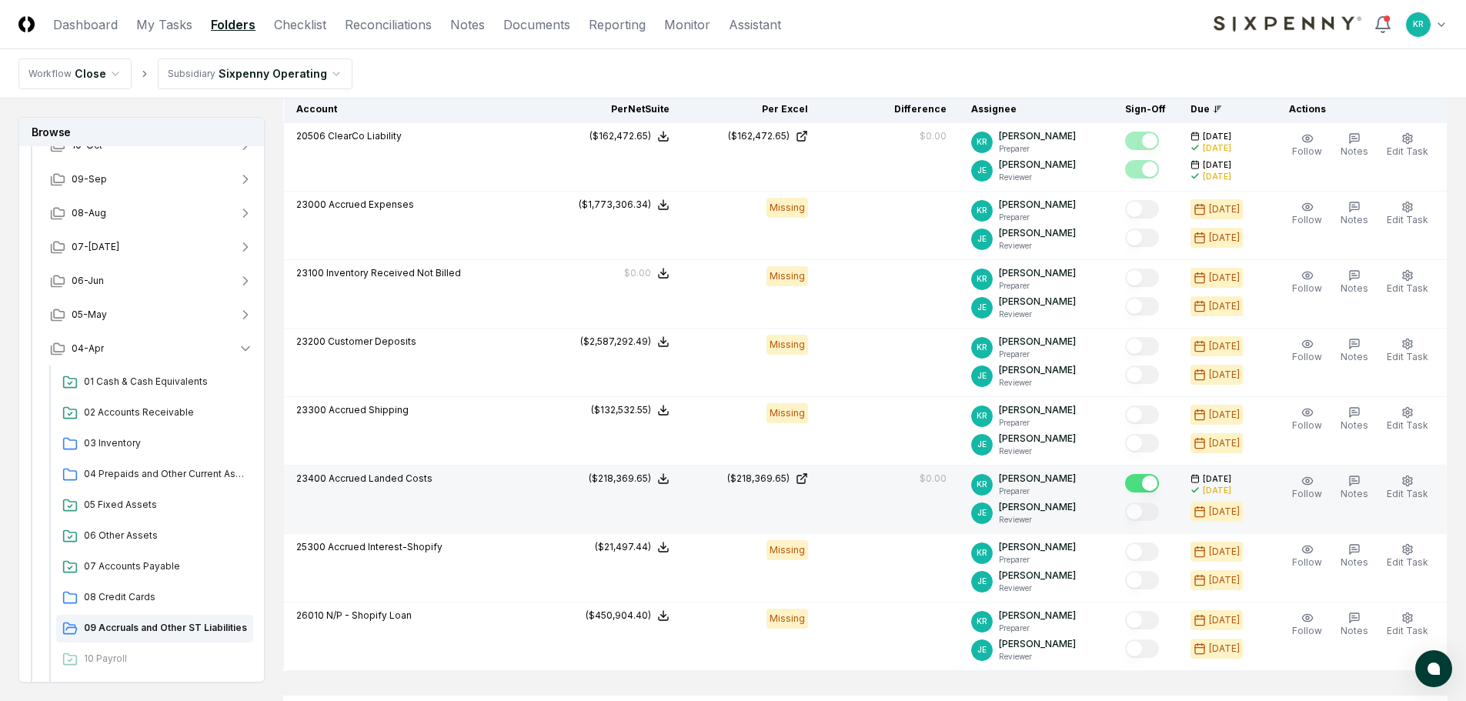
scroll to position [616, 0]
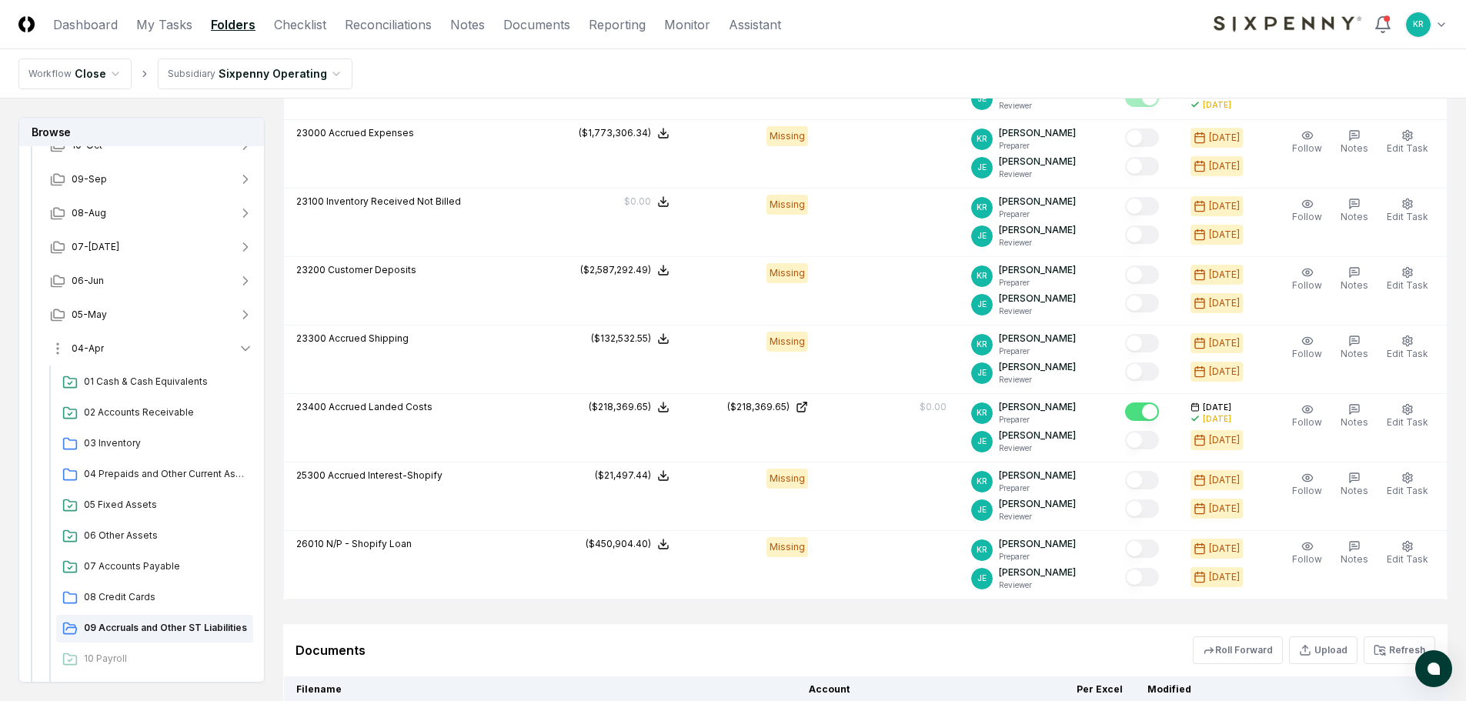
click at [98, 352] on span "04-Apr" at bounding box center [88, 349] width 32 height 14
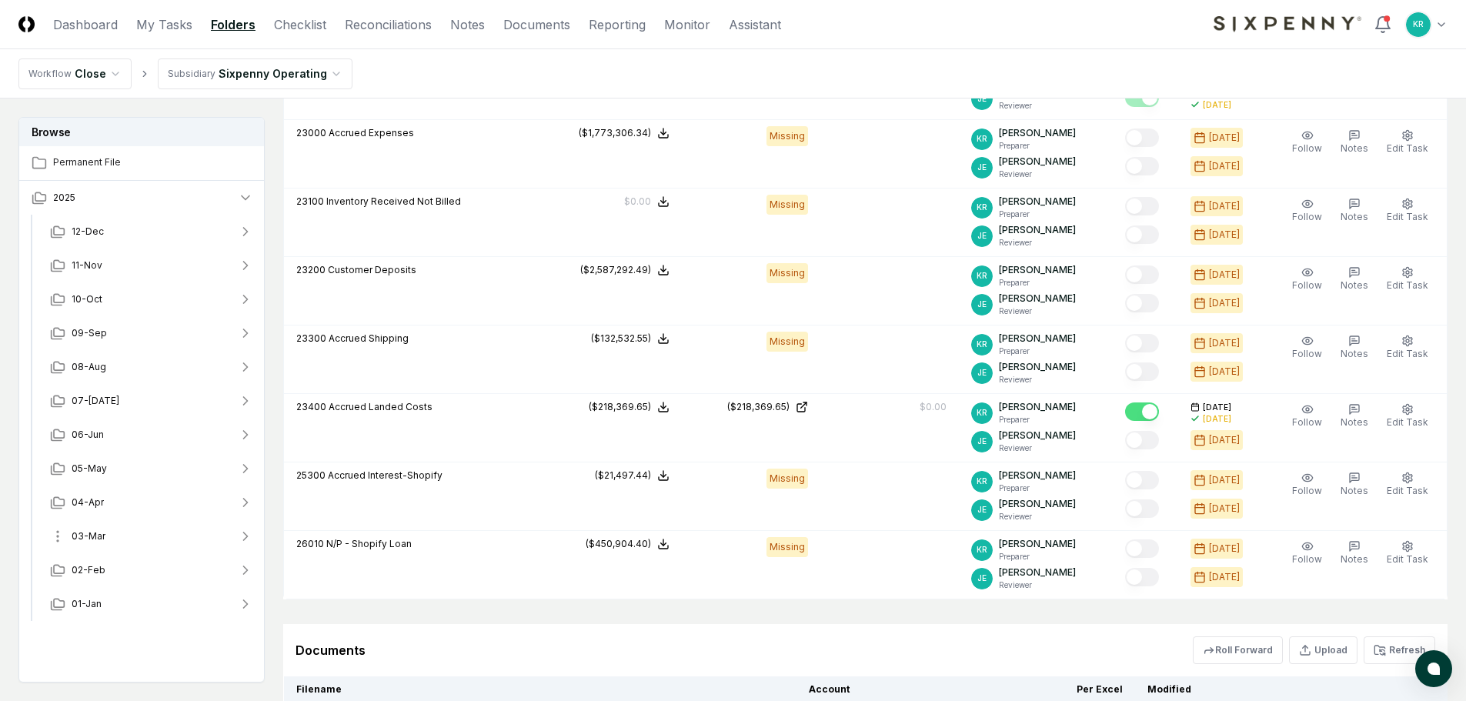
click at [89, 530] on span "03-Mar" at bounding box center [89, 537] width 34 height 14
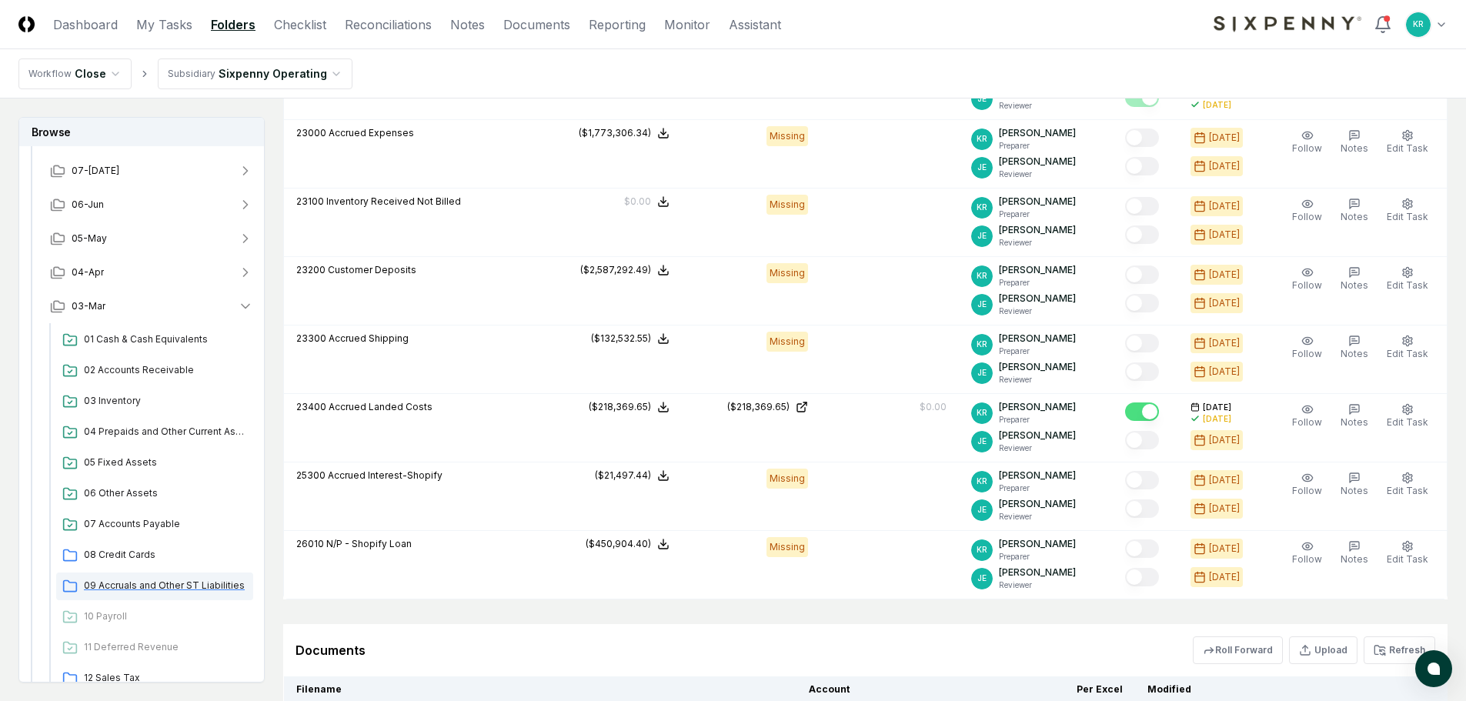
scroll to position [231, 0]
click at [172, 589] on span "09 Accruals and Other ST Liabilities" at bounding box center [165, 585] width 163 height 14
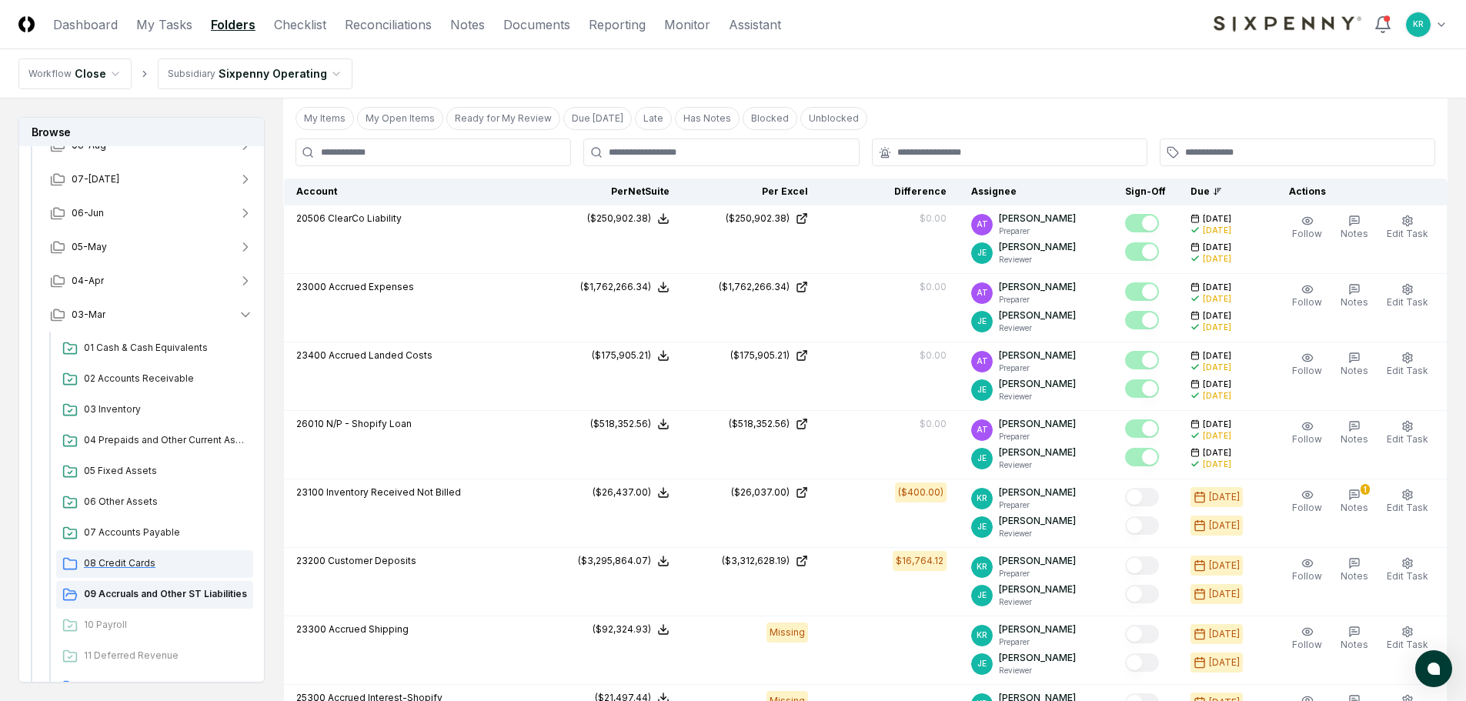
scroll to position [195, 0]
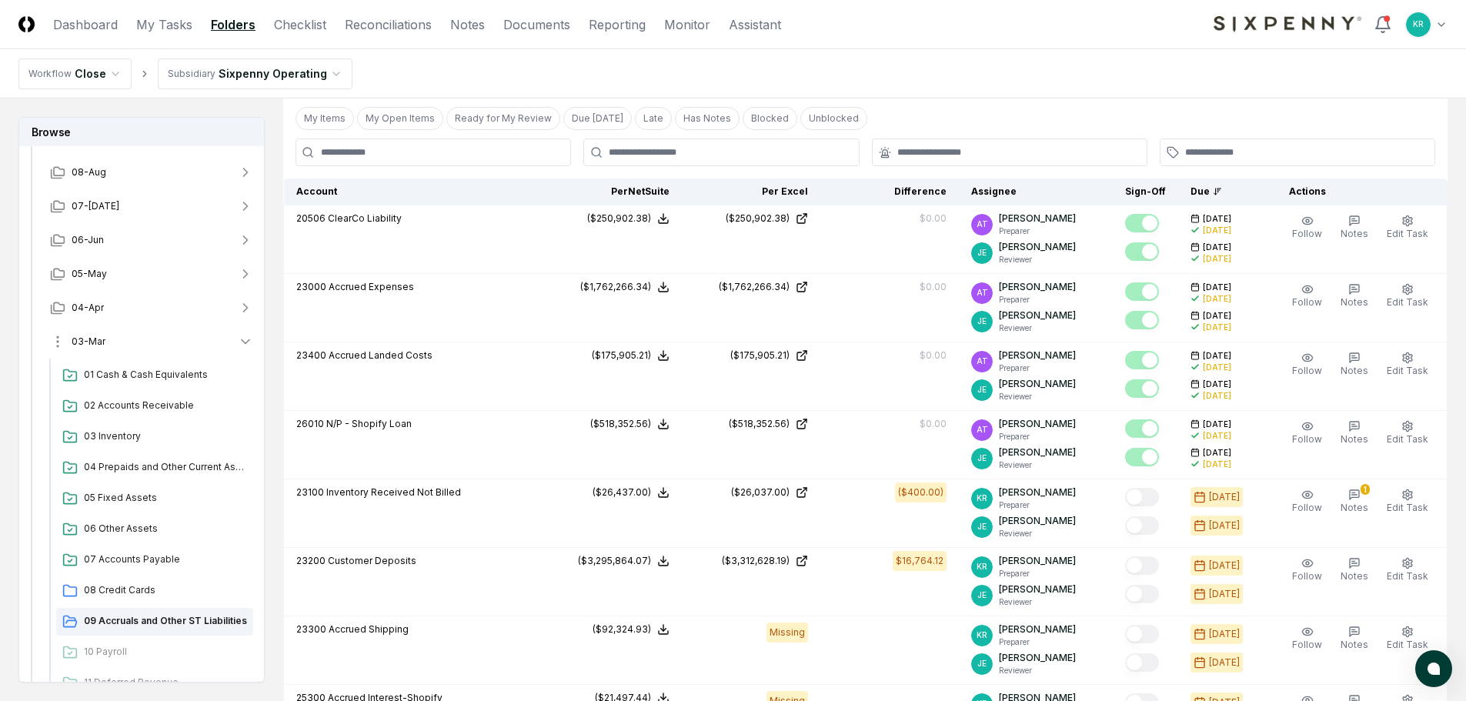
click at [82, 340] on span "03-Mar" at bounding box center [89, 342] width 34 height 14
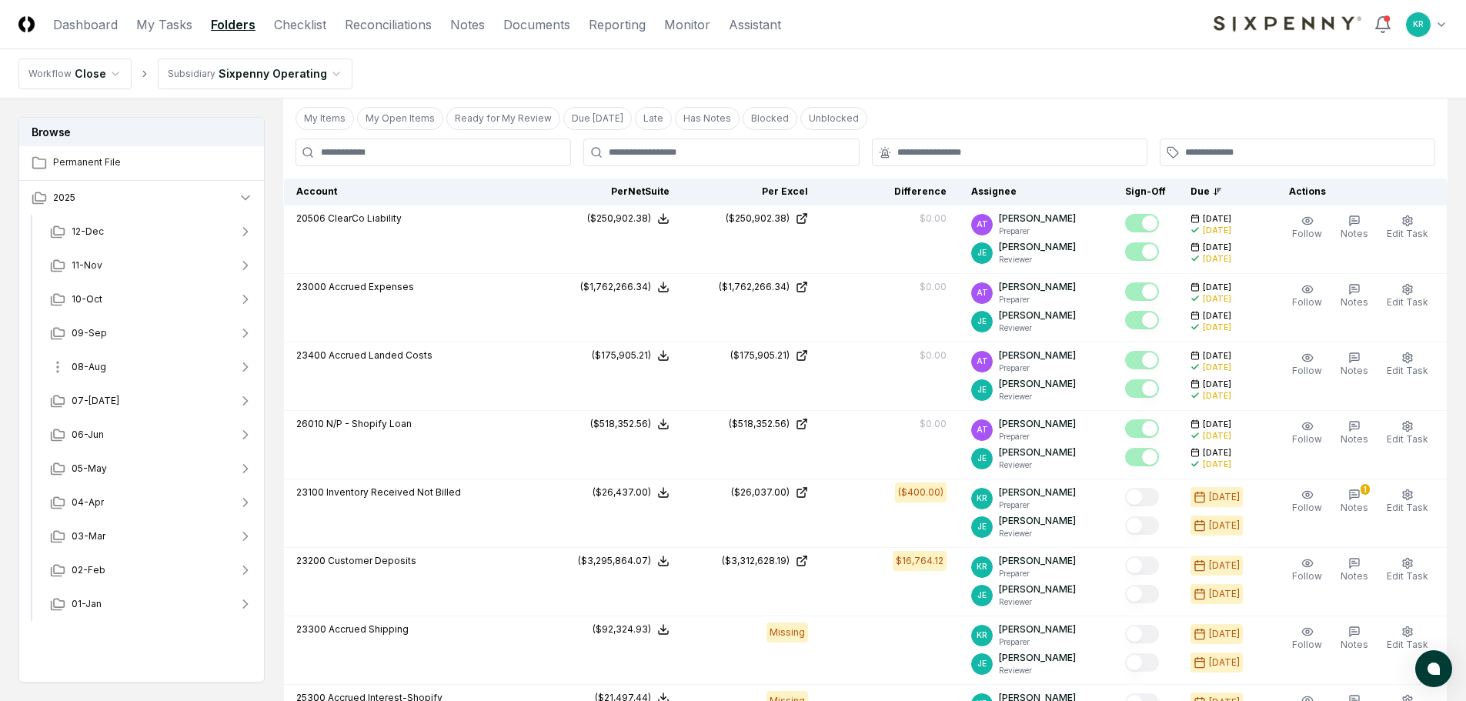
click at [92, 368] on span "08-Aug" at bounding box center [89, 367] width 35 height 14
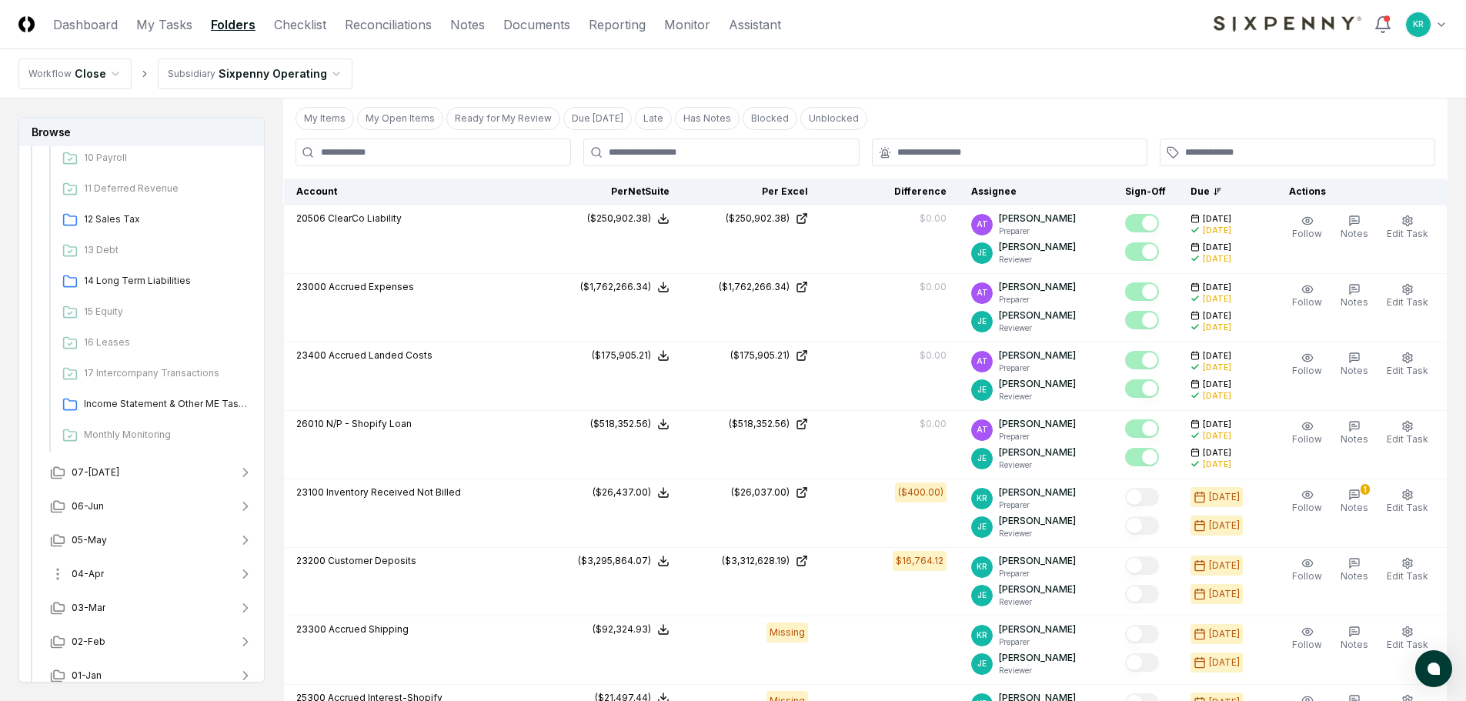
scroll to position [533, 0]
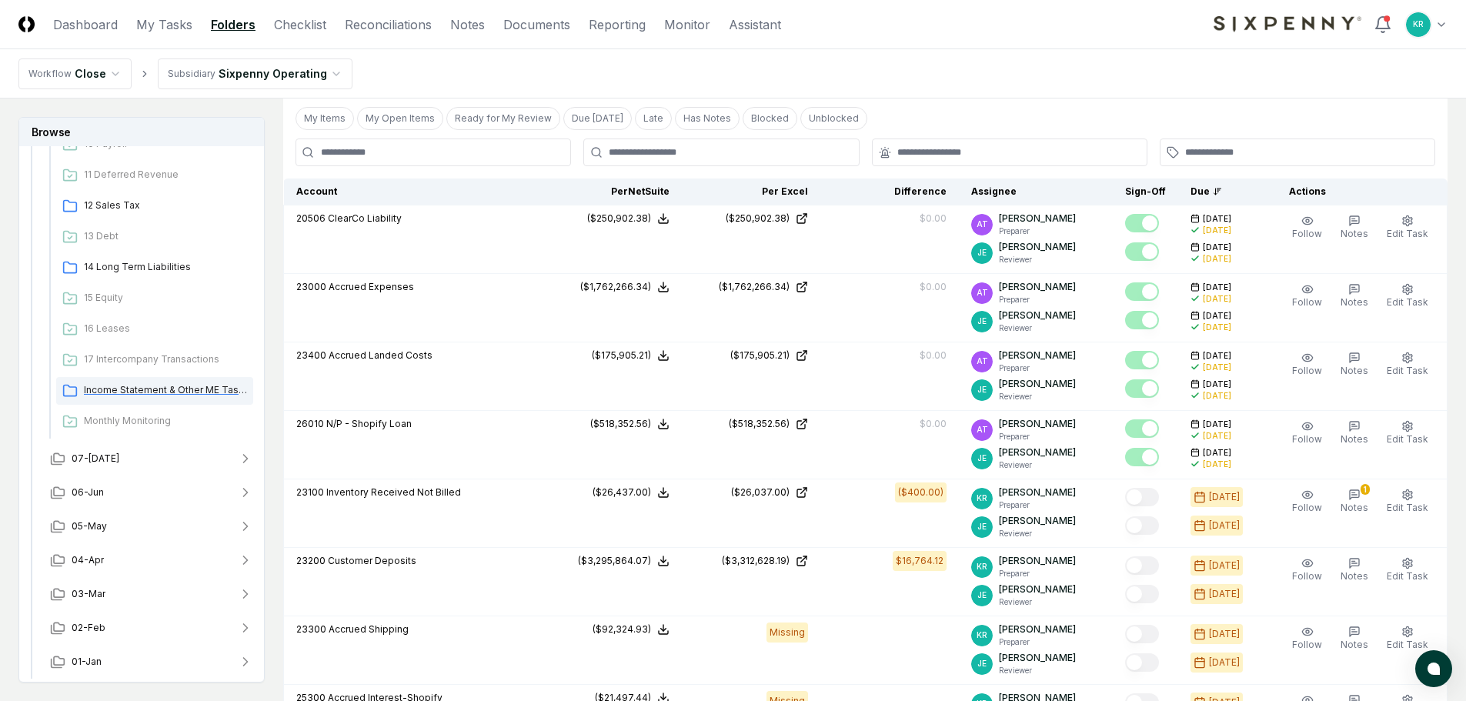
click at [147, 386] on span "Income Statement & Other ME Tasks" at bounding box center [165, 390] width 163 height 14
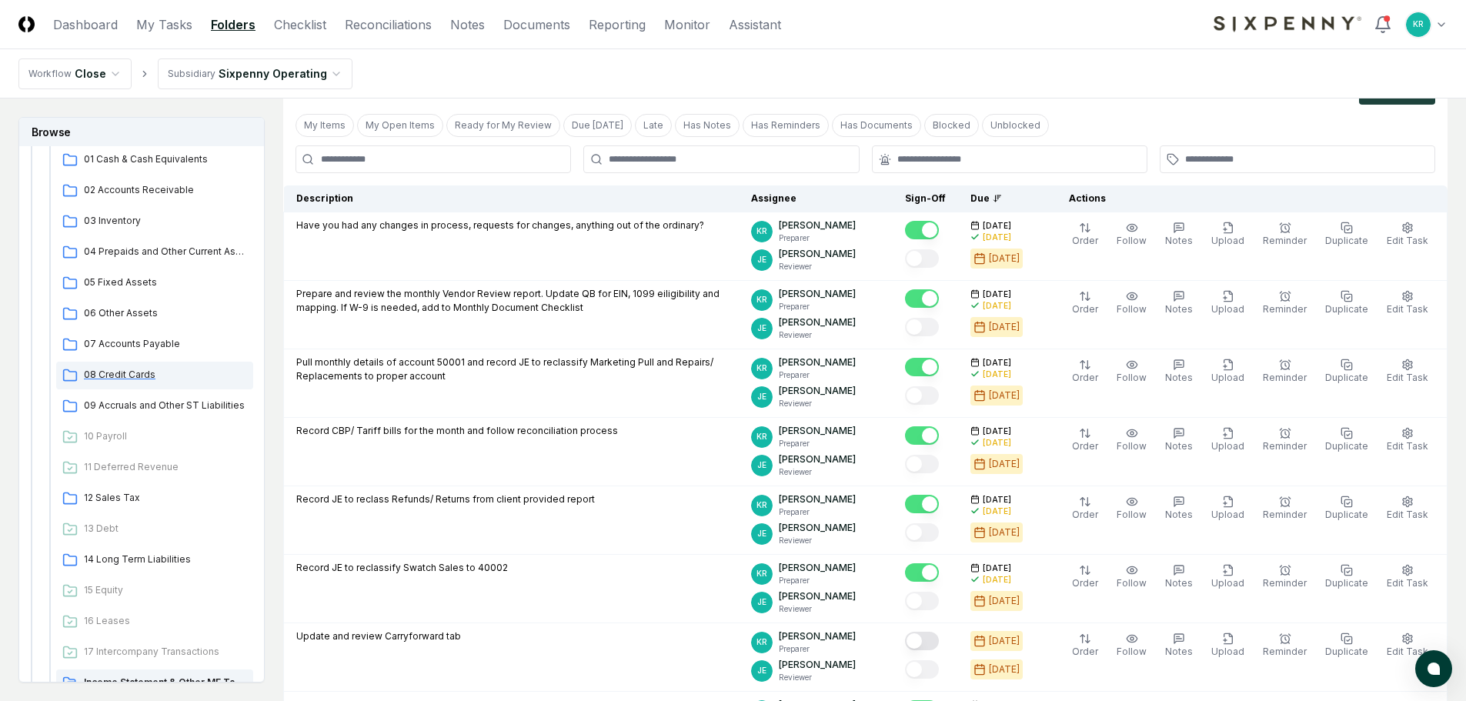
scroll to position [226, 0]
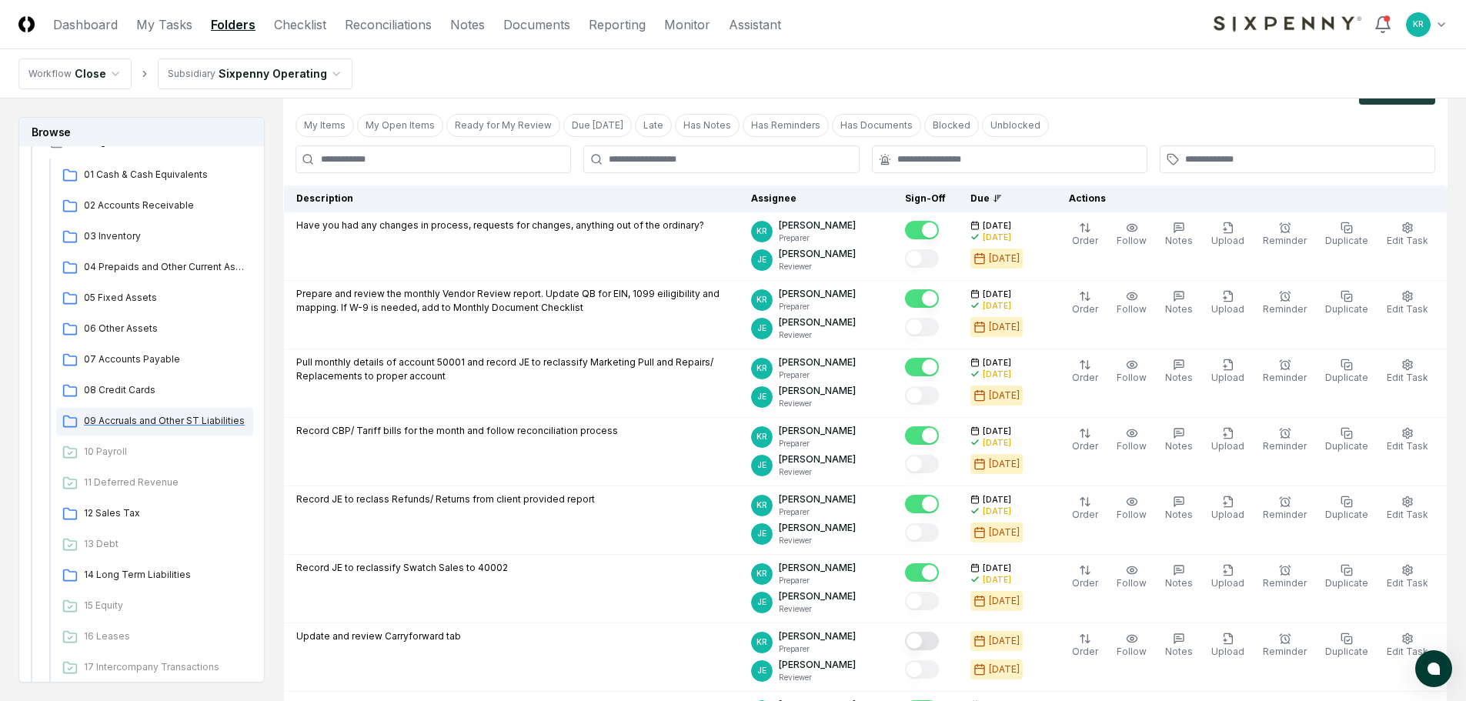
click at [148, 423] on span "09 Accruals and Other ST Liabilities" at bounding box center [165, 421] width 163 height 14
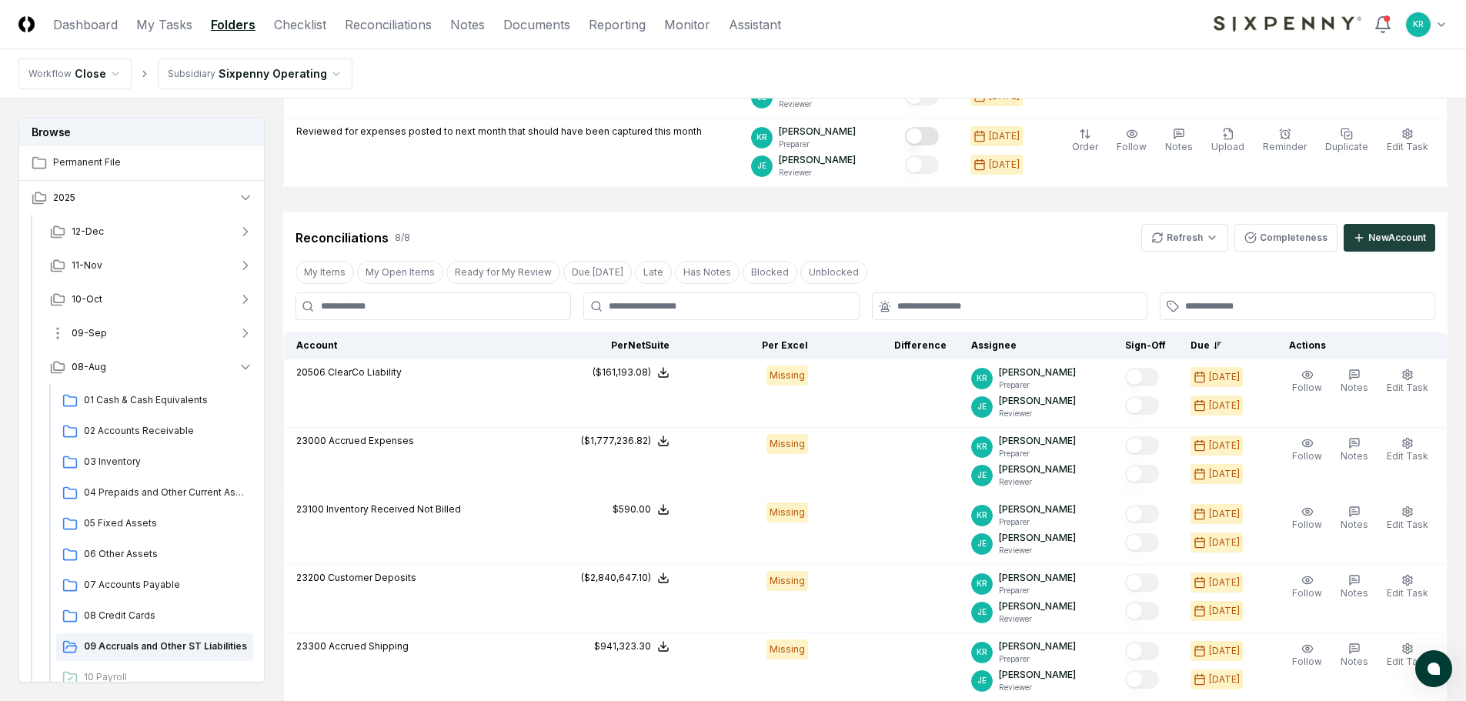
drag, startPoint x: 90, startPoint y: 368, endPoint x: 99, endPoint y: 336, distance: 32.7
click at [90, 366] on span "08-Aug" at bounding box center [89, 367] width 35 height 14
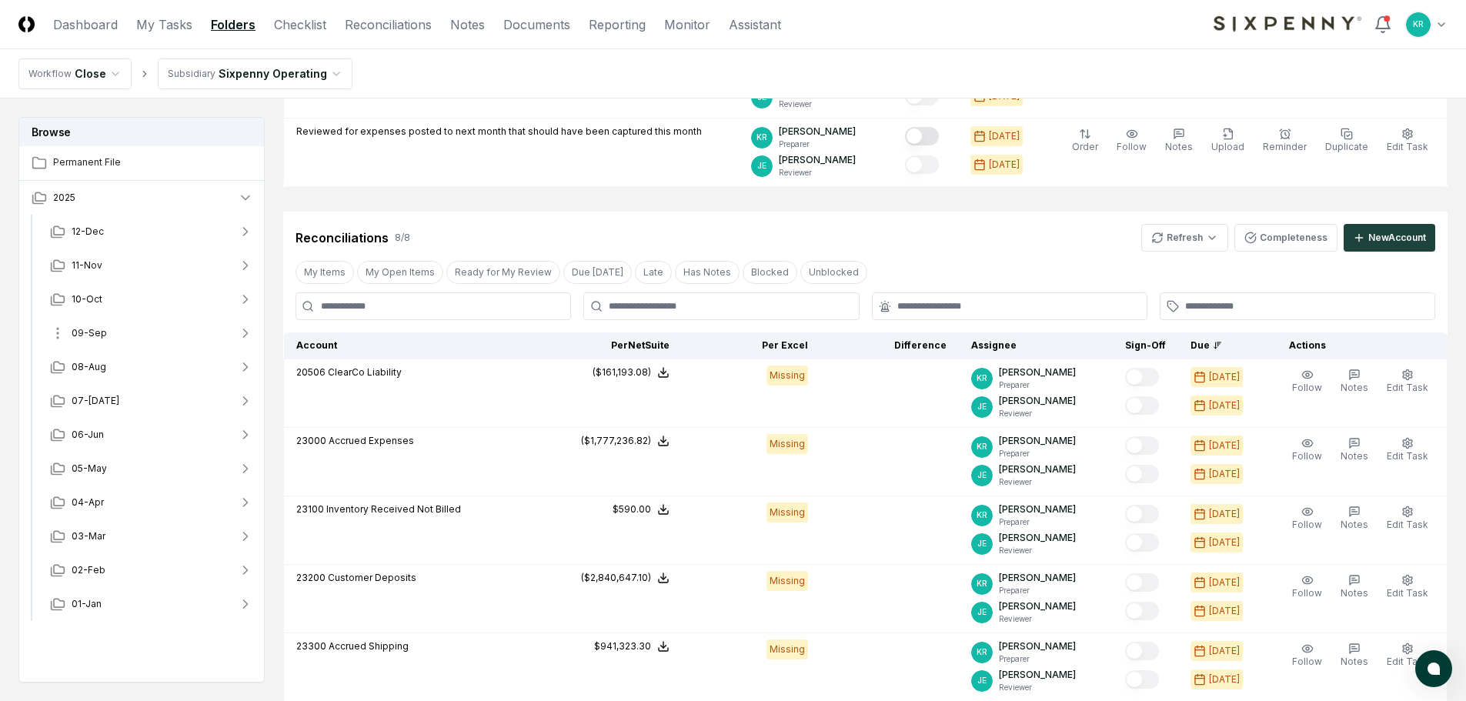
click at [99, 333] on span "09-Sep" at bounding box center [89, 333] width 35 height 14
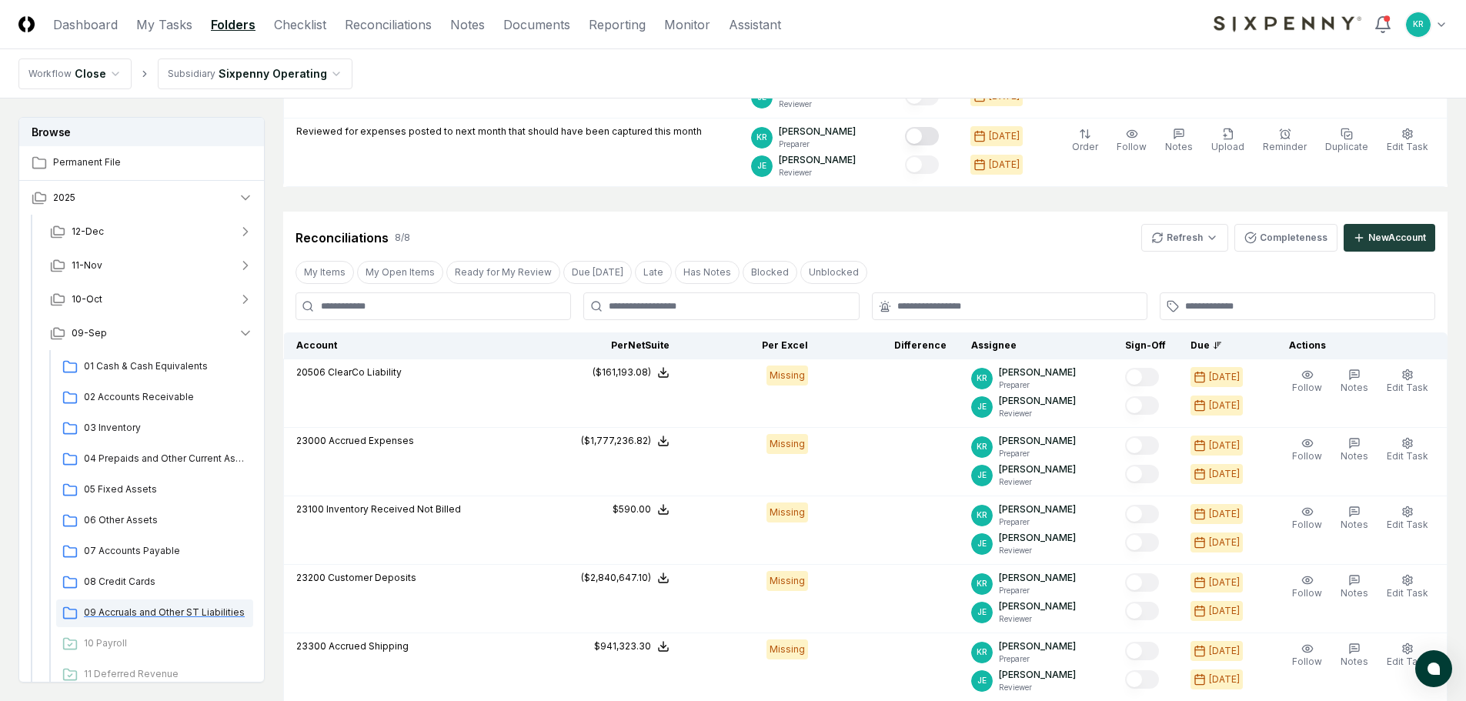
scroll to position [154, 0]
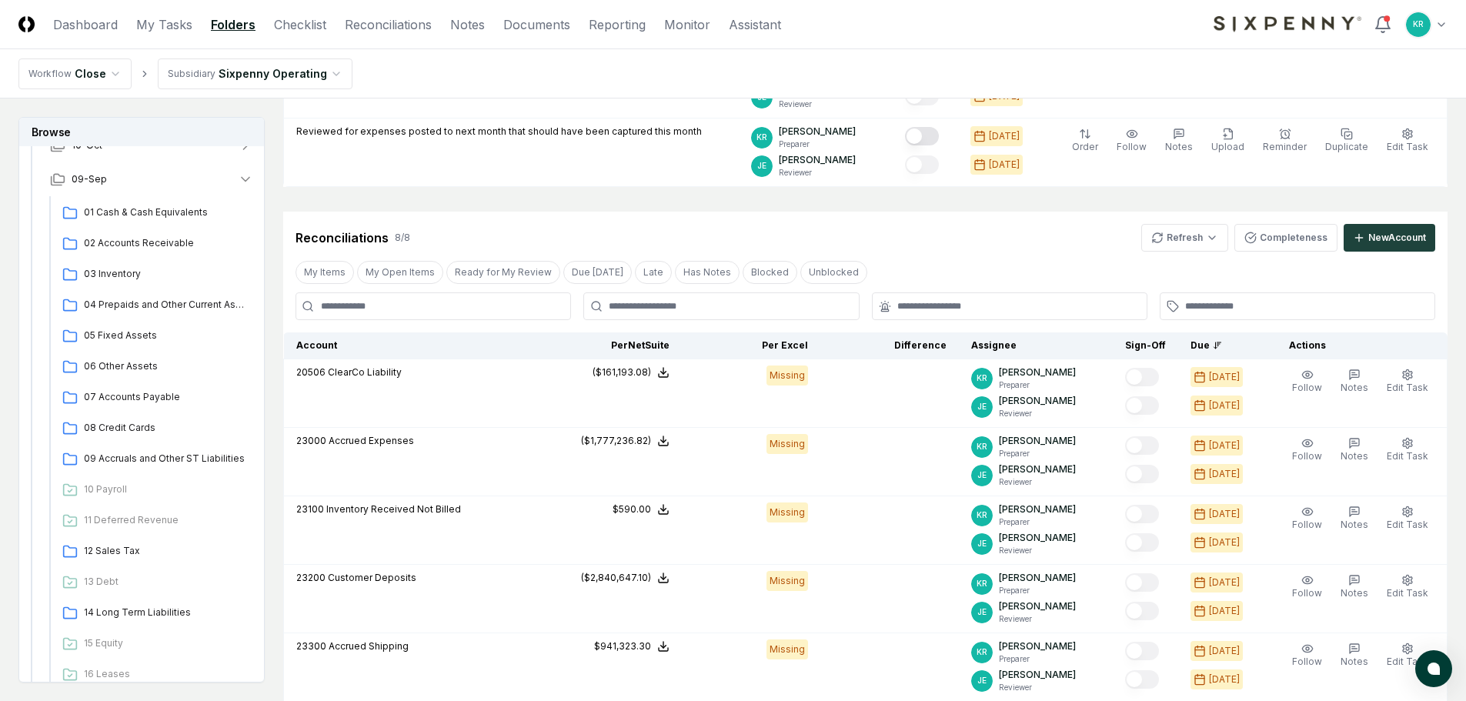
drag, startPoint x: 182, startPoint y: 455, endPoint x: 257, endPoint y: 449, distance: 75.6
click at [182, 455] on span "09 Accruals and Other ST Liabilities" at bounding box center [165, 459] width 163 height 14
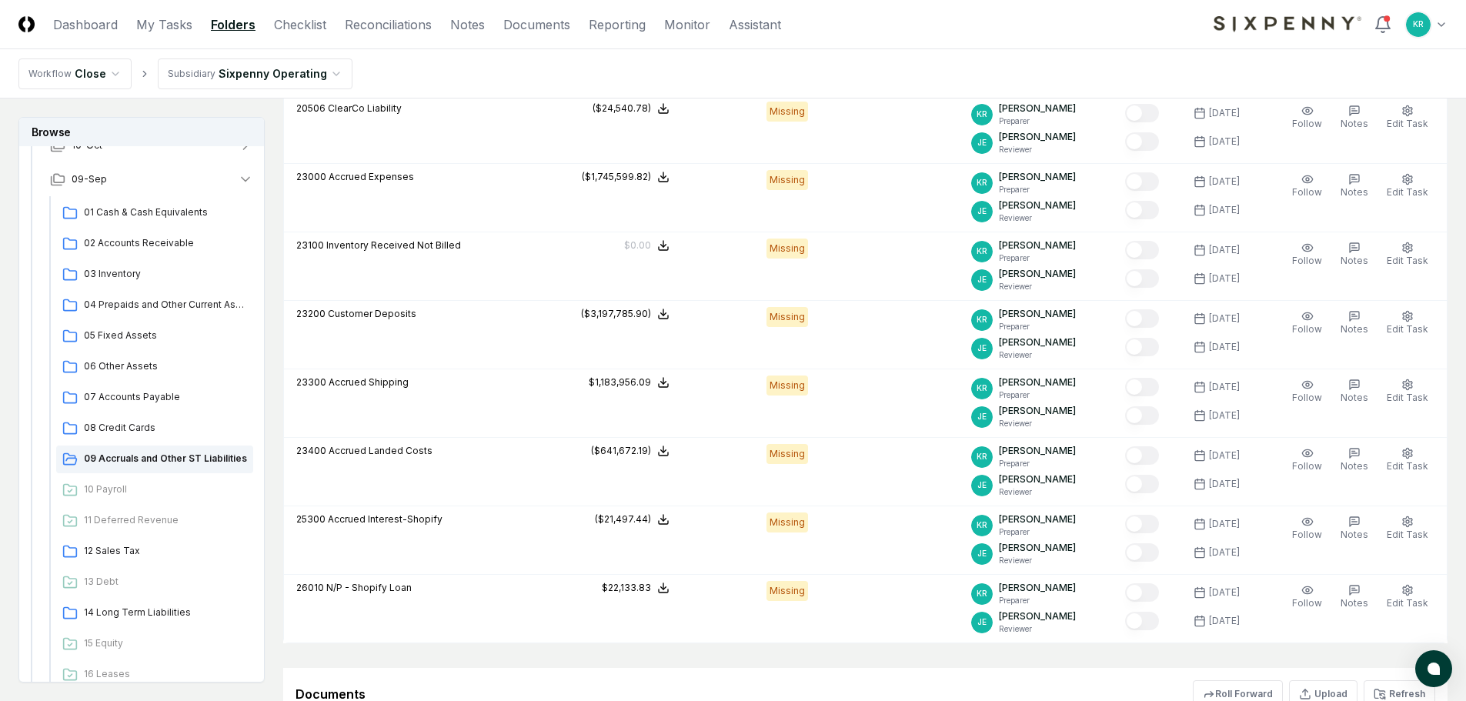
scroll to position [308, 0]
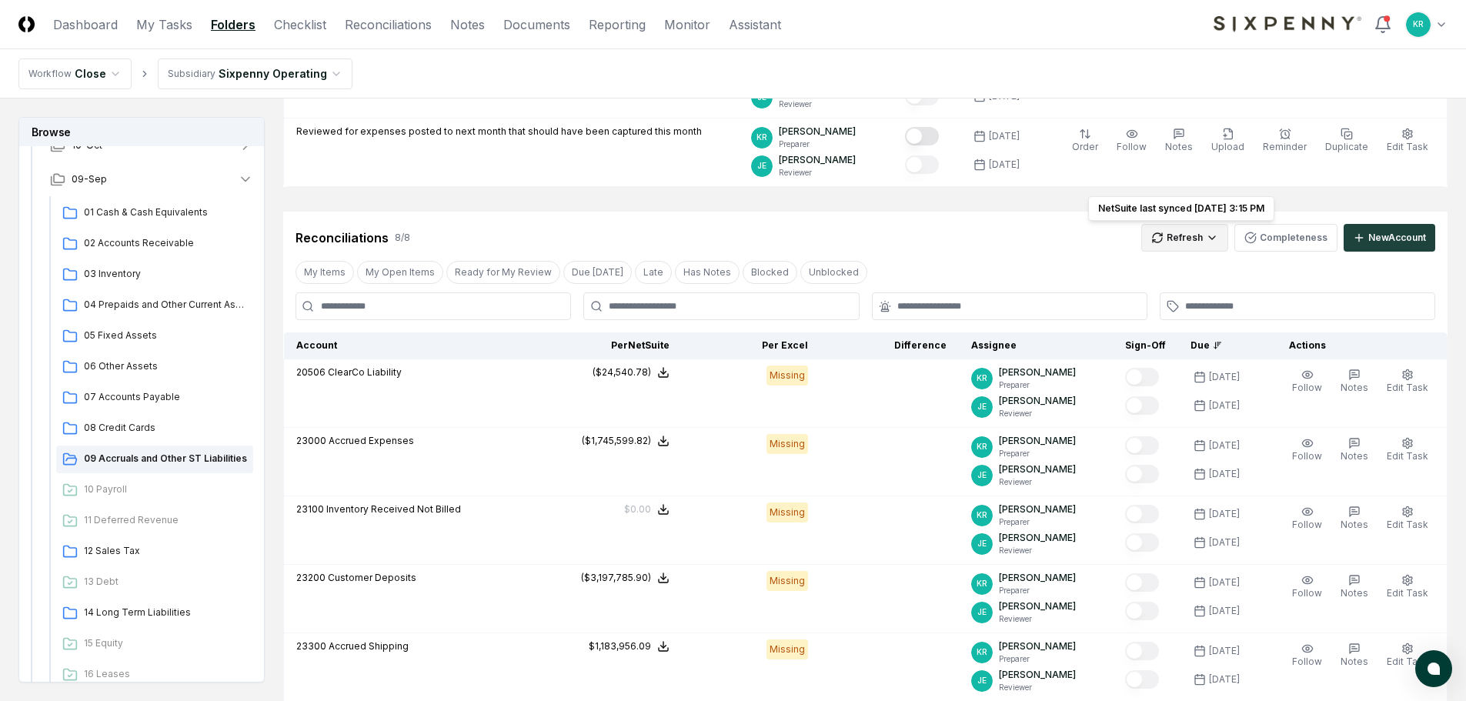
click at [1176, 232] on html "CloseCore Dashboard My Tasks Folders Checklist Reconciliations Notes Documents …" at bounding box center [733, 432] width 1466 height 1480
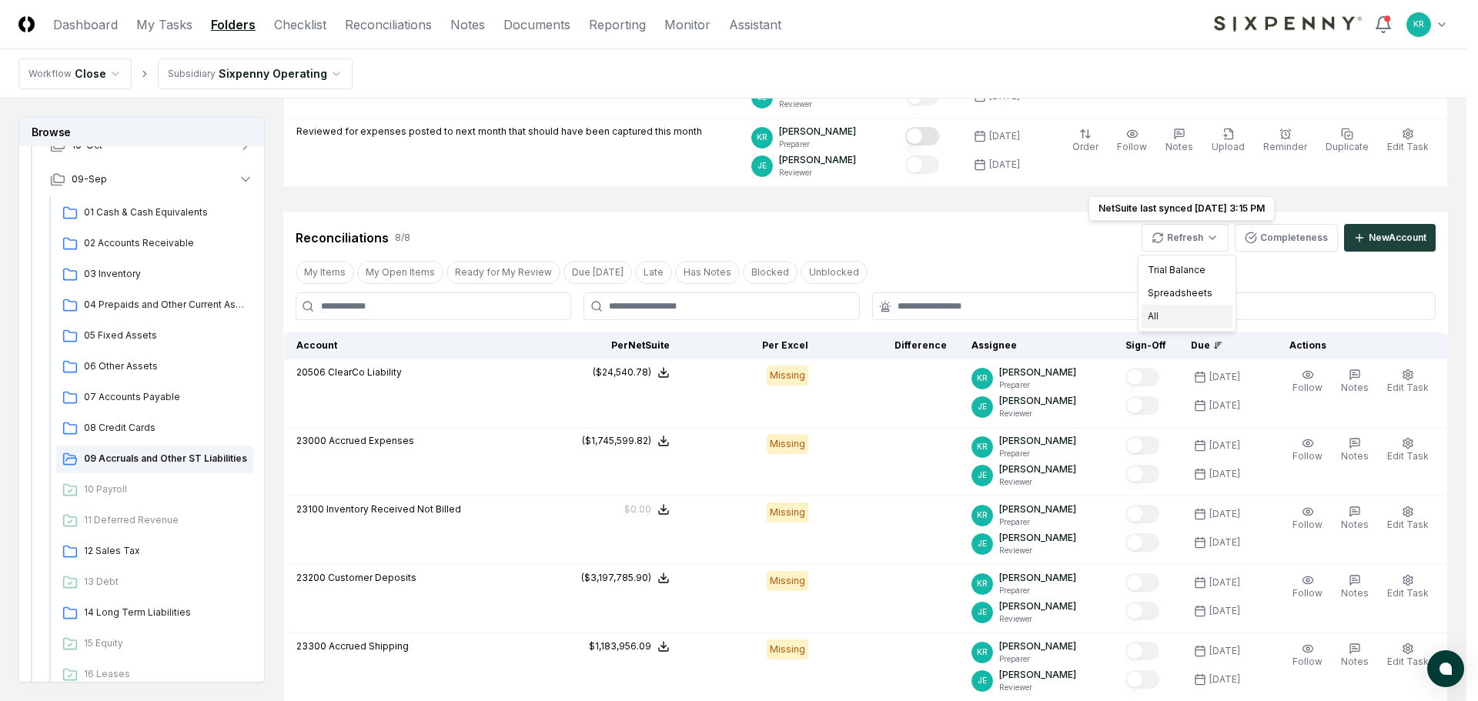
click at [1158, 314] on div "All" at bounding box center [1186, 316] width 91 height 23
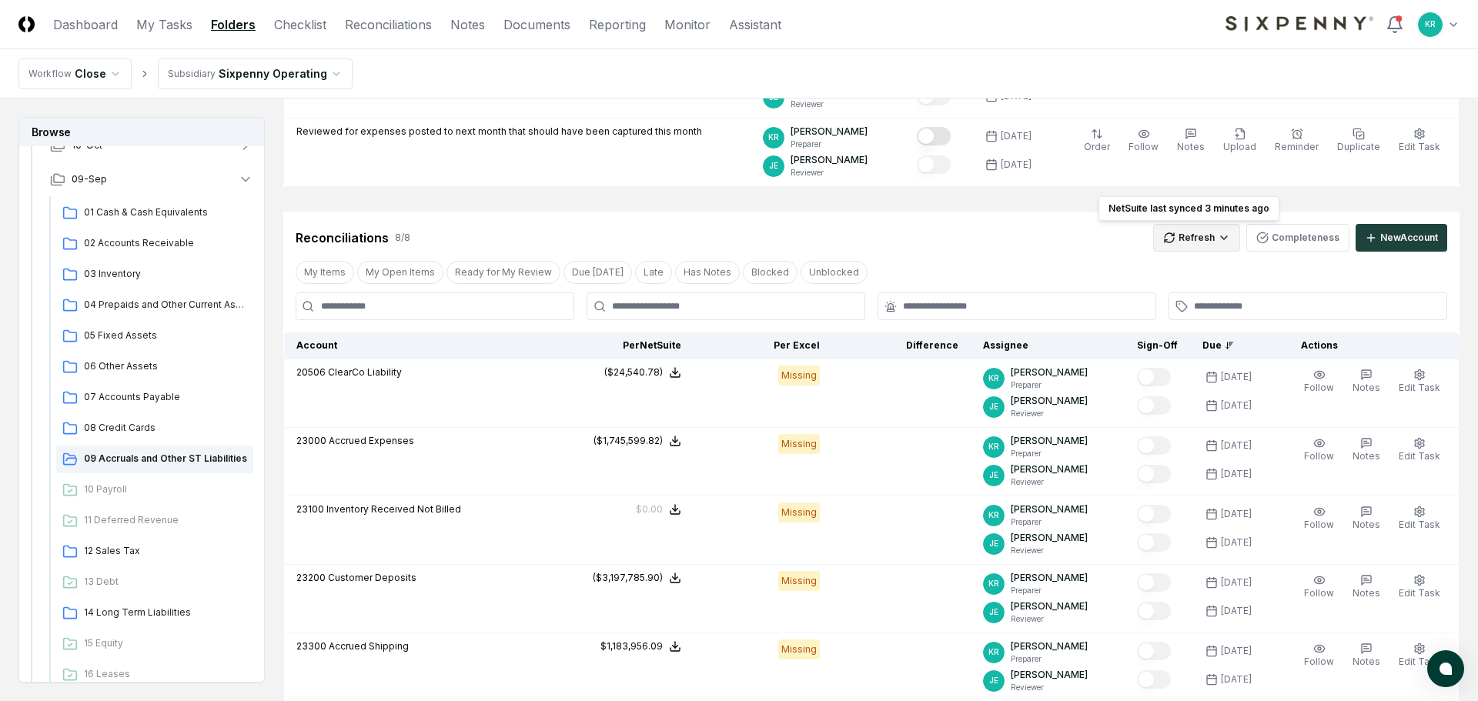
click at [1193, 234] on html "CloseCore Dashboard My Tasks Folders Checklist Reconciliations Notes Documents …" at bounding box center [739, 427] width 1478 height 1471
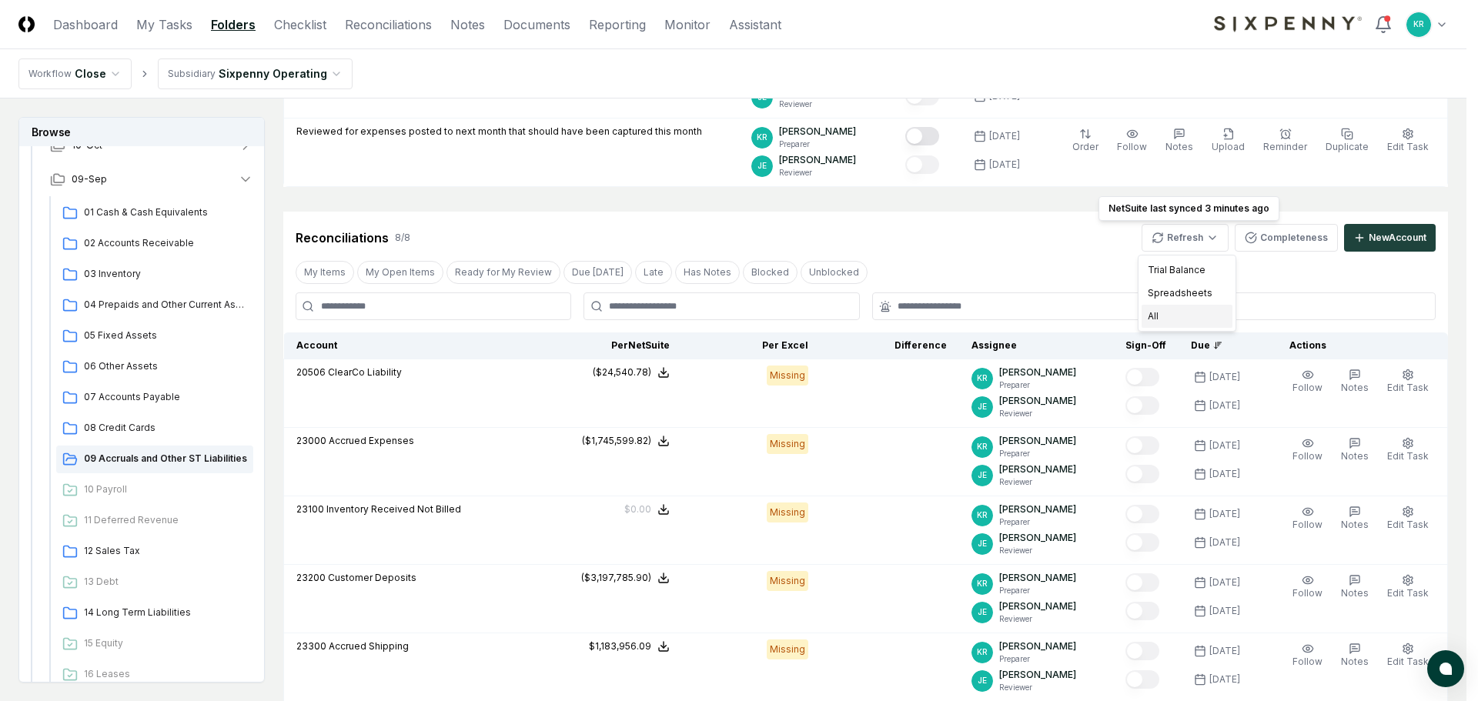
click at [1163, 318] on div "All" at bounding box center [1186, 316] width 91 height 23
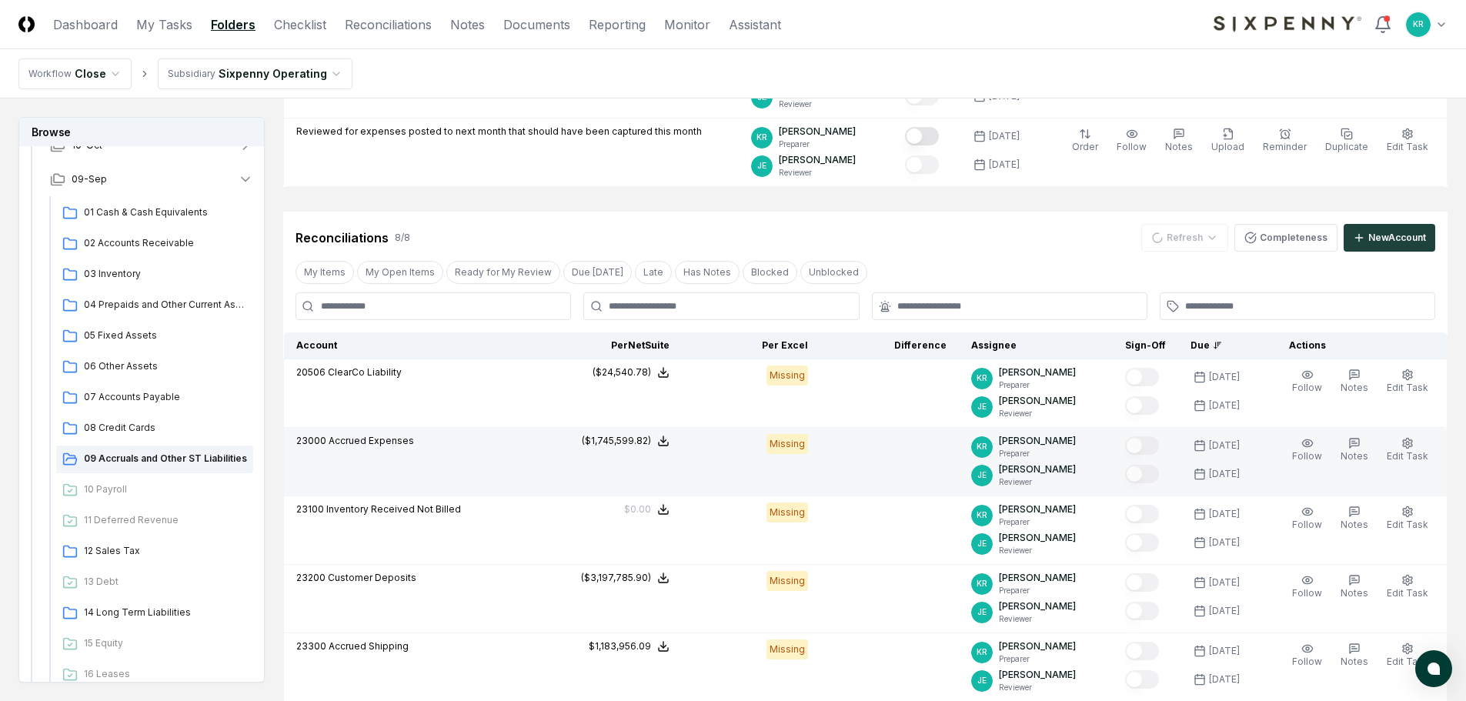
scroll to position [385, 0]
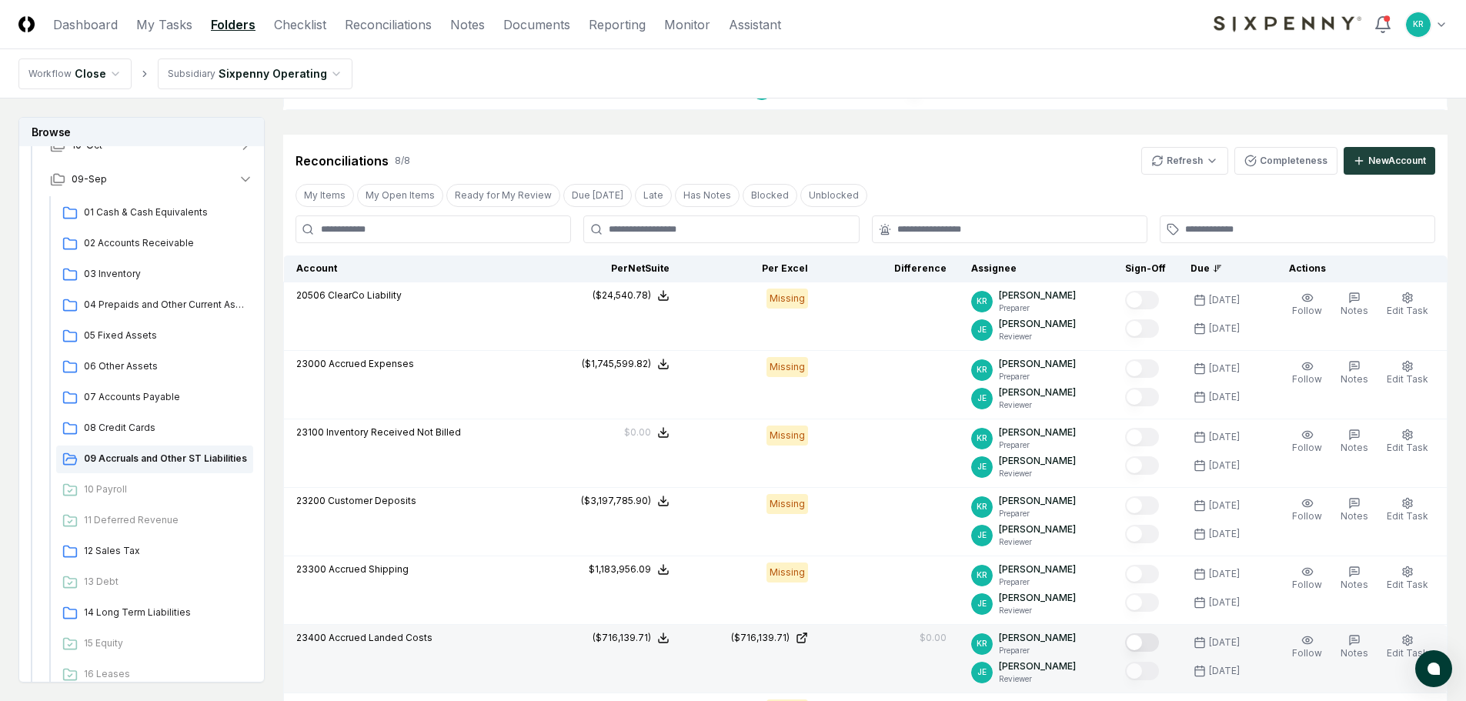
click at [1158, 646] on button "Mark complete" at bounding box center [1142, 642] width 34 height 18
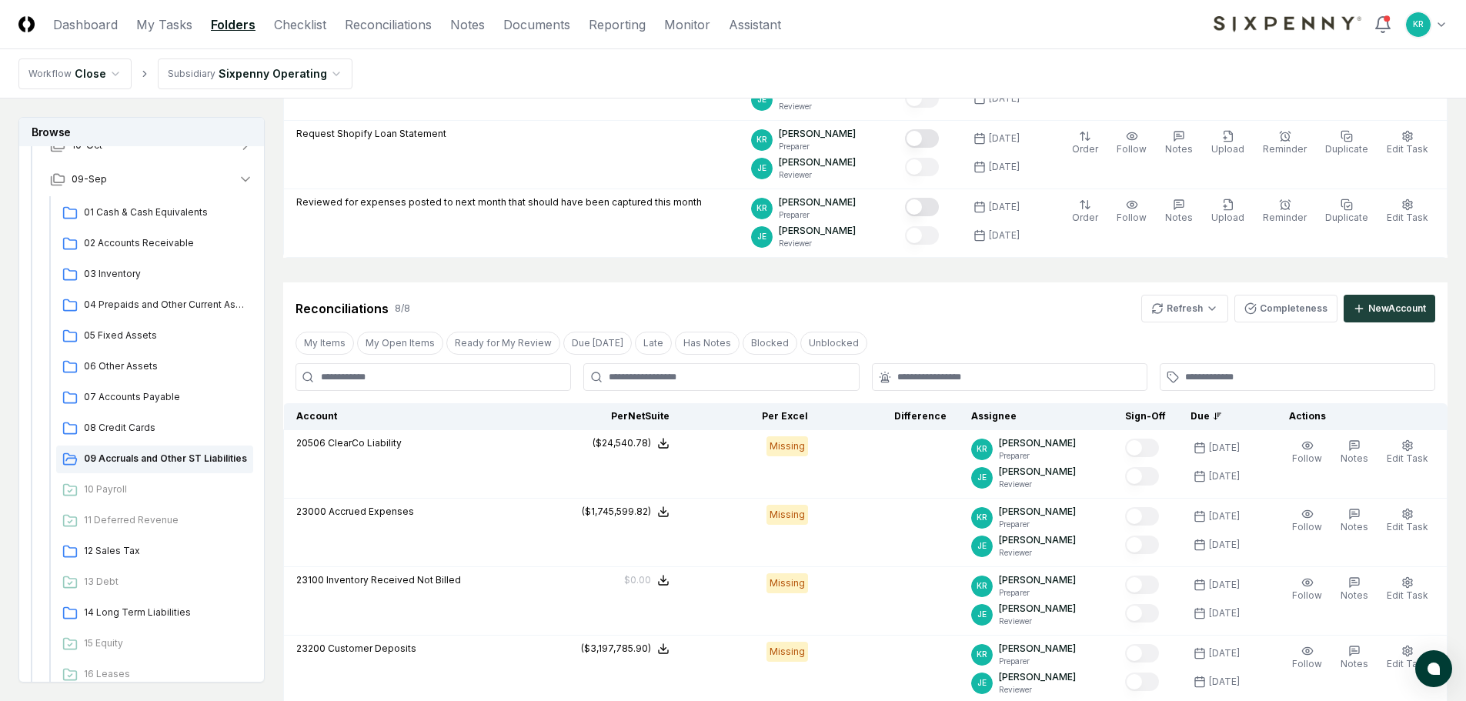
scroll to position [0, 0]
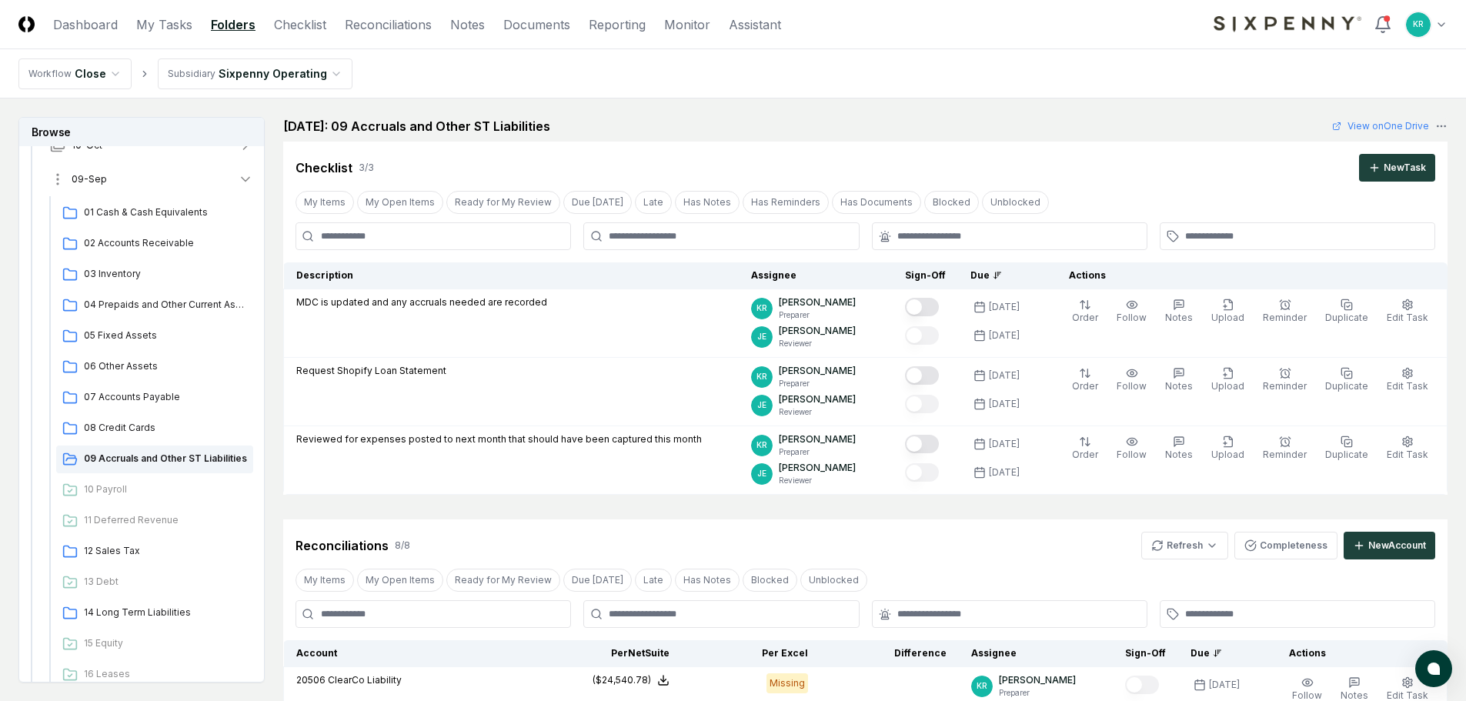
click at [95, 177] on span "09-Sep" at bounding box center [89, 179] width 35 height 14
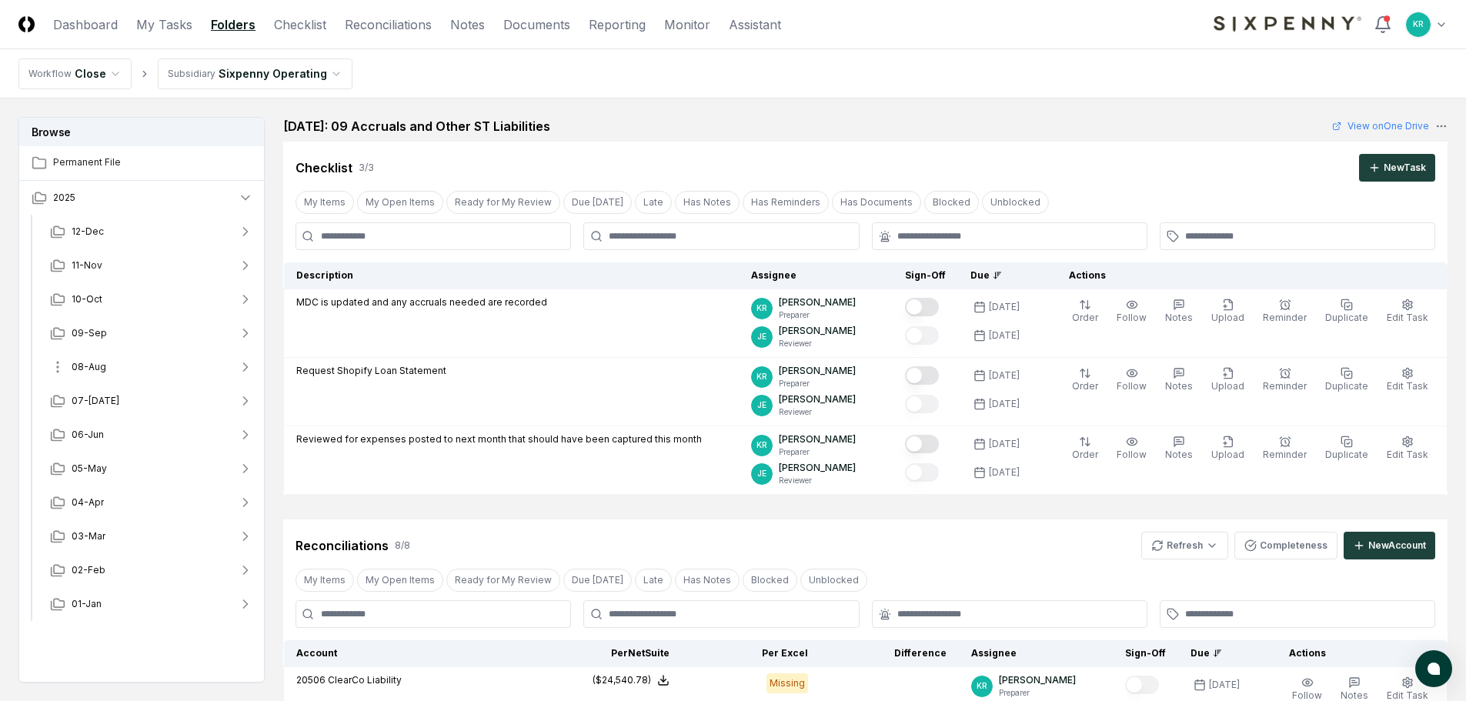
click at [97, 373] on span "08-Aug" at bounding box center [89, 367] width 35 height 14
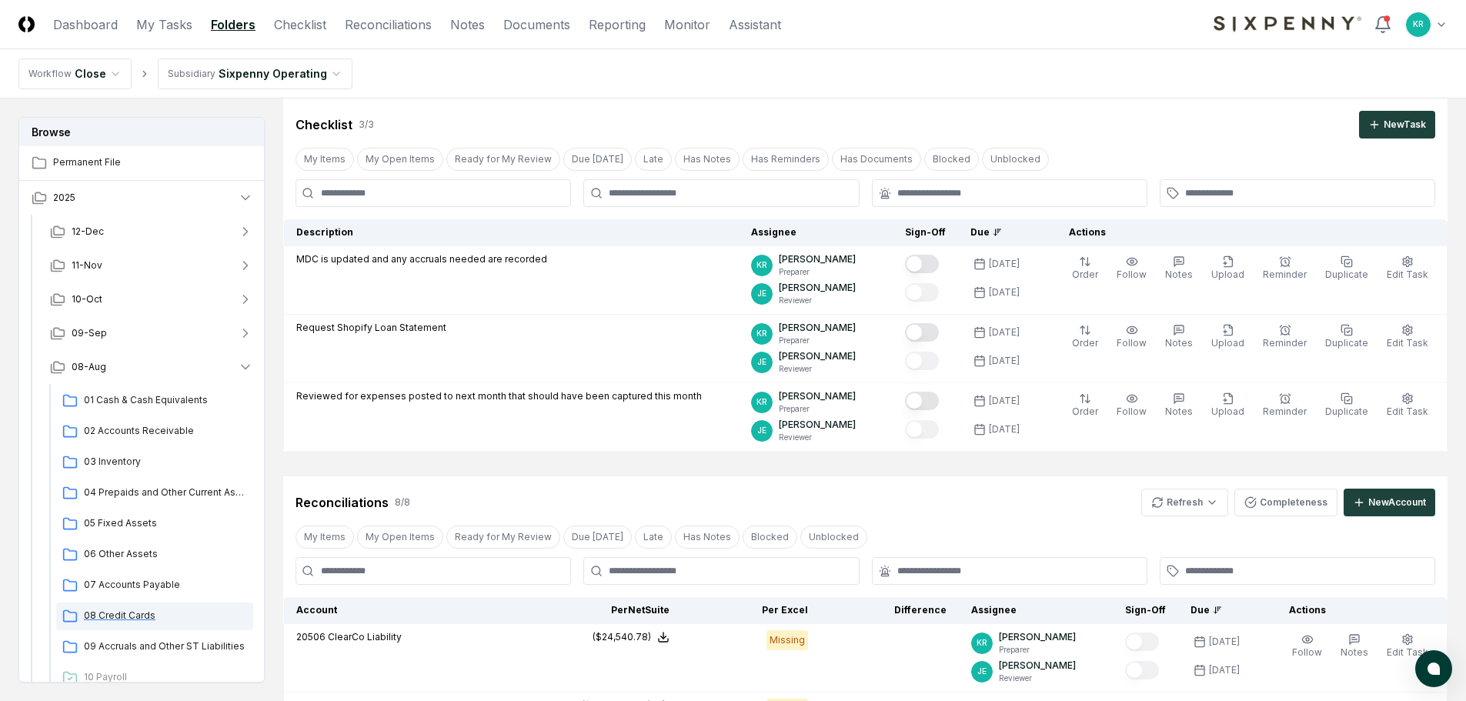
scroll to position [77, 0]
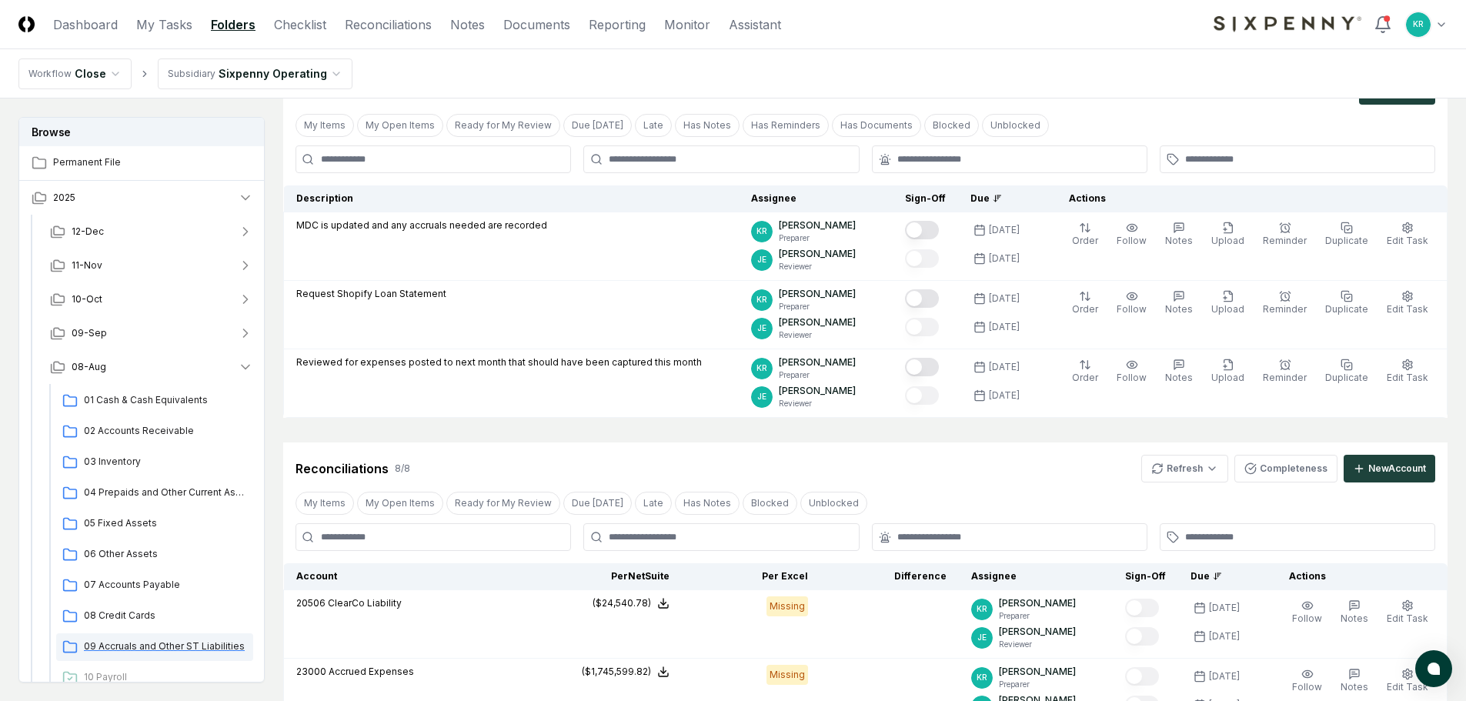
click at [202, 648] on span "09 Accruals and Other ST Liabilities" at bounding box center [165, 647] width 163 height 14
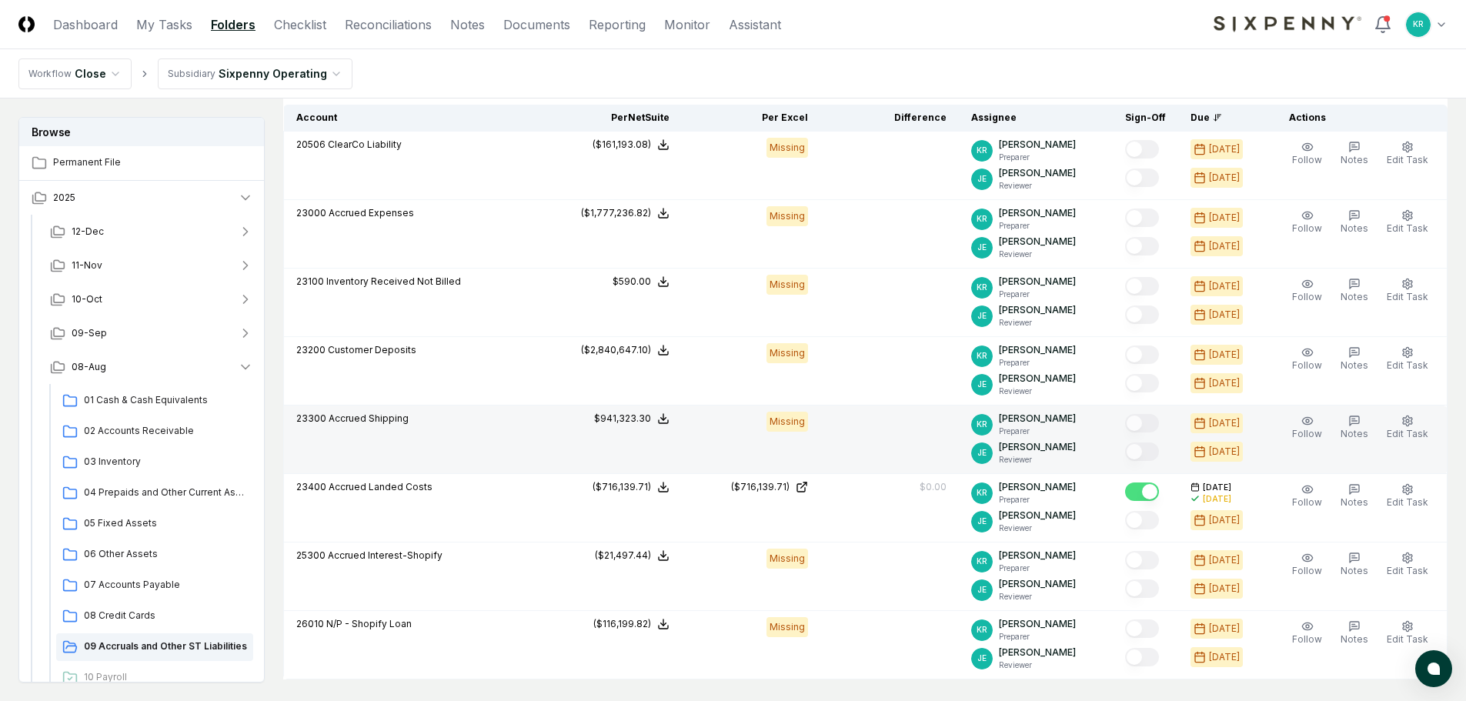
scroll to position [539, 0]
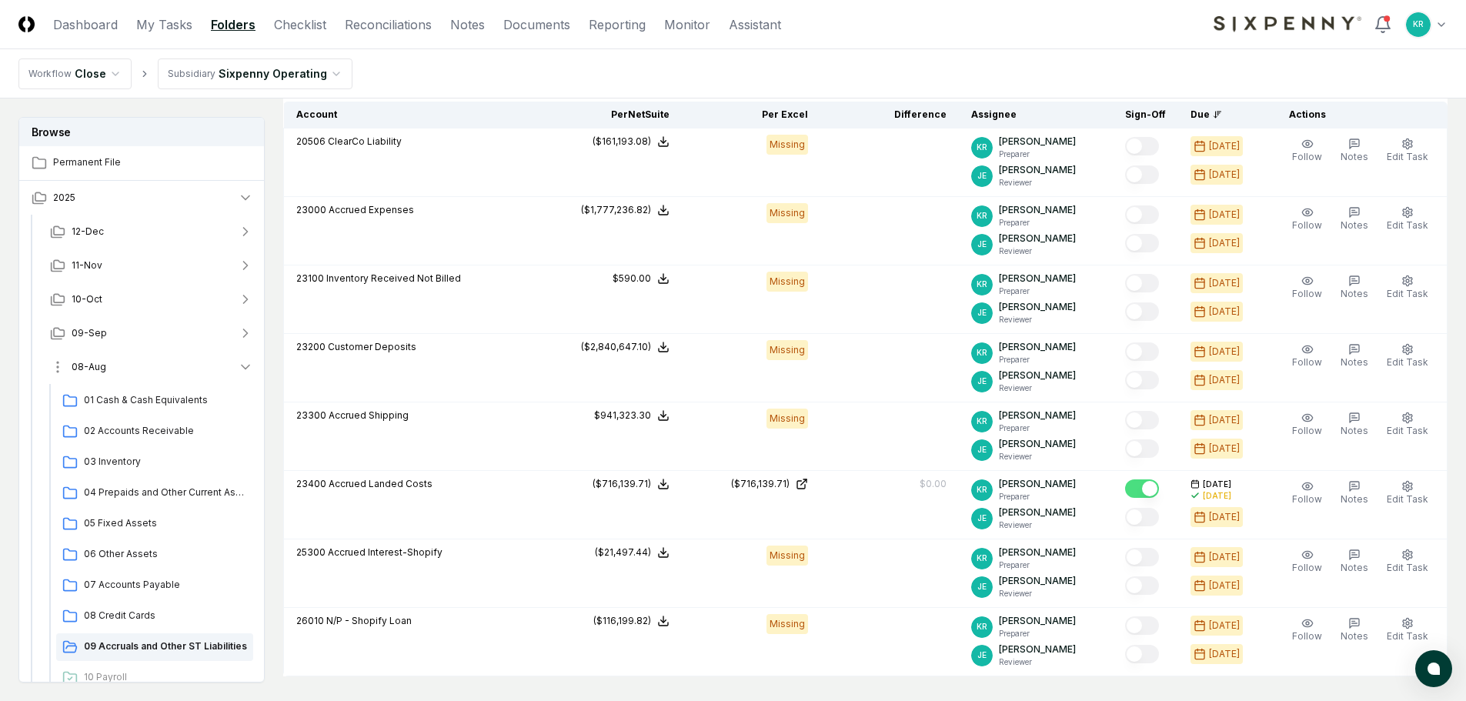
click at [91, 366] on span "08-Aug" at bounding box center [89, 367] width 35 height 14
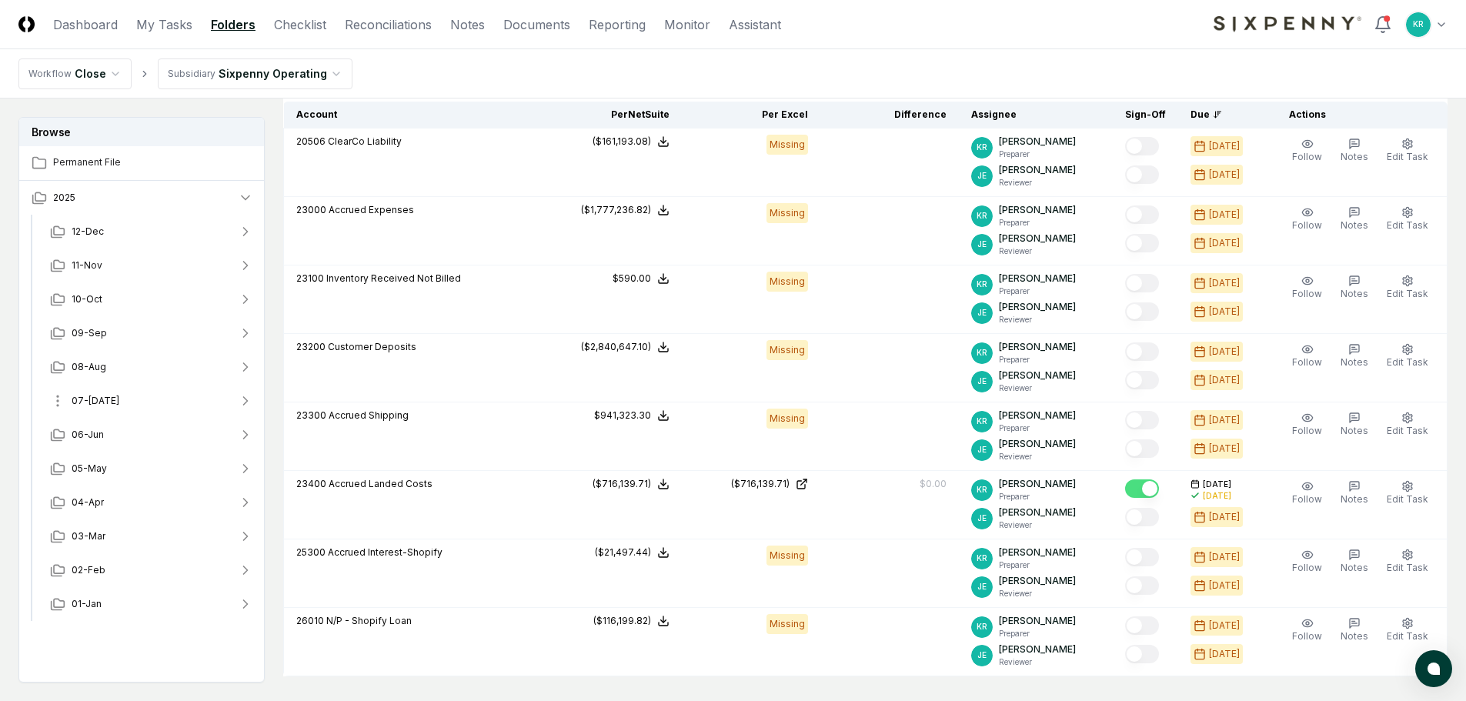
click at [94, 400] on span "07-[DATE]" at bounding box center [96, 401] width 48 height 14
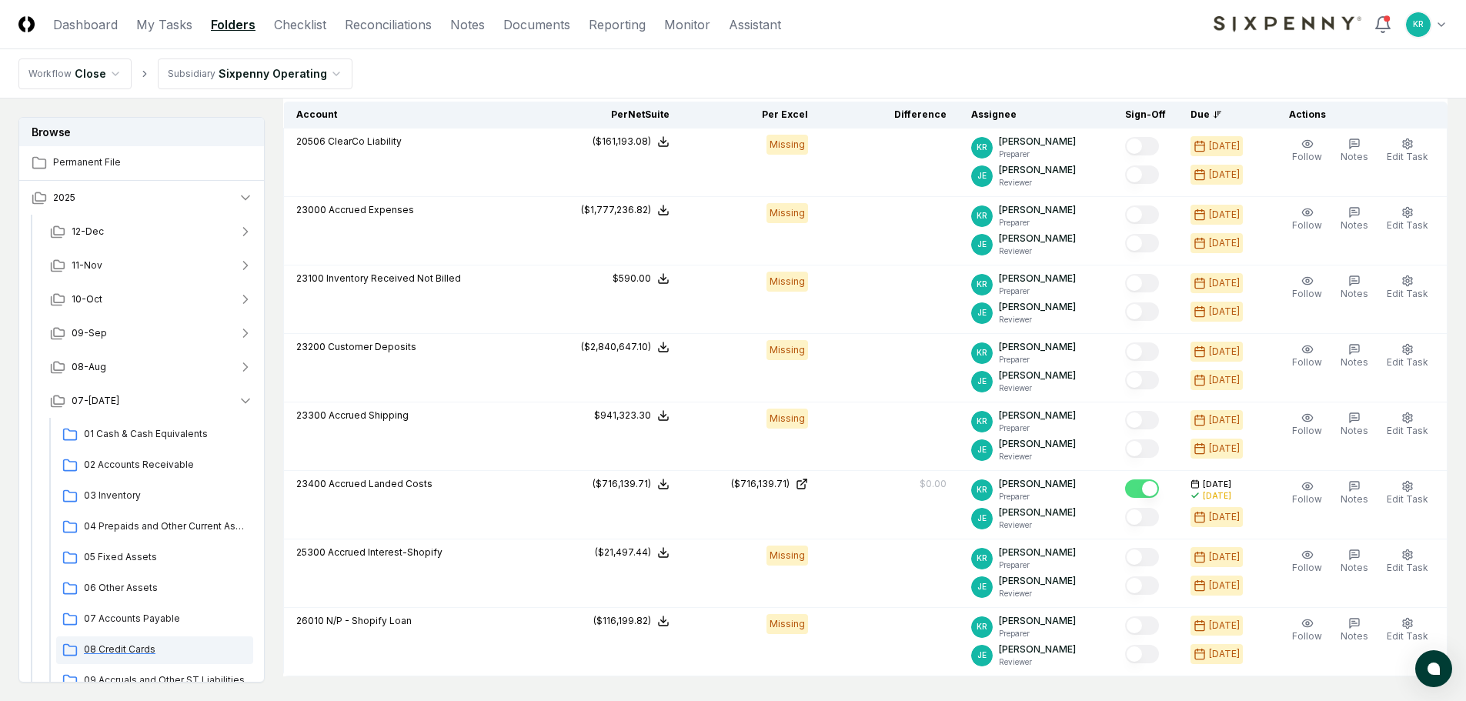
scroll to position [77, 0]
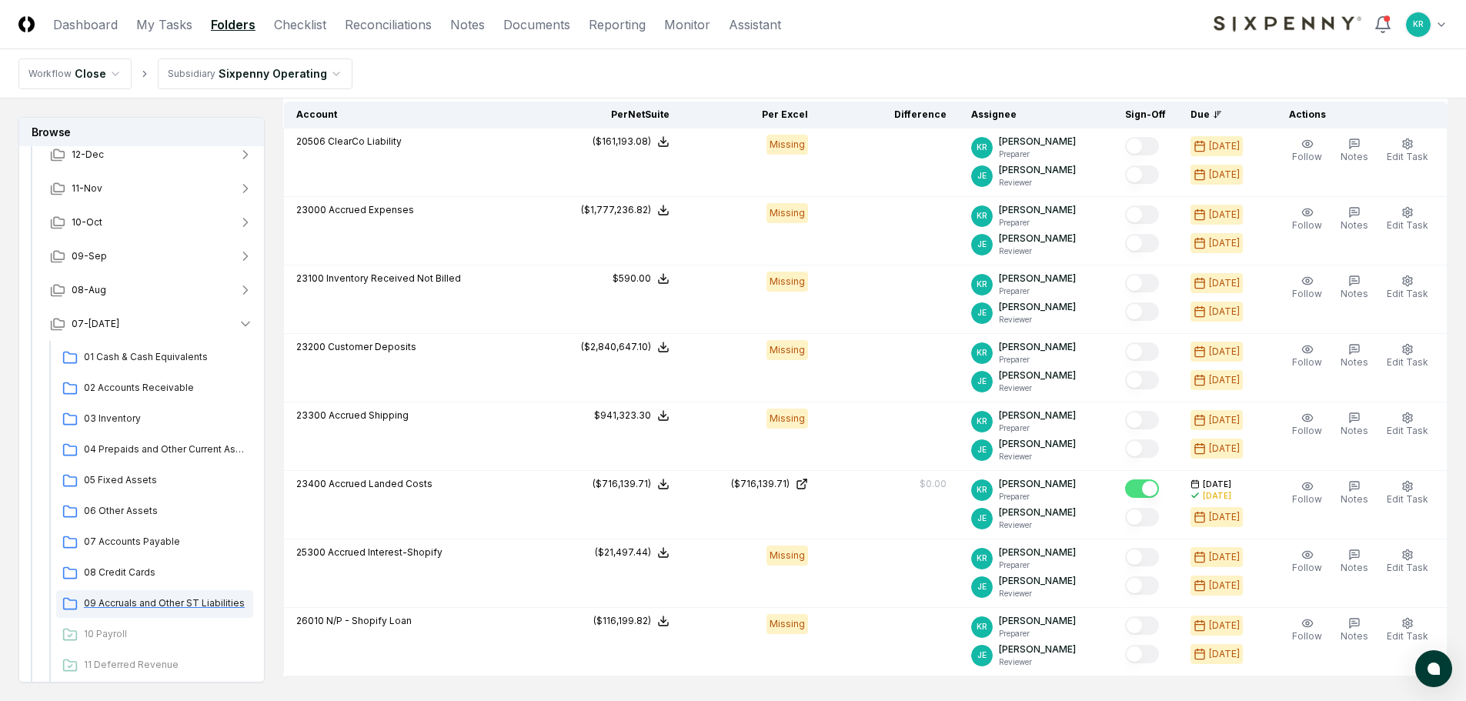
drag, startPoint x: 166, startPoint y: 604, endPoint x: 194, endPoint y: 596, distance: 28.8
click at [167, 604] on span "09 Accruals and Other ST Liabilities" at bounding box center [165, 603] width 163 height 14
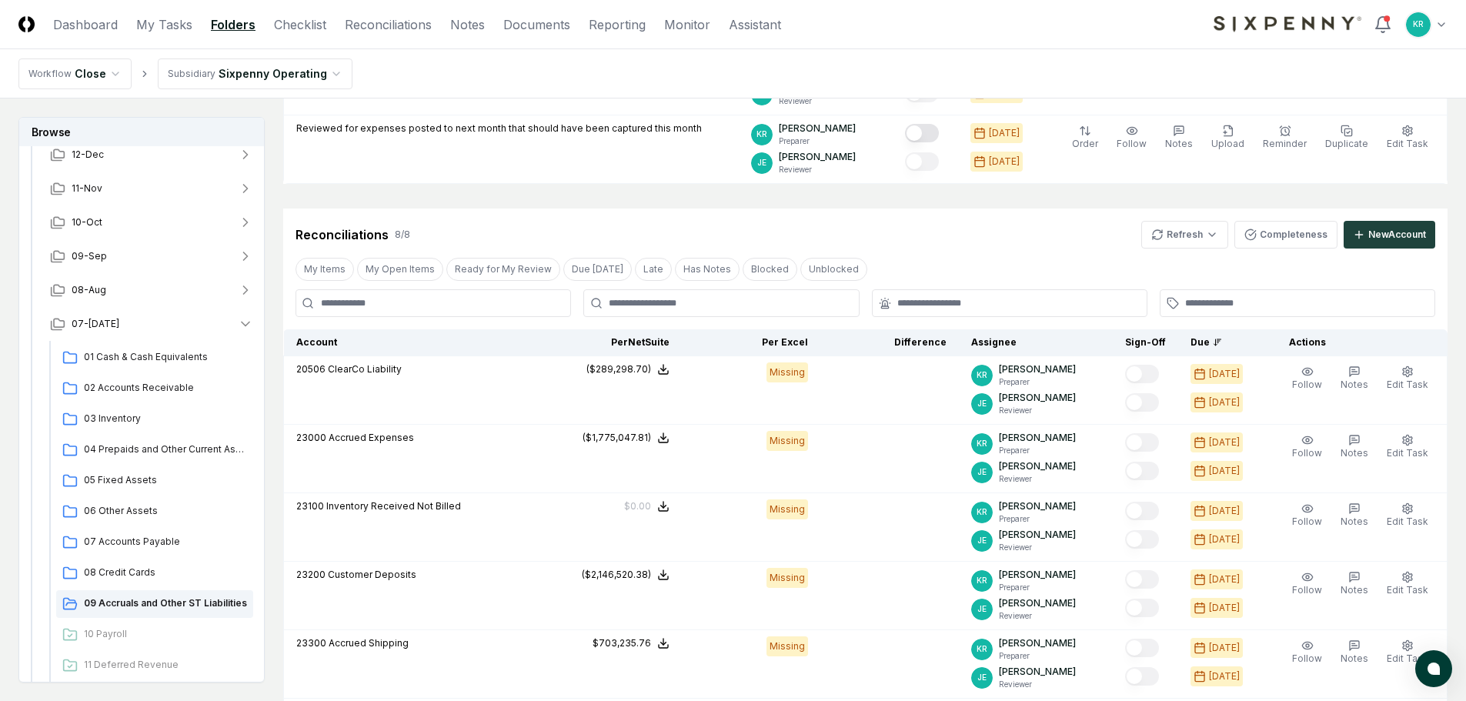
scroll to position [308, 0]
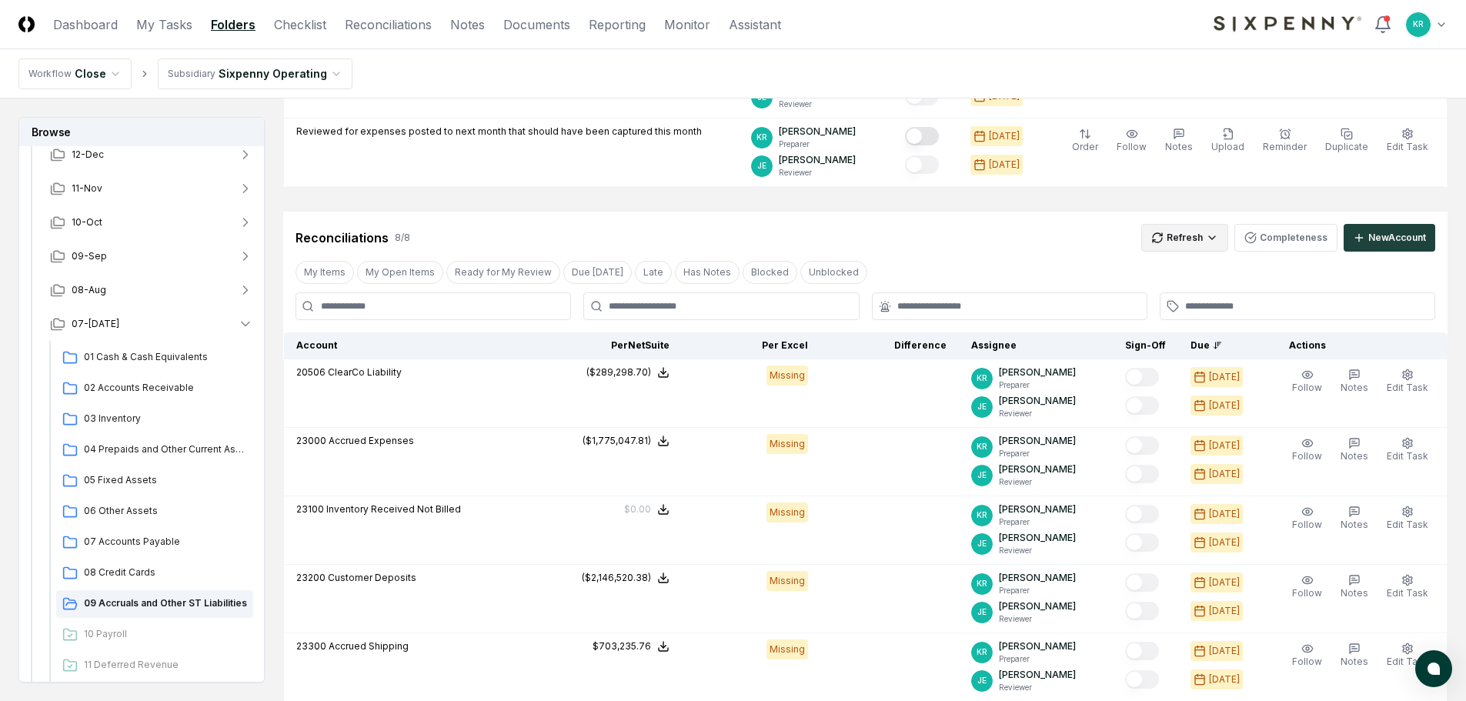
click at [1180, 232] on html "CloseCore Dashboard My Tasks Folders Checklist Reconciliations Notes Documents …" at bounding box center [733, 448] width 1466 height 1512
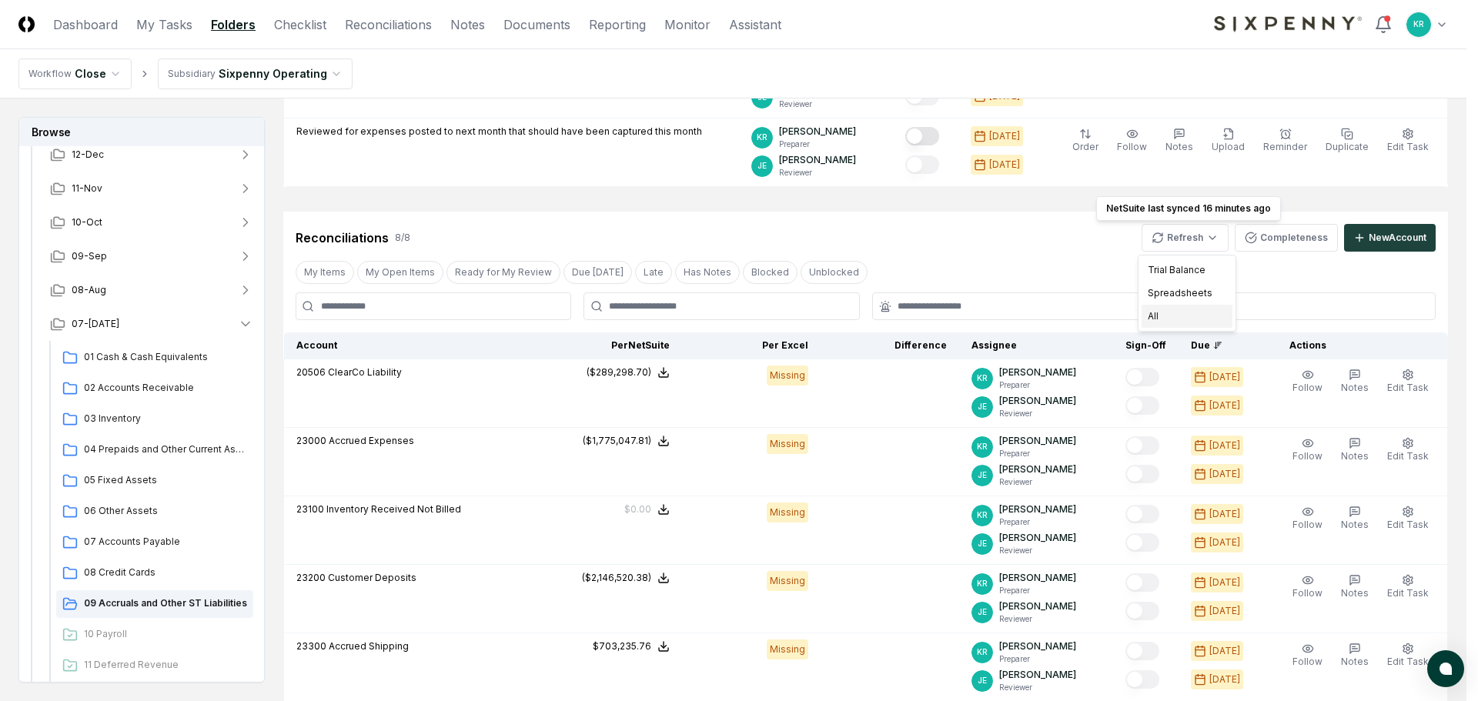
click at [1161, 312] on div "All" at bounding box center [1186, 316] width 91 height 23
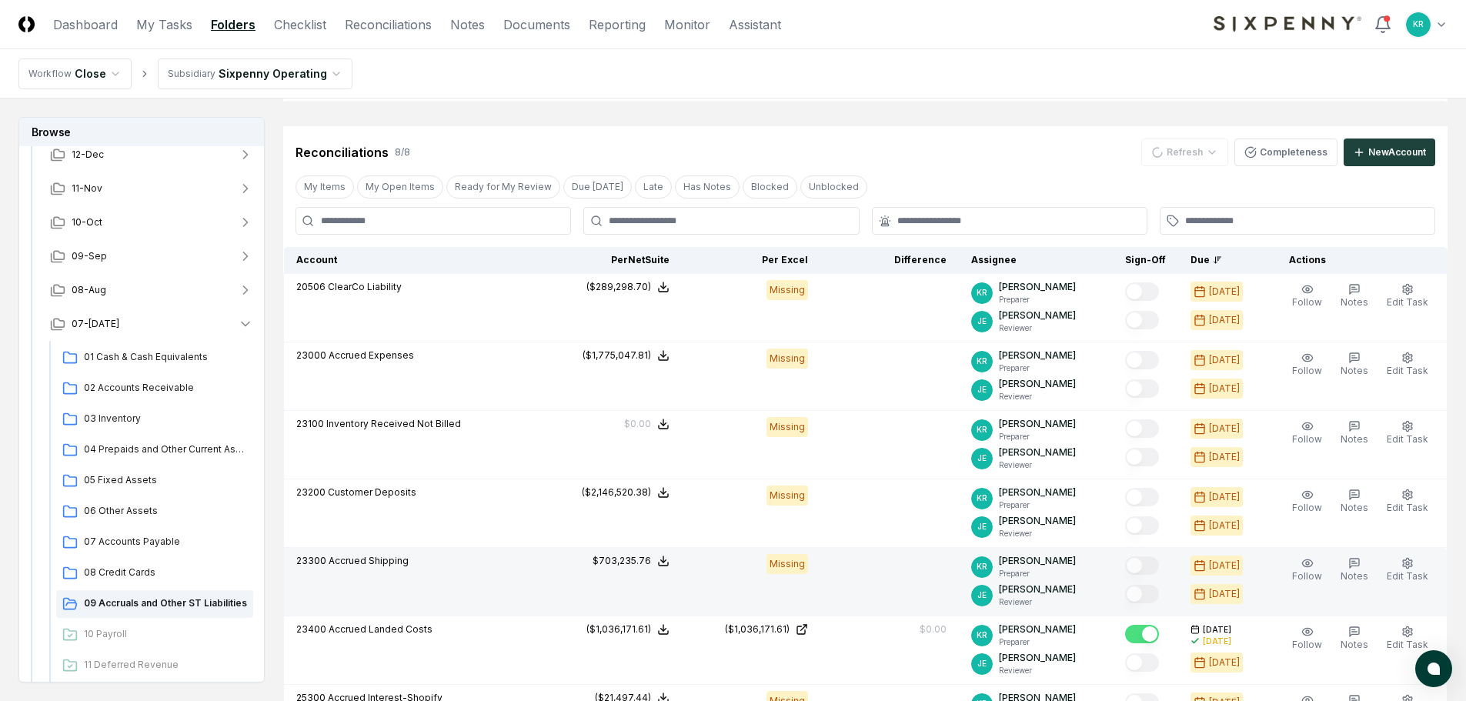
scroll to position [231, 0]
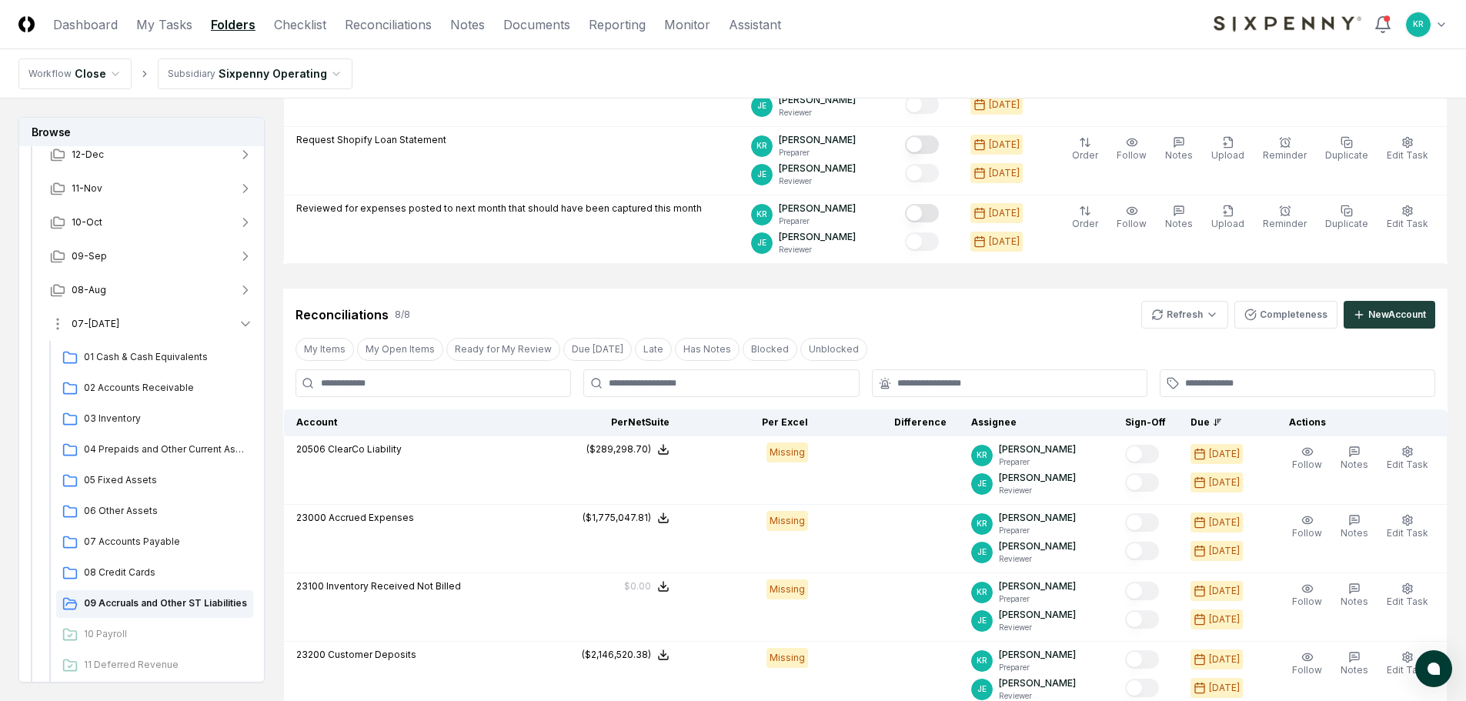
click at [77, 319] on span "07-[DATE]" at bounding box center [96, 324] width 48 height 14
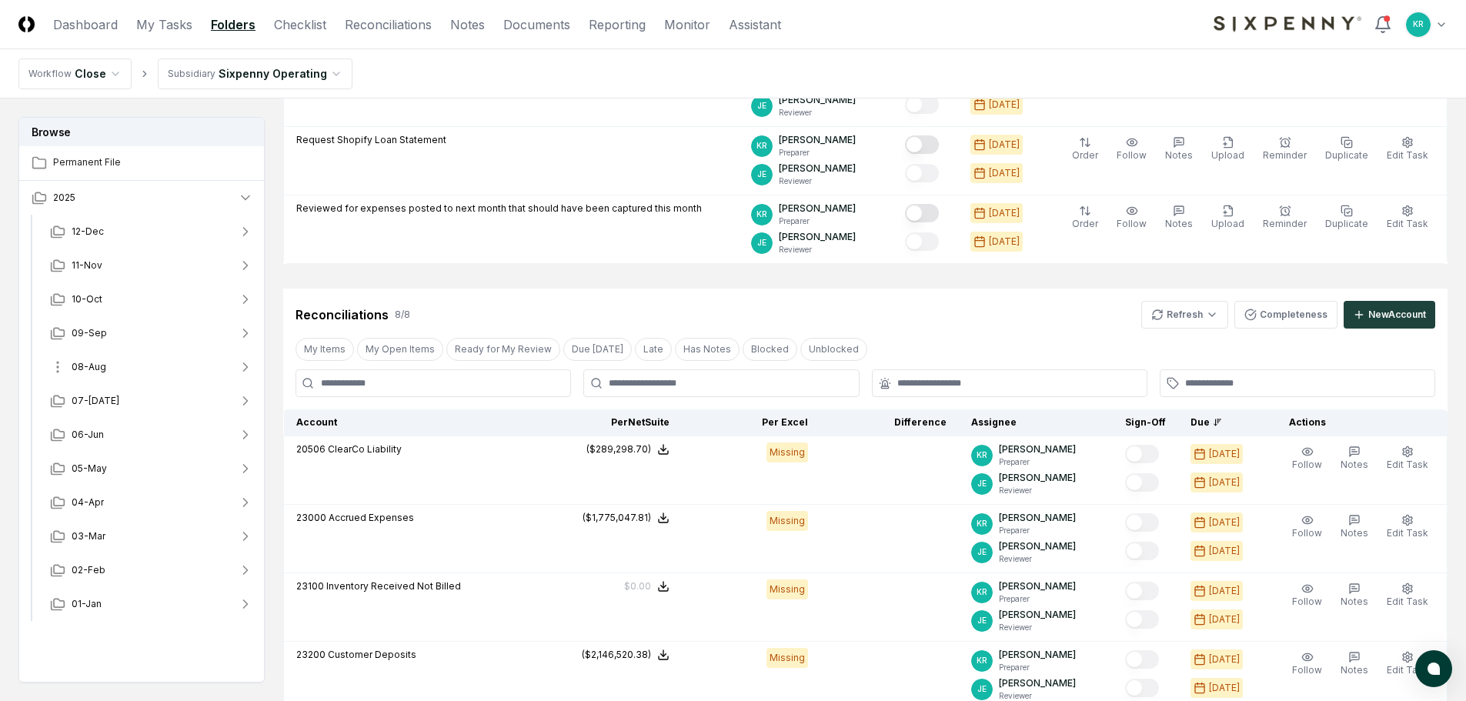
click at [90, 364] on span "08-Aug" at bounding box center [89, 367] width 35 height 14
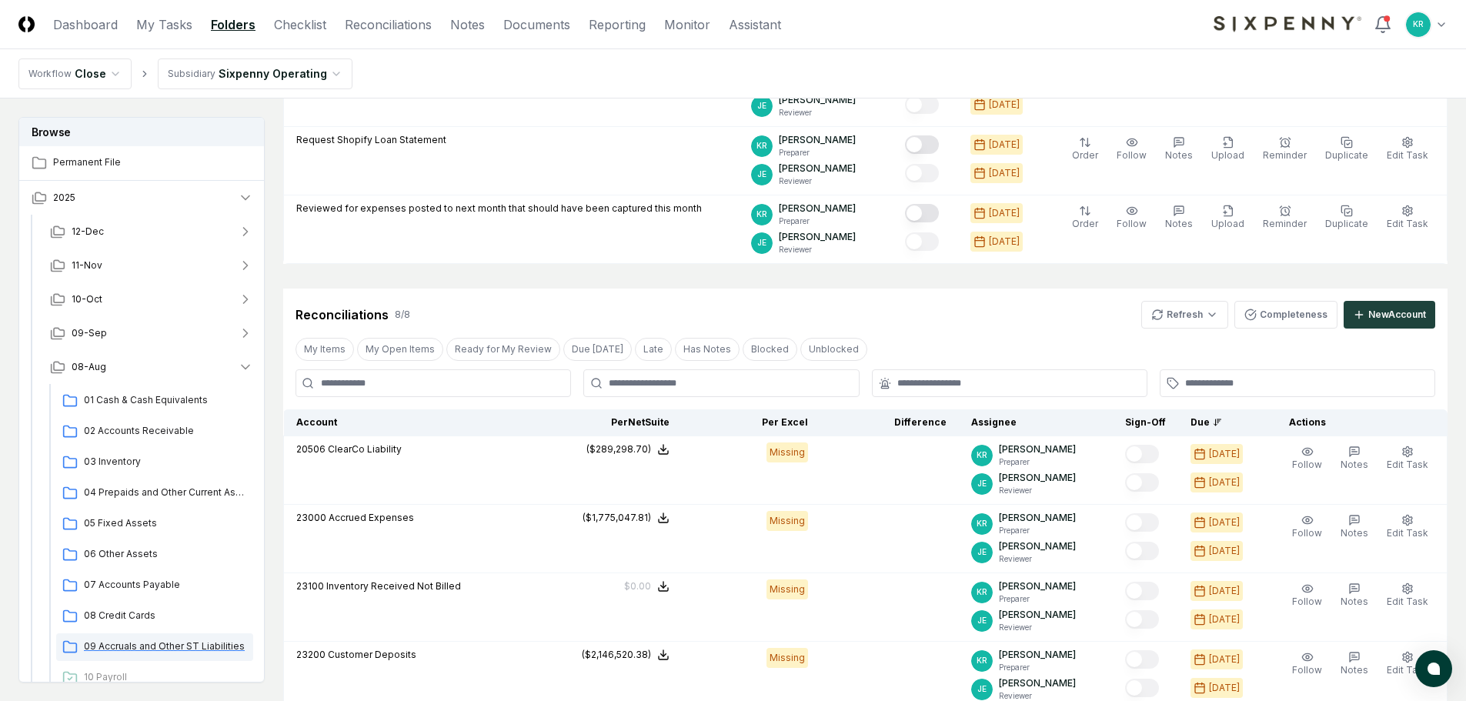
click at [162, 648] on span "09 Accruals and Other ST Liabilities" at bounding box center [165, 647] width 163 height 14
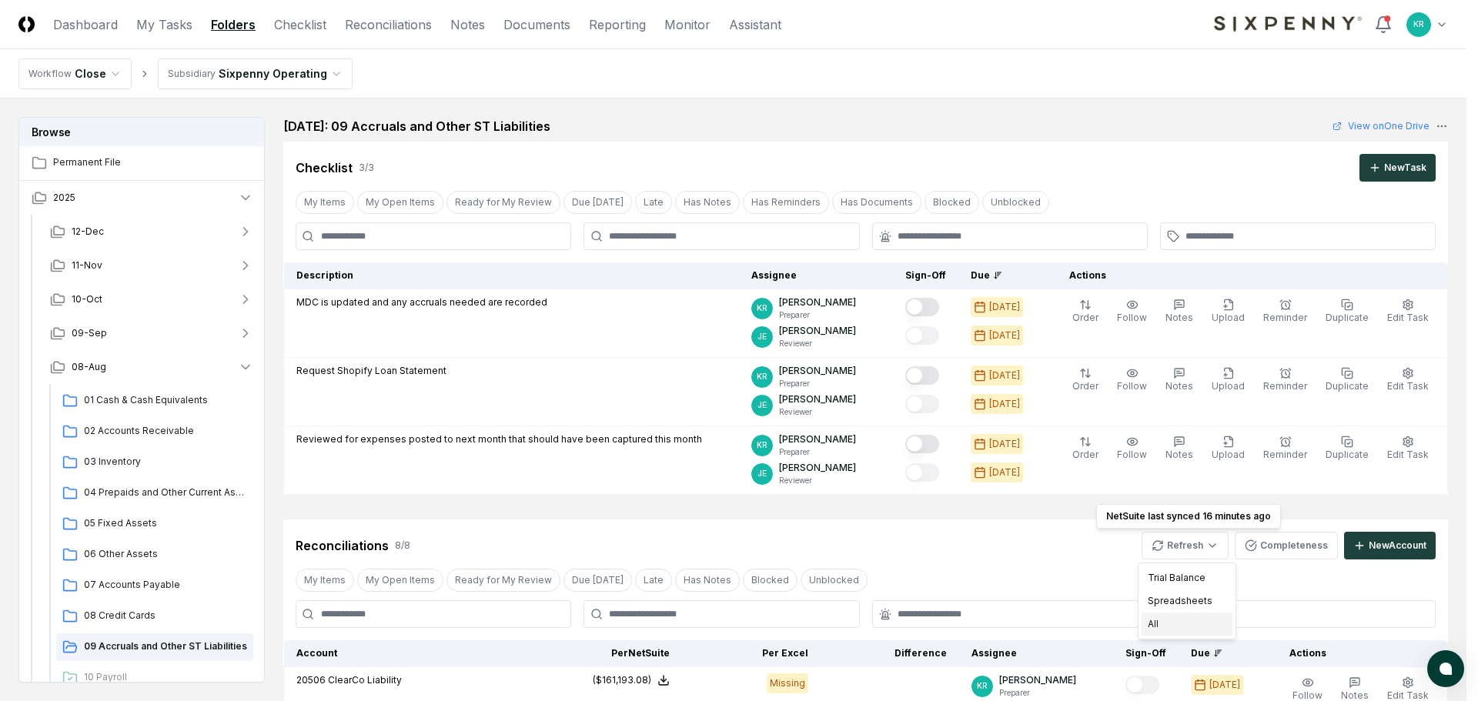
click at [1168, 620] on div "All" at bounding box center [1186, 624] width 91 height 23
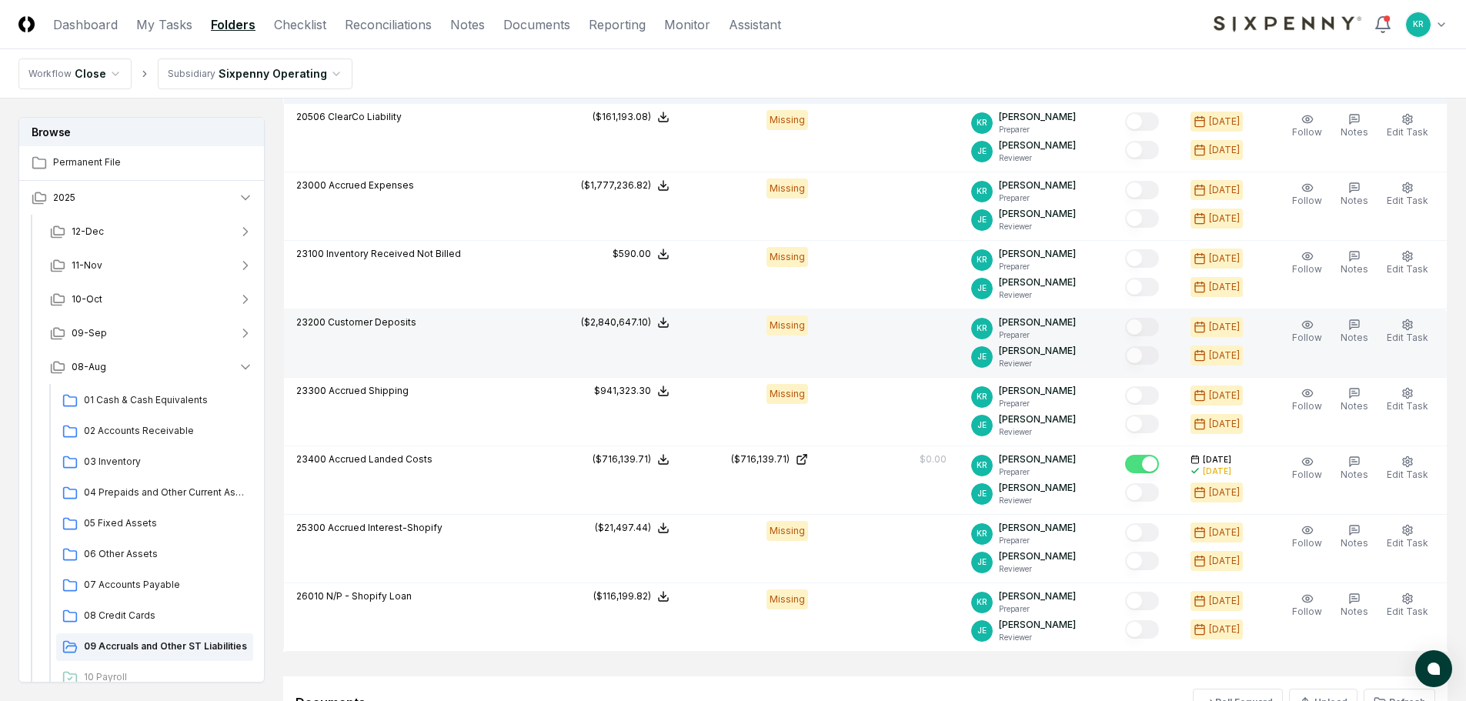
scroll to position [616, 0]
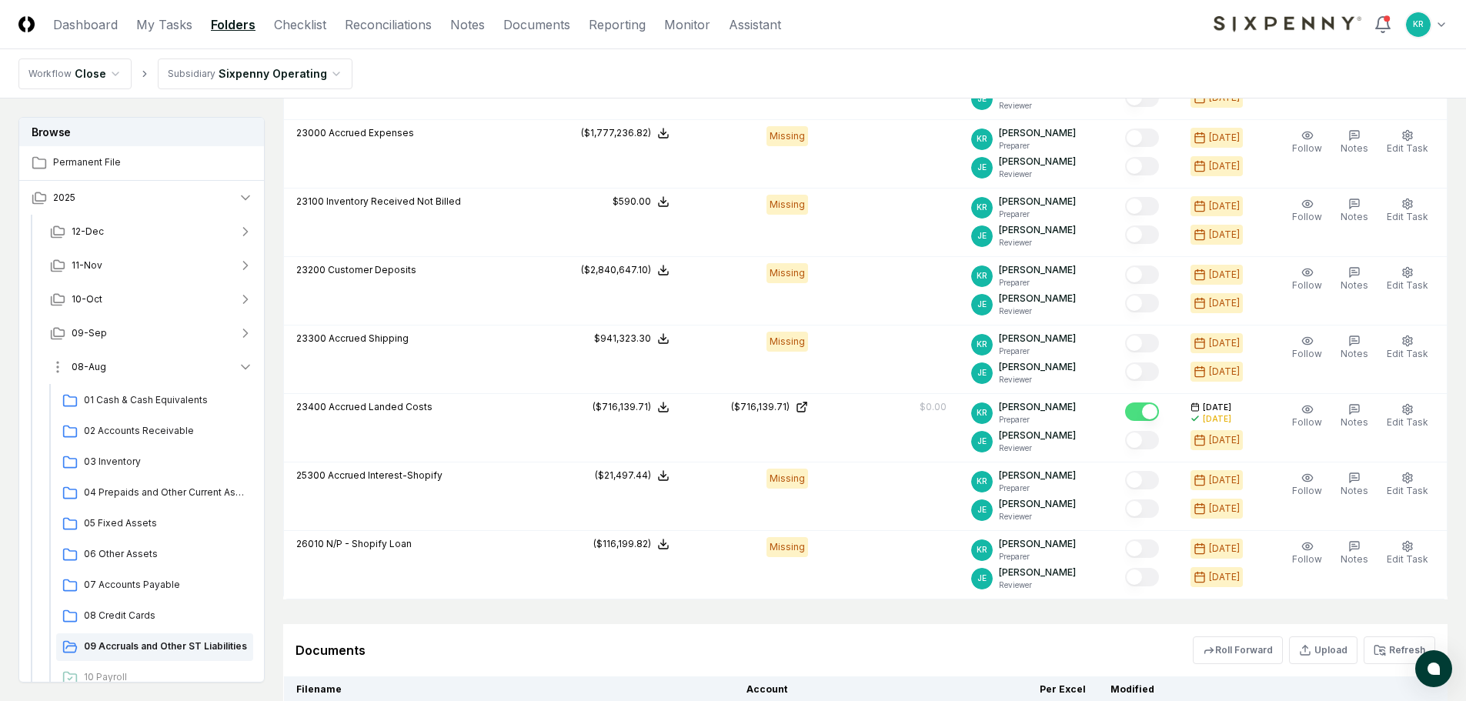
drag, startPoint x: 73, startPoint y: 367, endPoint x: 110, endPoint y: 370, distance: 37.1
click at [73, 367] on span "08-Aug" at bounding box center [89, 367] width 35 height 14
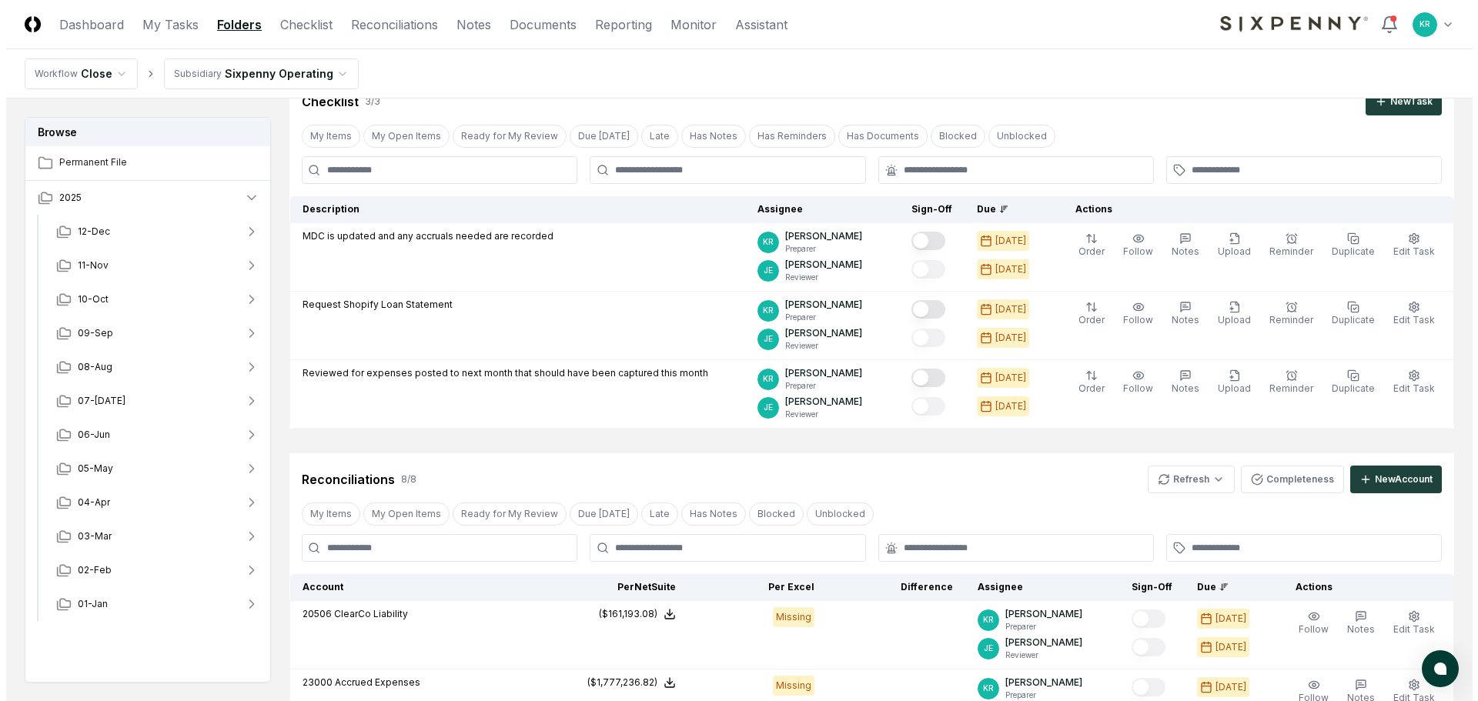
scroll to position [0, 0]
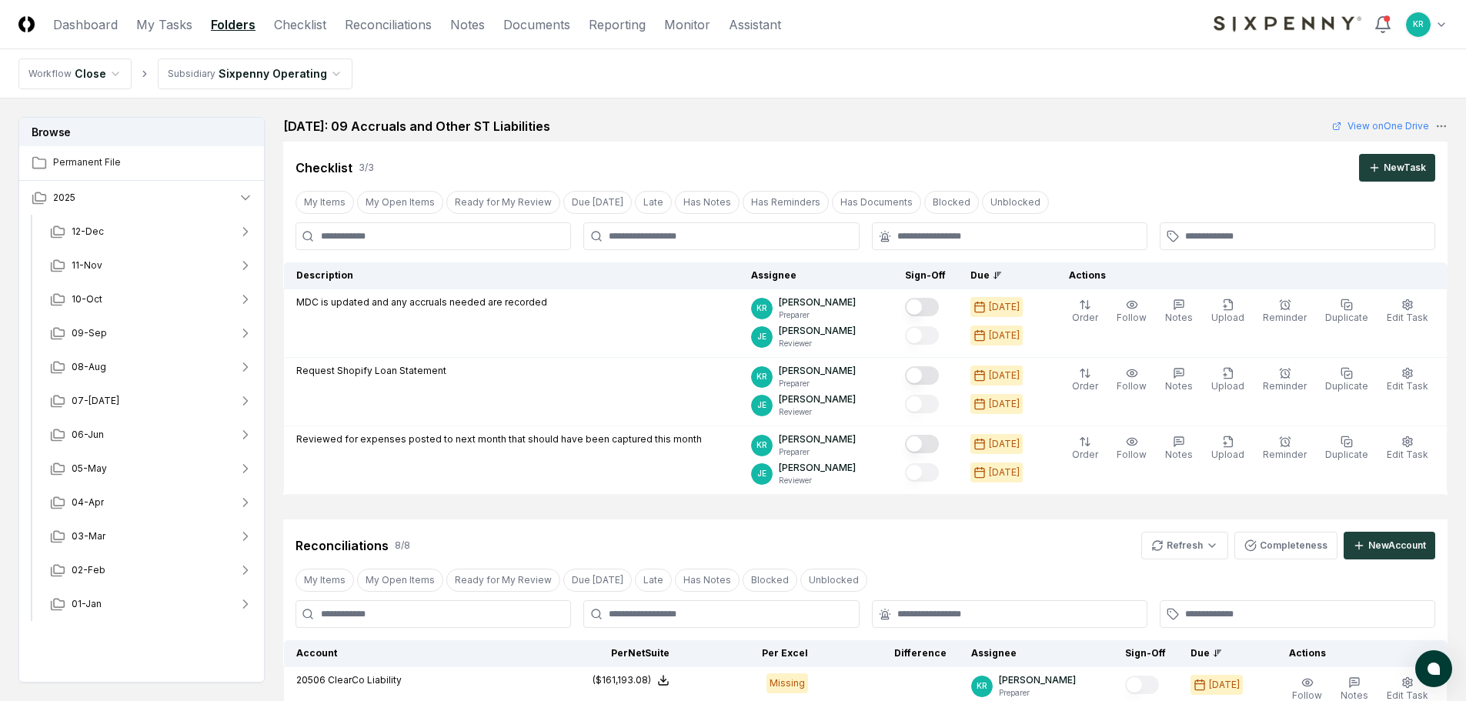
drag, startPoint x: 90, startPoint y: 25, endPoint x: 89, endPoint y: 35, distance: 9.3
click at [89, 25] on link "Dashboard" at bounding box center [85, 24] width 65 height 18
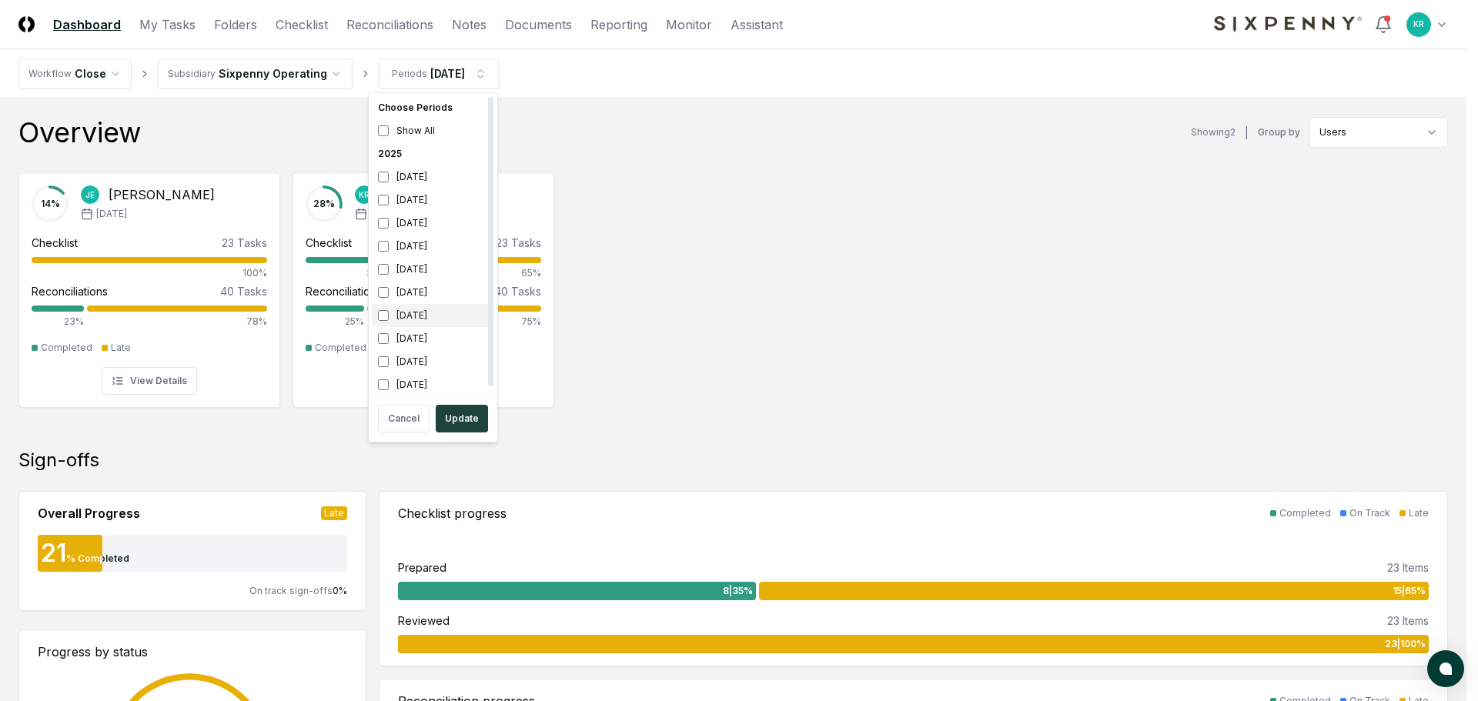
click at [402, 321] on div "April 2025" at bounding box center [433, 315] width 122 height 23
drag, startPoint x: 454, startPoint y: 423, endPoint x: 464, endPoint y: 417, distance: 11.4
click at [455, 423] on button "Update" at bounding box center [462, 419] width 52 height 28
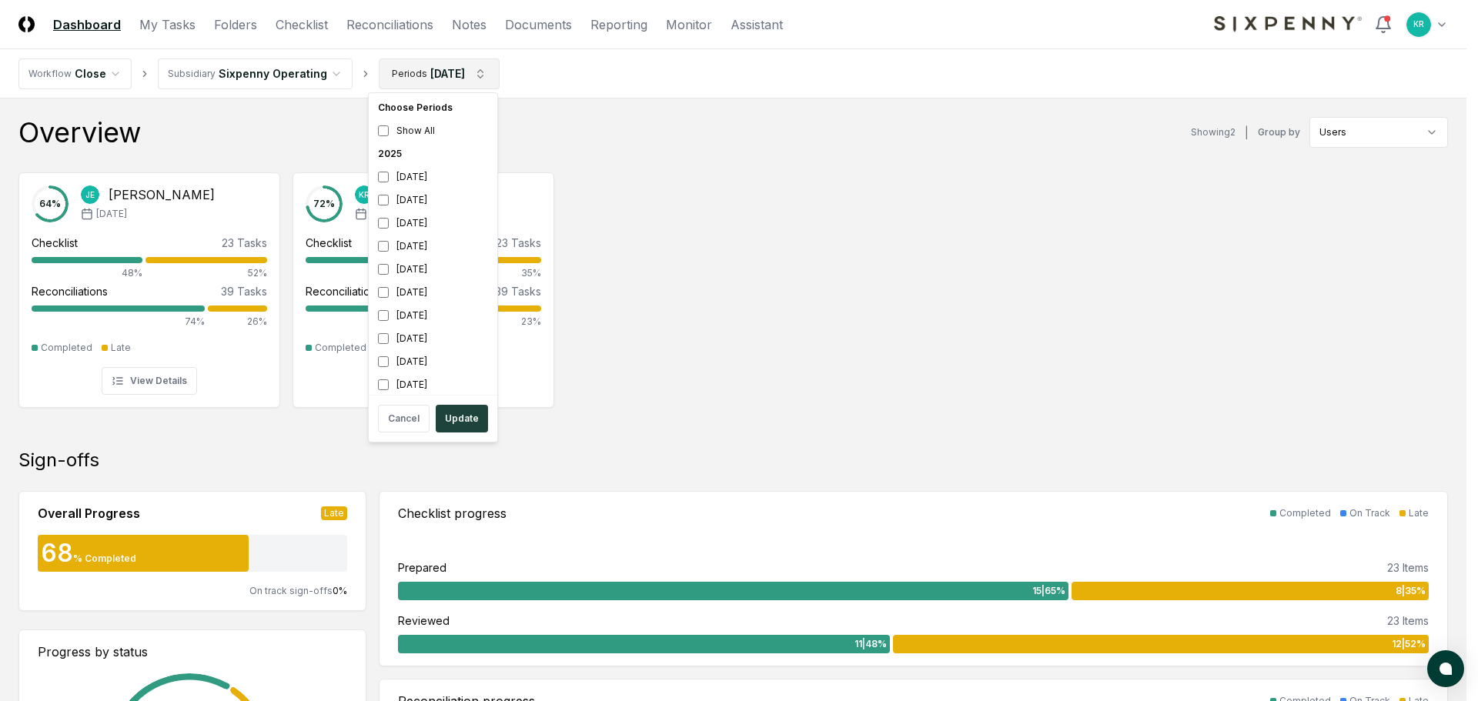
click at [398, 296] on div "May 2025" at bounding box center [433, 292] width 122 height 23
click at [398, 313] on div "April 2025" at bounding box center [433, 315] width 122 height 23
click at [470, 423] on button "Update" at bounding box center [462, 419] width 52 height 28
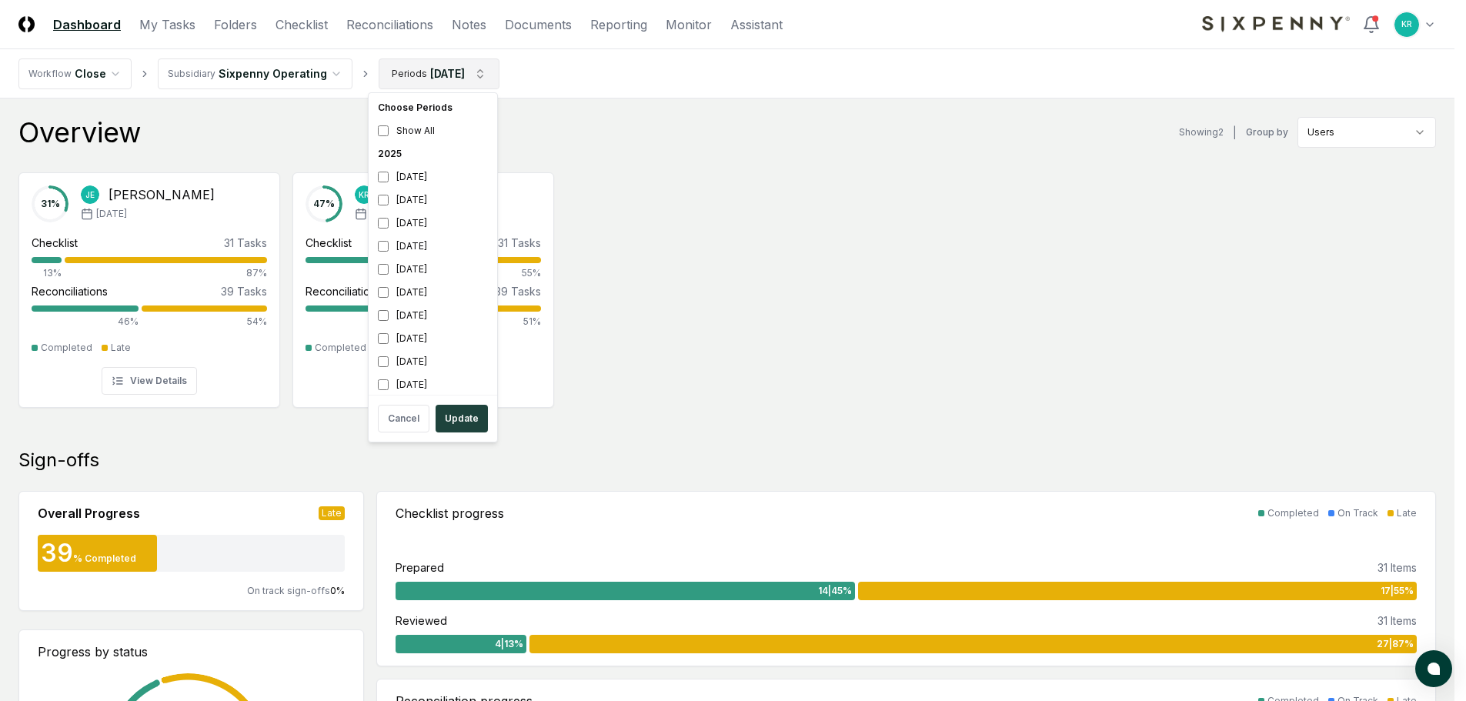
click at [407, 266] on div "June 2025" at bounding box center [433, 269] width 122 height 23
click at [406, 285] on div "May 2025" at bounding box center [433, 292] width 122 height 23
click at [462, 421] on button "Update" at bounding box center [462, 419] width 52 height 28
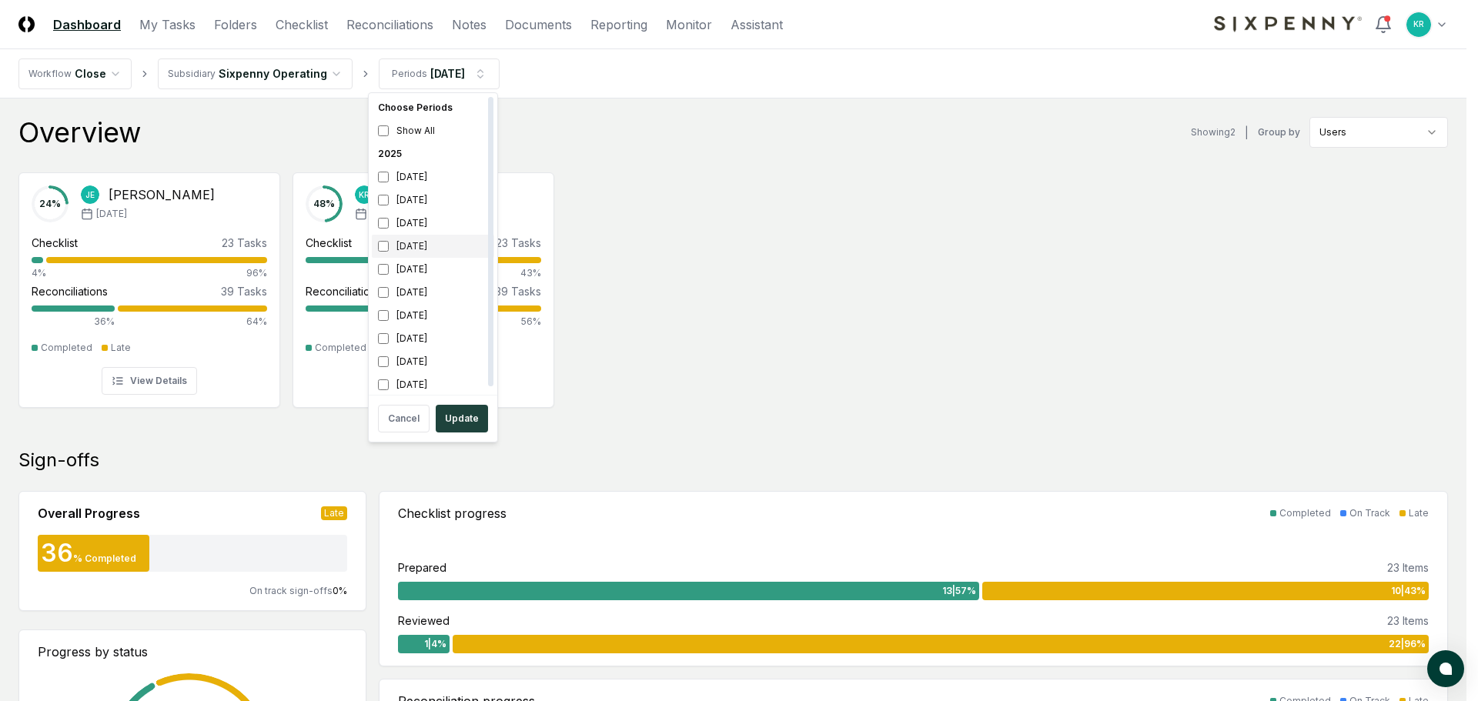
click at [423, 242] on div "July 2025" at bounding box center [433, 246] width 122 height 23
click at [425, 266] on div "June 2025" at bounding box center [433, 269] width 122 height 23
click at [459, 417] on button "Update" at bounding box center [462, 419] width 52 height 28
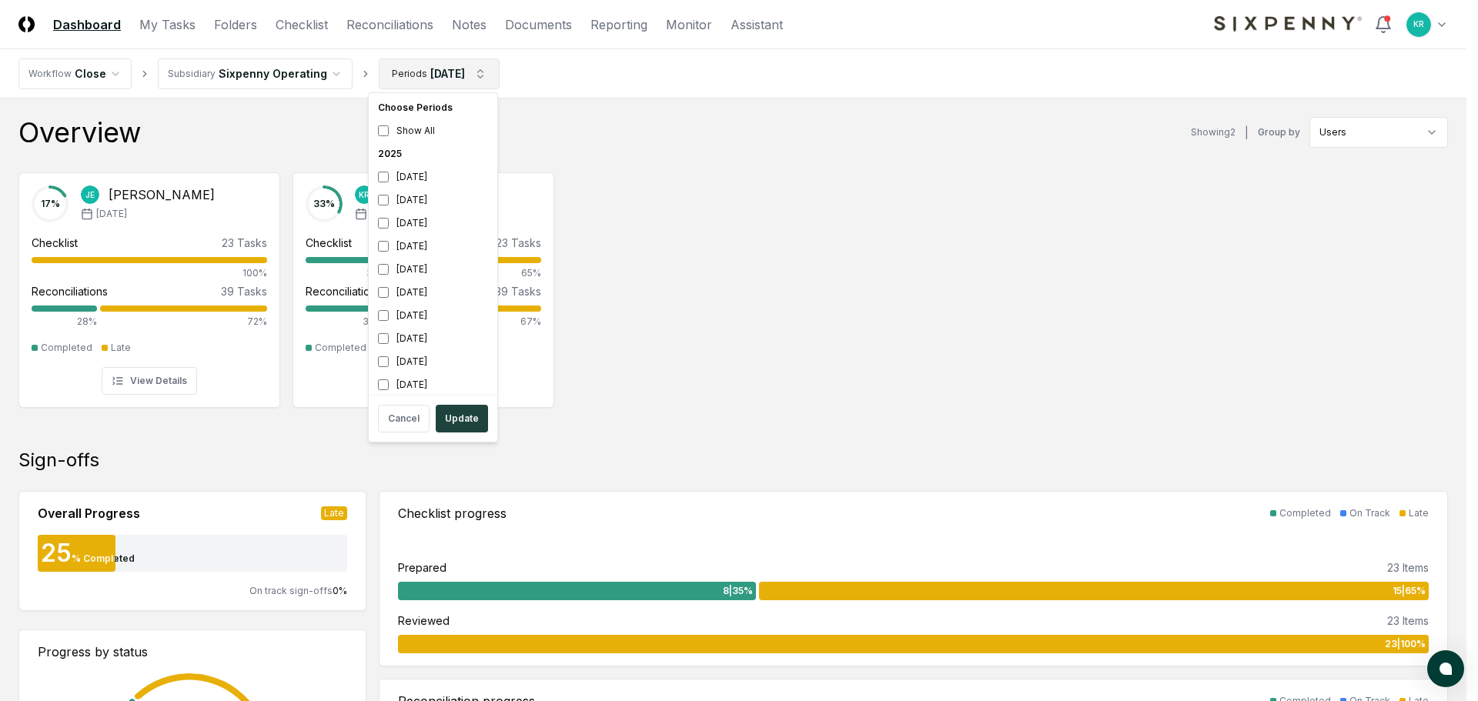
click at [406, 239] on div "July 2025" at bounding box center [433, 246] width 122 height 23
click at [412, 215] on div "August 2025" at bounding box center [433, 223] width 122 height 23
drag, startPoint x: 459, startPoint y: 417, endPoint x: 485, endPoint y: 410, distance: 27.1
click at [460, 417] on button "Update" at bounding box center [462, 419] width 52 height 28
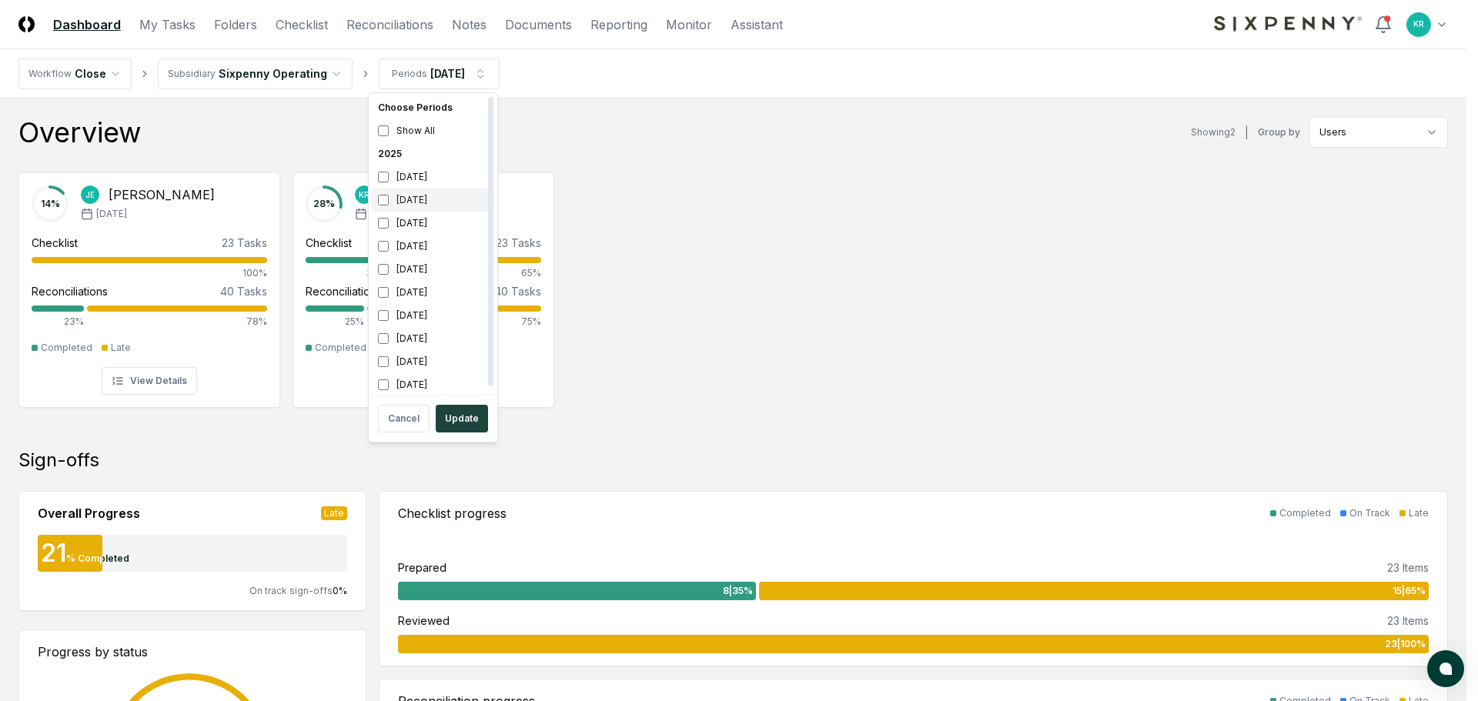
click at [416, 203] on div "September 2025" at bounding box center [433, 200] width 122 height 23
drag, startPoint x: 416, startPoint y: 220, endPoint x: 456, endPoint y: 339, distance: 125.1
click at [416, 221] on div "August 2025" at bounding box center [433, 223] width 122 height 23
drag, startPoint x: 454, startPoint y: 413, endPoint x: 627, endPoint y: 396, distance: 174.1
click at [454, 414] on button "Update" at bounding box center [462, 419] width 52 height 28
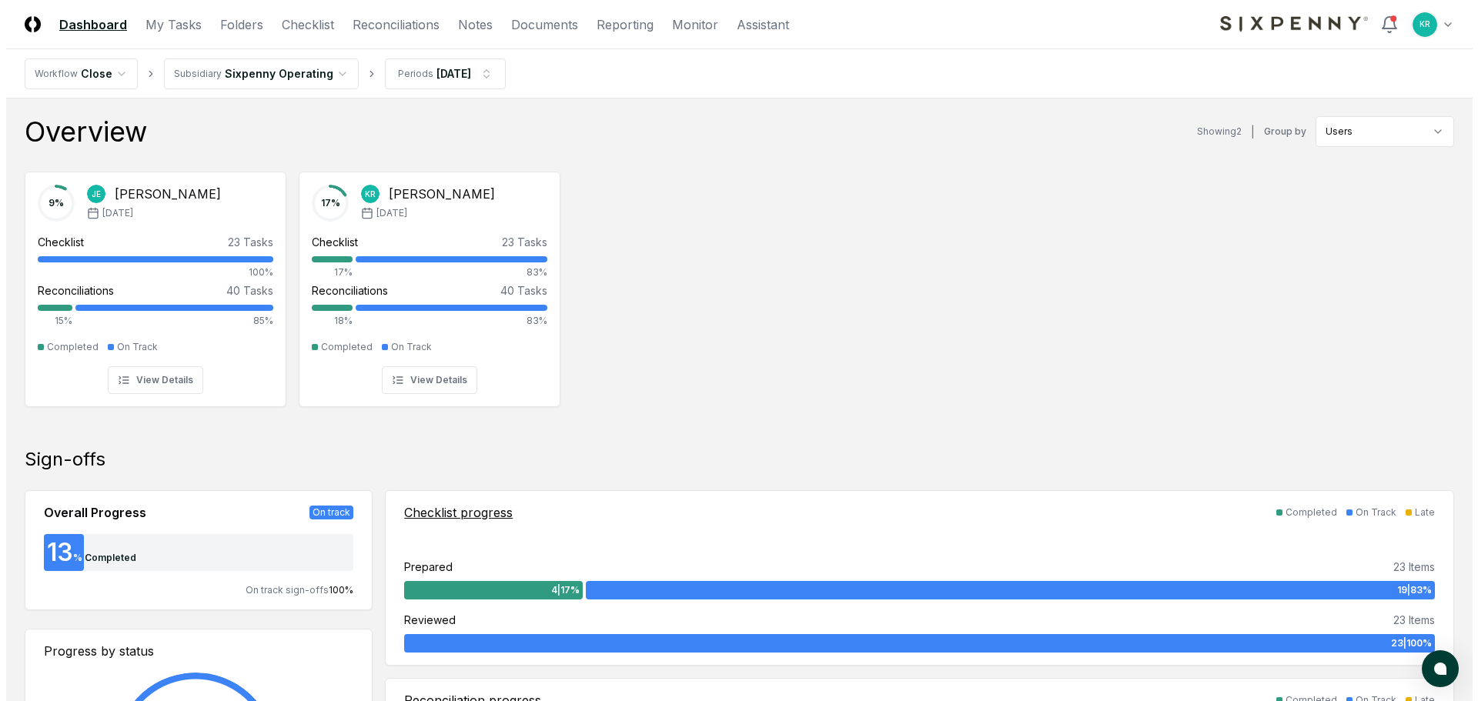
scroll to position [0, 0]
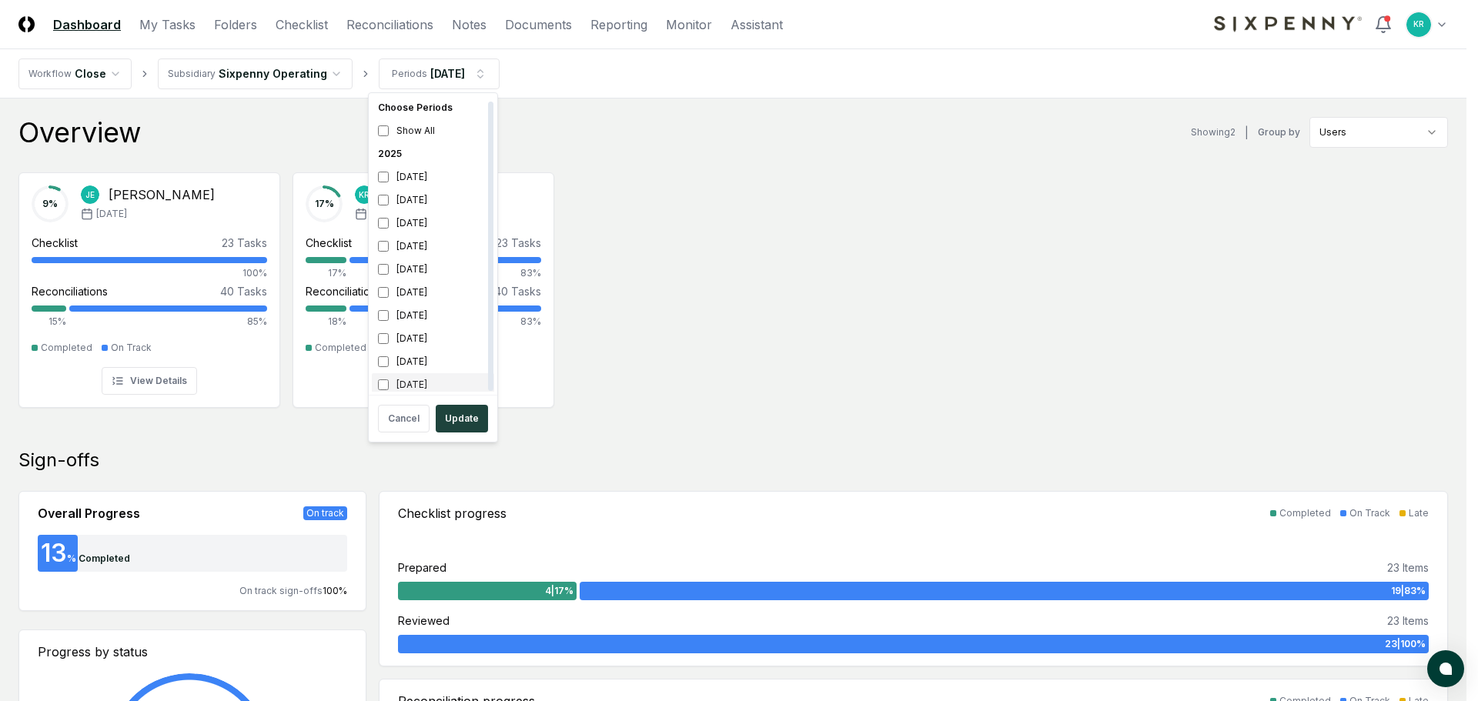
scroll to position [5, 0]
click at [413, 308] on div "April 2025" at bounding box center [433, 310] width 122 height 23
click at [466, 414] on button "Update" at bounding box center [462, 419] width 52 height 28
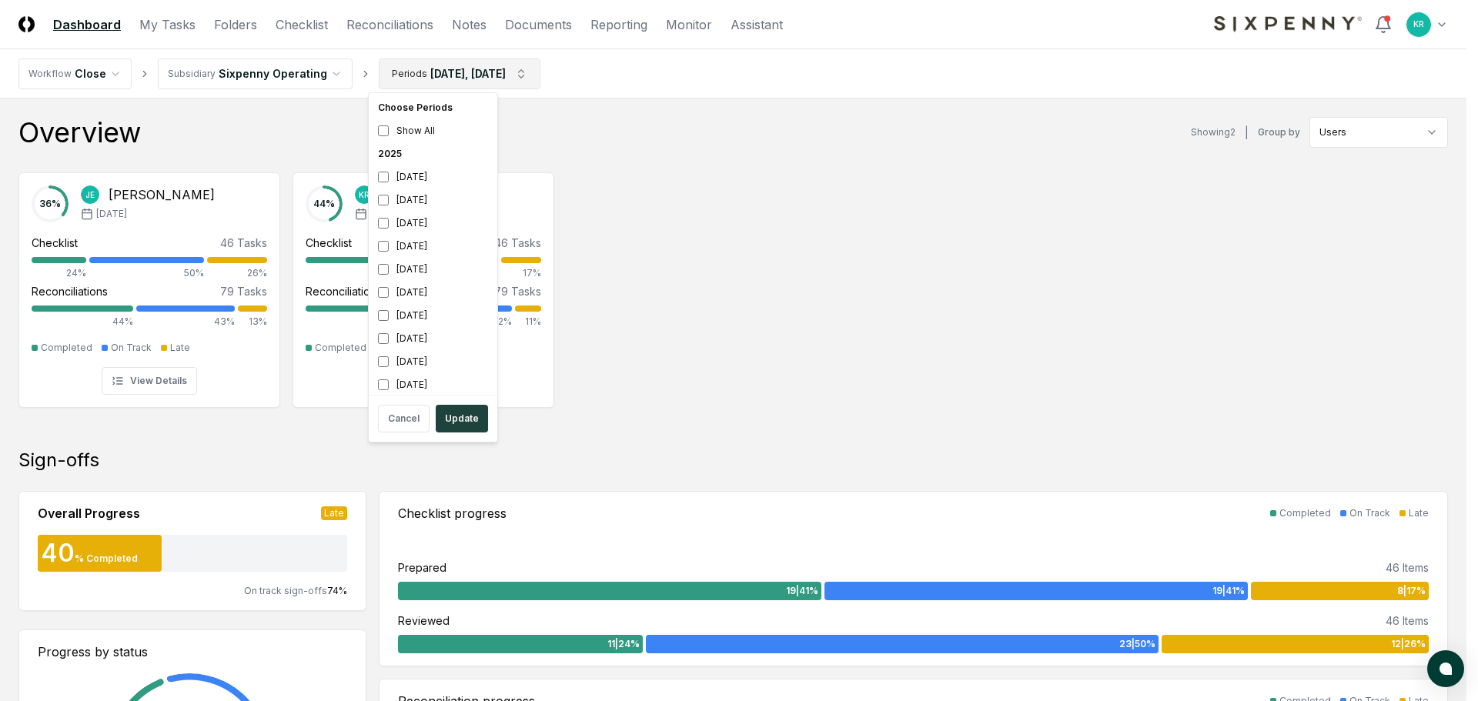
click at [423, 199] on div "September 2025" at bounding box center [433, 200] width 122 height 23
click at [453, 421] on button "Update" at bounding box center [462, 419] width 52 height 28
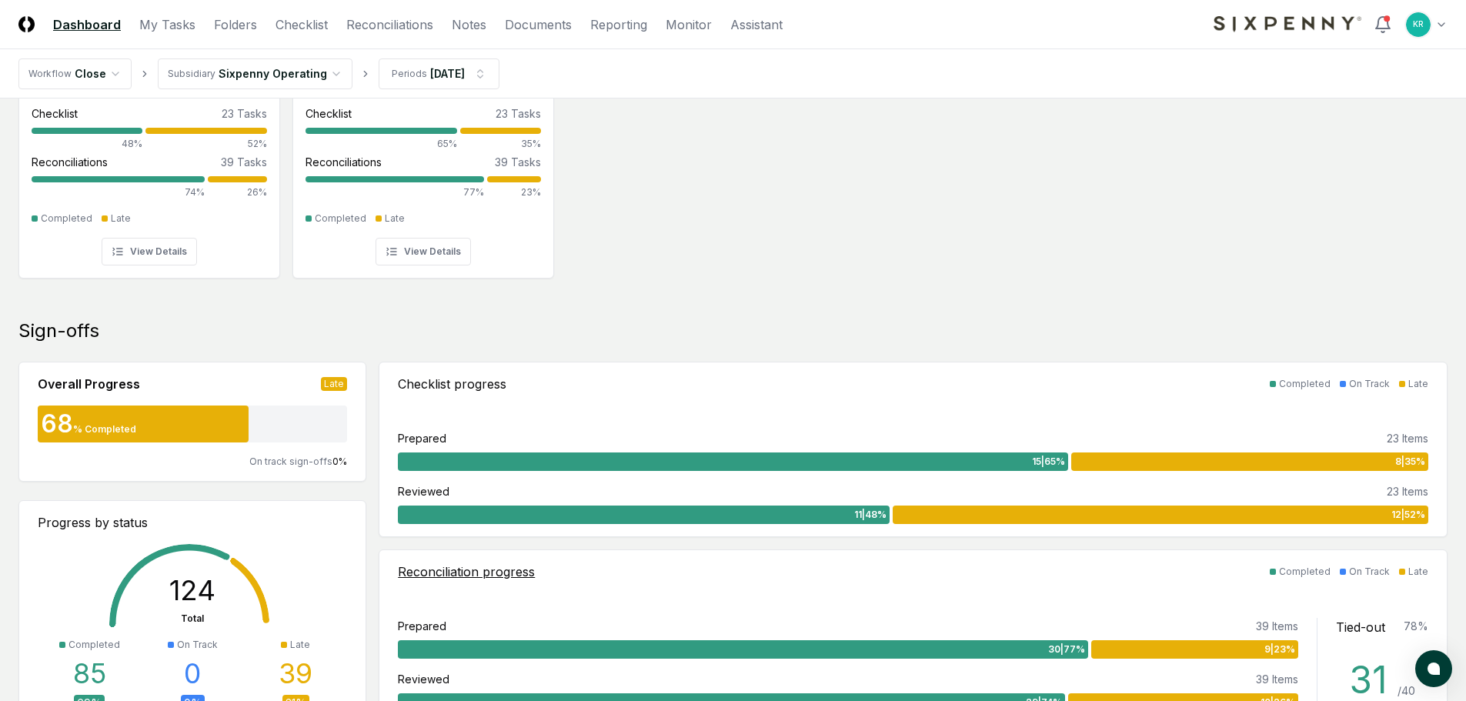
scroll to position [0, 0]
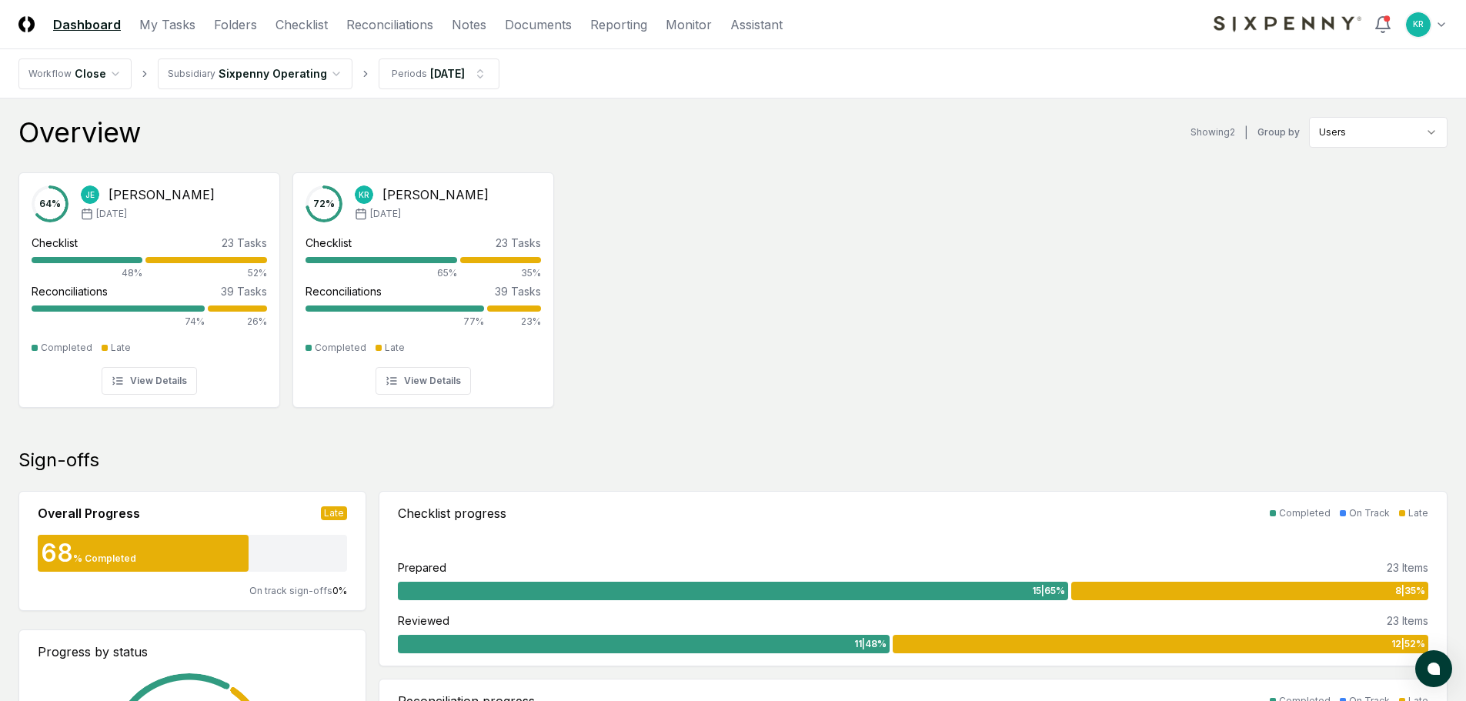
click at [704, 402] on div "64 % JE Jarred Edwards Apr '25 Checklist 23 Tasks 48% 52% Reconciliations 39 Ta…" at bounding box center [733, 288] width 1466 height 257
click at [229, 25] on link "Folders" at bounding box center [235, 24] width 43 height 18
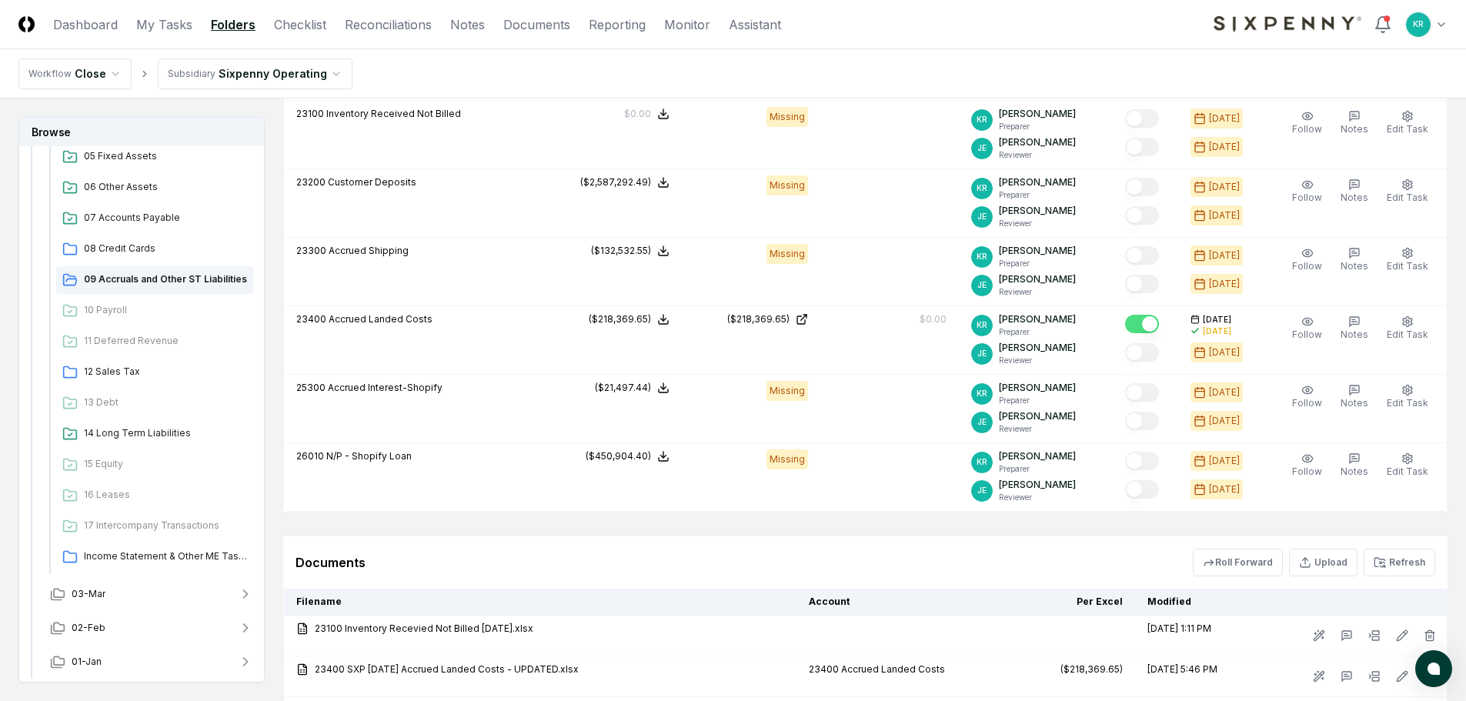
scroll to position [820, 0]
